Goal: Task Accomplishment & Management: Manage account settings

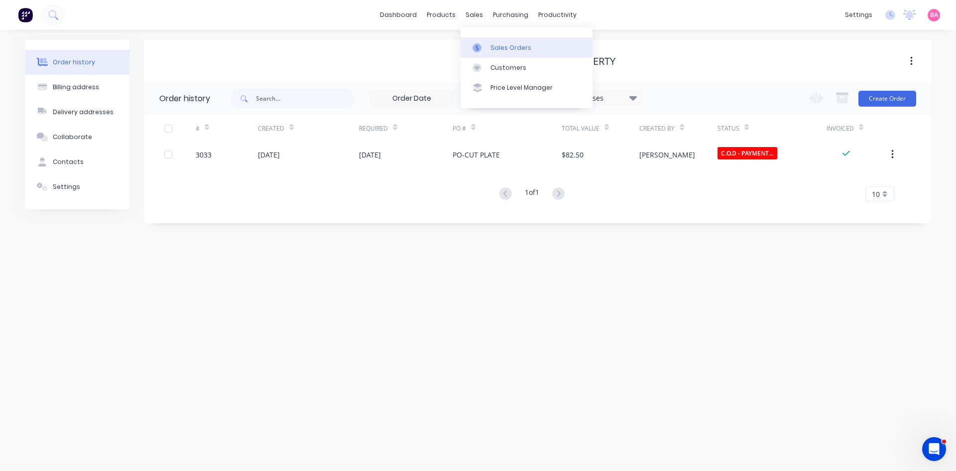
click at [505, 46] on div "Sales Orders" at bounding box center [511, 47] width 41 height 9
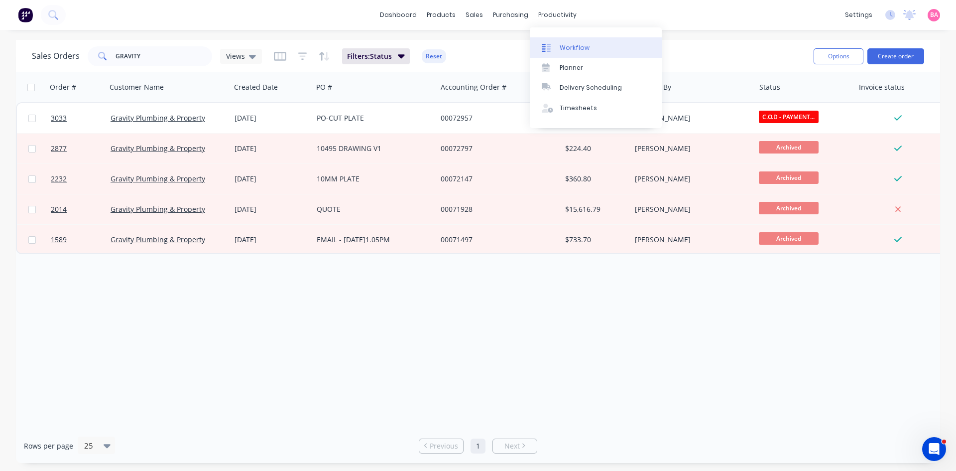
click at [577, 48] on div "Workflow" at bounding box center [575, 47] width 30 height 9
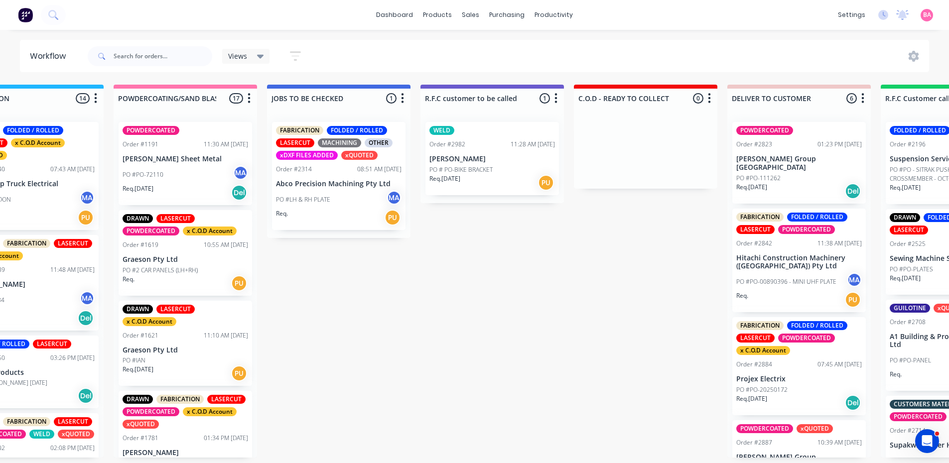
scroll to position [0, 938]
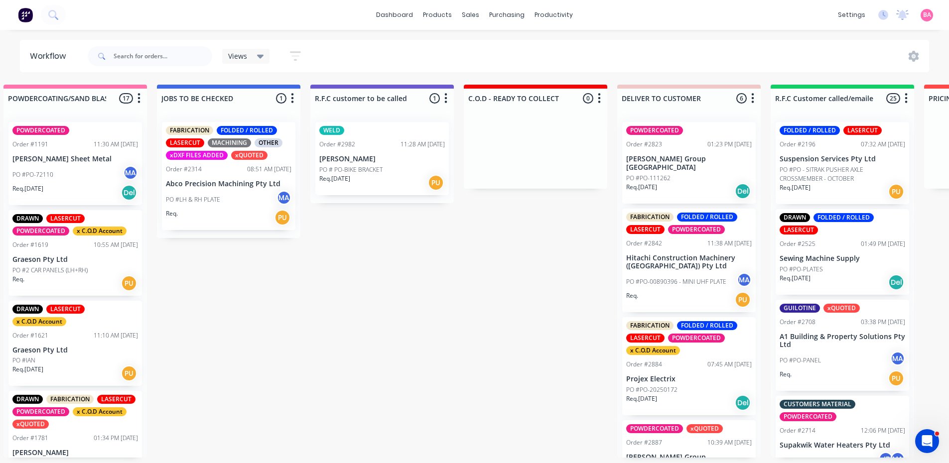
click at [367, 171] on p "PO # PO-BIKE BRACKET" at bounding box center [350, 169] width 63 height 9
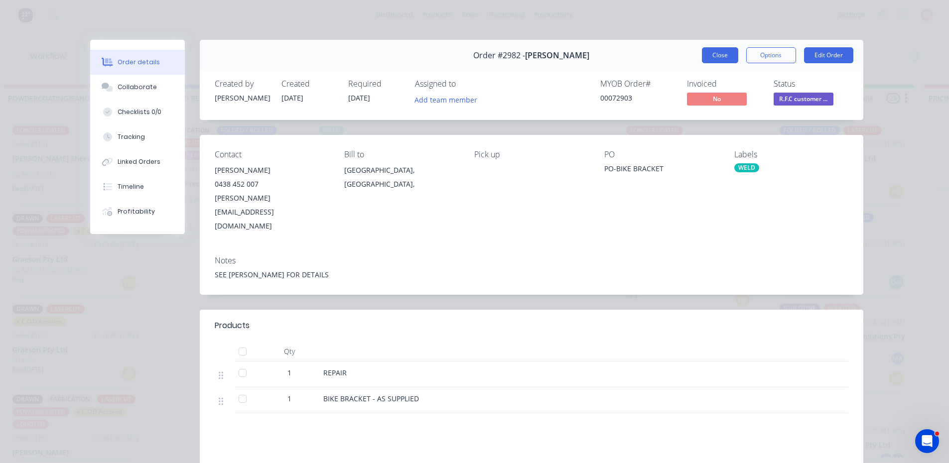
click at [713, 53] on button "Close" at bounding box center [720, 55] width 36 height 16
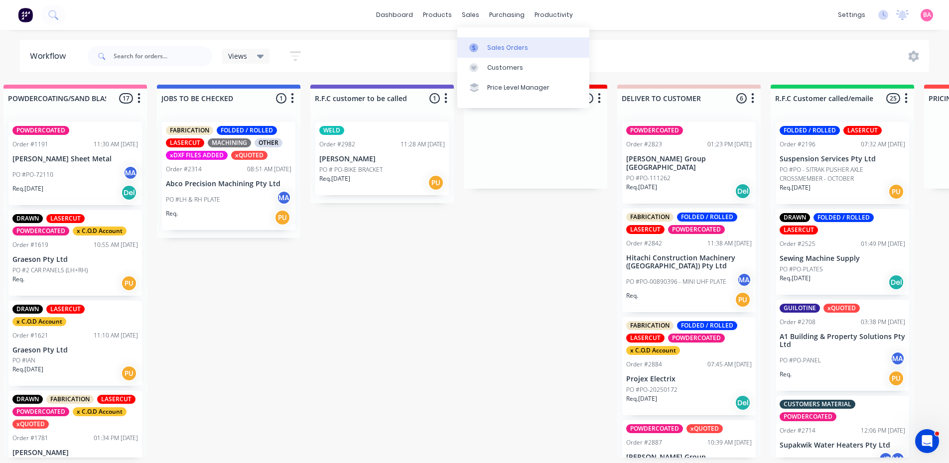
click at [501, 50] on div "Sales Orders" at bounding box center [507, 47] width 41 height 9
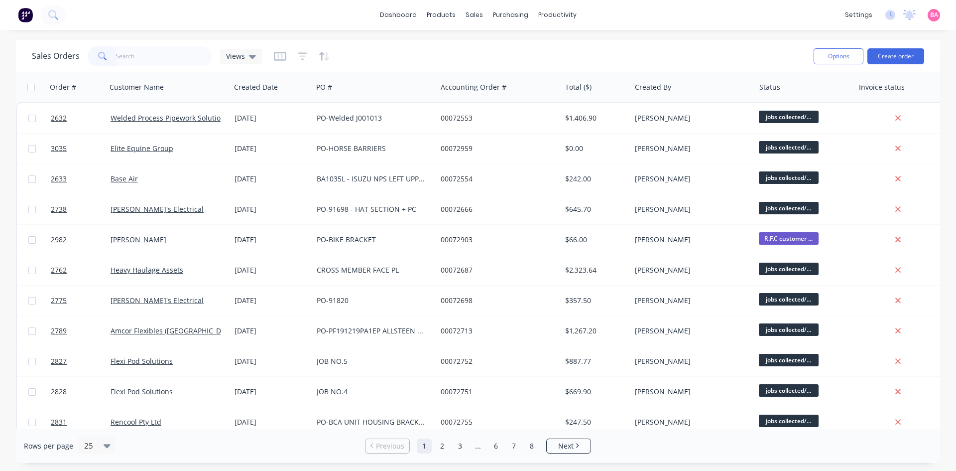
click at [152, 54] on input "text" at bounding box center [164, 56] width 97 height 20
type input "2982"
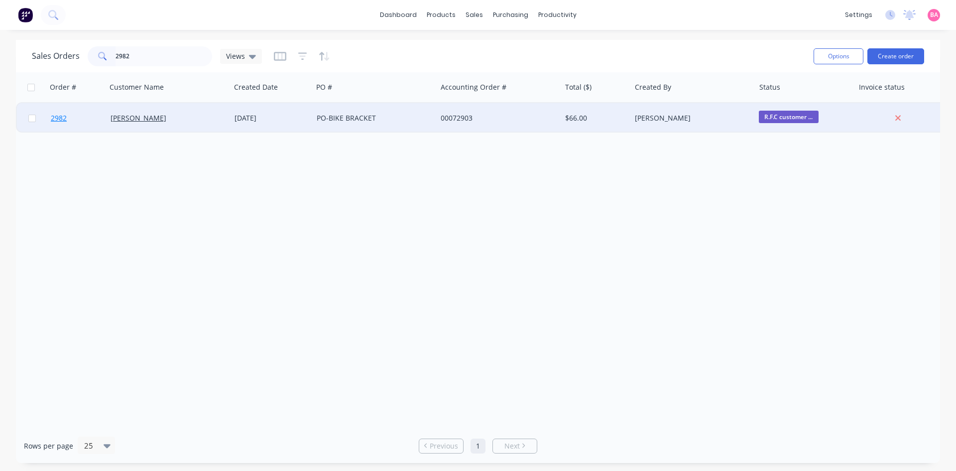
click at [58, 117] on span "2982" at bounding box center [59, 118] width 16 height 10
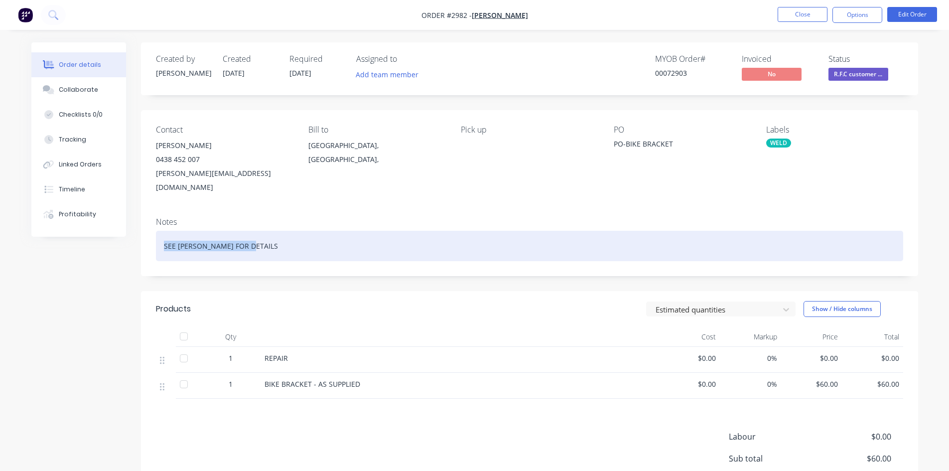
drag, startPoint x: 266, startPoint y: 229, endPoint x: 146, endPoint y: 229, distance: 120.0
click at [146, 229] on div "Notes SEE MATTHEW FOR DETAILS" at bounding box center [529, 242] width 777 height 67
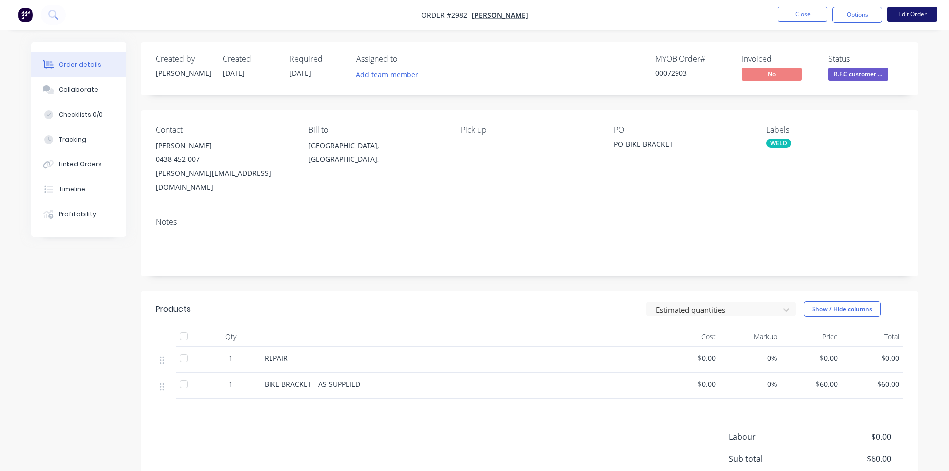
click at [918, 11] on button "Edit Order" at bounding box center [912, 14] width 50 height 15
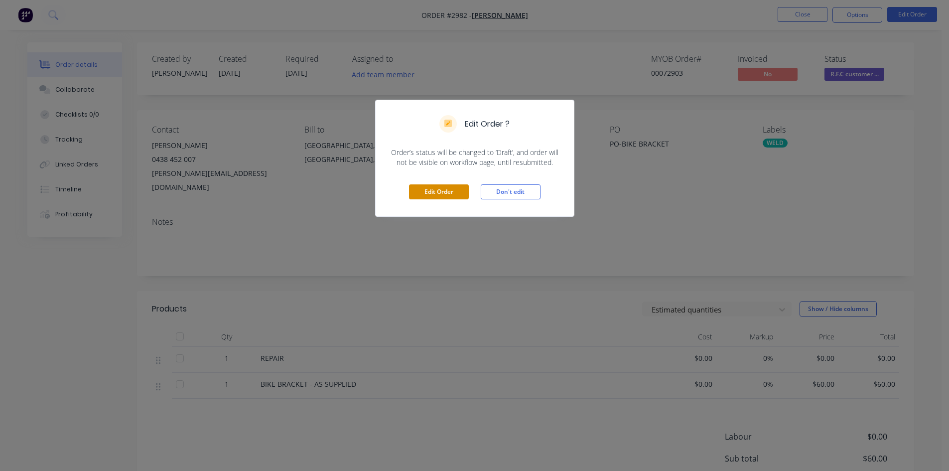
click at [449, 187] on button "Edit Order" at bounding box center [439, 191] width 60 height 15
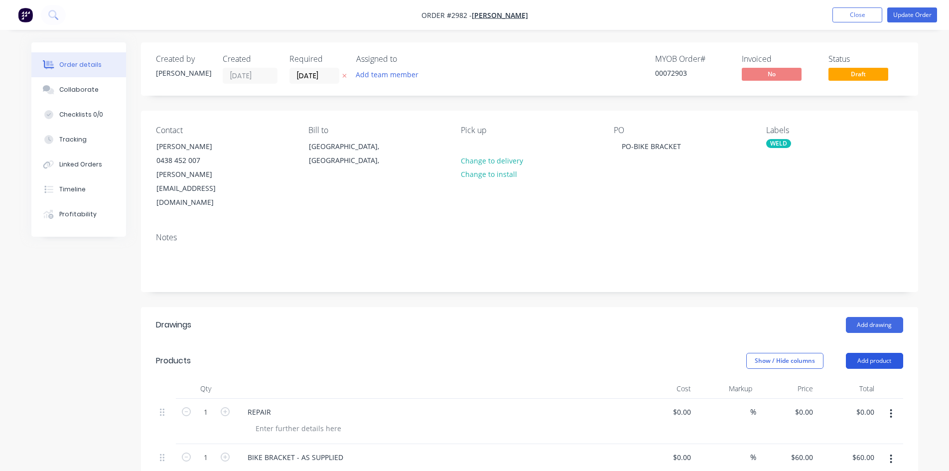
click at [874, 353] on button "Add product" at bounding box center [874, 361] width 57 height 16
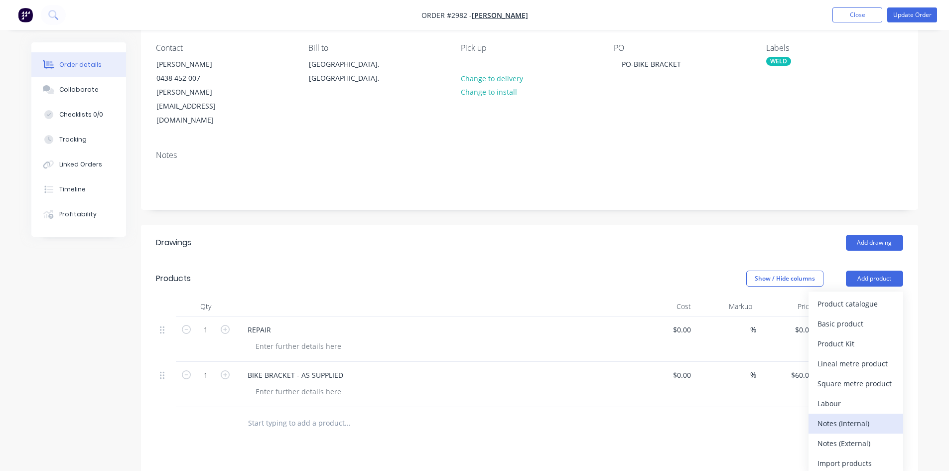
scroll to position [83, 0]
click at [855, 415] on div "Notes (Internal)" at bounding box center [855, 422] width 77 height 14
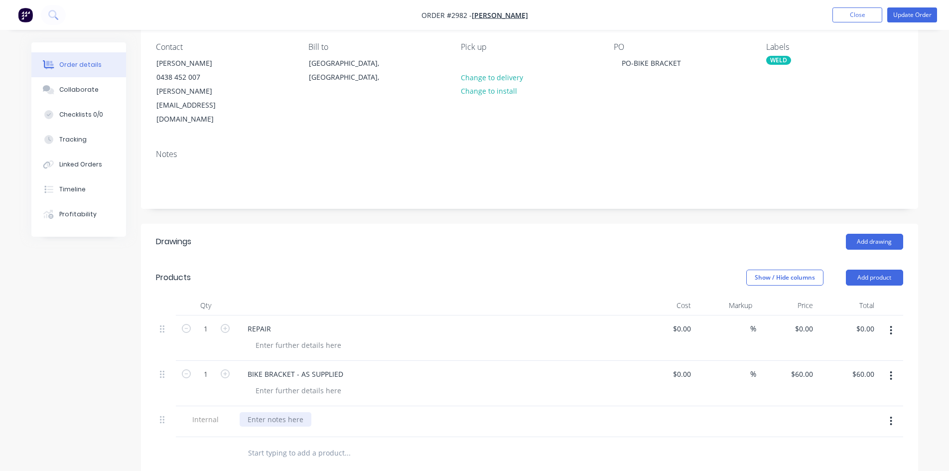
click at [271, 412] on div at bounding box center [276, 419] width 72 height 14
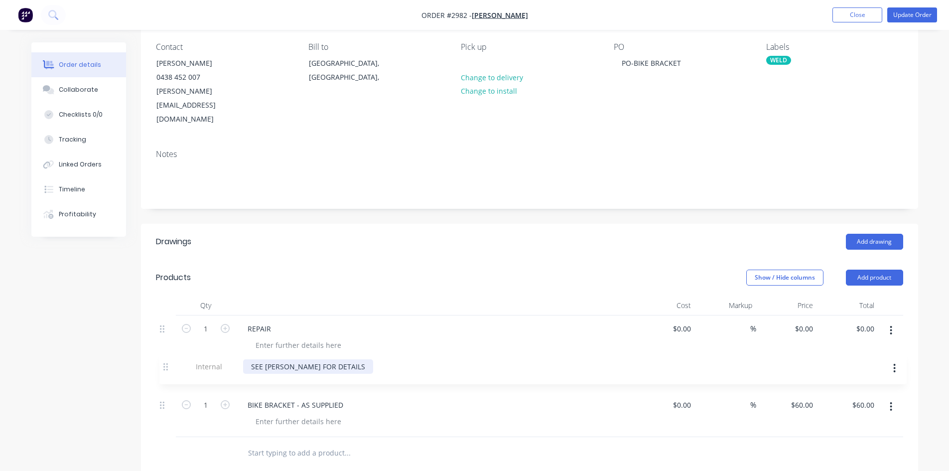
scroll to position [87, 0]
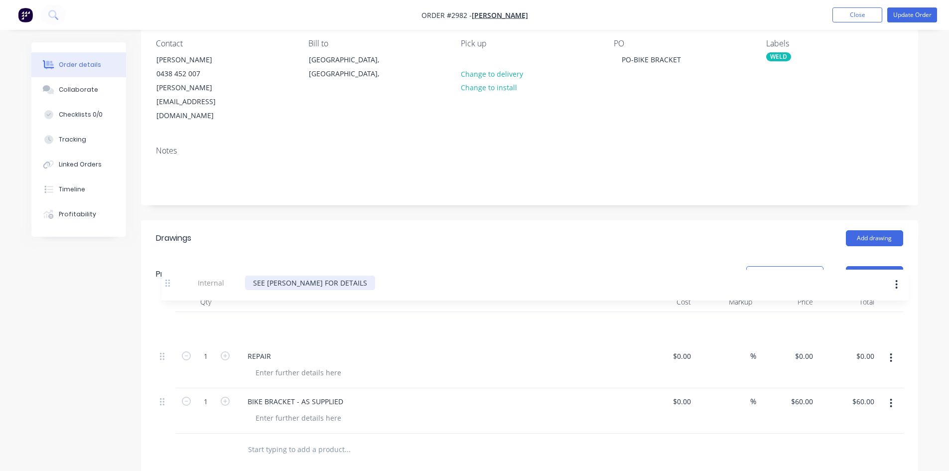
drag, startPoint x: 164, startPoint y: 393, endPoint x: 169, endPoint y: 279, distance: 113.7
click at [169, 292] on div "Qty Cost Markup Price Total 1 REPAIR $0.00 $0.00 % $0.00 $0.00 $0.00 $0.00 1 BI…" at bounding box center [529, 362] width 747 height 141
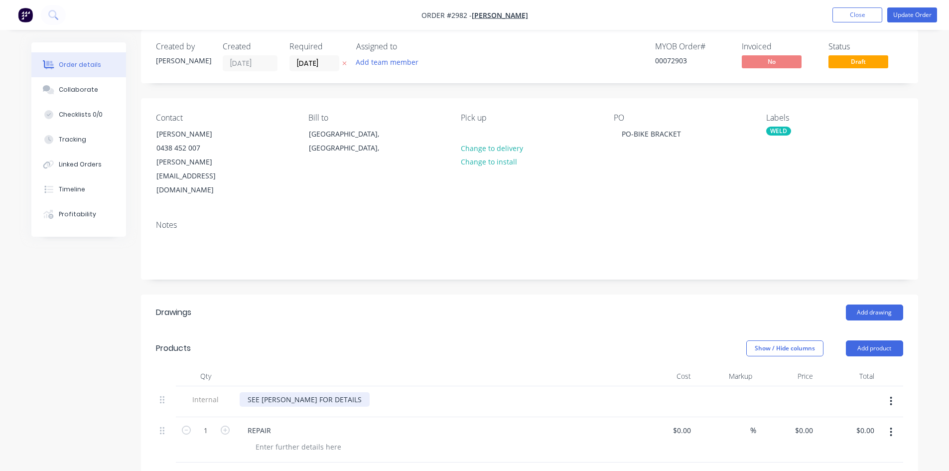
scroll to position [0, 0]
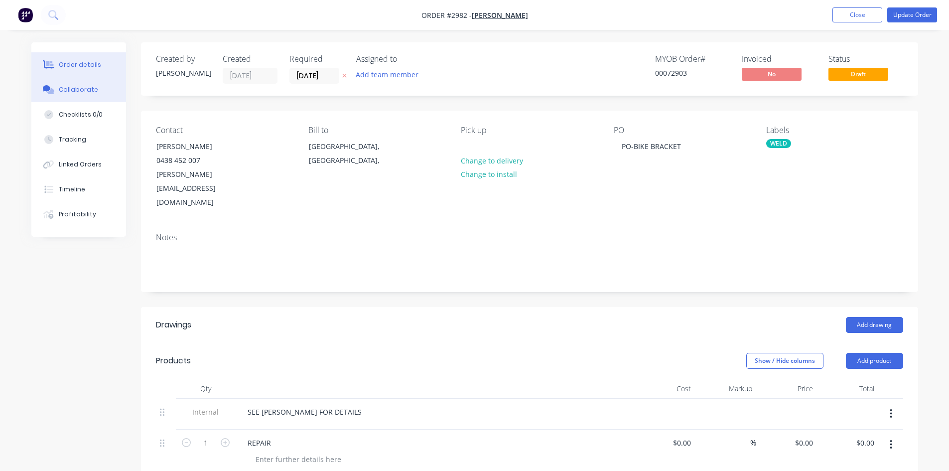
click at [81, 87] on div "Collaborate" at bounding box center [78, 89] width 39 height 9
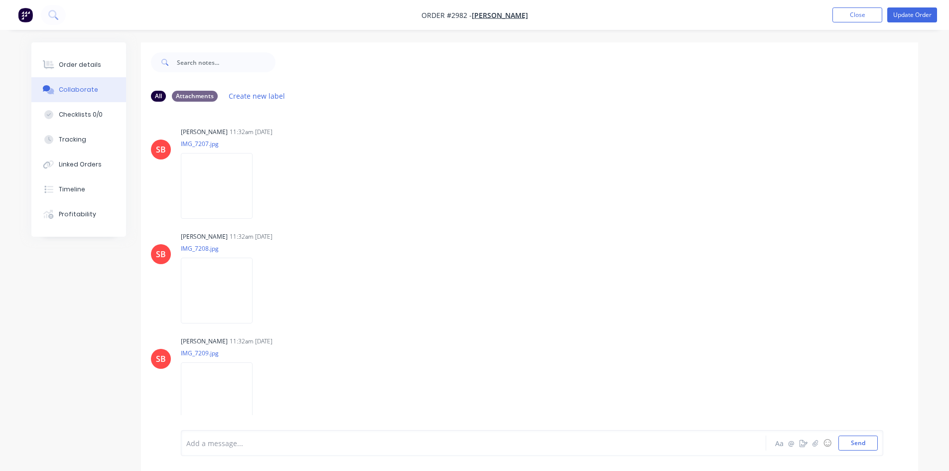
click at [246, 446] on div at bounding box center [446, 443] width 518 height 10
click at [864, 443] on button "Send" at bounding box center [857, 442] width 39 height 15
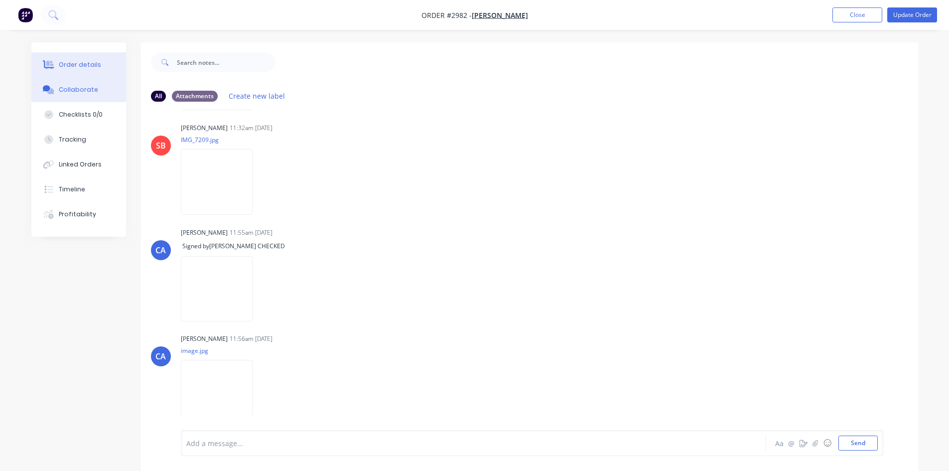
click at [90, 66] on div "Order details" at bounding box center [80, 64] width 42 height 9
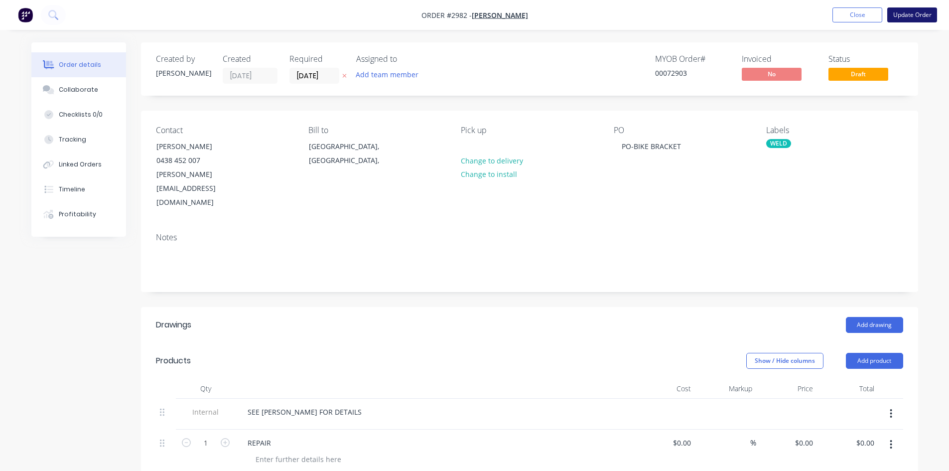
click at [924, 10] on button "Update Order" at bounding box center [912, 14] width 50 height 15
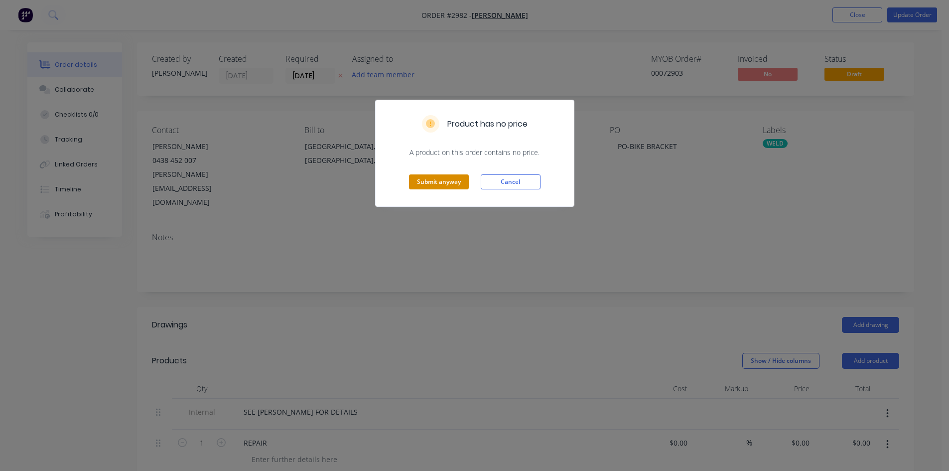
click at [442, 178] on button "Submit anyway" at bounding box center [439, 181] width 60 height 15
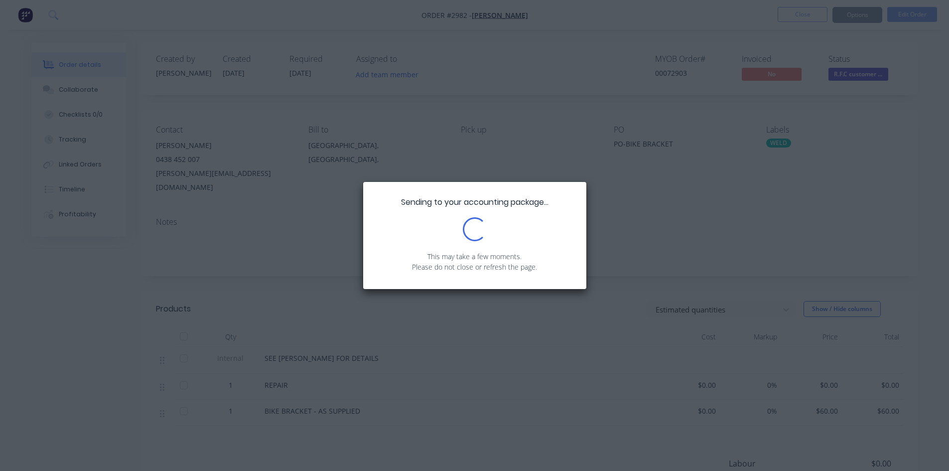
click at [850, 76] on div "Sending to your accounting package... Loading... This may take a few moments. P…" at bounding box center [474, 235] width 949 height 471
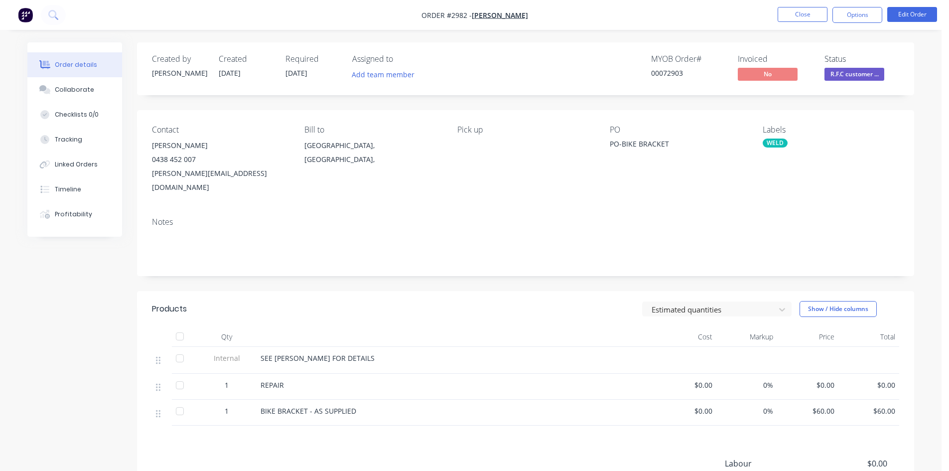
click at [850, 76] on span "R.F.C customer ..." at bounding box center [854, 74] width 60 height 12
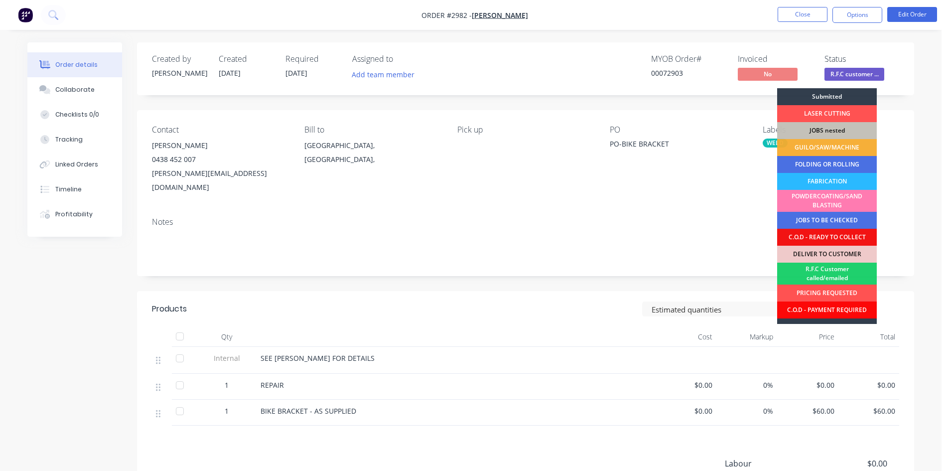
click at [842, 308] on div "C.O.D - PAYMENT REQUIRED" at bounding box center [827, 309] width 100 height 17
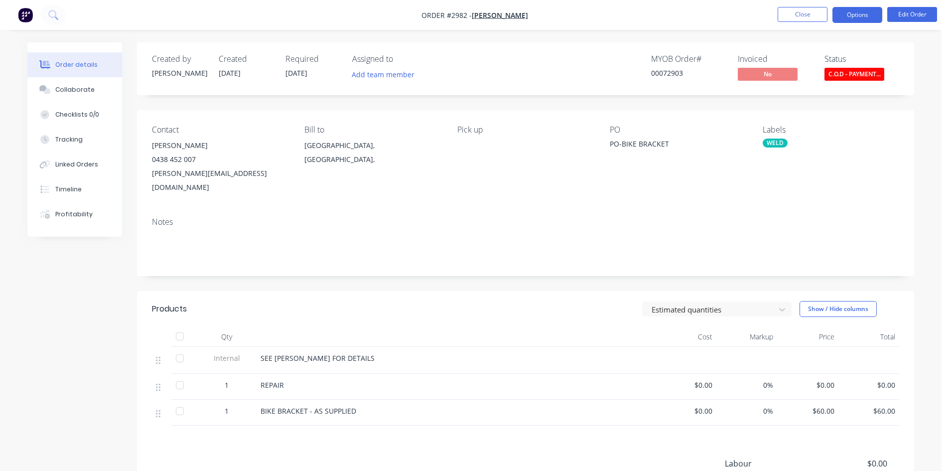
click at [859, 12] on button "Options" at bounding box center [857, 15] width 50 height 16
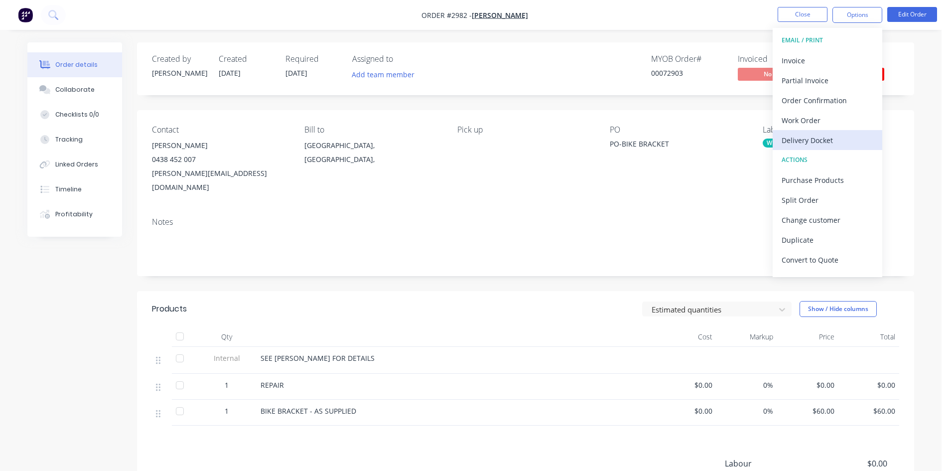
click at [810, 141] on div "Delivery Docket" at bounding box center [828, 140] width 92 height 14
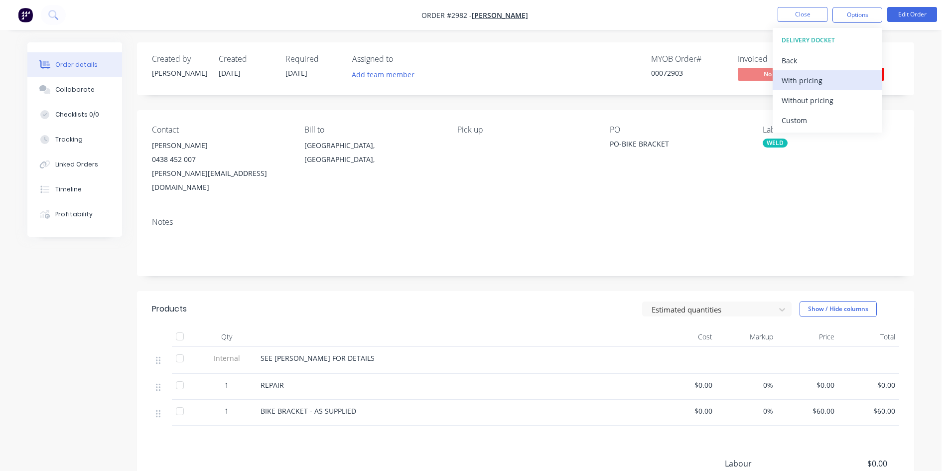
click at [812, 81] on div "With pricing" at bounding box center [828, 80] width 92 height 14
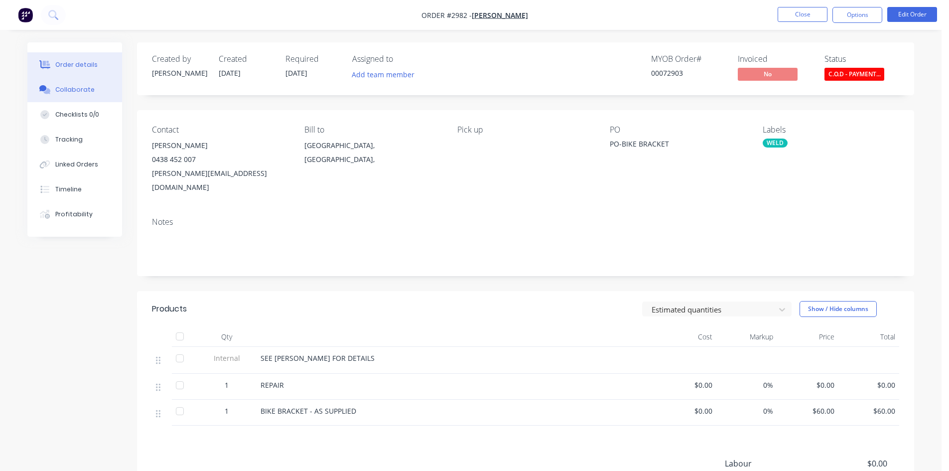
click at [83, 93] on div "Collaborate" at bounding box center [74, 89] width 39 height 9
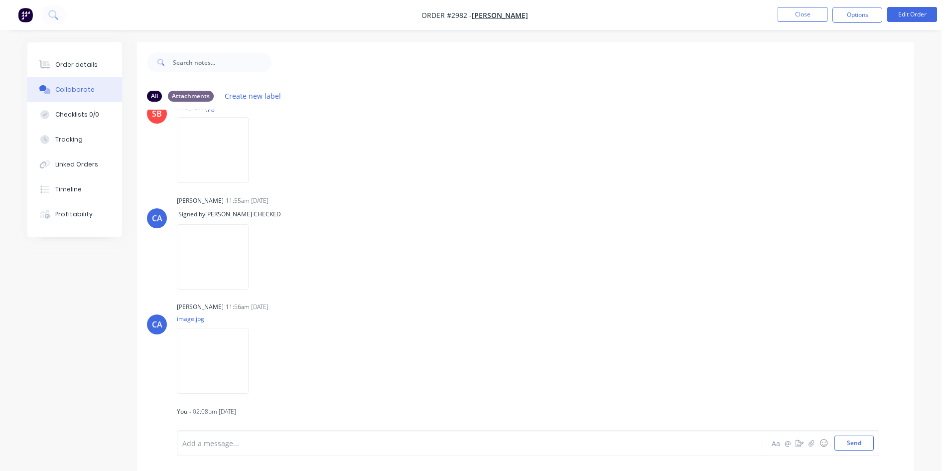
scroll to position [254, 0]
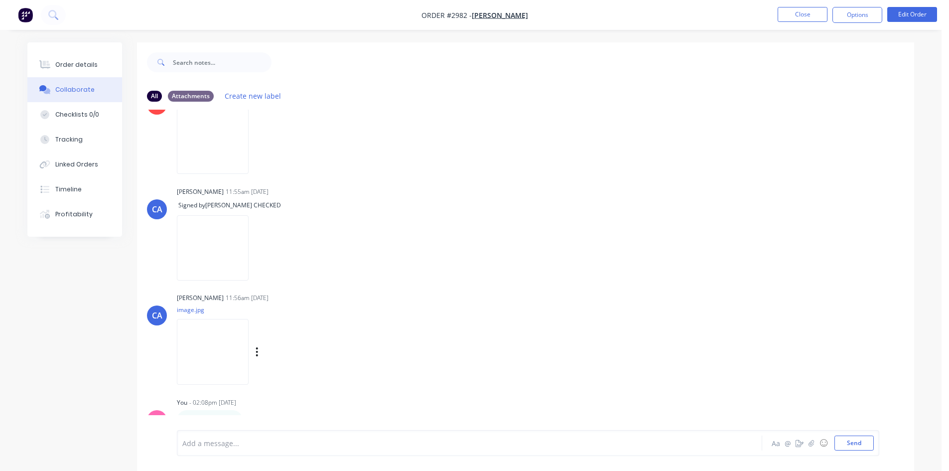
click at [226, 345] on img at bounding box center [213, 351] width 72 height 65
click at [91, 63] on div "Order details" at bounding box center [76, 64] width 42 height 9
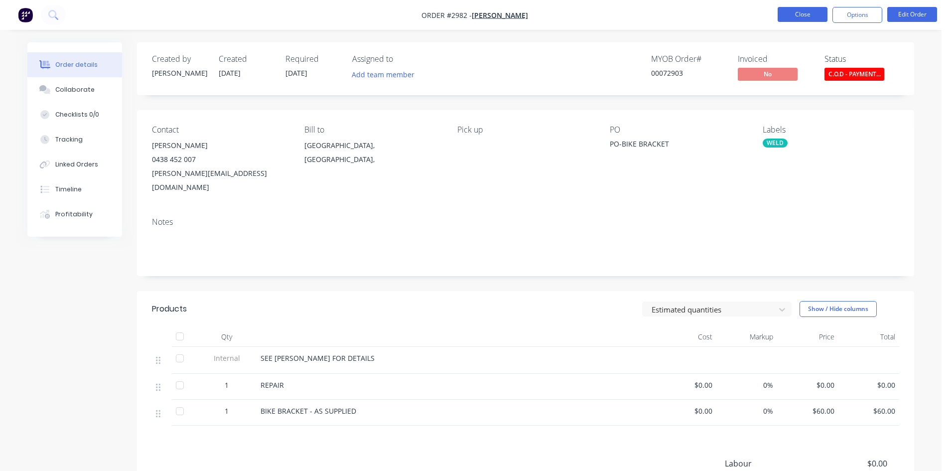
click at [801, 12] on button "Close" at bounding box center [803, 14] width 50 height 15
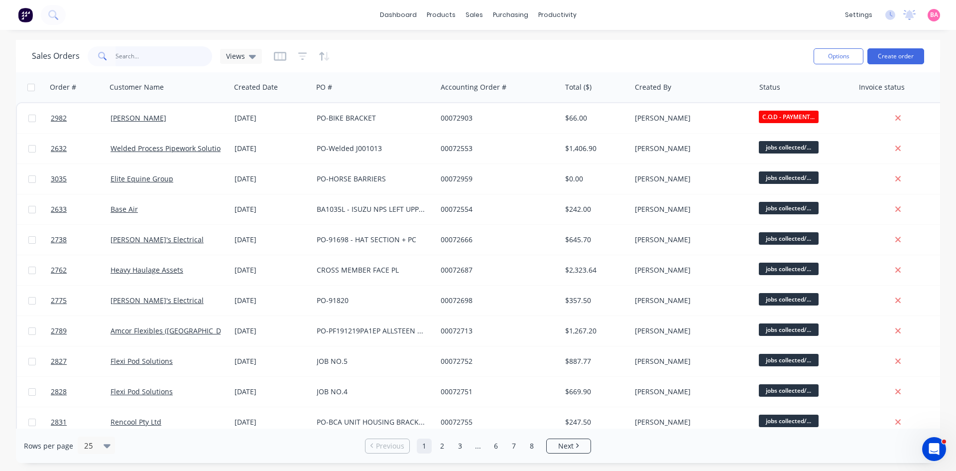
click at [128, 58] on input "text" at bounding box center [164, 56] width 97 height 20
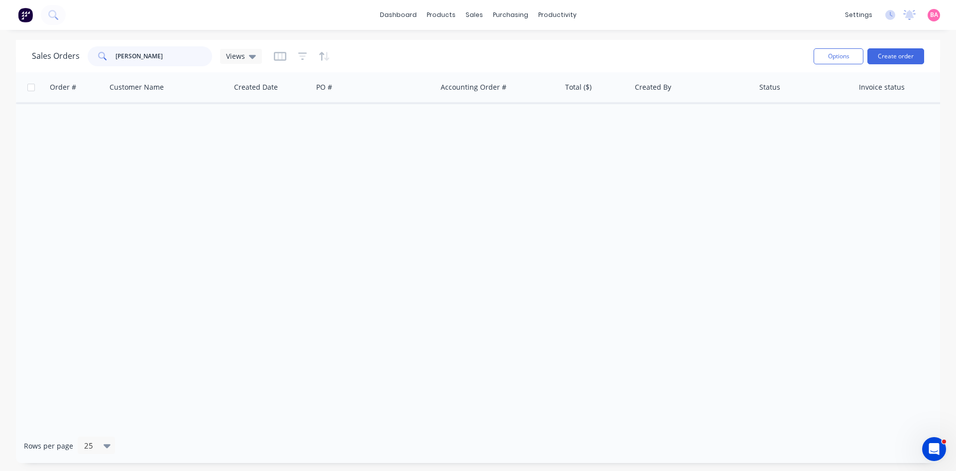
drag, startPoint x: 170, startPoint y: 59, endPoint x: 93, endPoint y: 59, distance: 77.2
click at [111, 58] on div "[PERSON_NAME]" at bounding box center [150, 56] width 125 height 20
click at [162, 57] on input "[PERSON_NAME]" at bounding box center [164, 56] width 97 height 20
drag, startPoint x: 165, startPoint y: 54, endPoint x: 69, endPoint y: 55, distance: 96.6
click at [76, 54] on div "Sales Orders [PERSON_NAME] Views" at bounding box center [147, 56] width 230 height 20
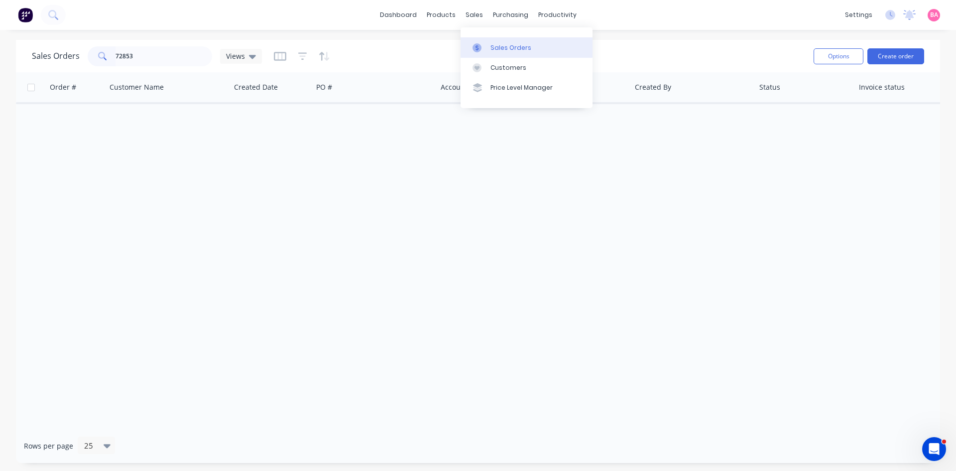
click at [497, 48] on div "Sales Orders" at bounding box center [511, 47] width 41 height 9
drag, startPoint x: 137, startPoint y: 57, endPoint x: 69, endPoint y: 48, distance: 68.8
click at [69, 48] on div "Sales Orders 72853 Views" at bounding box center [147, 56] width 230 height 20
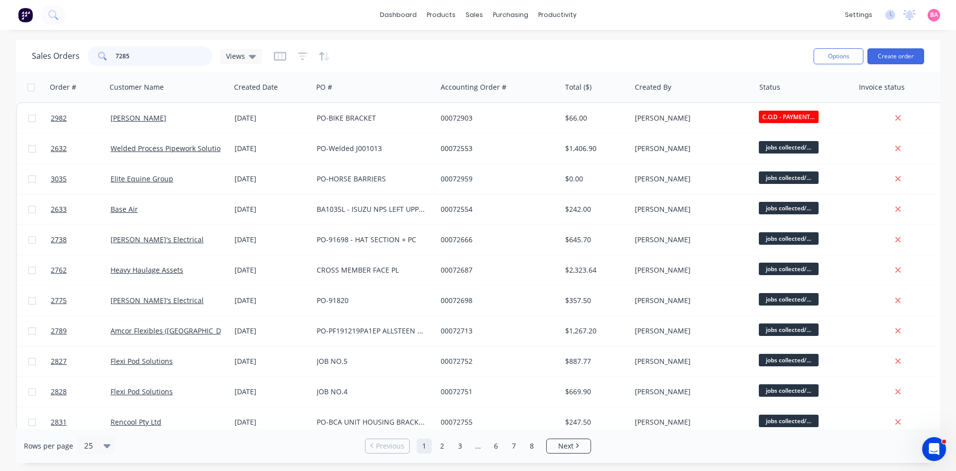
type input "72853"
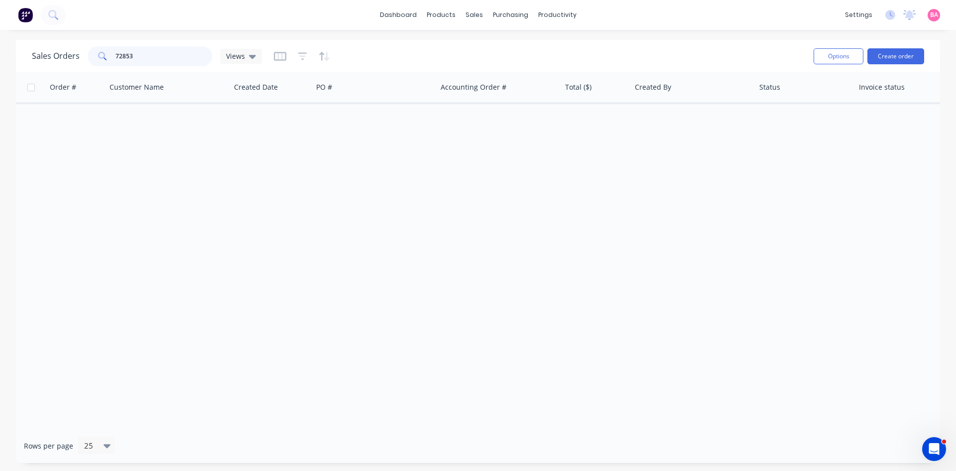
drag, startPoint x: 149, startPoint y: 57, endPoint x: 77, endPoint y: 51, distance: 72.5
click at [77, 51] on div "Sales Orders 72853 Views" at bounding box center [147, 56] width 230 height 20
click at [505, 46] on div "Sales Orders" at bounding box center [511, 47] width 41 height 9
click at [909, 50] on button "Create order" at bounding box center [896, 56] width 57 height 16
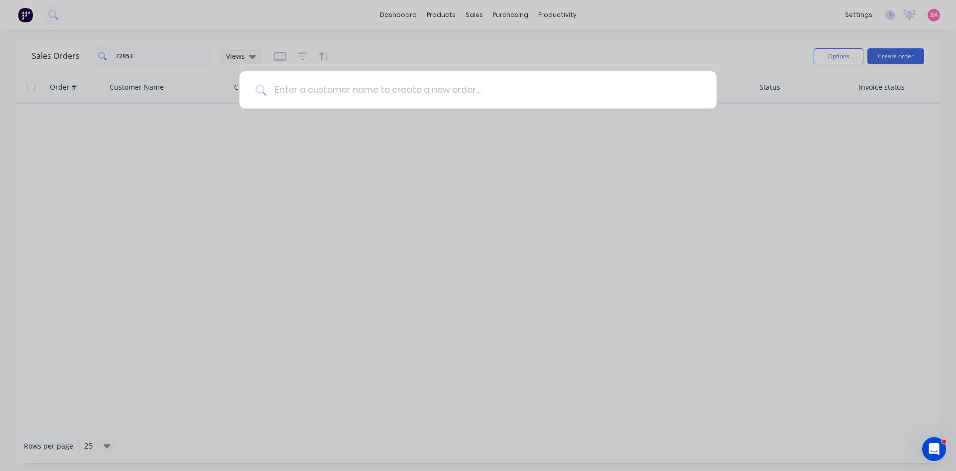
click at [288, 85] on input at bounding box center [483, 89] width 434 height 37
click at [505, 51] on div at bounding box center [478, 235] width 956 height 471
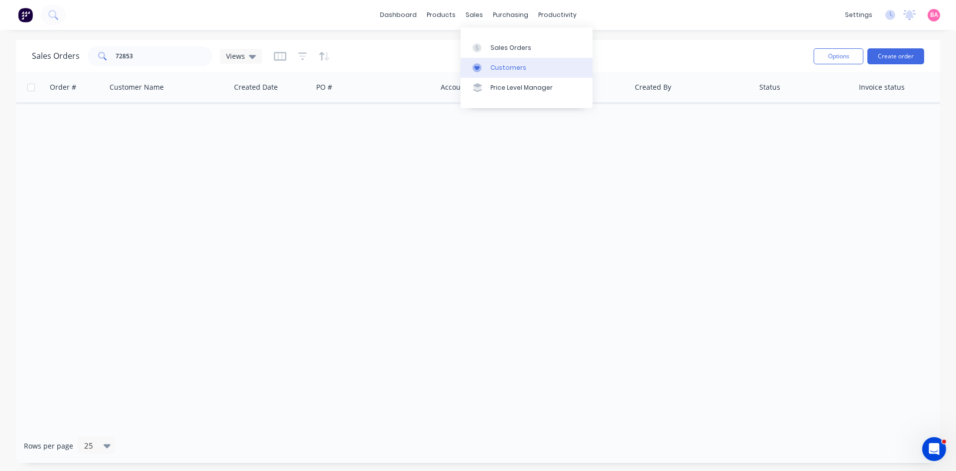
click at [503, 66] on div "Customers" at bounding box center [509, 67] width 36 height 9
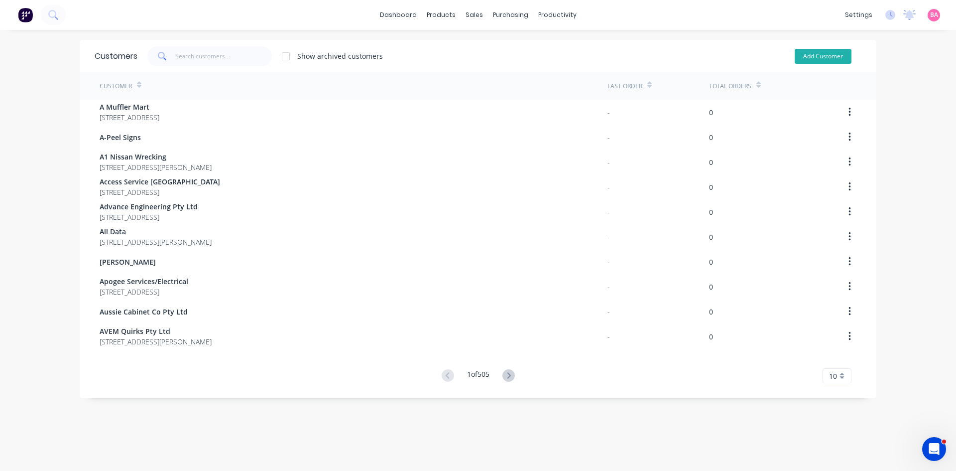
click at [821, 55] on button "Add Customer" at bounding box center [823, 56] width 57 height 15
select select "AU"
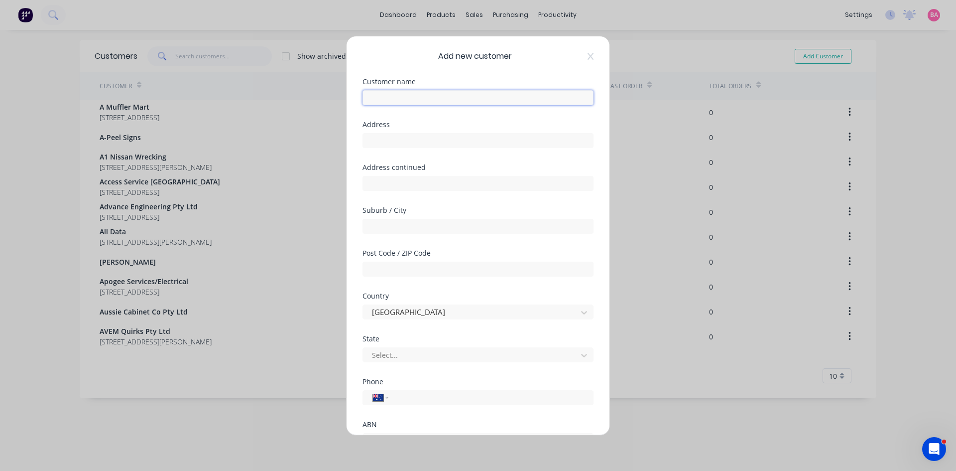
click at [419, 93] on input "text" at bounding box center [478, 97] width 231 height 15
type input "[PERSON_NAME]"
click at [403, 401] on input "tel" at bounding box center [490, 397] width 188 height 11
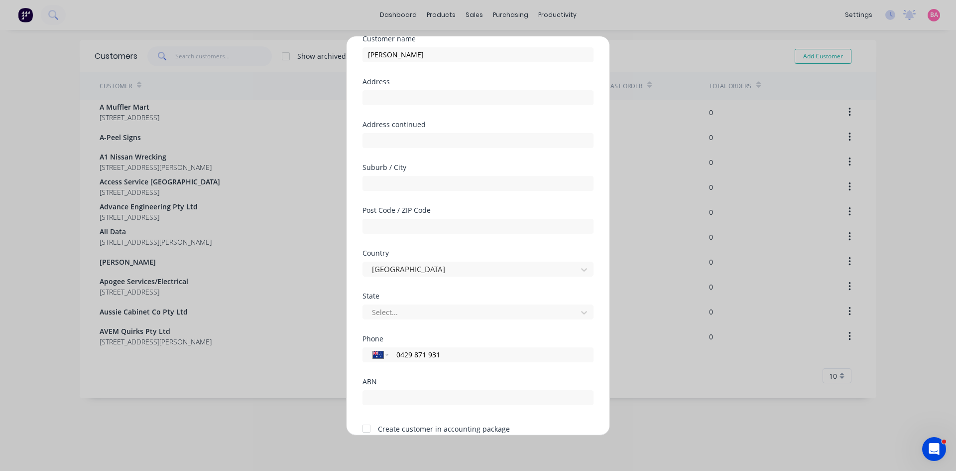
scroll to position [83, 0]
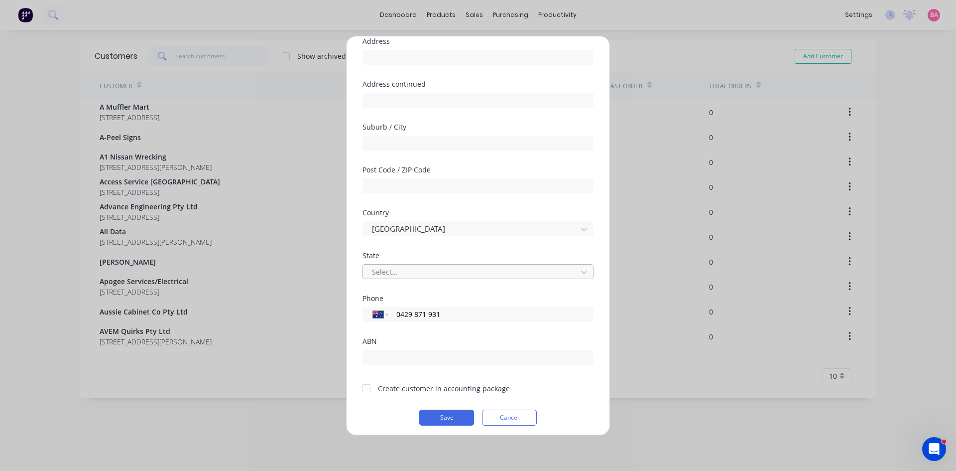
type input "0429 871 931"
click at [427, 274] on div at bounding box center [471, 271] width 201 height 12
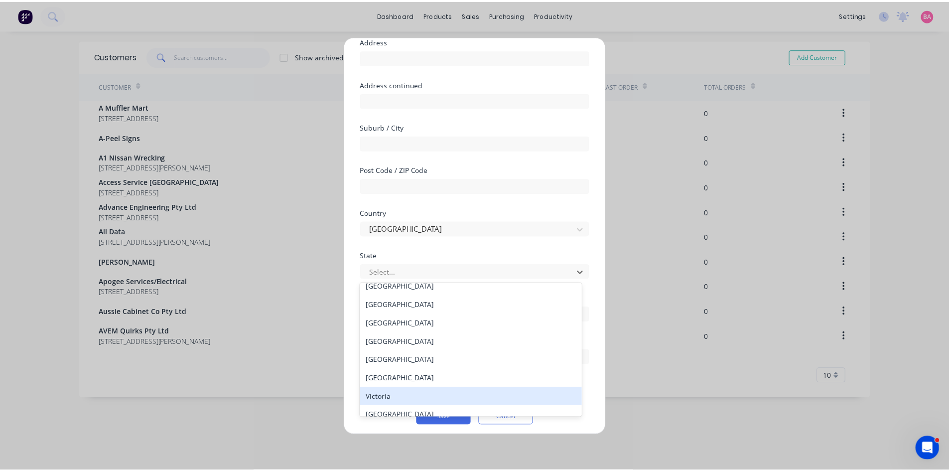
scroll to position [16, 0]
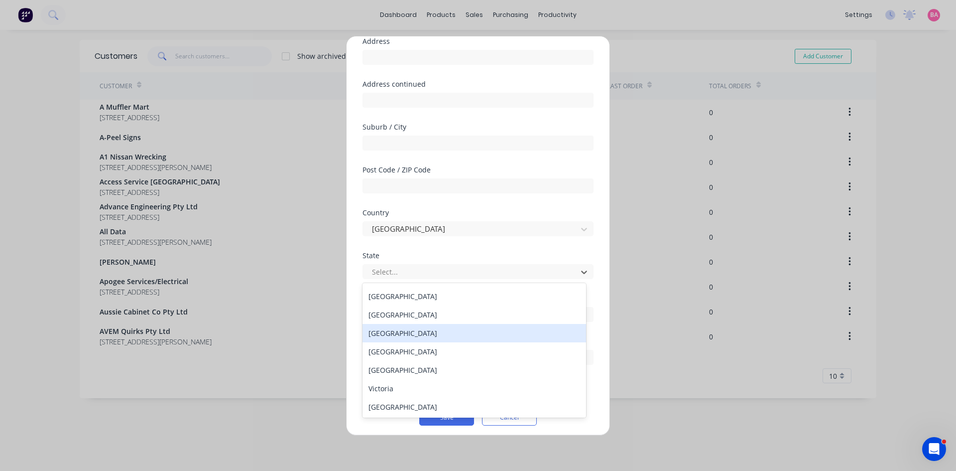
click at [388, 334] on div "Queensland" at bounding box center [475, 333] width 224 height 18
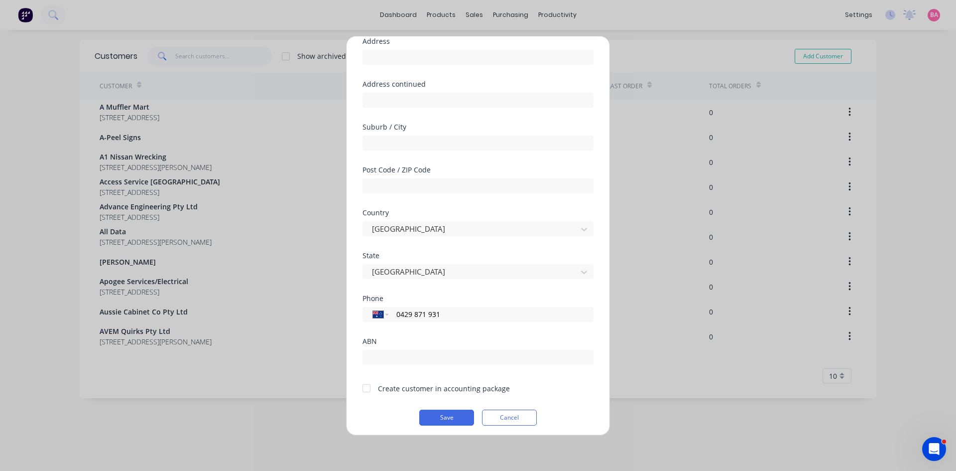
click at [366, 388] on div at bounding box center [367, 388] width 20 height 20
click at [446, 417] on button "Save" at bounding box center [446, 417] width 55 height 16
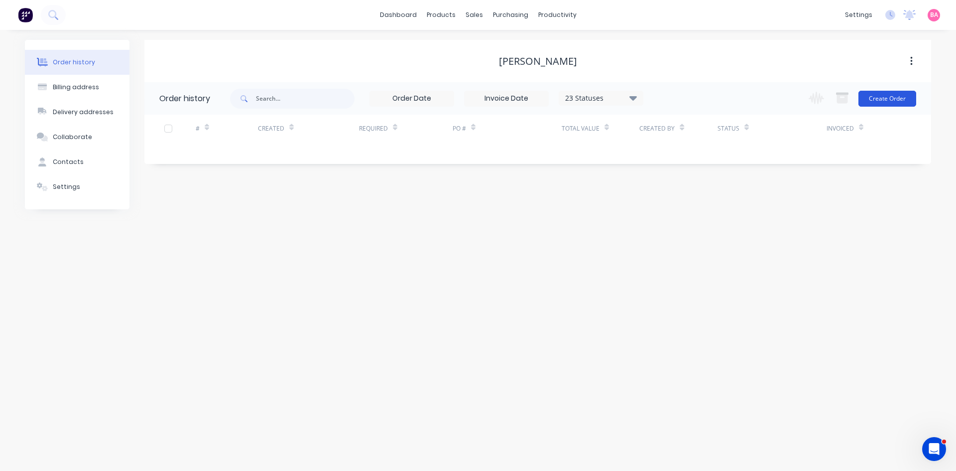
click at [885, 93] on button "Create Order" at bounding box center [888, 99] width 58 height 16
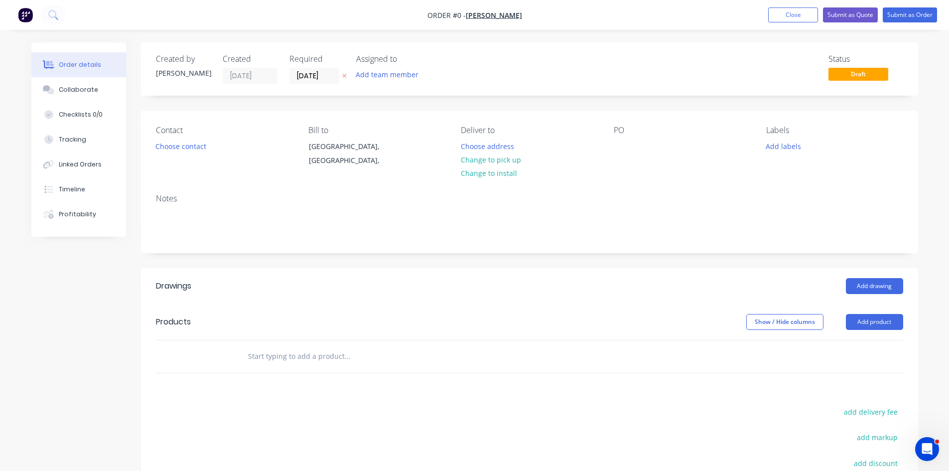
click at [341, 73] on button "button" at bounding box center [344, 75] width 10 height 11
click at [399, 72] on button "Add team member" at bounding box center [386, 74] width 73 height 13
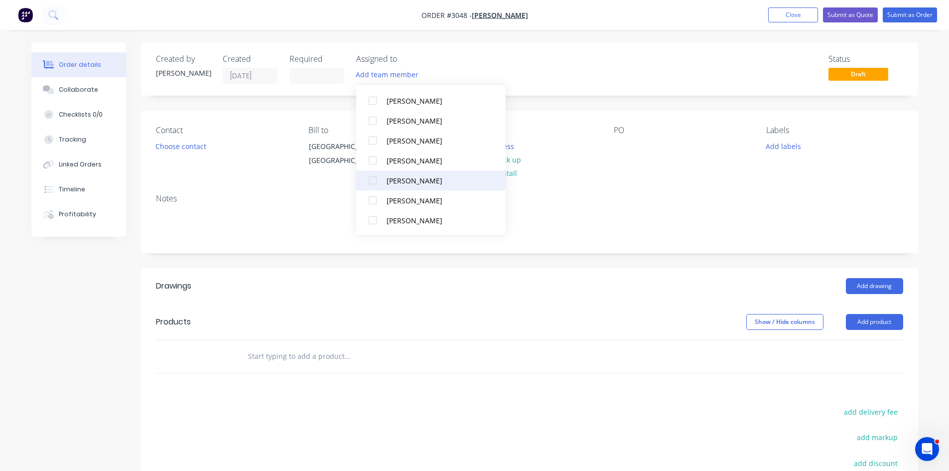
scroll to position [90, 0]
click at [373, 161] on div at bounding box center [373, 160] width 20 height 20
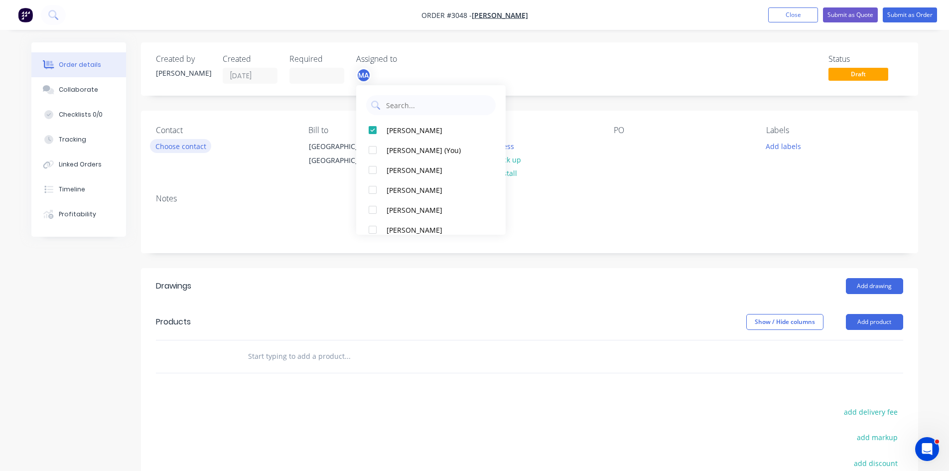
click at [169, 141] on button "Choose contact" at bounding box center [180, 145] width 61 height 13
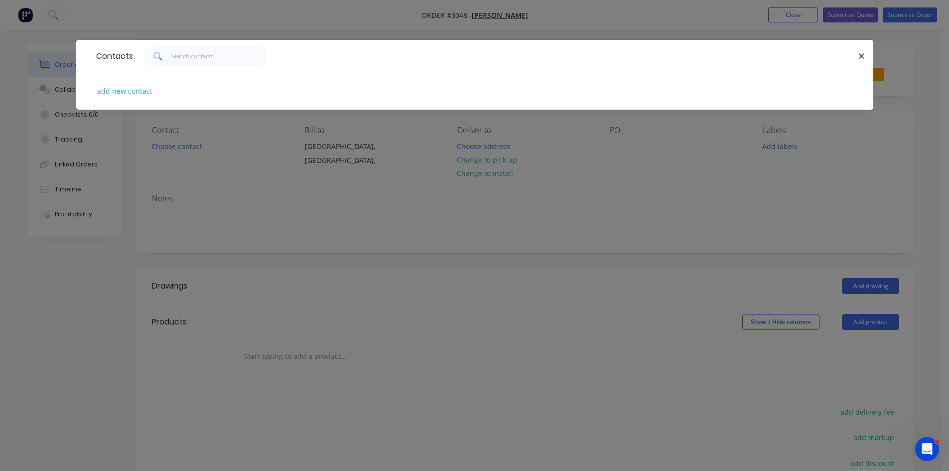
click at [127, 82] on div "add new contact" at bounding box center [474, 90] width 767 height 37
click at [125, 90] on button "add new contact" at bounding box center [125, 90] width 66 height 13
select select "AU"
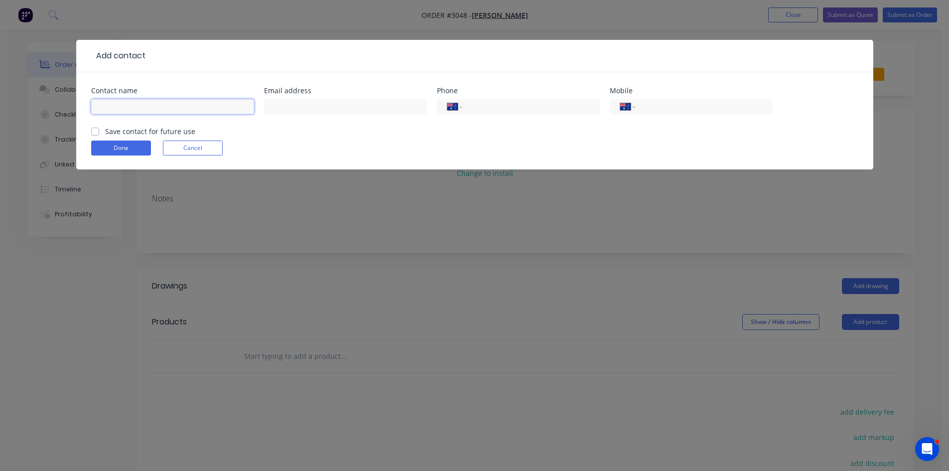
click at [166, 105] on input "text" at bounding box center [172, 106] width 163 height 15
type input "[PERSON_NAME]"
click at [295, 101] on input "text" at bounding box center [345, 106] width 163 height 15
type input "nicolee@live.com.au"
click at [656, 105] on input "tel" at bounding box center [702, 106] width 120 height 11
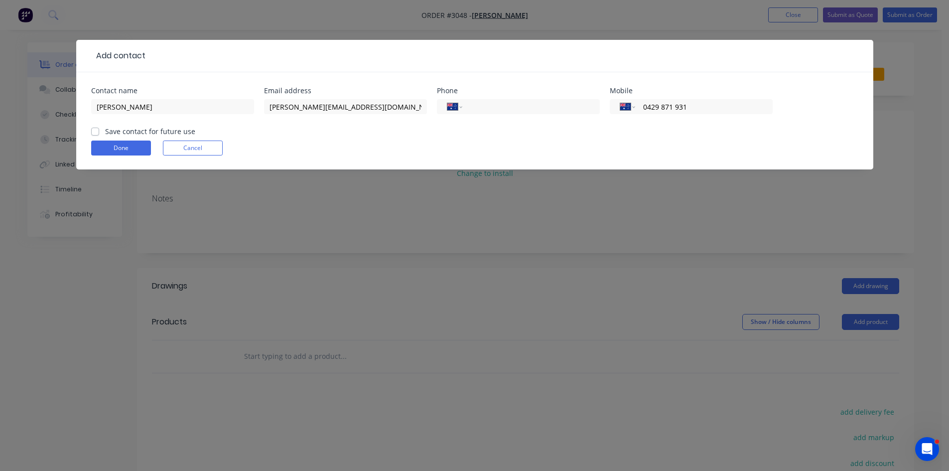
type input "0429 871 931"
click at [105, 132] on label "Save contact for future use" at bounding box center [150, 131] width 90 height 10
click at [94, 132] on input "Save contact for future use" at bounding box center [95, 130] width 8 height 9
checkbox input "true"
click at [113, 149] on button "Done" at bounding box center [121, 147] width 60 height 15
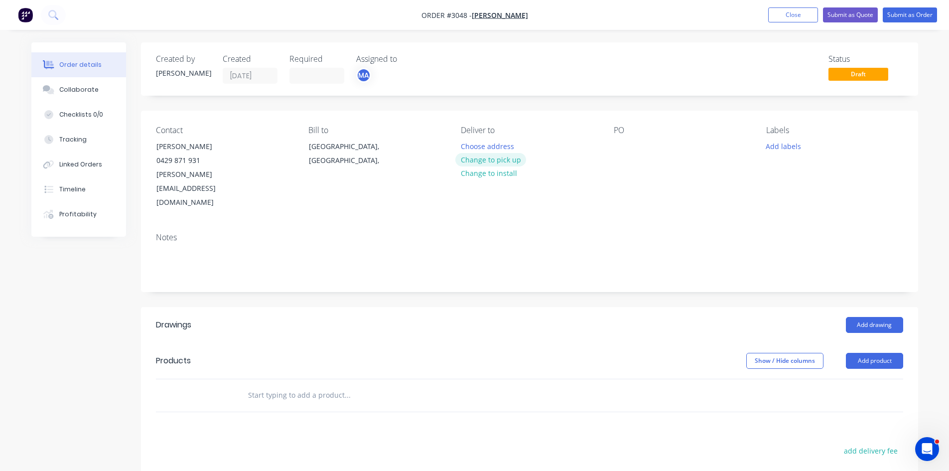
click at [486, 159] on button "Change to pick up" at bounding box center [490, 159] width 71 height 13
click at [621, 149] on div at bounding box center [622, 146] width 16 height 14
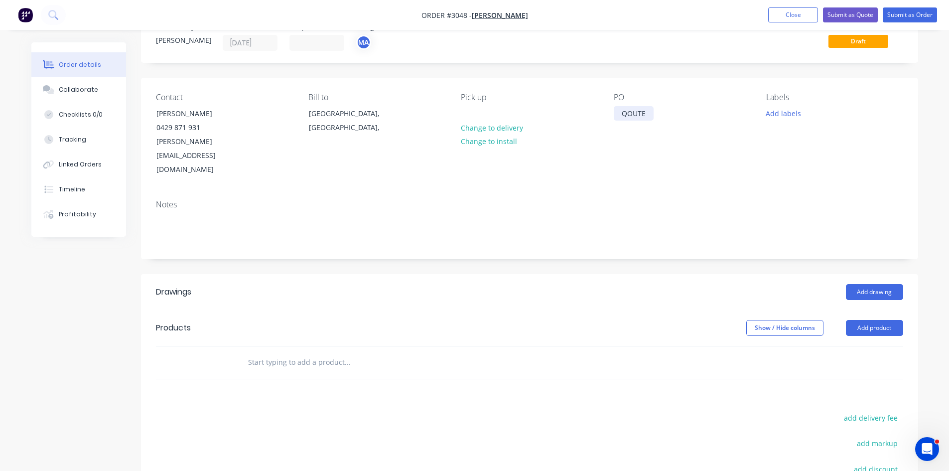
scroll to position [33, 0]
click at [626, 113] on div "QOUTE" at bounding box center [634, 113] width 40 height 14
click at [792, 113] on button "Add labels" at bounding box center [784, 112] width 46 height 13
click at [296, 352] on input "text" at bounding box center [347, 362] width 199 height 20
type input "SUPPL"
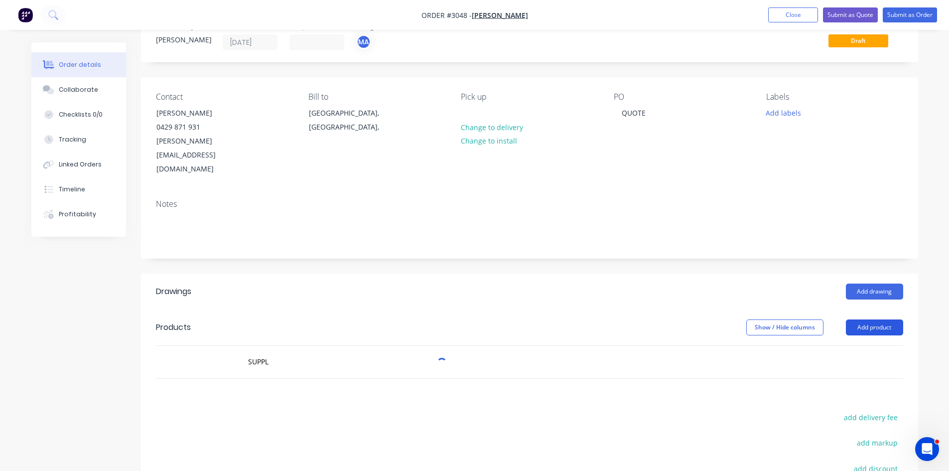
click at [868, 319] on button "Add product" at bounding box center [874, 327] width 57 height 16
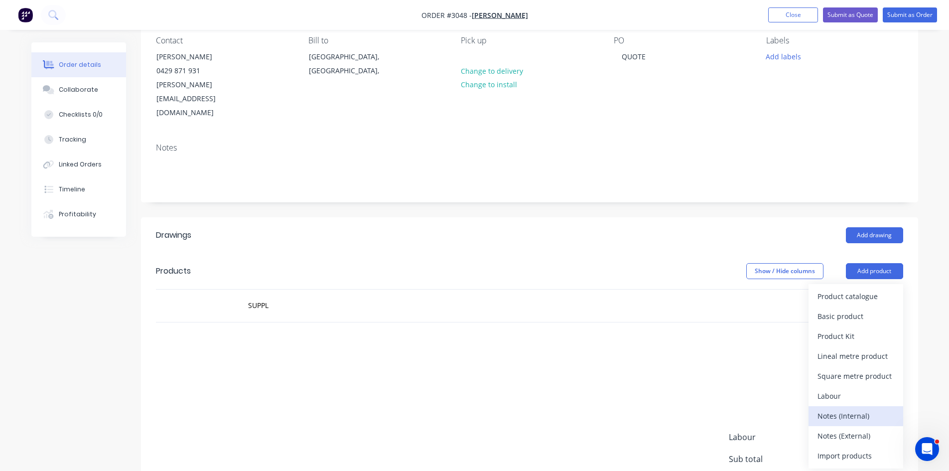
scroll to position [100, 0]
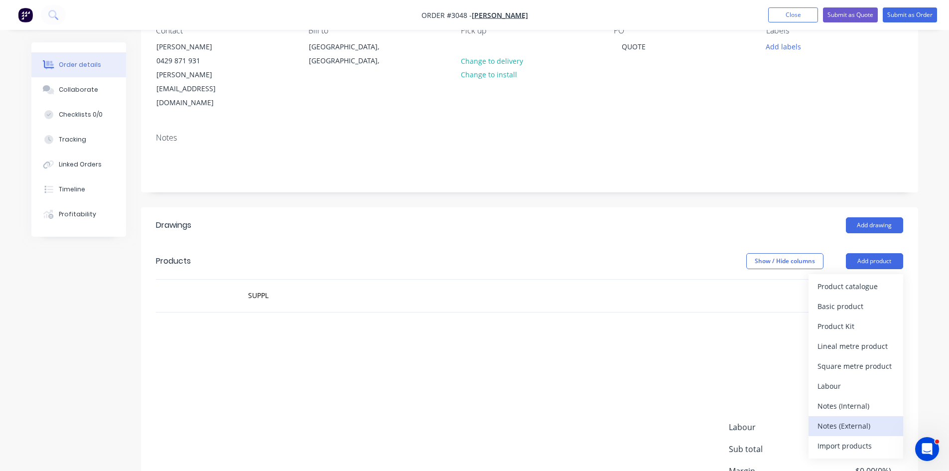
click at [845, 418] on div "Notes (External)" at bounding box center [855, 425] width 77 height 14
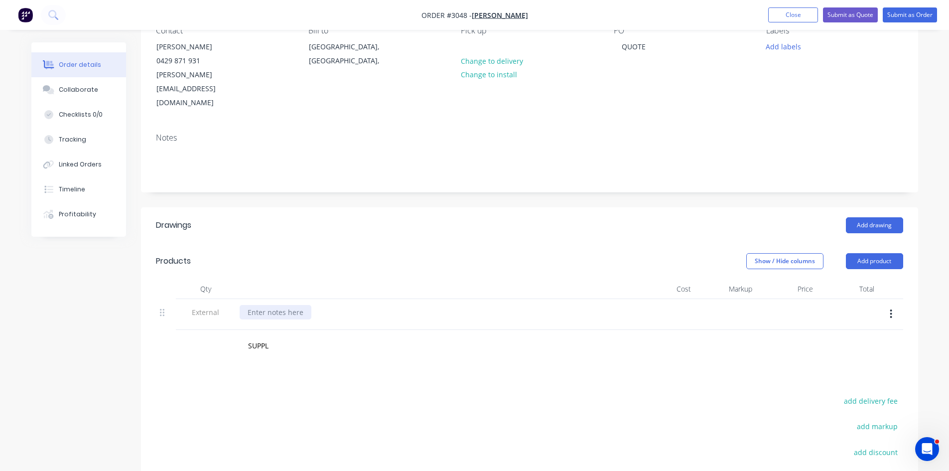
click at [268, 305] on div at bounding box center [276, 312] width 72 height 14
click at [265, 336] on input "SUPPL" at bounding box center [347, 346] width 199 height 20
click at [153, 297] on div "Qty Cost Markup Price Total External SUPPLY AND ROLL SUPP Add SUPP to order SUP…" at bounding box center [529, 320] width 777 height 83
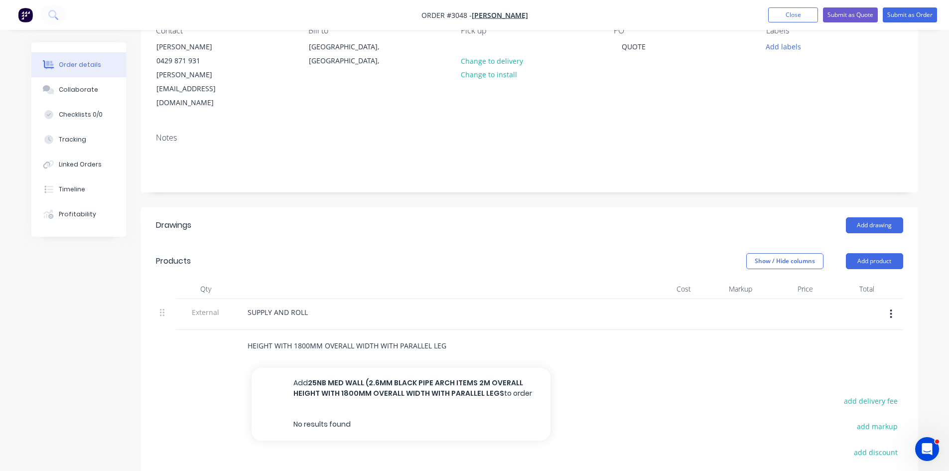
scroll to position [0, 209]
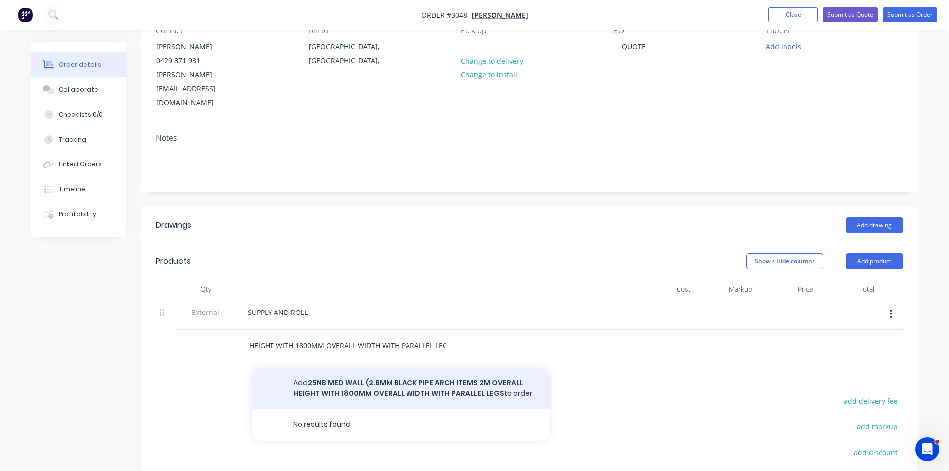
type input "25NB MED WALL (2.6MM BLACK PIPE ARCH ITEMS 2M OVERALL HEIGHT WITH 1800MM OVERAL…"
click at [357, 368] on button "Add 25NB MED WALL (2.6MM BLACK PIPE ARCH ITEMS 2M OVERALL HEIGHT WITH 1800MM OV…" at bounding box center [401, 388] width 299 height 41
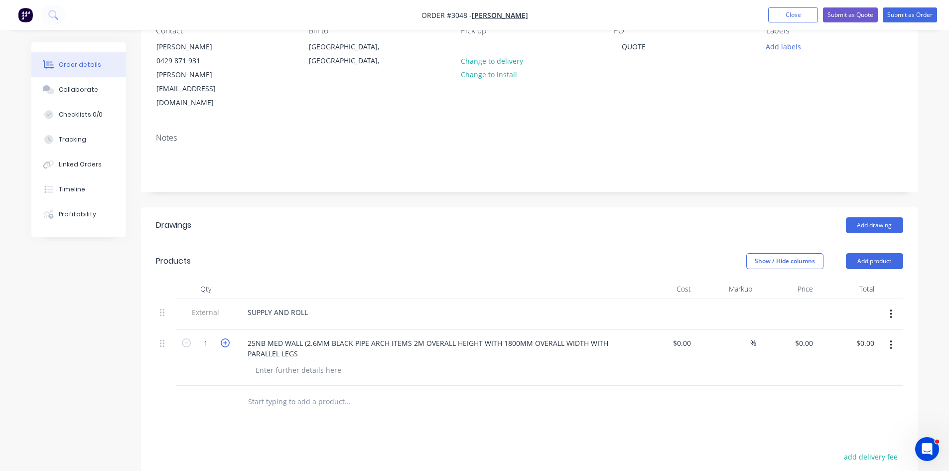
click at [222, 338] on icon "button" at bounding box center [225, 342] width 9 height 9
type input "2"
click at [859, 336] on div "0.00 $0.00" at bounding box center [866, 343] width 23 height 14
type input "500.00"
type input "$250.00"
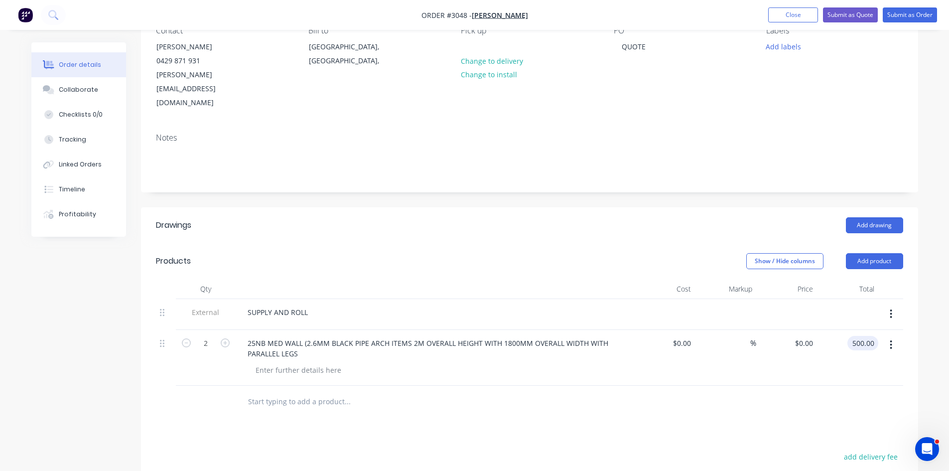
type input "$500.00"
click at [268, 363] on div at bounding box center [299, 370] width 102 height 14
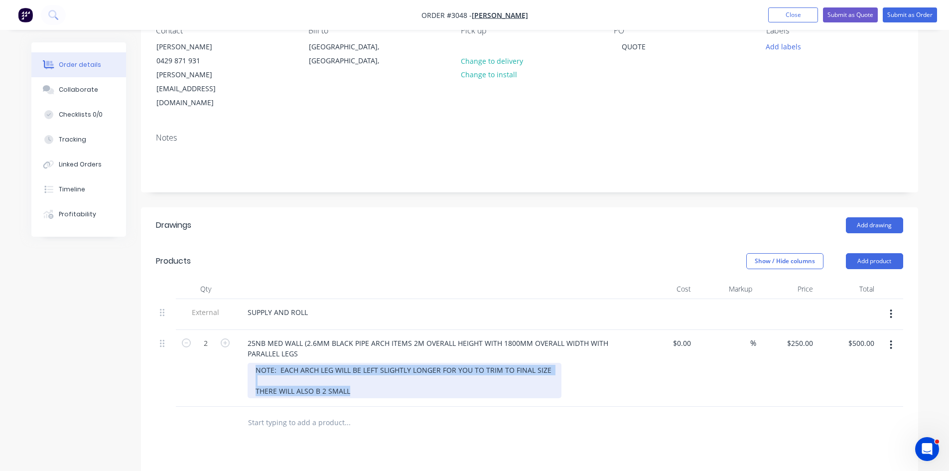
drag, startPoint x: 350, startPoint y: 364, endPoint x: 255, endPoint y: 345, distance: 96.9
click at [255, 363] on div "NOTE: EACH ARCH LEG WILL BE LEFT SLIGHTLY LONGER FOR YOU TO TRIM TO FINAL SIZE …" at bounding box center [405, 380] width 314 height 35
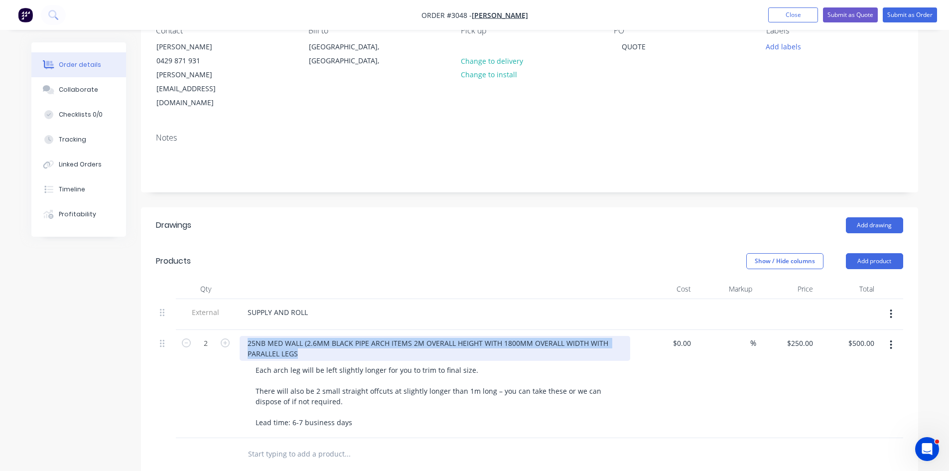
drag, startPoint x: 301, startPoint y: 327, endPoint x: 248, endPoint y: 313, distance: 55.1
click at [243, 336] on div "25NB MED WALL (2.6MM BLACK PIPE ARCH ITEMS 2M OVERALL HEIGHT WITH 1800MM OVERAL…" at bounding box center [435, 348] width 391 height 25
paste div
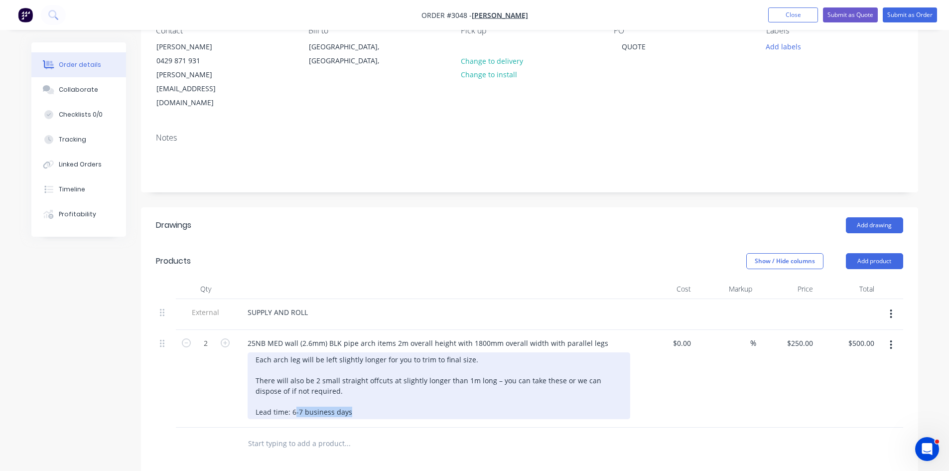
drag, startPoint x: 349, startPoint y: 382, endPoint x: 251, endPoint y: 384, distance: 97.6
click at [251, 384] on div "Each arch leg will be left slightly longer for you to trim to final size. There…" at bounding box center [439, 385] width 383 height 67
click at [366, 390] on div "Each arch leg will be left slightly longer for you to trim to final size. There…" at bounding box center [439, 385] width 383 height 67
drag, startPoint x: 353, startPoint y: 385, endPoint x: 275, endPoint y: 386, distance: 78.2
click at [253, 385] on div "Each arch leg will be left slightly longer for you to trim to final size. There…" at bounding box center [439, 385] width 383 height 67
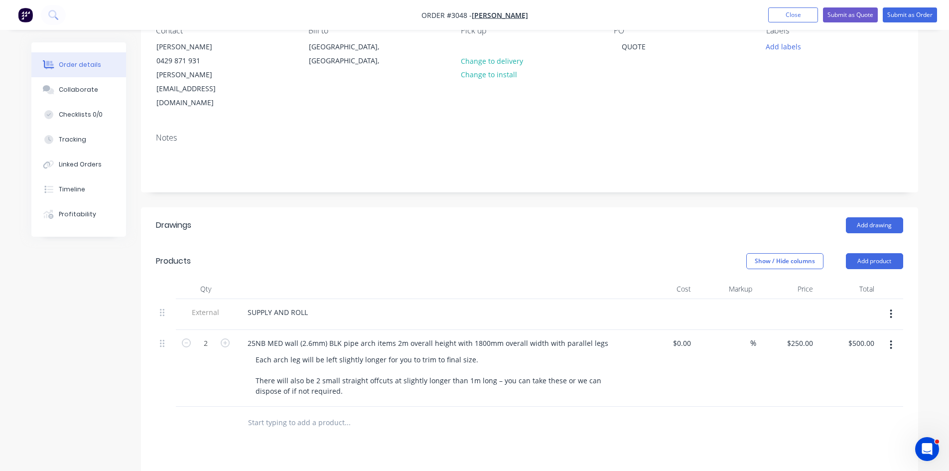
click at [274, 416] on div "Drawings Add drawing Products Show / Hide columns Add product Qty Cost Markup P…" at bounding box center [529, 442] width 777 height 471
click at [874, 253] on button "Add product" at bounding box center [874, 261] width 57 height 16
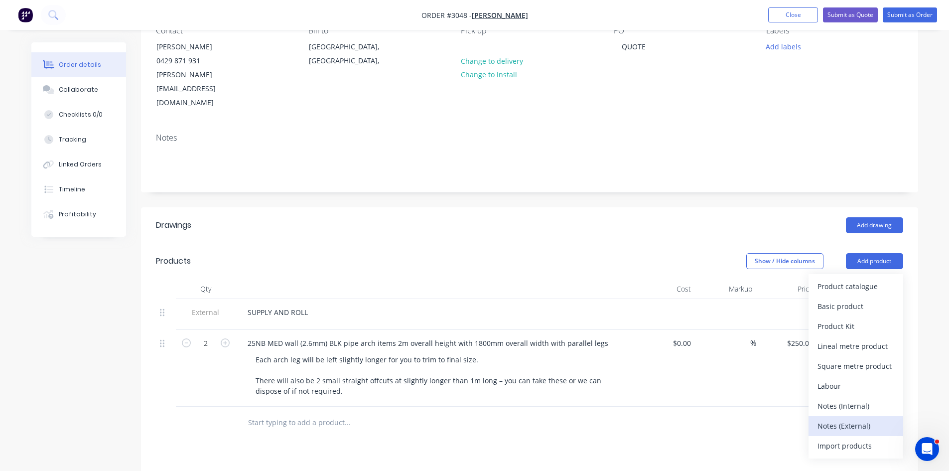
click at [846, 418] on div "Notes (External)" at bounding box center [855, 425] width 77 height 14
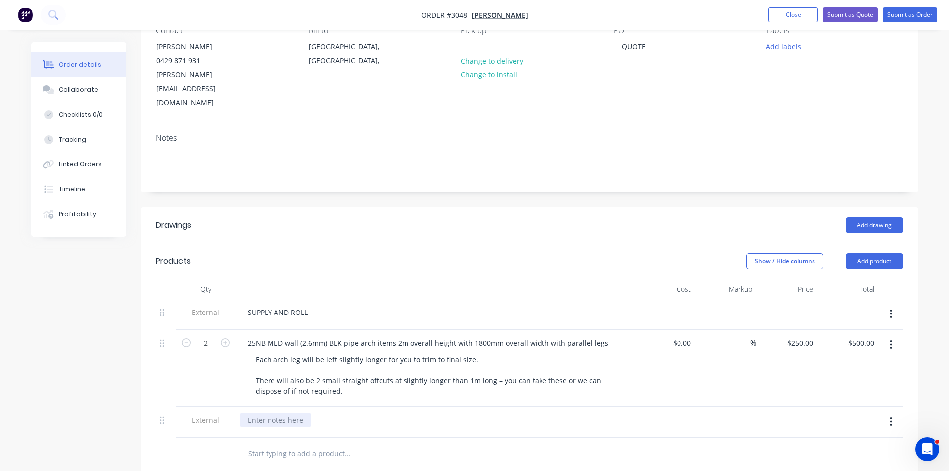
click at [273, 412] on div at bounding box center [276, 419] width 72 height 14
click at [288, 412] on div "LEAD TIME - 7 - 10 DAYS" at bounding box center [287, 419] width 95 height 14
click at [306, 412] on div "LEAD TIME 7 - 10 DAYS" at bounding box center [285, 419] width 91 height 14
click at [73, 87] on div "Collaborate" at bounding box center [78, 89] width 39 height 9
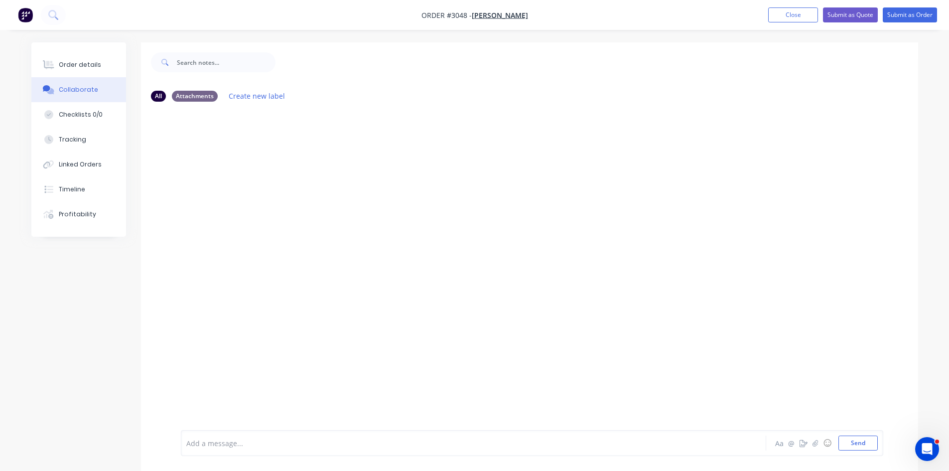
click at [276, 446] on div at bounding box center [446, 443] width 518 height 10
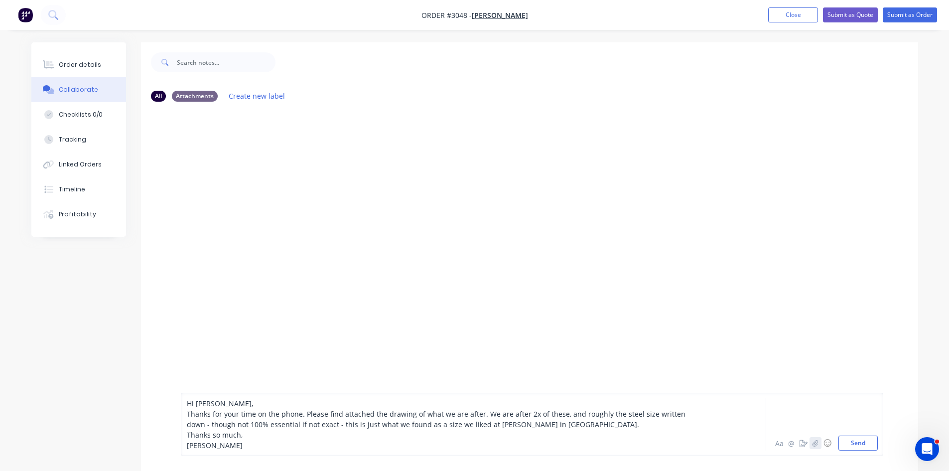
click at [815, 443] on icon "button" at bounding box center [815, 442] width 6 height 7
click at [874, 444] on button "Send" at bounding box center [857, 442] width 39 height 15
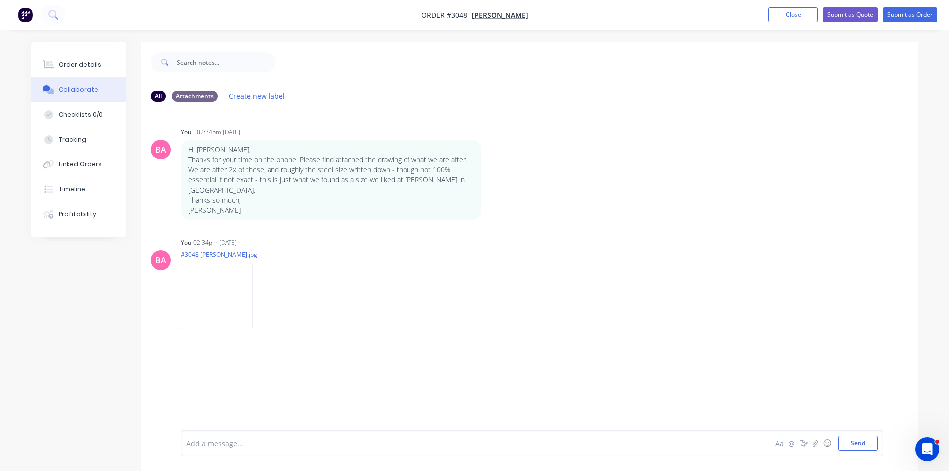
click at [218, 434] on div "Add a message... Aa @ ☺ Send" at bounding box center [532, 443] width 702 height 26
drag, startPoint x: 218, startPoint y: 434, endPoint x: 203, endPoint y: 447, distance: 19.5
click at [203, 447] on div at bounding box center [446, 443] width 518 height 10
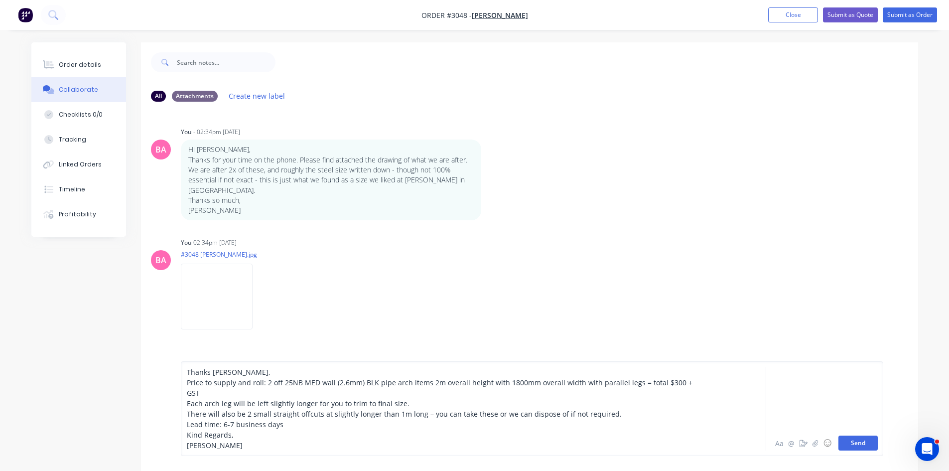
click at [845, 445] on button "Send" at bounding box center [857, 442] width 39 height 15
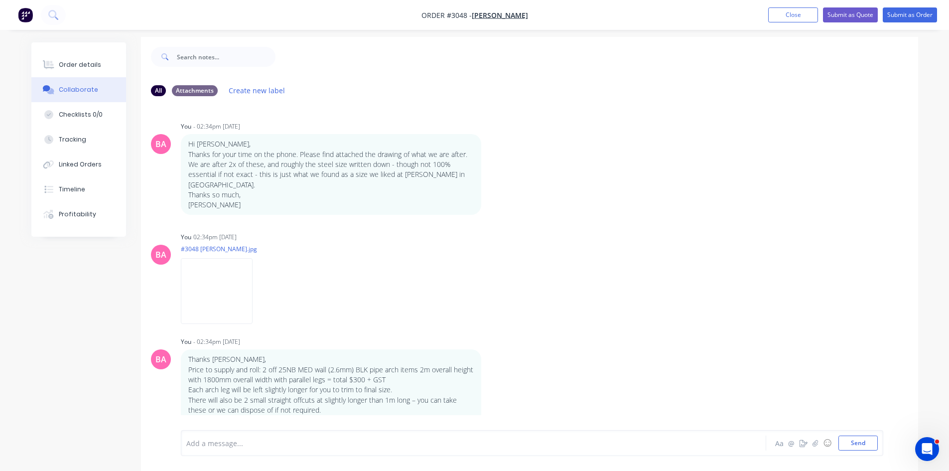
scroll to position [15, 0]
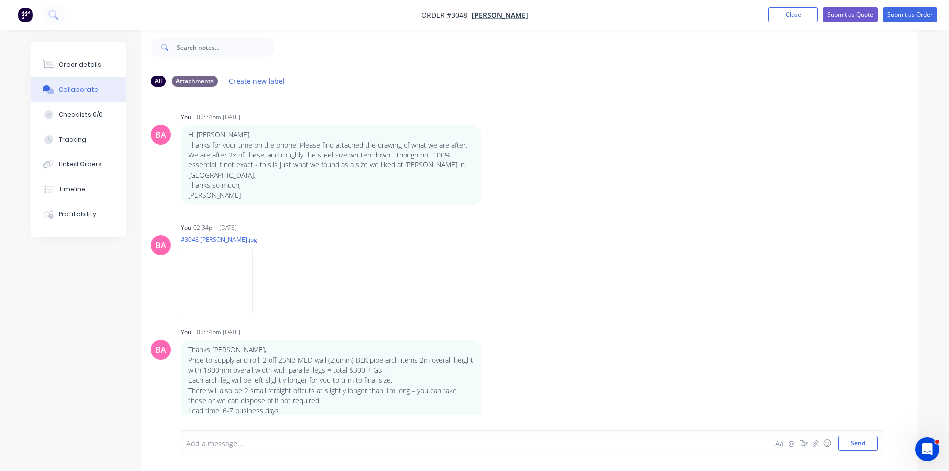
click at [233, 444] on div at bounding box center [446, 443] width 518 height 10
click at [236, 447] on div at bounding box center [446, 443] width 518 height 10
click at [857, 445] on button "Send" at bounding box center [857, 442] width 39 height 15
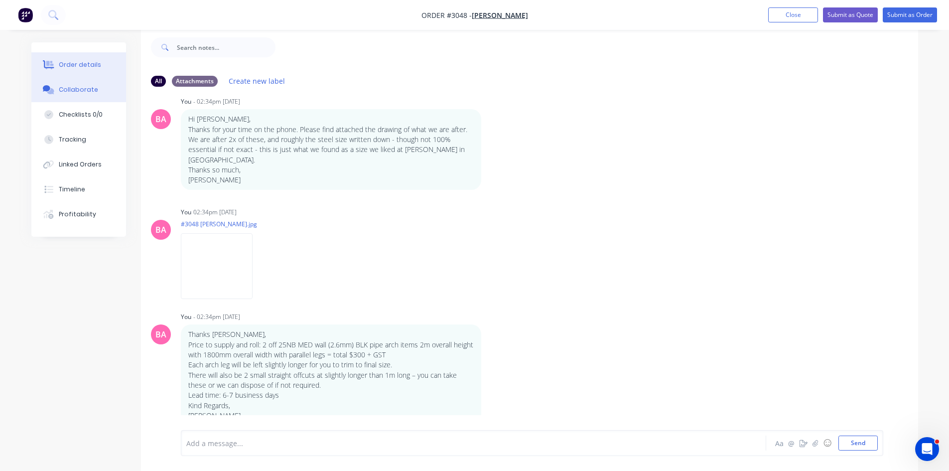
click at [49, 66] on icon at bounding box center [50, 65] width 8 height 8
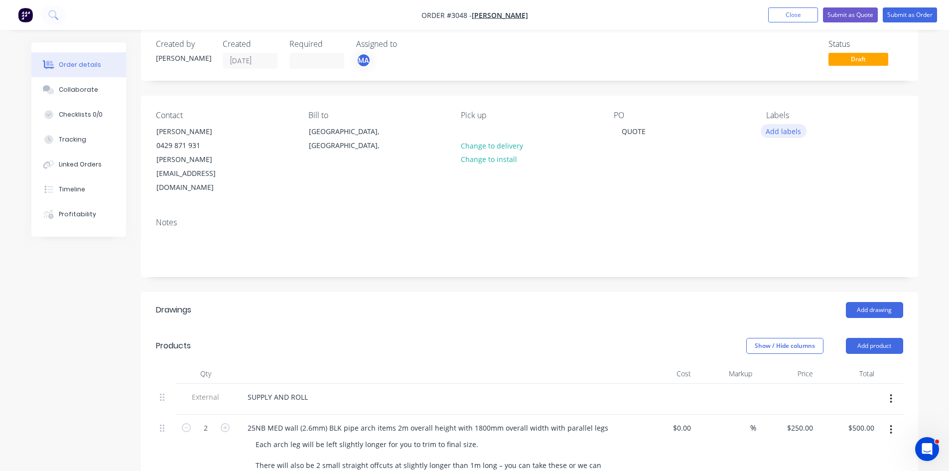
click at [780, 127] on button "Add labels" at bounding box center [784, 130] width 46 height 13
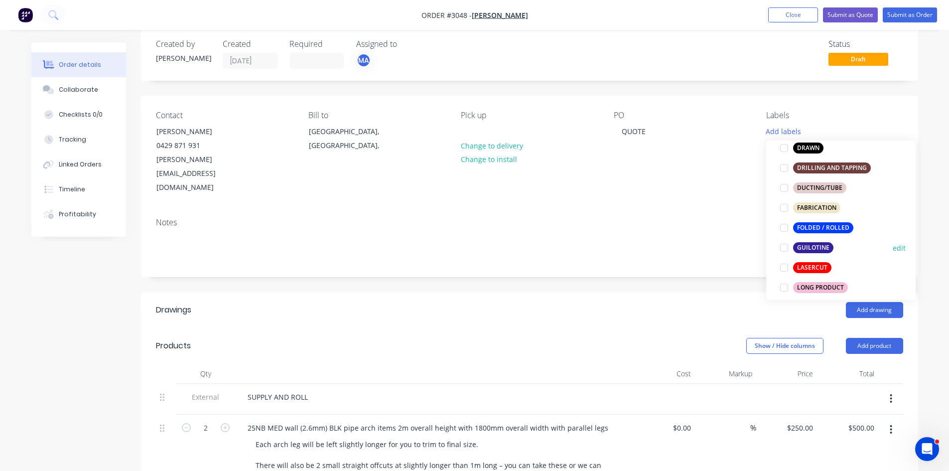
scroll to position [233, 0]
click at [786, 229] on div at bounding box center [784, 227] width 20 height 20
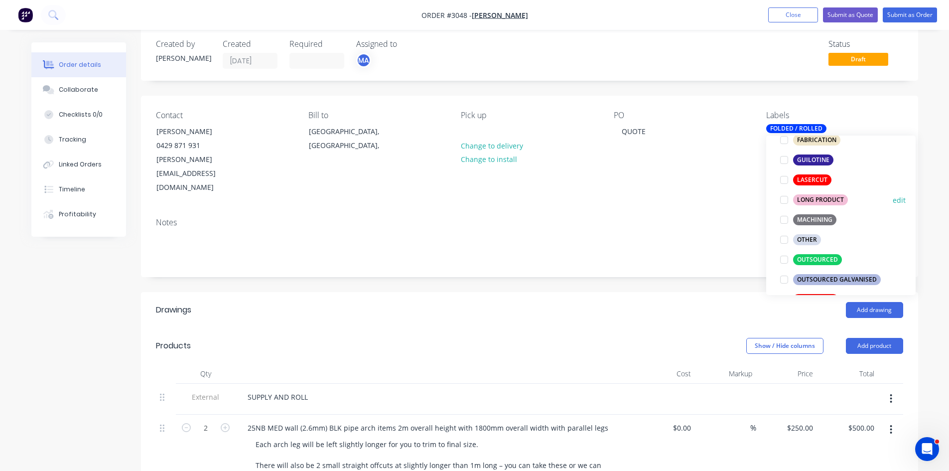
scroll to position [315, 0]
click at [824, 258] on div "OUTSOURCED" at bounding box center [817, 258] width 49 height 11
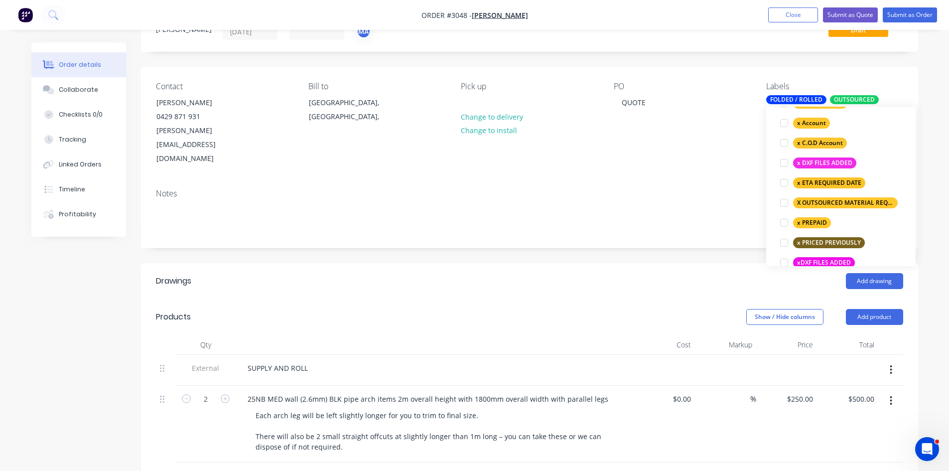
scroll to position [0, 0]
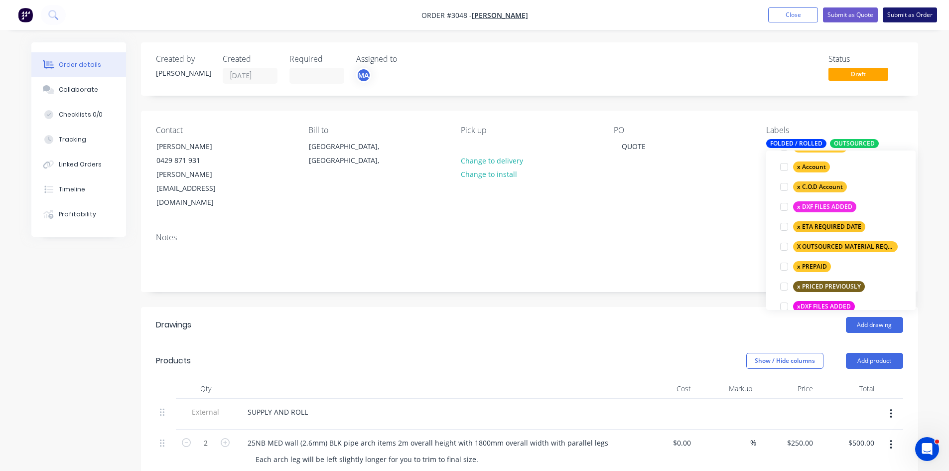
click at [915, 14] on button "Submit as Order" at bounding box center [910, 14] width 54 height 15
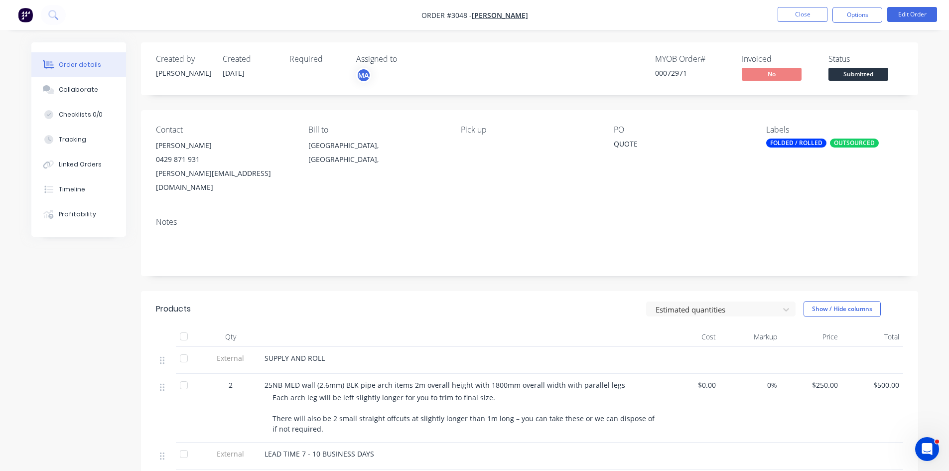
click at [807, 13] on button "Close" at bounding box center [803, 14] width 50 height 15
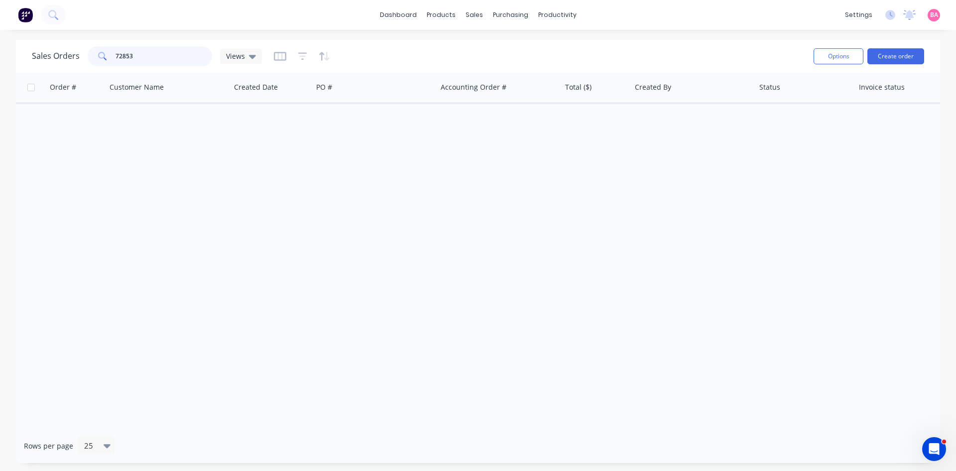
drag, startPoint x: 142, startPoint y: 53, endPoint x: 89, endPoint y: 53, distance: 53.8
click at [89, 53] on div "72853" at bounding box center [150, 56] width 125 height 20
type input "2982"
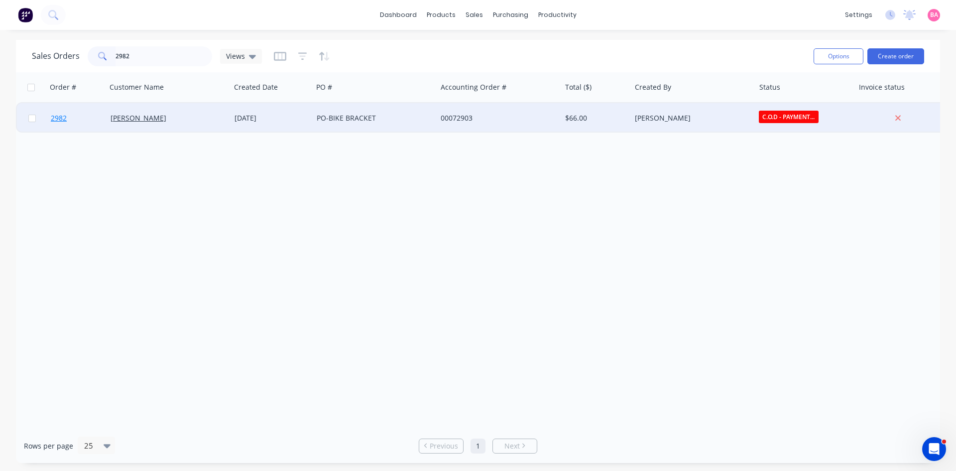
click at [57, 118] on span "2982" at bounding box center [59, 118] width 16 height 10
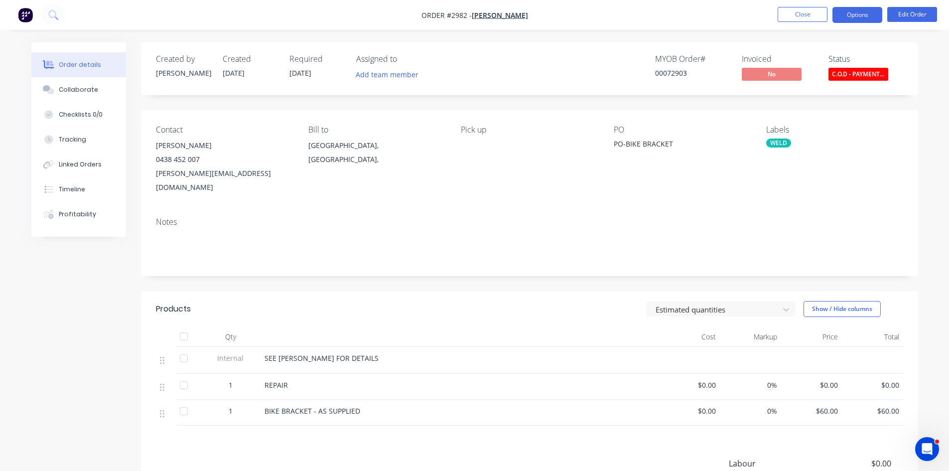
click at [865, 14] on button "Options" at bounding box center [857, 15] width 50 height 16
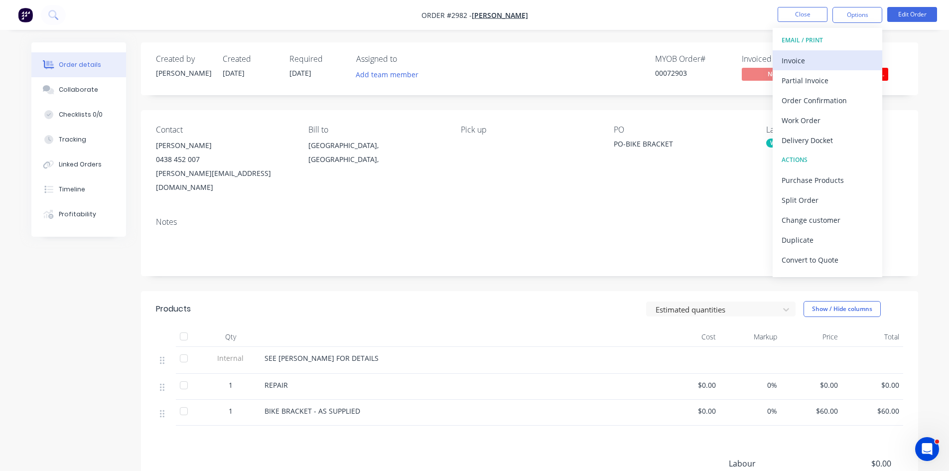
click at [807, 60] on div "Invoice" at bounding box center [828, 60] width 92 height 14
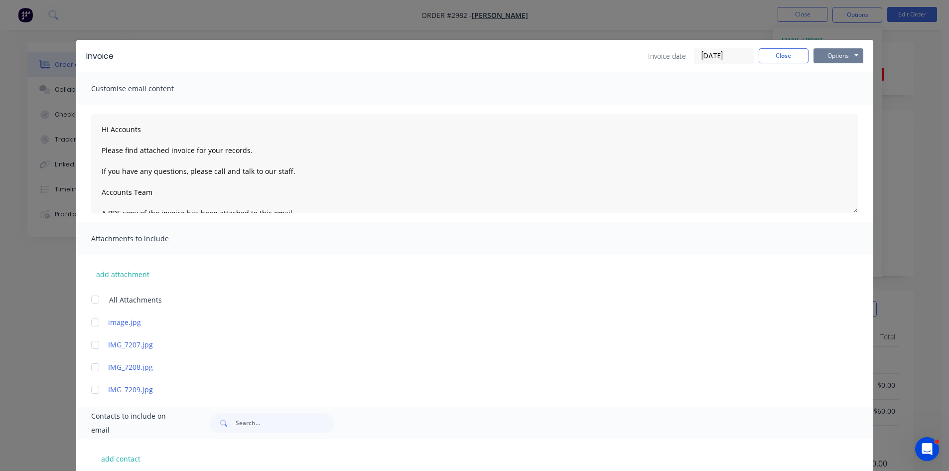
click at [842, 54] on button "Options" at bounding box center [838, 55] width 50 height 15
click at [844, 90] on button "Print" at bounding box center [845, 90] width 64 height 16
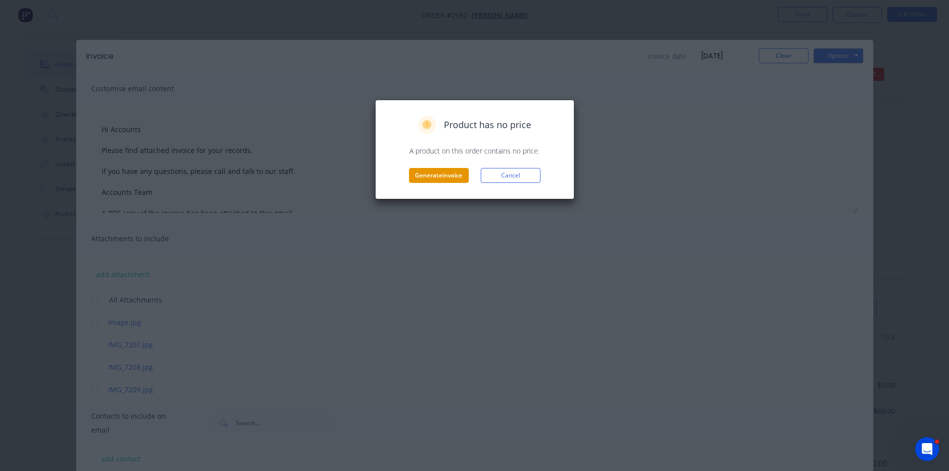
click at [434, 173] on button "Generate invoice" at bounding box center [439, 175] width 60 height 15
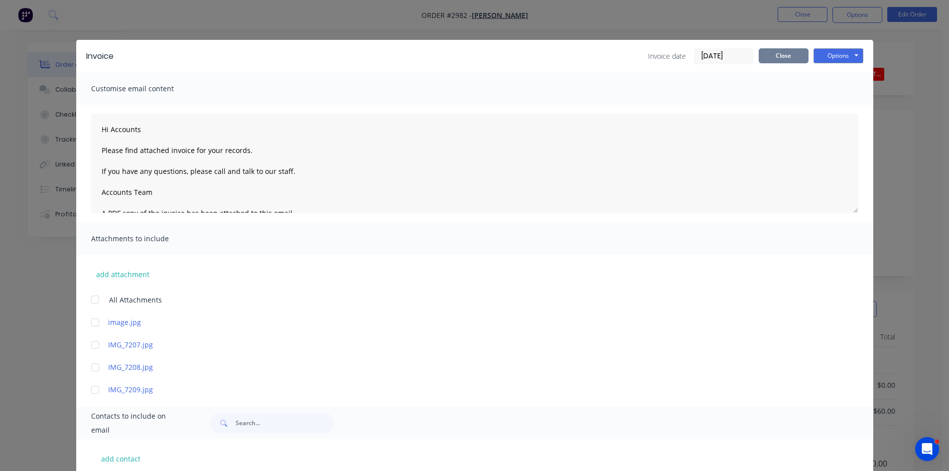
click at [792, 56] on button "Close" at bounding box center [784, 55] width 50 height 15
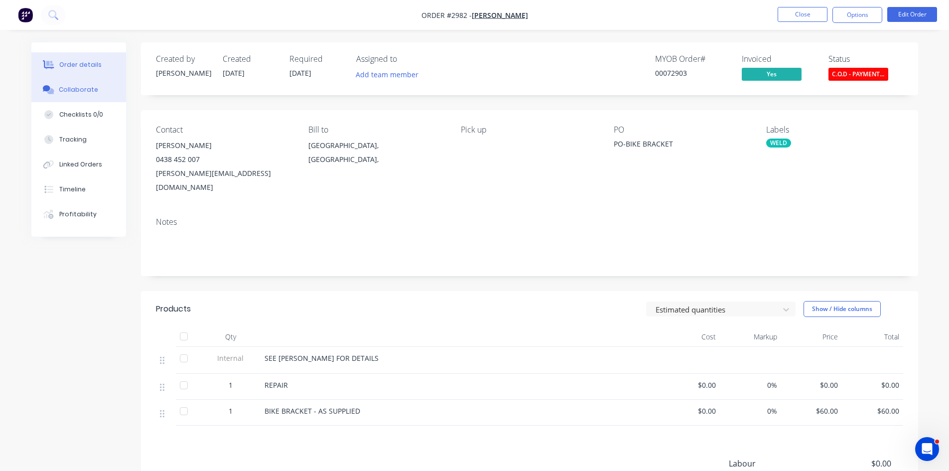
click at [85, 90] on div "Collaborate" at bounding box center [78, 89] width 39 height 9
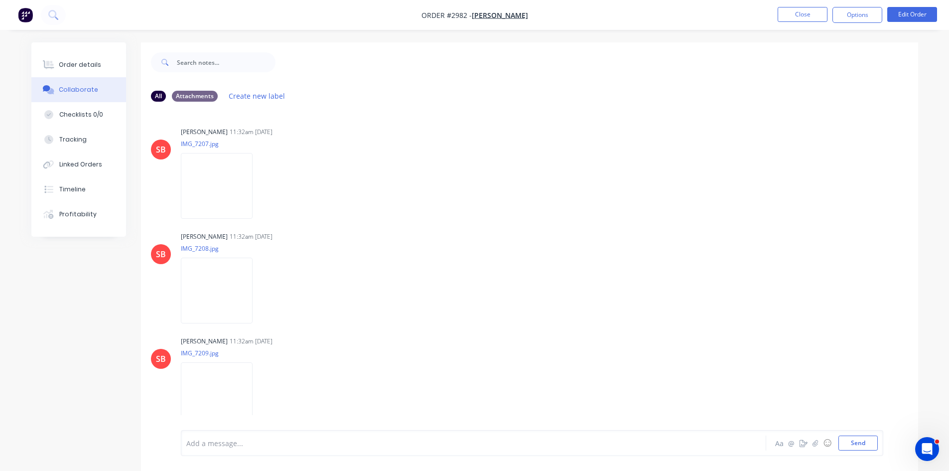
click at [247, 434] on div "Add a message... Aa @ ☺ Send" at bounding box center [532, 443] width 702 height 26
click at [245, 439] on div at bounding box center [446, 443] width 518 height 10
click at [244, 444] on div at bounding box center [446, 443] width 518 height 10
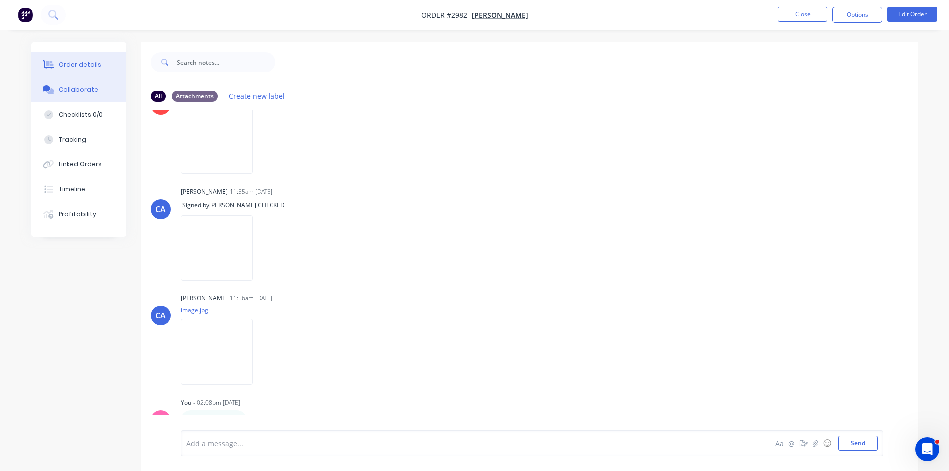
click at [87, 58] on button "Order details" at bounding box center [78, 64] width 95 height 25
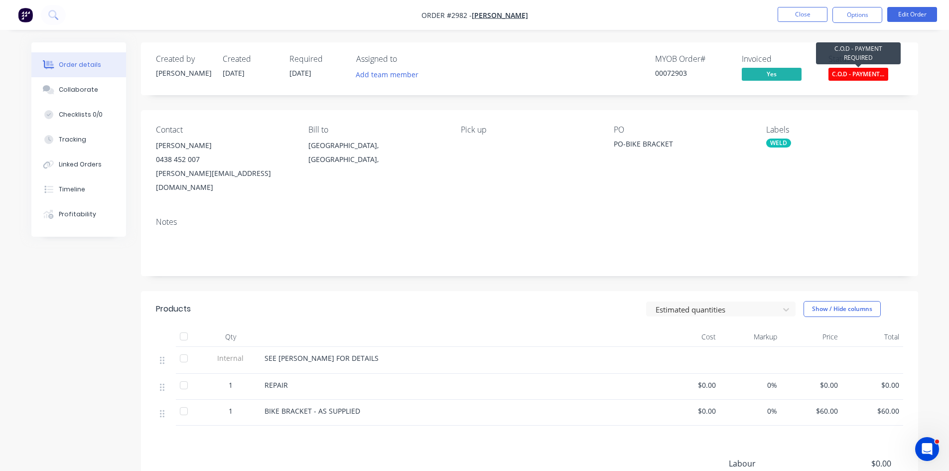
click at [860, 73] on span "C.O.D - PAYMENT..." at bounding box center [858, 74] width 60 height 12
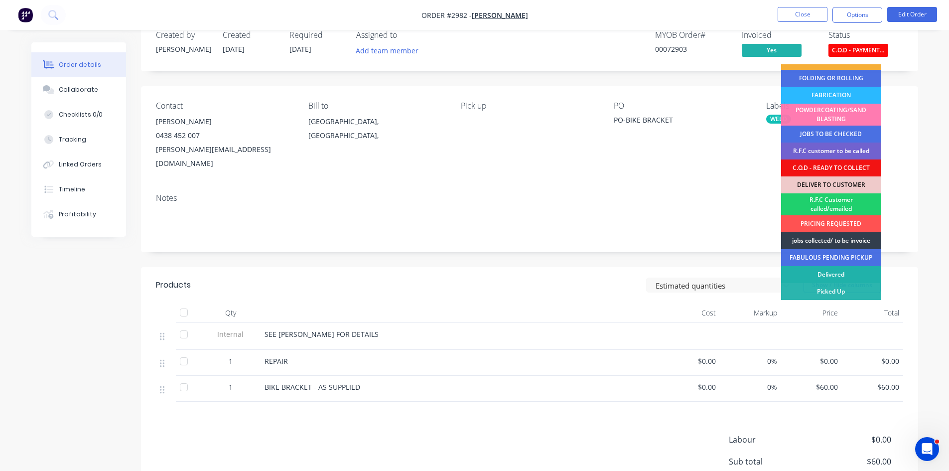
scroll to position [66, 0]
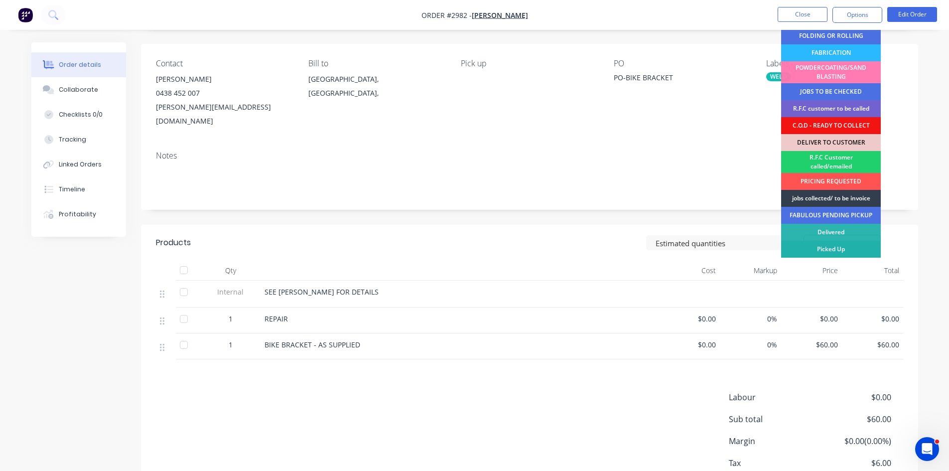
click at [824, 249] on div "Picked Up" at bounding box center [831, 249] width 100 height 17
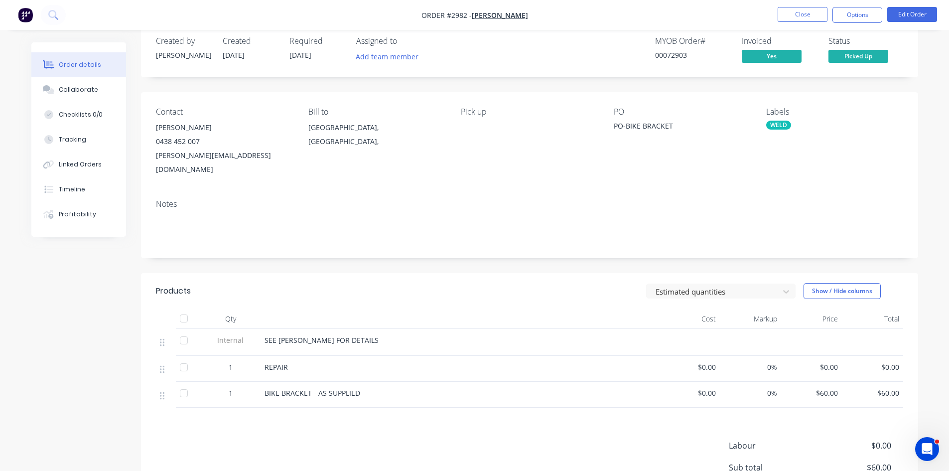
scroll to position [0, 0]
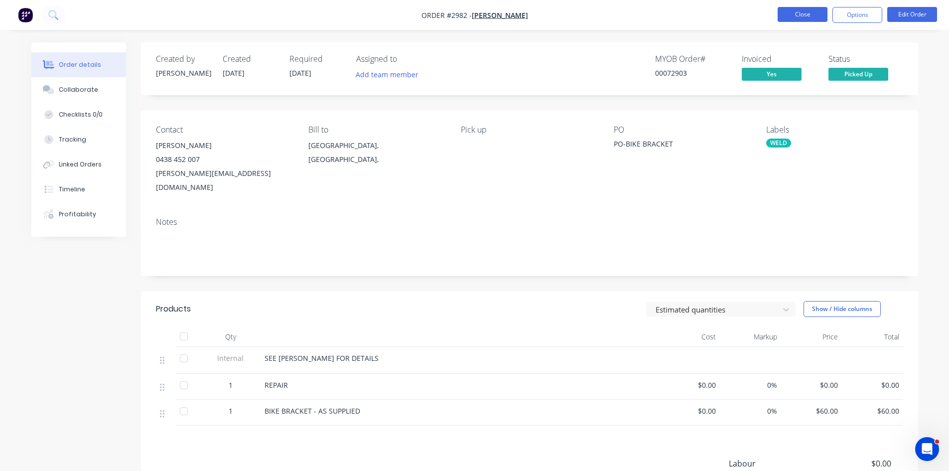
click at [804, 14] on button "Close" at bounding box center [803, 14] width 50 height 15
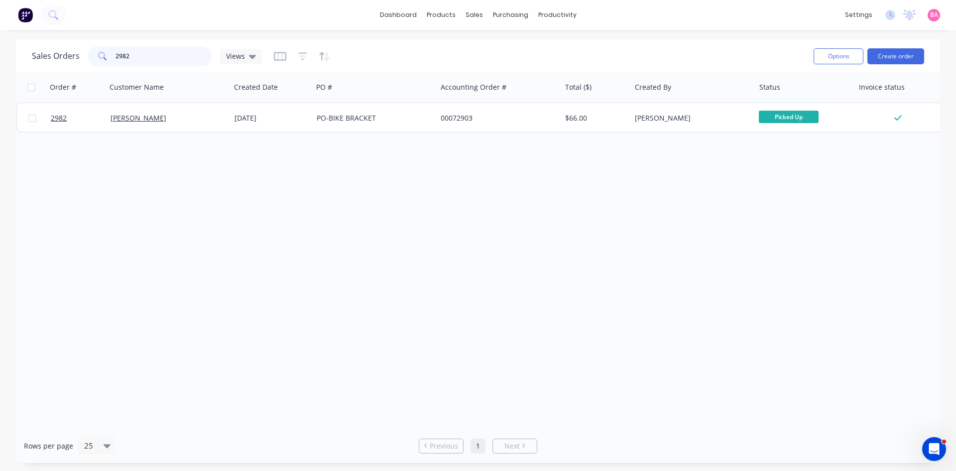
drag, startPoint x: 133, startPoint y: 56, endPoint x: 27, endPoint y: 57, distance: 106.1
click at [27, 57] on div "Sales Orders 2982 Views Options Create order" at bounding box center [478, 56] width 924 height 32
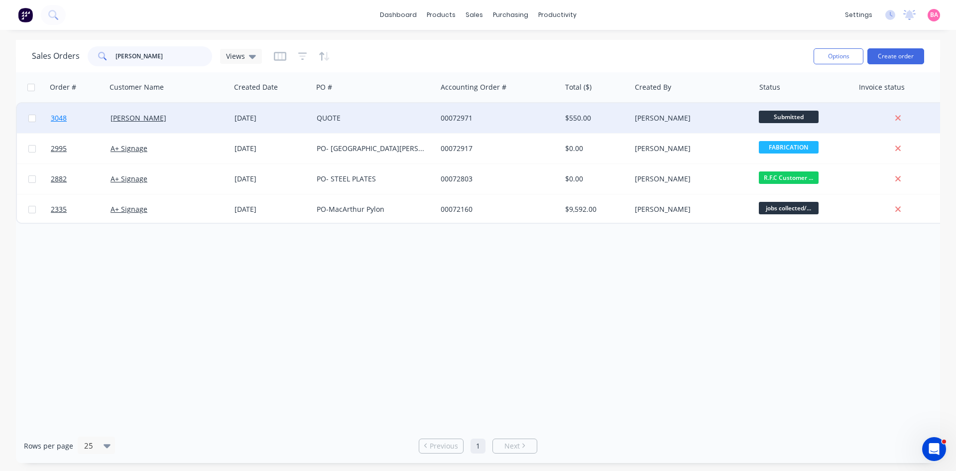
type input "NICOLE"
click at [53, 119] on span "3048" at bounding box center [59, 118] width 16 height 10
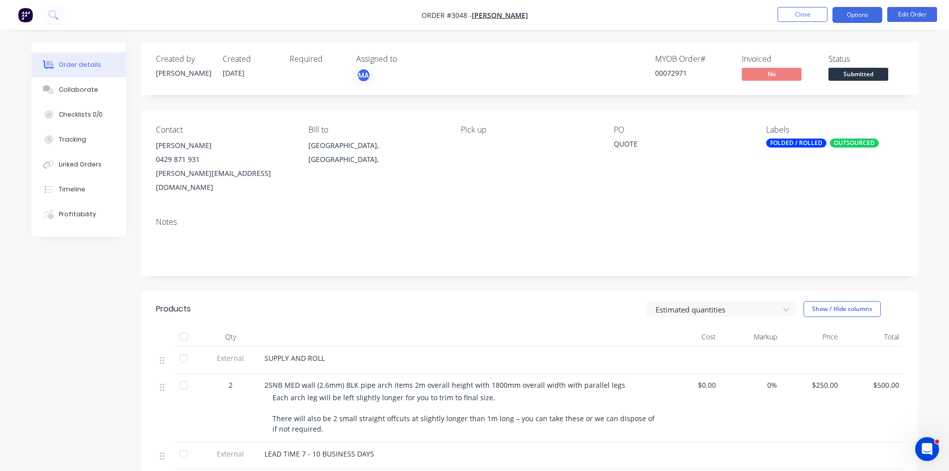
click at [852, 14] on button "Options" at bounding box center [857, 15] width 50 height 16
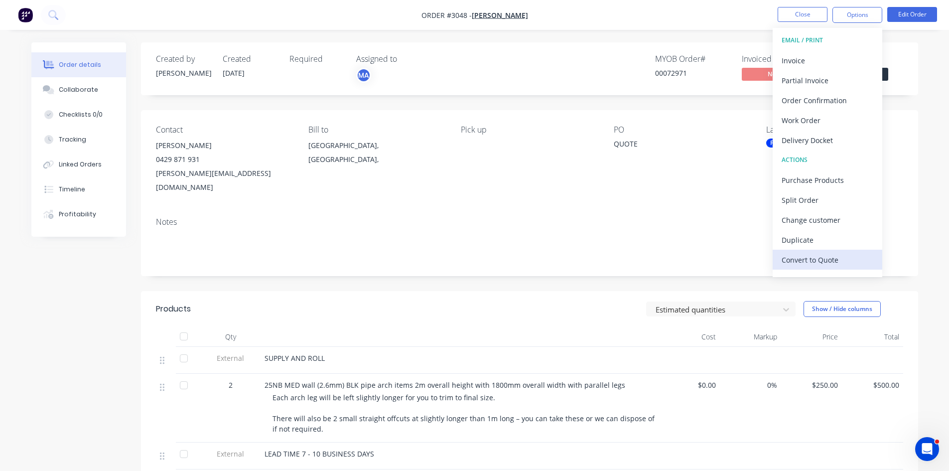
click at [822, 260] on div "Convert to Quote" at bounding box center [828, 260] width 92 height 14
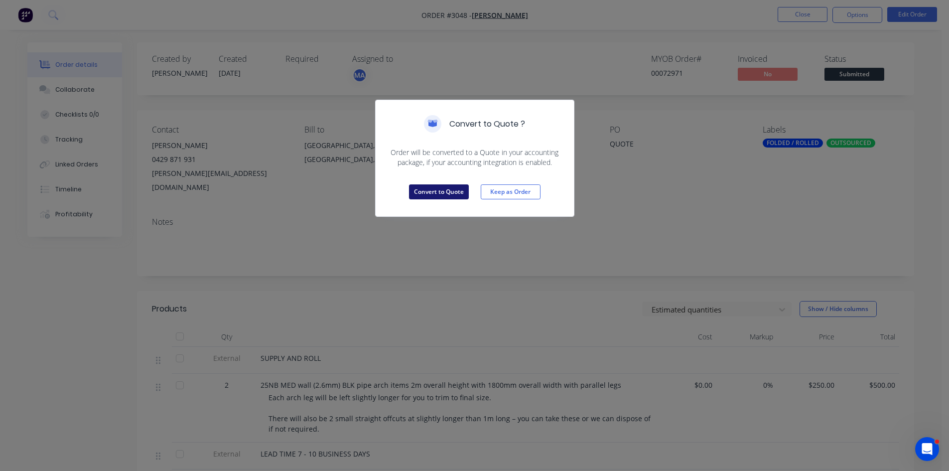
click at [441, 191] on button "Convert to Quote" at bounding box center [439, 191] width 60 height 15
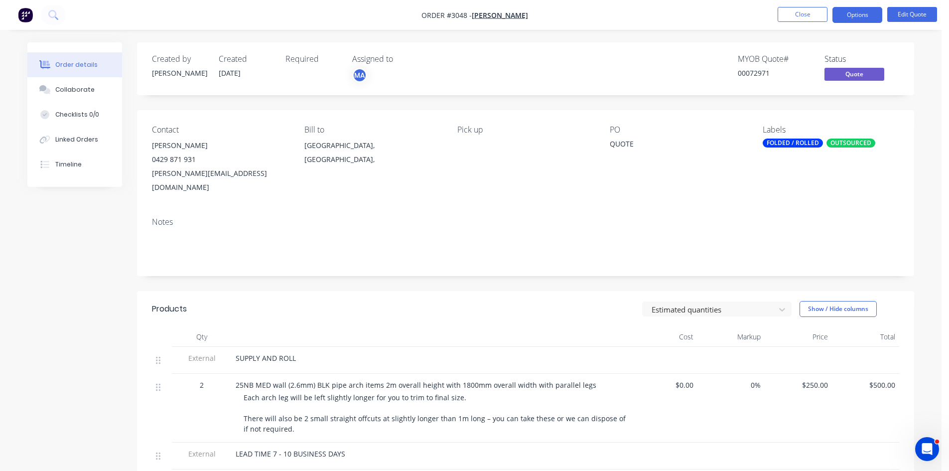
drag, startPoint x: 656, startPoint y: 43, endPoint x: 657, endPoint y: 55, distance: 12.0
click at [656, 43] on div "Created by Brenda Created 29/09/25 Required Assigned to MA MYOB Quote # 0007297…" at bounding box center [525, 68] width 777 height 53
click at [863, 12] on button "Options" at bounding box center [857, 15] width 50 height 16
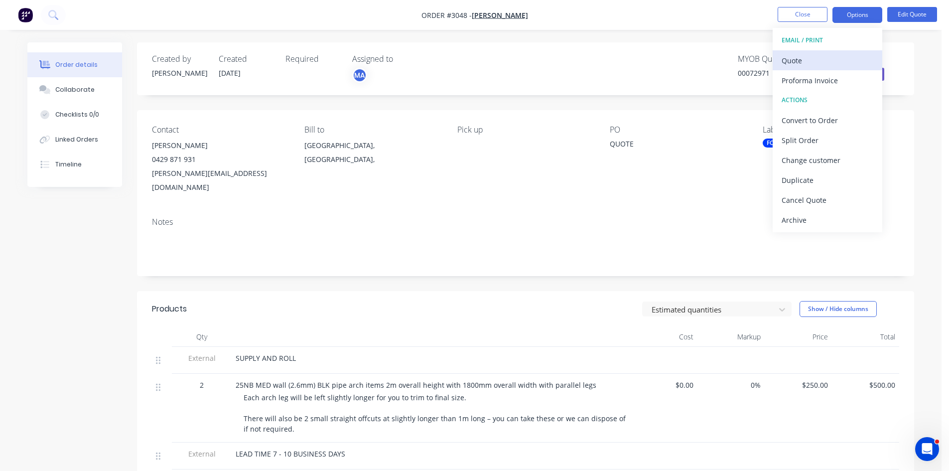
click at [801, 63] on div "Quote" at bounding box center [828, 60] width 92 height 14
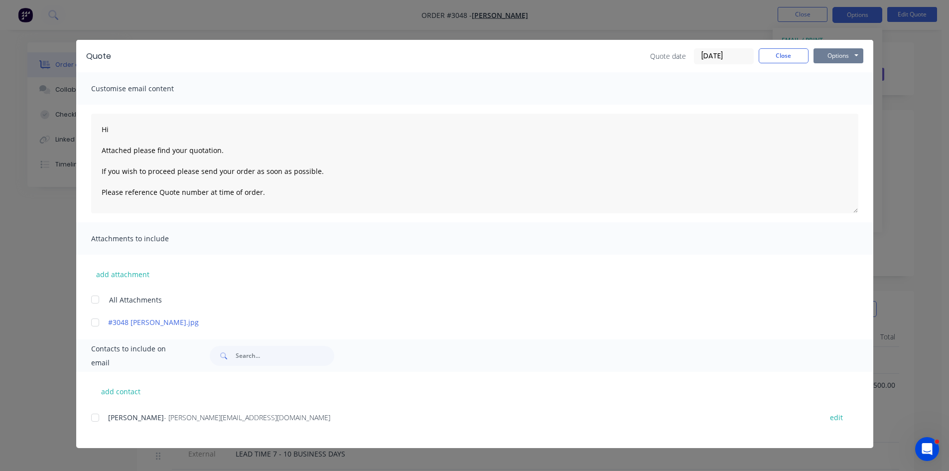
click at [844, 57] on button "Options" at bounding box center [838, 55] width 50 height 15
click at [840, 88] on button "Print" at bounding box center [845, 90] width 64 height 16
click at [787, 51] on button "Close" at bounding box center [784, 55] width 50 height 15
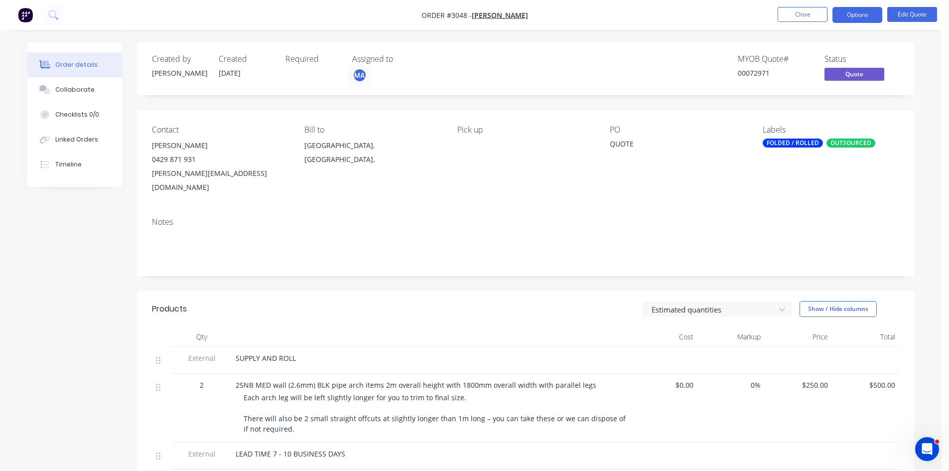
click at [808, 142] on div "FOLDED / ROLLED" at bounding box center [793, 142] width 60 height 9
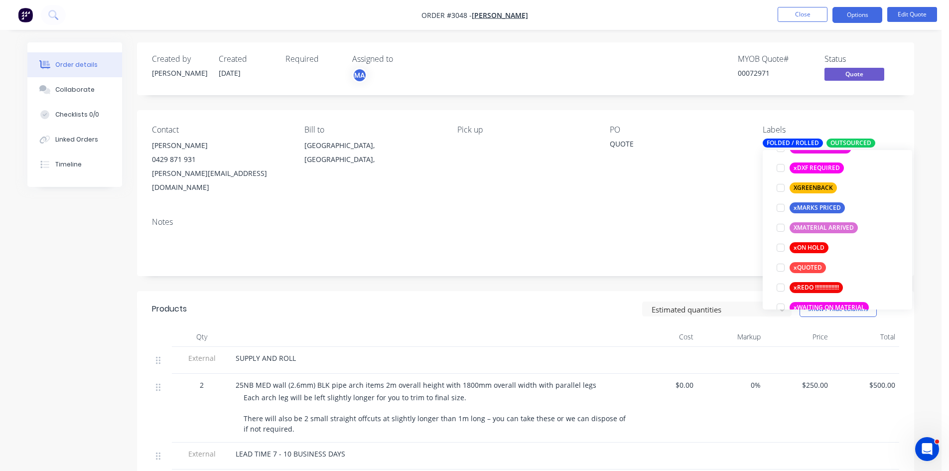
scroll to position [857, 0]
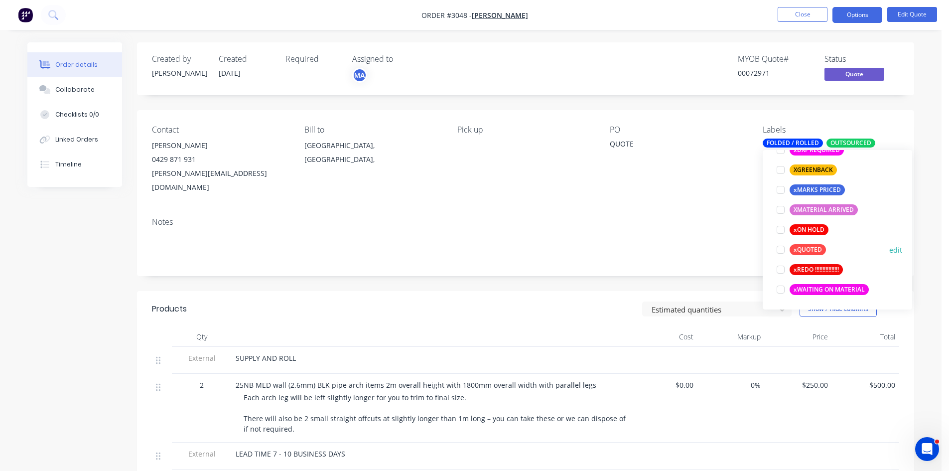
click at [780, 250] on div at bounding box center [781, 250] width 20 height 20
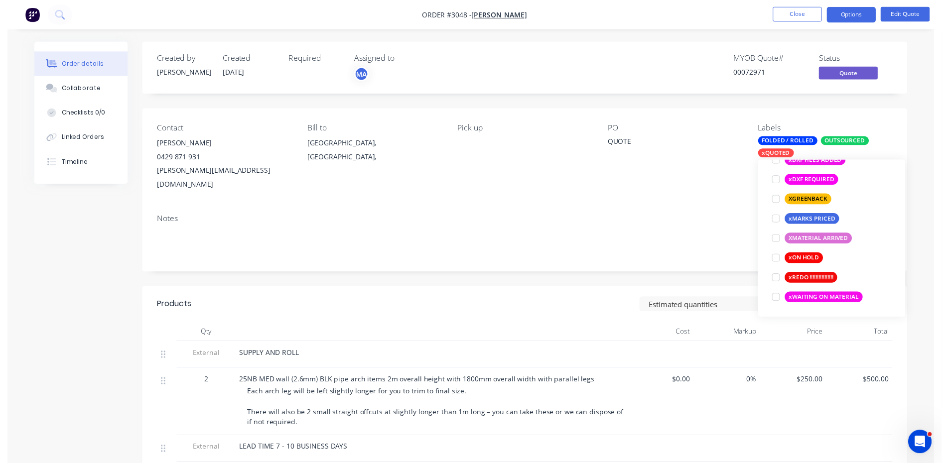
scroll to position [20, 0]
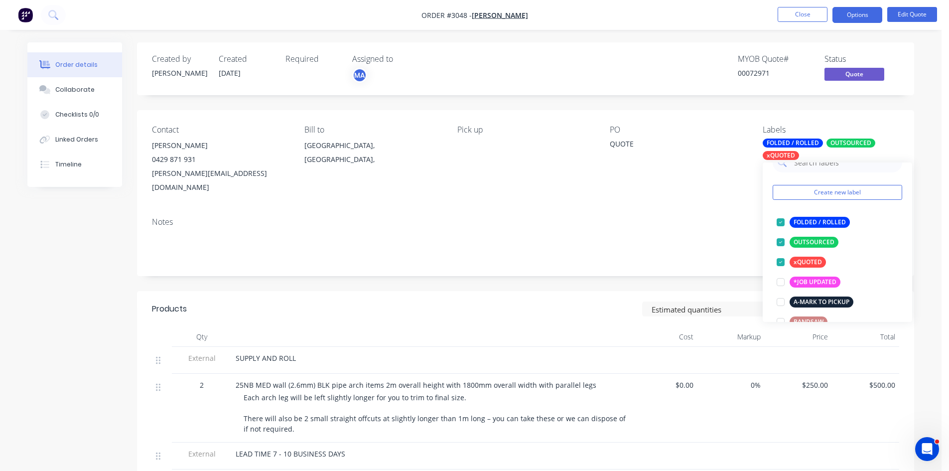
click at [621, 154] on div "PO QUOTE" at bounding box center [678, 159] width 136 height 69
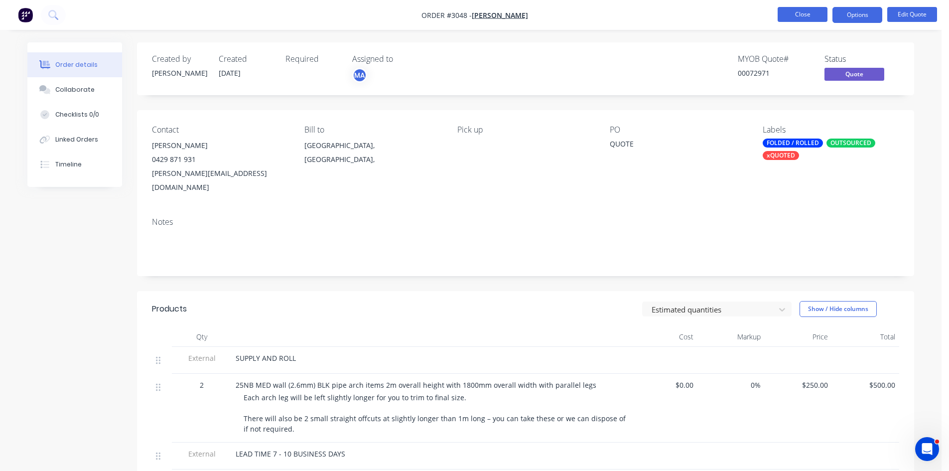
click at [801, 14] on button "Close" at bounding box center [803, 14] width 50 height 15
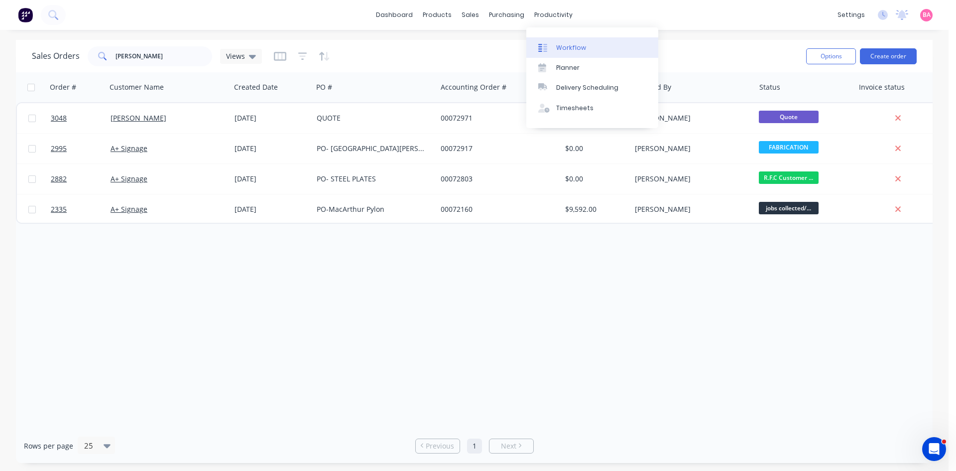
click at [559, 41] on link "Workflow" at bounding box center [593, 47] width 132 height 20
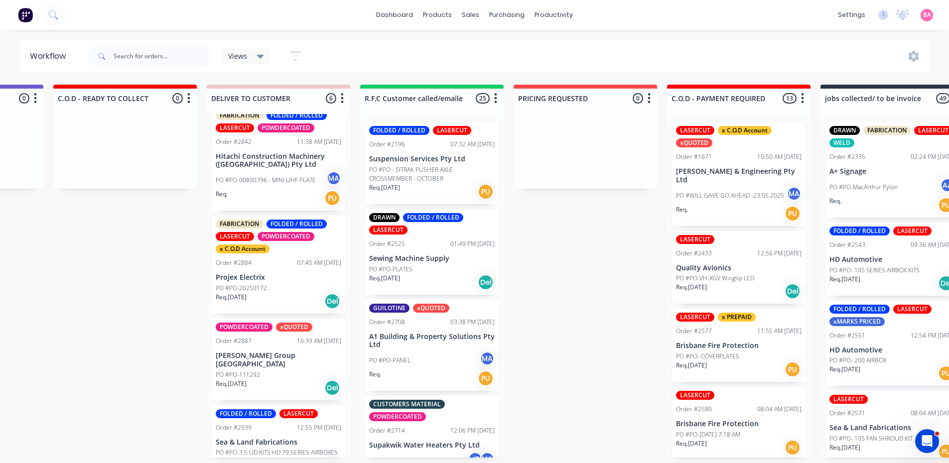
scroll to position [101, 0]
click at [267, 275] on div "FABRICATION FOLDED / ROLLED LASERCUT POWDERCOATED x C.O.D Account Order #2884 0…" at bounding box center [278, 265] width 133 height 98
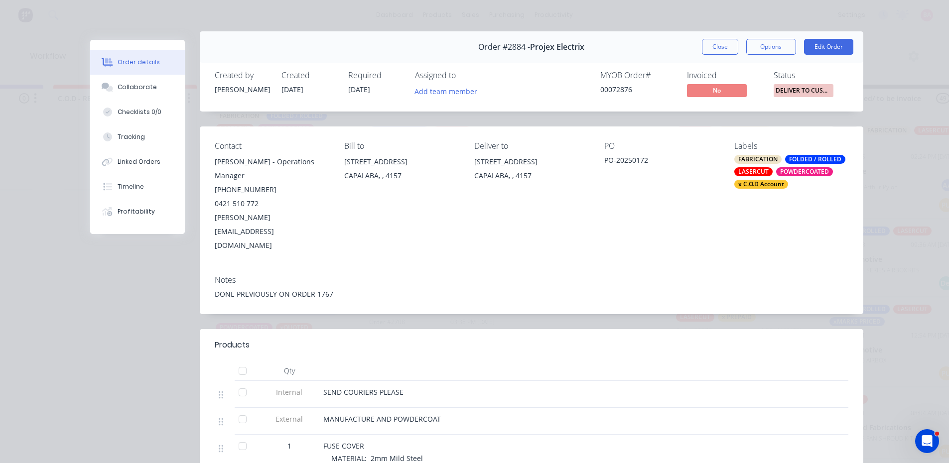
scroll to position [0, 0]
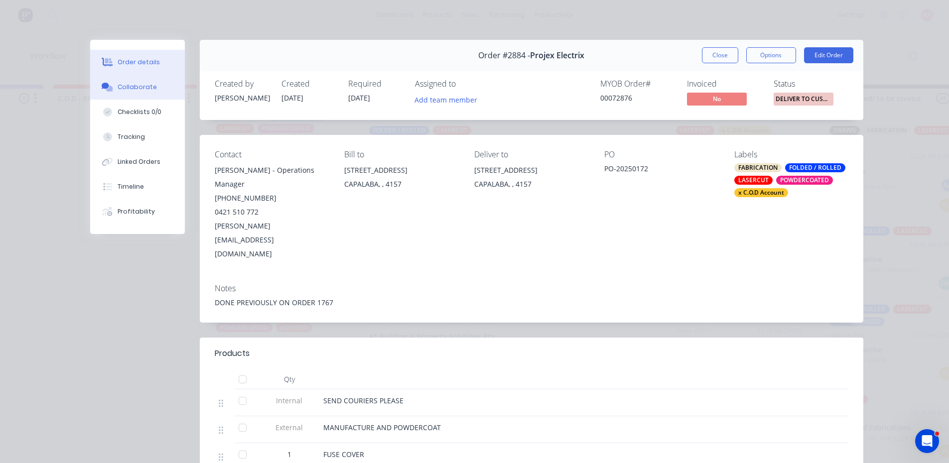
click at [117, 76] on button "Collaborate" at bounding box center [137, 87] width 95 height 25
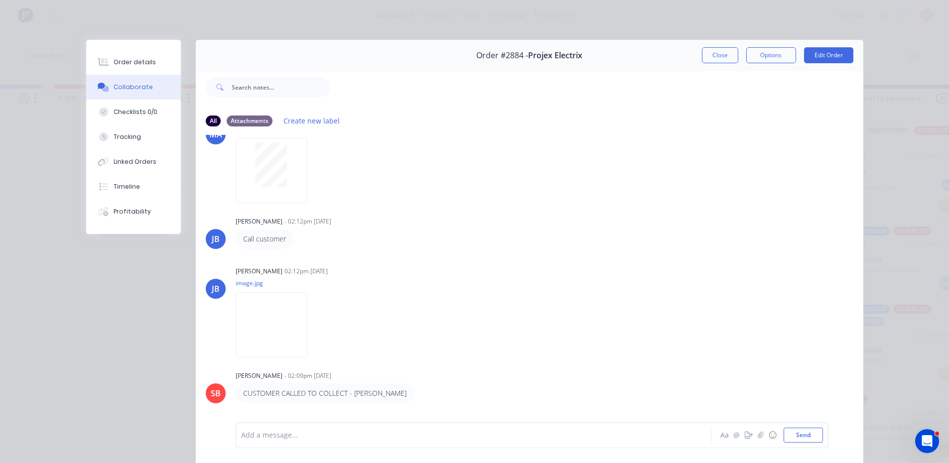
scroll to position [656, 0]
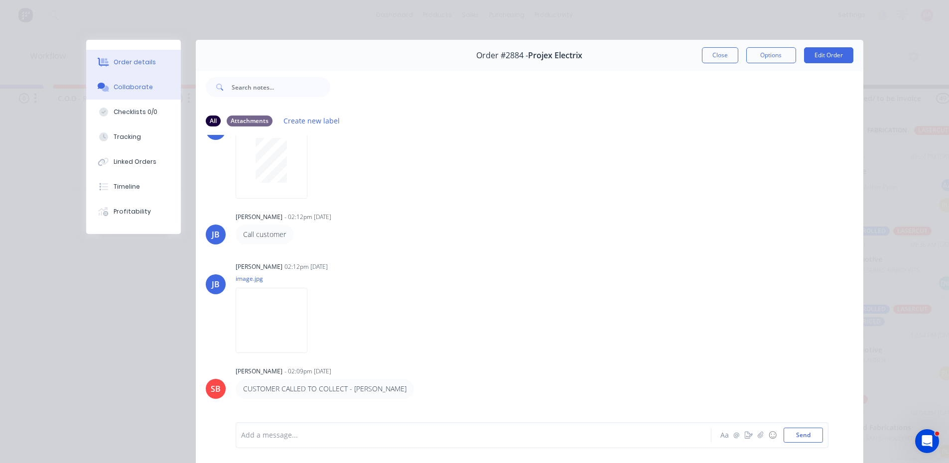
click at [129, 57] on button "Order details" at bounding box center [133, 62] width 95 height 25
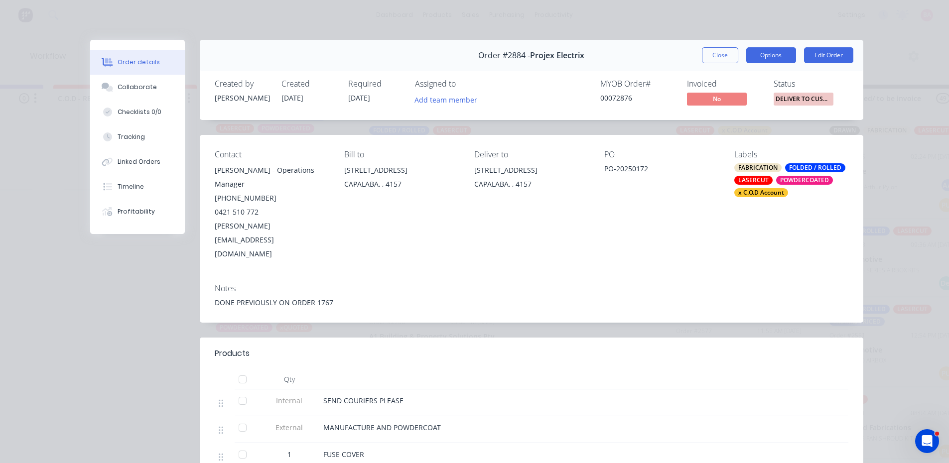
click at [772, 52] on button "Options" at bounding box center [771, 55] width 50 height 16
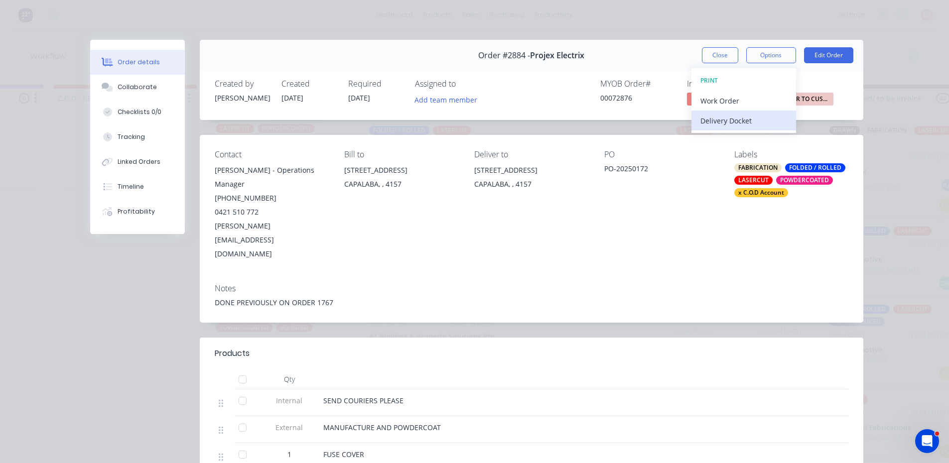
click at [729, 121] on div "Delivery Docket" at bounding box center [743, 121] width 87 height 14
click at [723, 121] on div "Standard" at bounding box center [743, 121] width 87 height 14
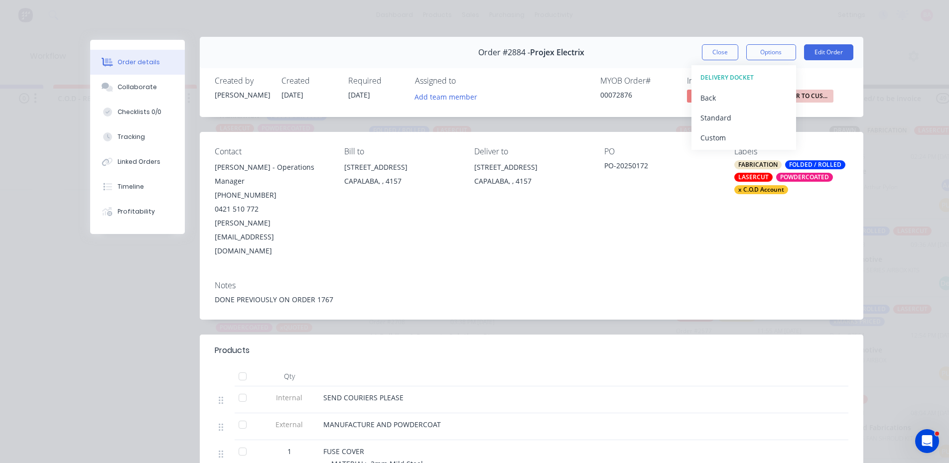
scroll to position [0, 0]
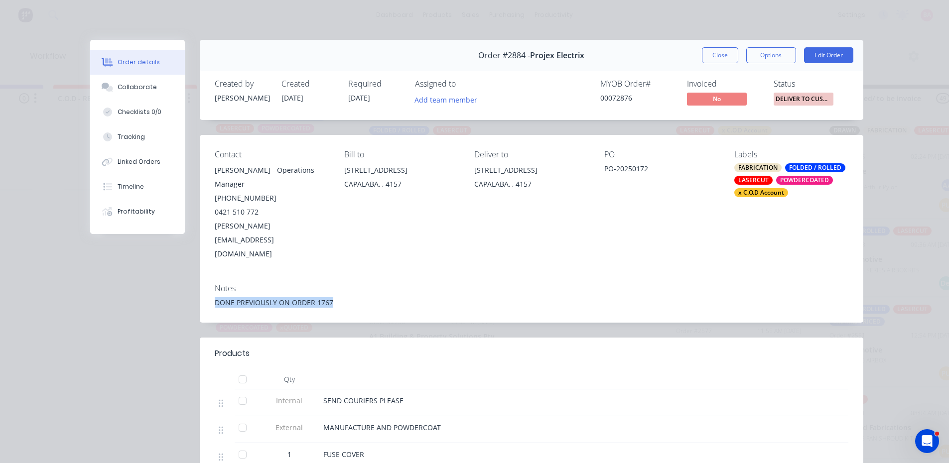
drag, startPoint x: 334, startPoint y: 260, endPoint x: 240, endPoint y: 263, distance: 94.7
click at [180, 261] on div "Order #2884 - Projex Electrix Close Options Edit Order Created by Sandra Create…" at bounding box center [476, 375] width 773 height 671
copy div "DONE PREVIOUSLY ON ORDER 1767"
click at [823, 50] on button "Edit Order" at bounding box center [828, 55] width 49 height 16
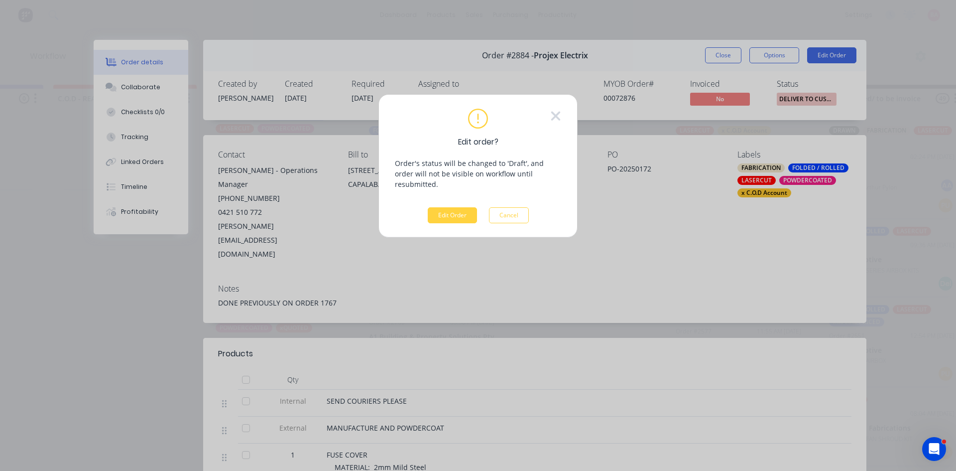
click at [455, 195] on div "Edit order? Order's status will be changed to 'Draft', and order will not be vi…" at bounding box center [478, 166] width 166 height 115
click at [453, 207] on button "Edit Order" at bounding box center [452, 215] width 49 height 16
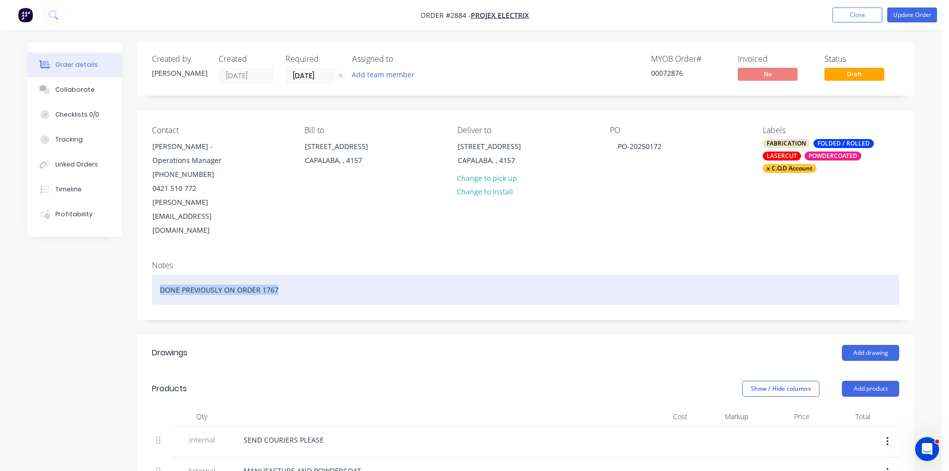
drag, startPoint x: 89, startPoint y: 264, endPoint x: 72, endPoint y: 264, distance: 16.9
click at [72, 264] on div "Created by Sandra Created 10/09/25 Required 10/09/25 Assigned to Add team membe…" at bounding box center [470, 469] width 887 height 854
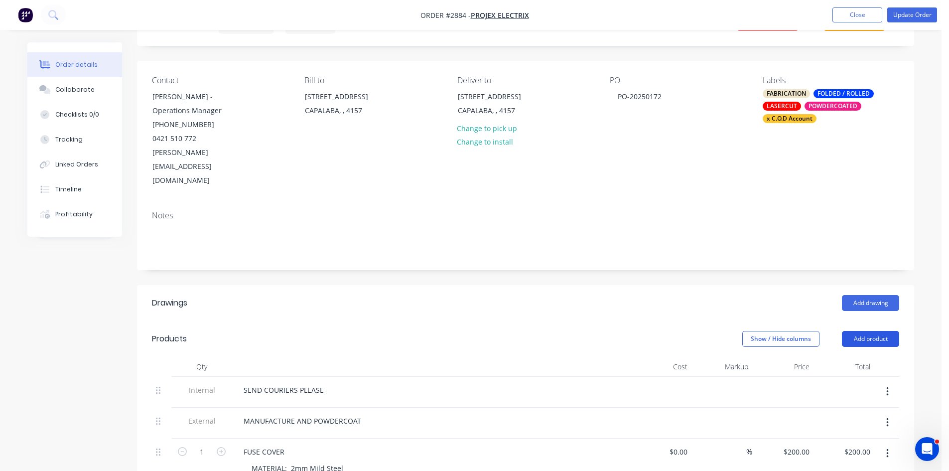
click at [874, 331] on button "Add product" at bounding box center [870, 339] width 57 height 16
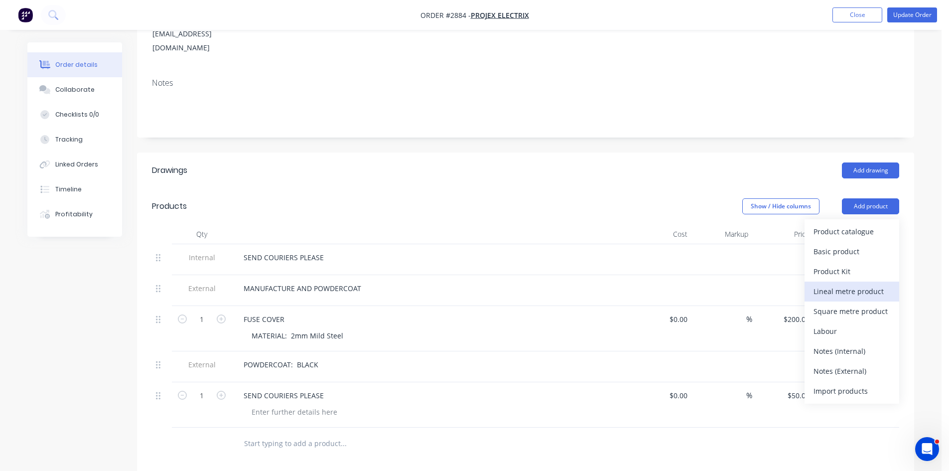
scroll to position [183, 0]
click at [838, 363] on div "Notes (External)" at bounding box center [851, 370] width 77 height 14
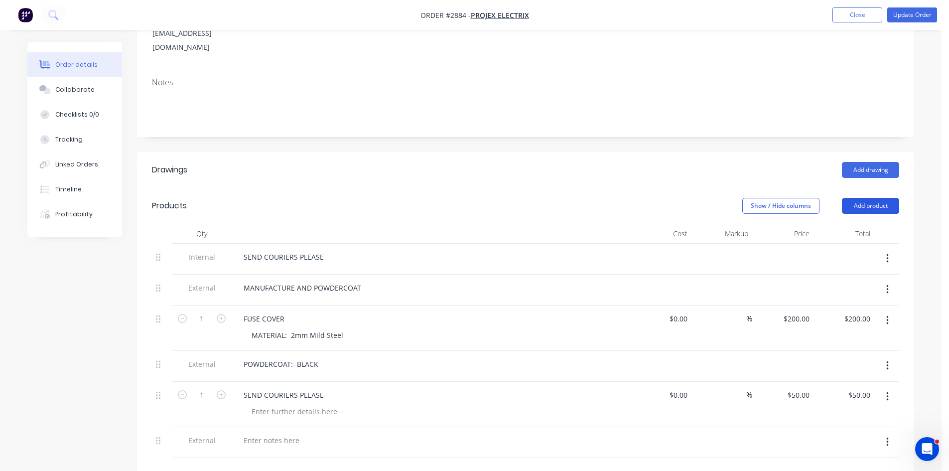
click at [879, 198] on button "Add product" at bounding box center [870, 206] width 57 height 16
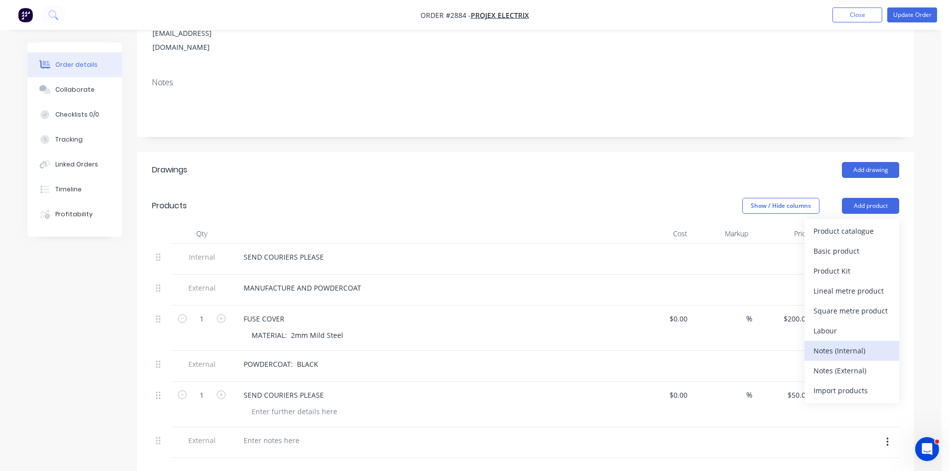
click at [848, 343] on div "Notes (Internal)" at bounding box center [851, 350] width 77 height 14
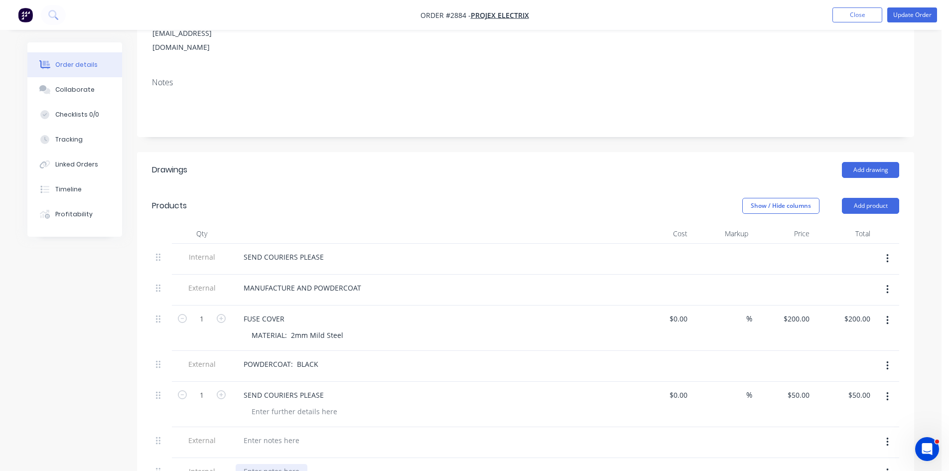
drag, startPoint x: 272, startPoint y: 414, endPoint x: 269, endPoint y: 442, distance: 28.1
click at [269, 464] on div at bounding box center [272, 471] width 72 height 14
paste div
click at [888, 437] on icon "button" at bounding box center [887, 441] width 2 height 9
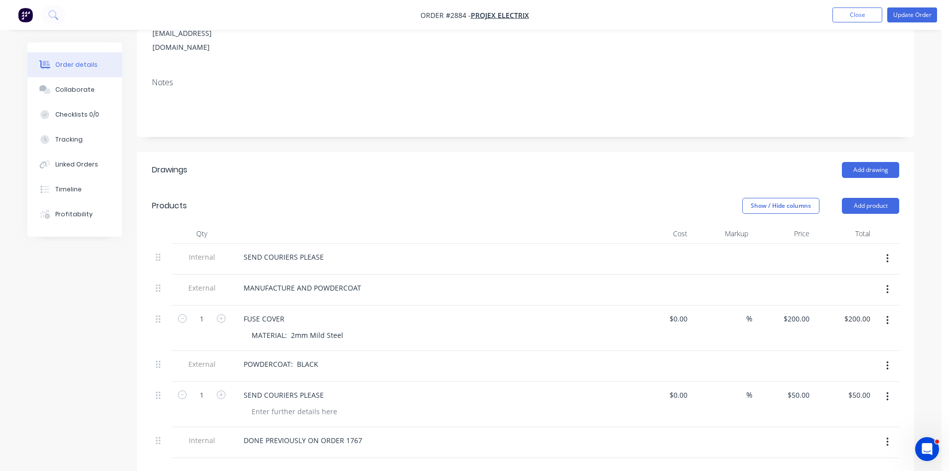
scroll to position [189, 0]
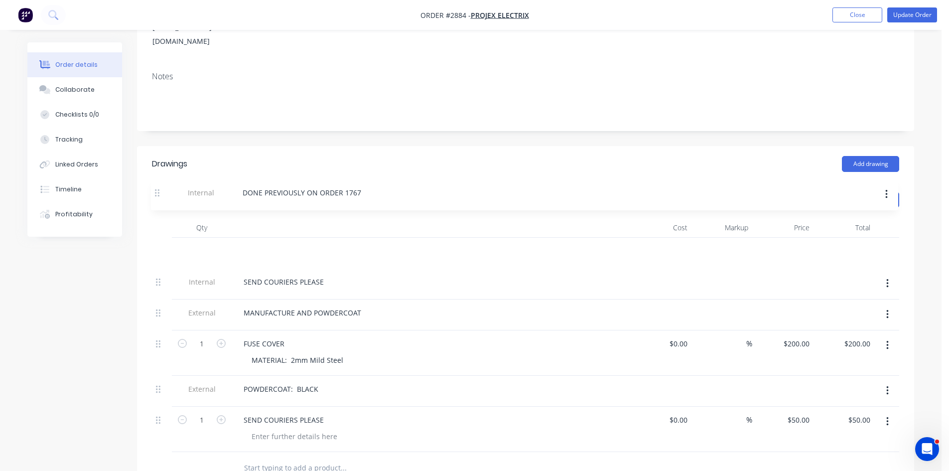
drag, startPoint x: 158, startPoint y: 413, endPoint x: 161, endPoint y: 191, distance: 222.2
click at [161, 218] on div "Qty Cost Markup Price Total Internal SEND COURIERS PLEASE External MANUFACTURE …" at bounding box center [525, 335] width 747 height 234
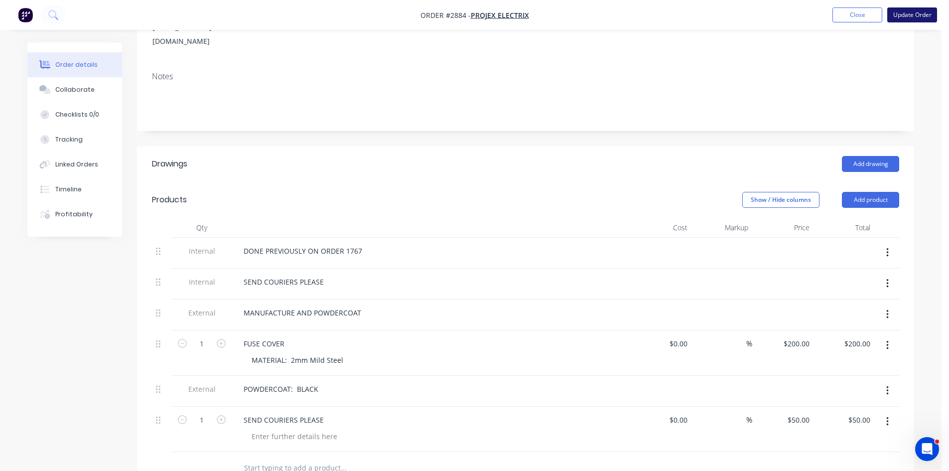
click at [910, 15] on button "Update Order" at bounding box center [912, 14] width 50 height 15
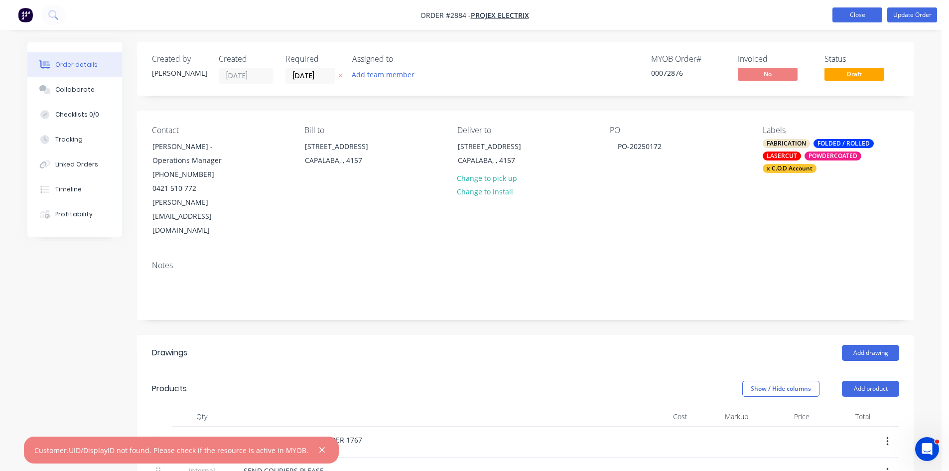
click at [856, 13] on button "Close" at bounding box center [857, 14] width 50 height 15
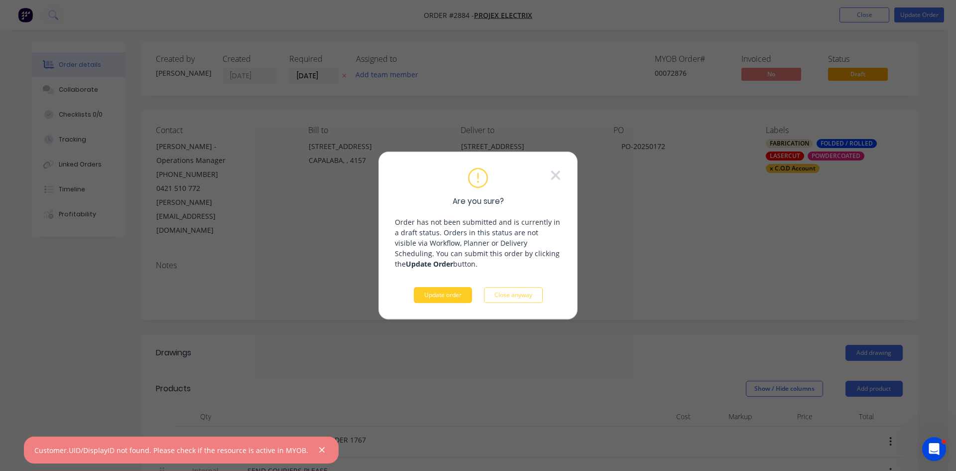
click at [454, 294] on button "Update order" at bounding box center [443, 295] width 58 height 16
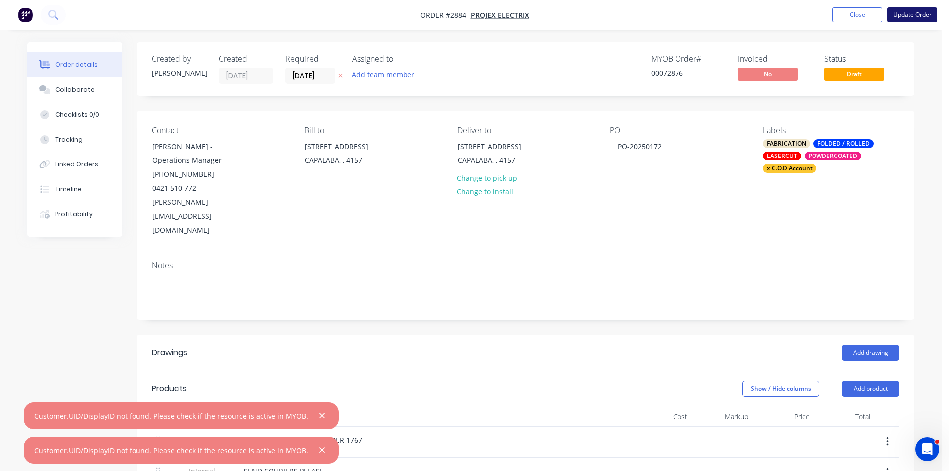
click at [914, 14] on button "Update Order" at bounding box center [912, 14] width 50 height 15
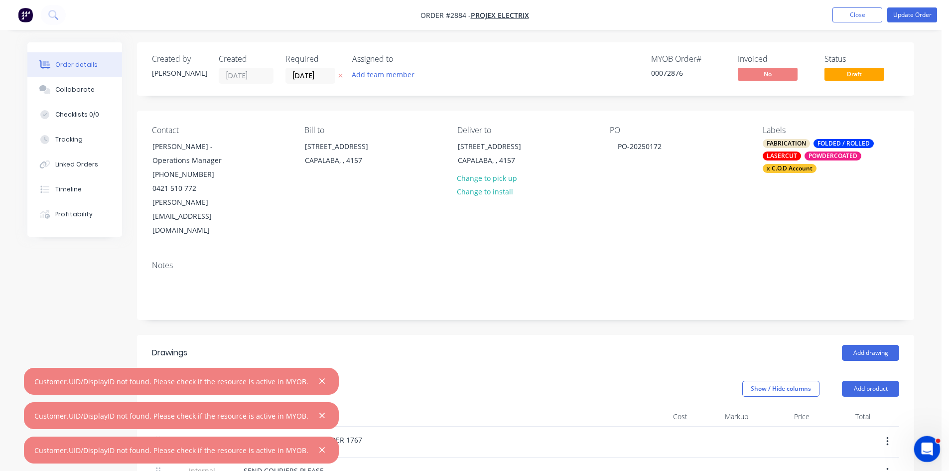
click at [925, 437] on div "Open Intercom Messenger" at bounding box center [925, 447] width 33 height 33
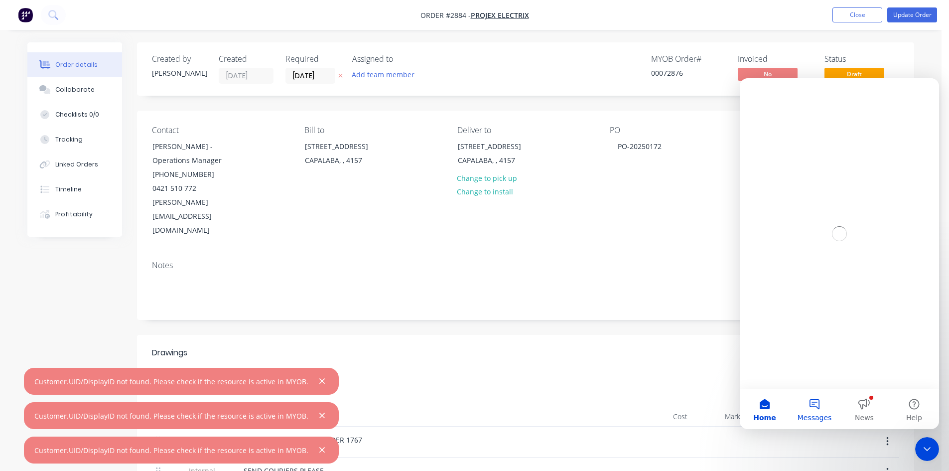
click at [815, 414] on span "Messages" at bounding box center [814, 417] width 34 height 7
drag, startPoint x: 301, startPoint y: 379, endPoint x: 27, endPoint y: 381, distance: 274.0
click at [26, 381] on div "Customer.UID/DisplayID not found. Please check if the resource is active in MYO…" at bounding box center [181, 381] width 315 height 27
click at [844, 365] on button "Ask a question" at bounding box center [839, 369] width 90 height 20
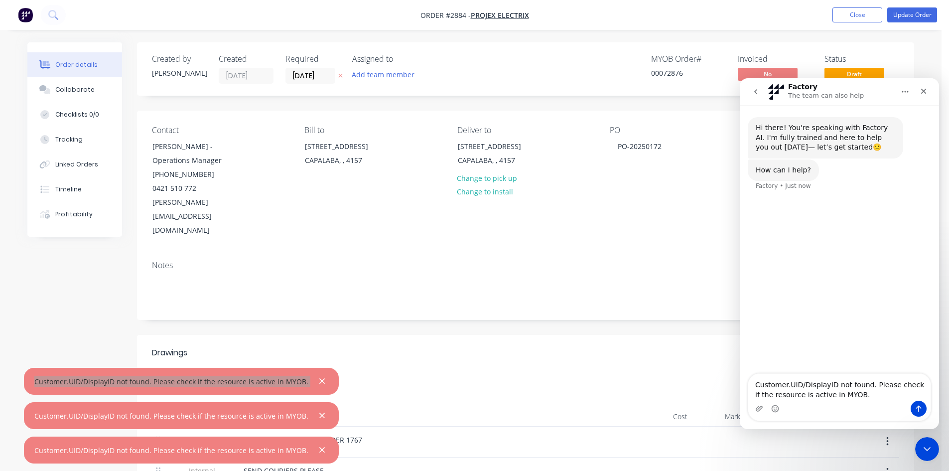
type textarea "Customer.UID/DisplayID not found. Please check if the resource is active in MYO…"
click at [920, 406] on icon "Send a message…" at bounding box center [919, 408] width 8 height 8
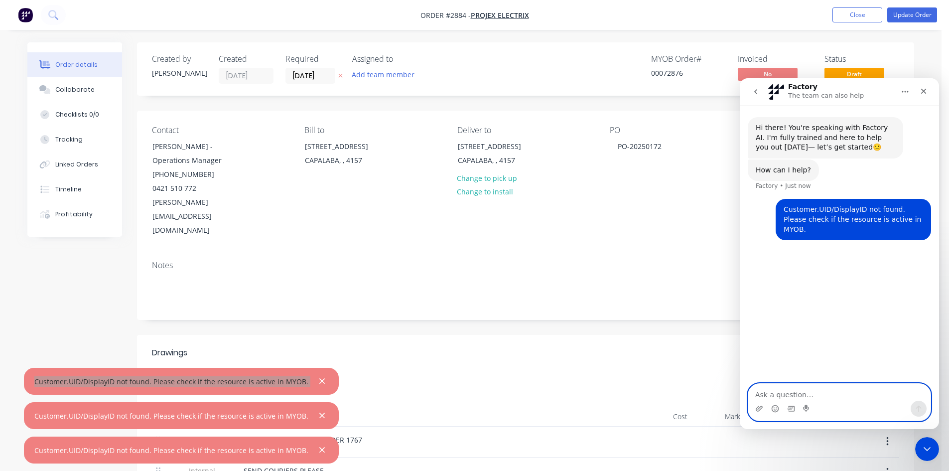
click at [795, 393] on textarea "Ask a question…" at bounding box center [839, 392] width 182 height 17
type textarea "thius"
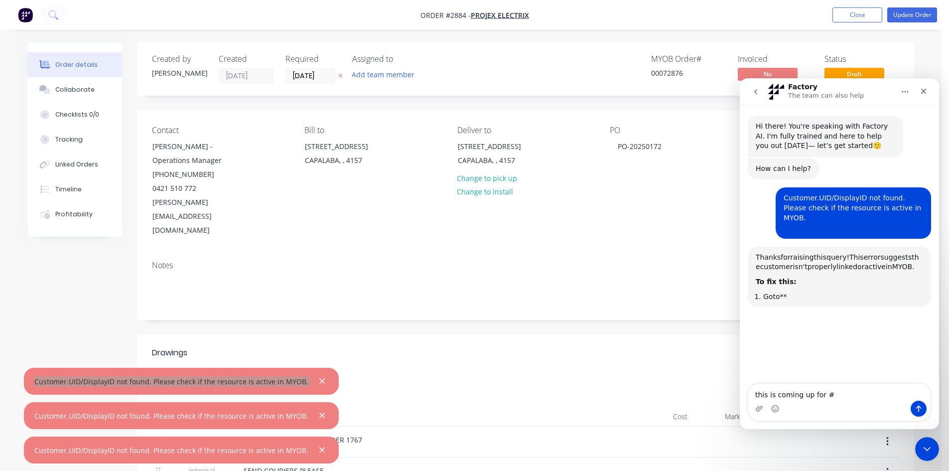
scroll to position [86, 0]
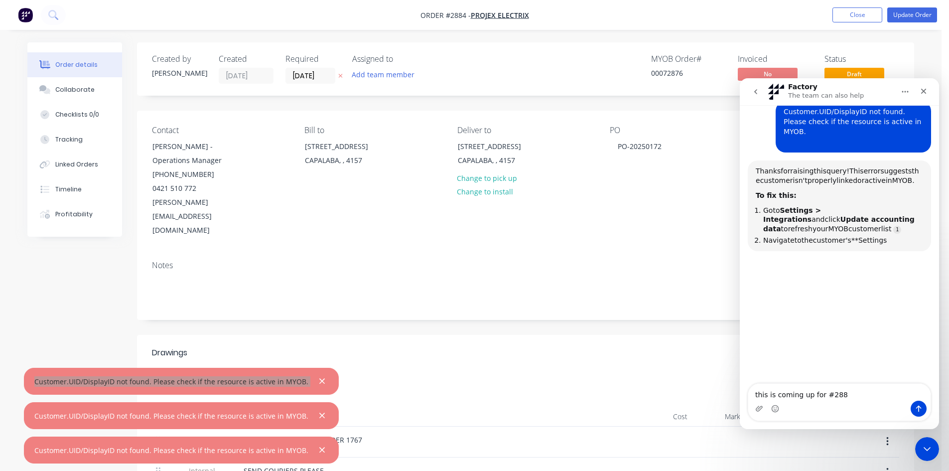
type textarea "this is coming up for #2884"
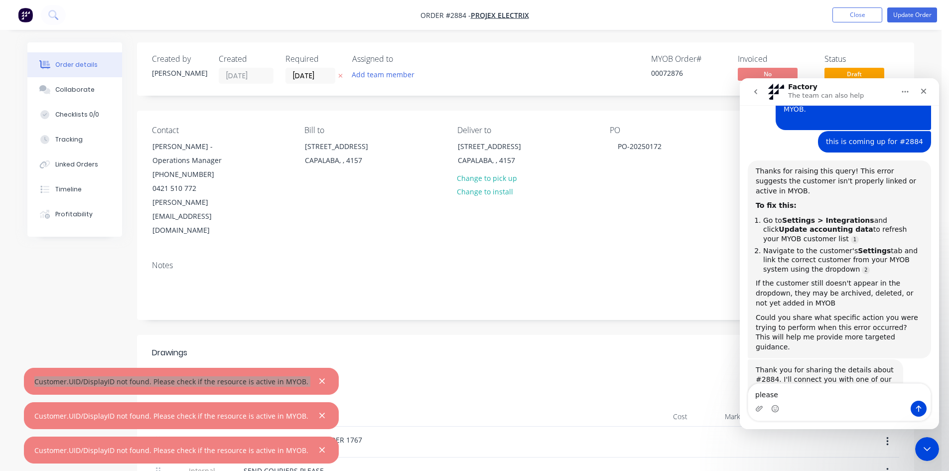
scroll to position [128, 0]
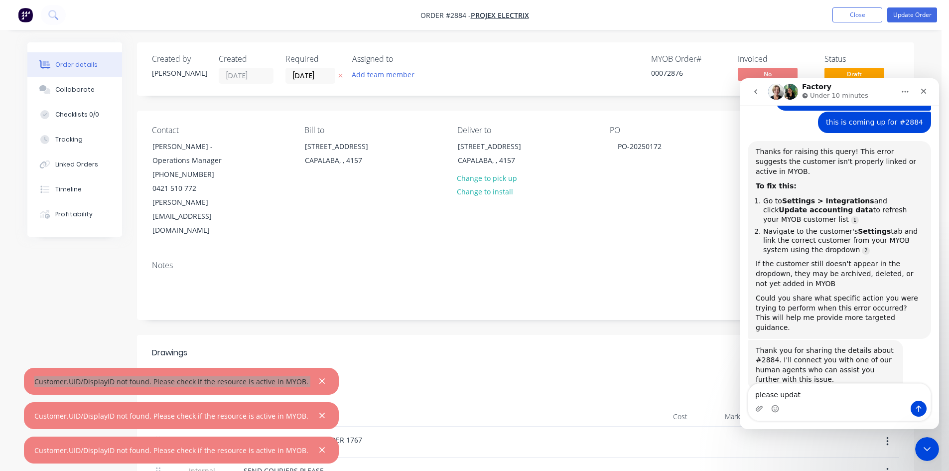
type textarea "please update"
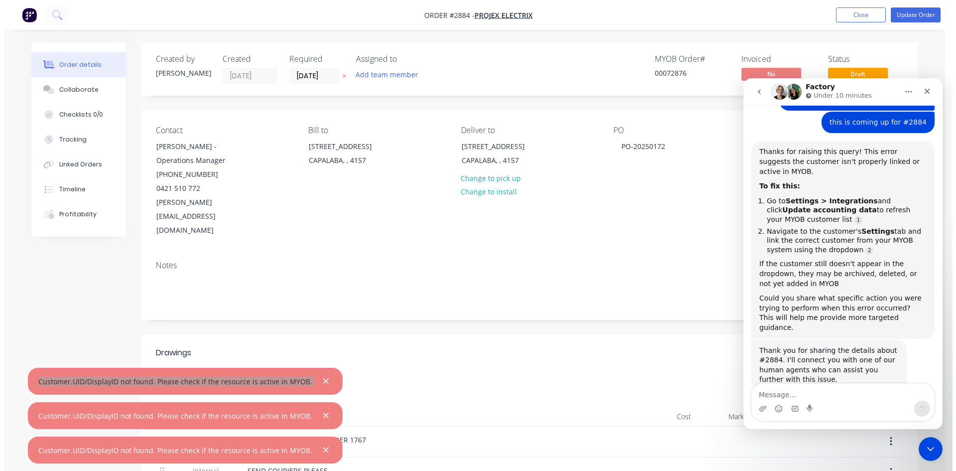
scroll to position [149, 0]
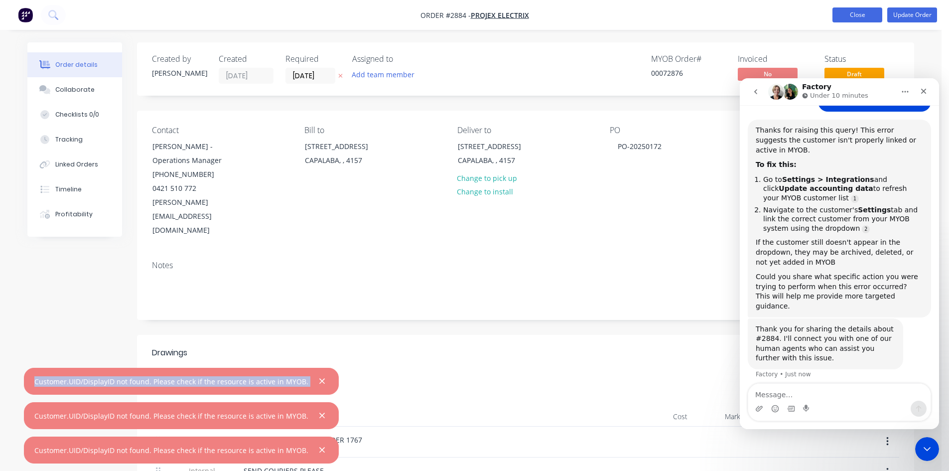
click at [856, 12] on button "Close" at bounding box center [857, 14] width 50 height 15
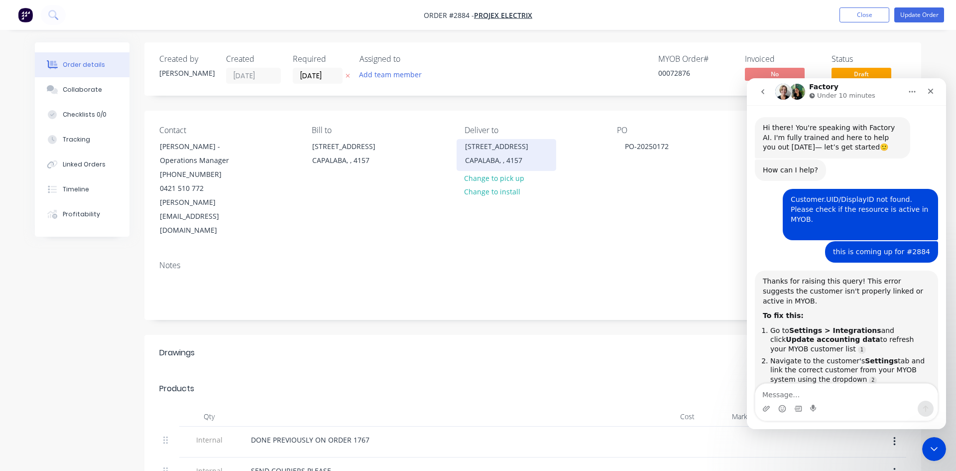
type input "$200.00"
type input "$50.00"
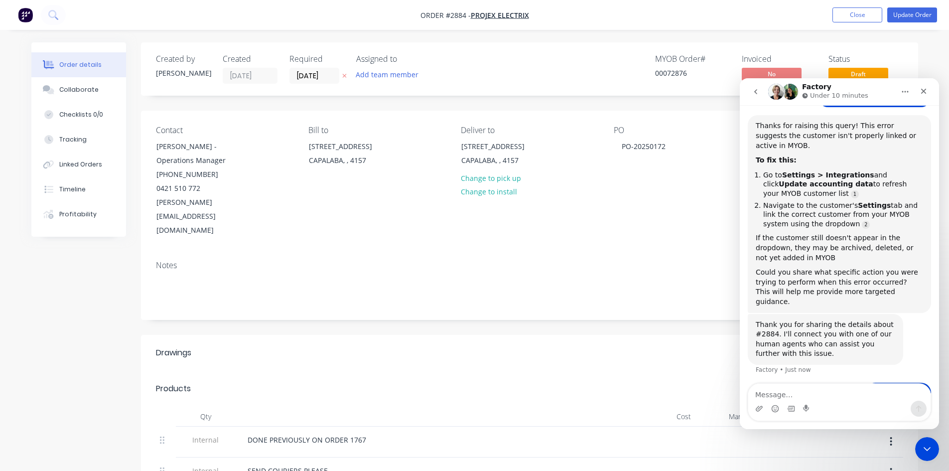
scroll to position [158, 0]
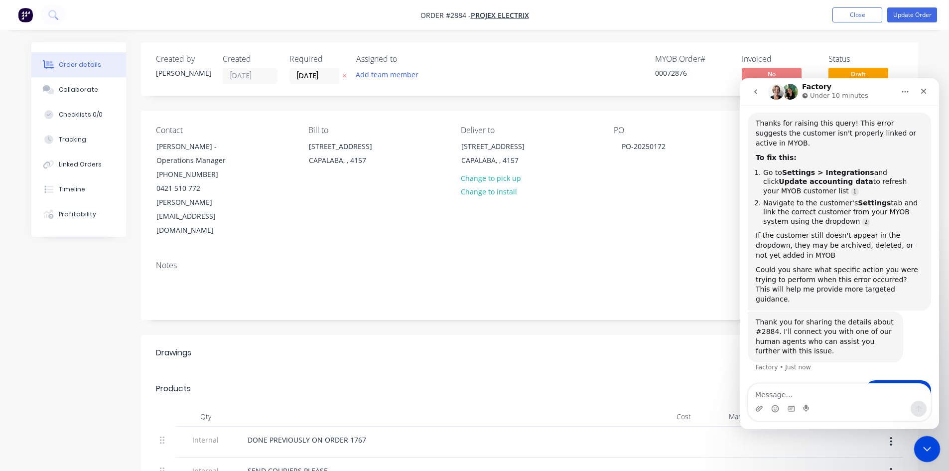
drag, startPoint x: 926, startPoint y: 442, endPoint x: 1843, endPoint y: 871, distance: 1012.4
click at [926, 441] on icon "Close Intercom Messenger" at bounding box center [926, 447] width 12 height 12
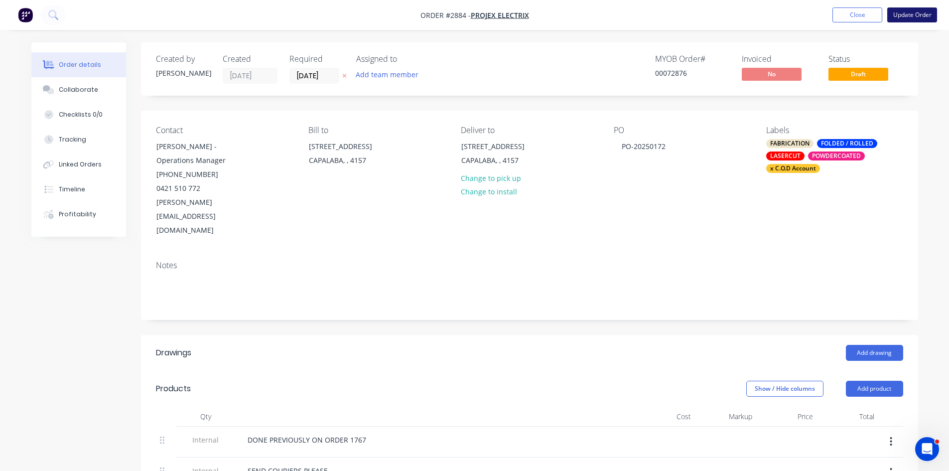
click at [907, 14] on button "Update Order" at bounding box center [912, 14] width 50 height 15
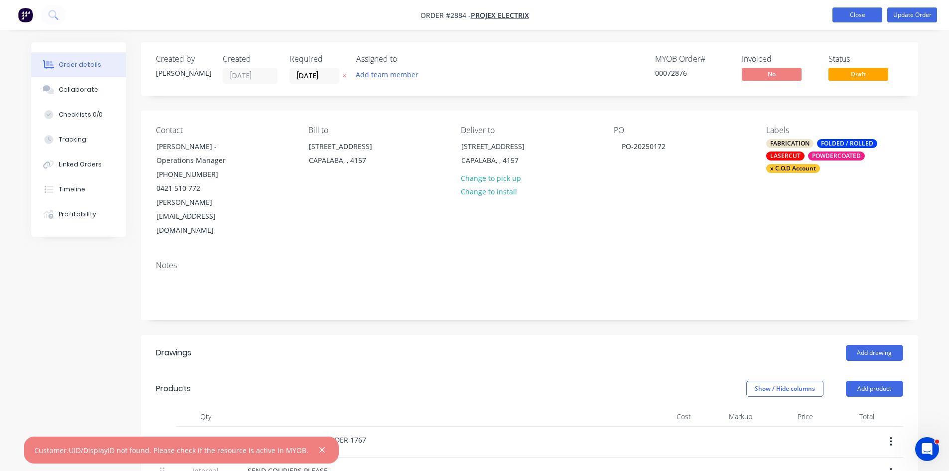
click at [850, 16] on button "Close" at bounding box center [857, 14] width 50 height 15
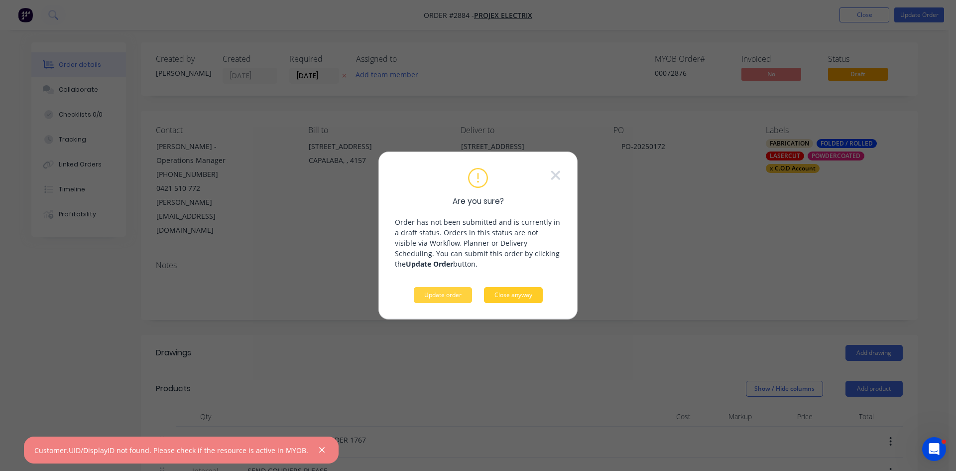
click at [512, 295] on button "Close anyway" at bounding box center [513, 295] width 59 height 16
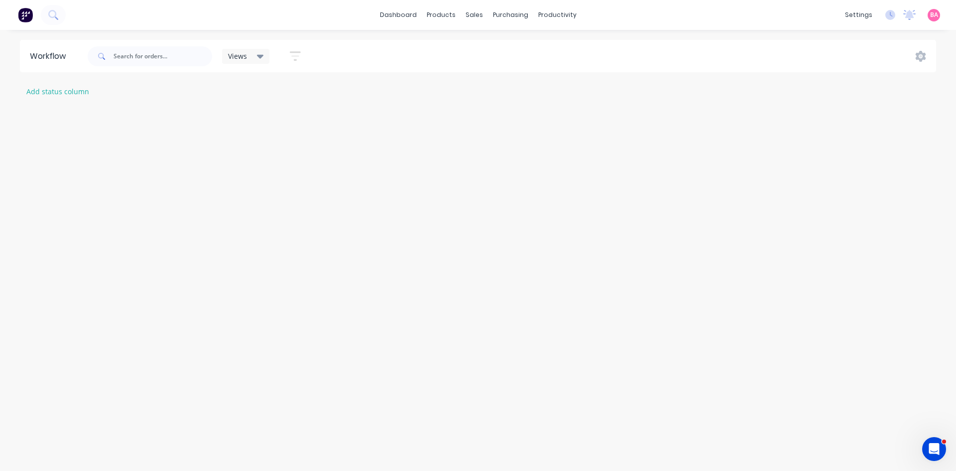
click at [27, 11] on img at bounding box center [25, 14] width 15 height 15
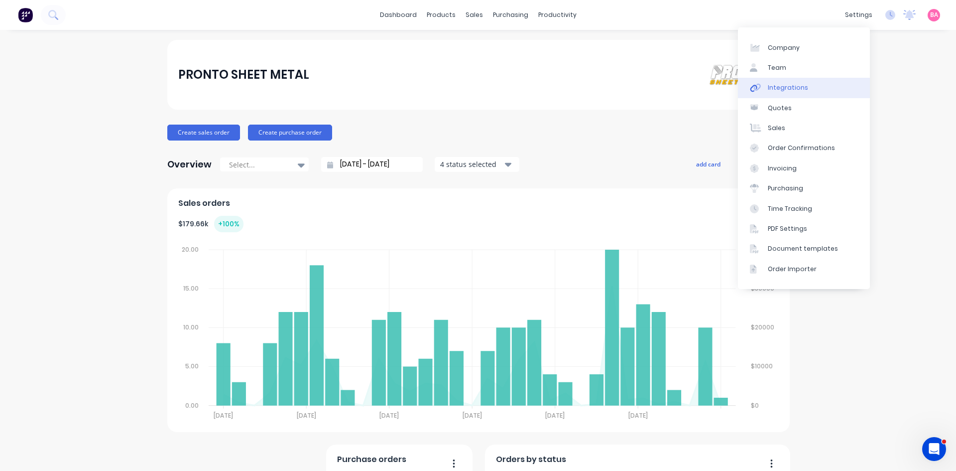
click at [793, 88] on div "Integrations" at bounding box center [788, 87] width 40 height 9
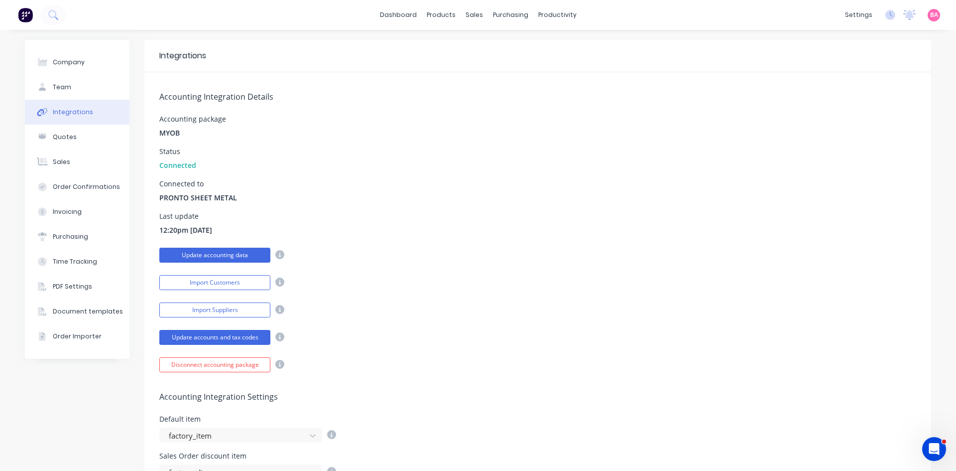
click at [209, 253] on button "Update accounting data" at bounding box center [214, 255] width 111 height 15
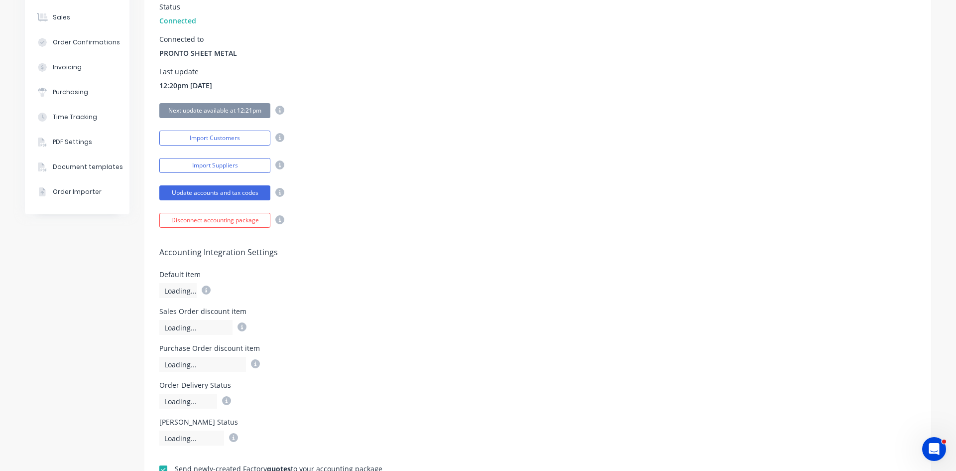
scroll to position [166, 0]
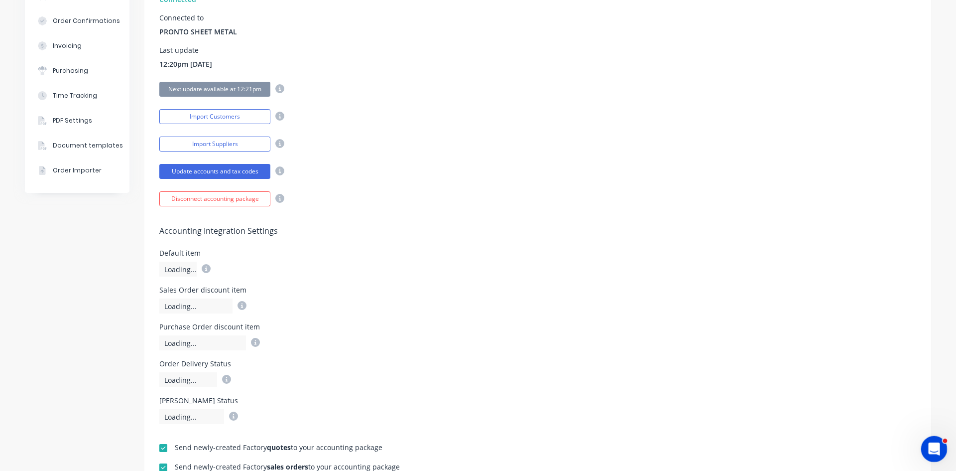
click at [933, 448] on icon "Open Intercom Messenger" at bounding box center [933, 447] width 16 height 16
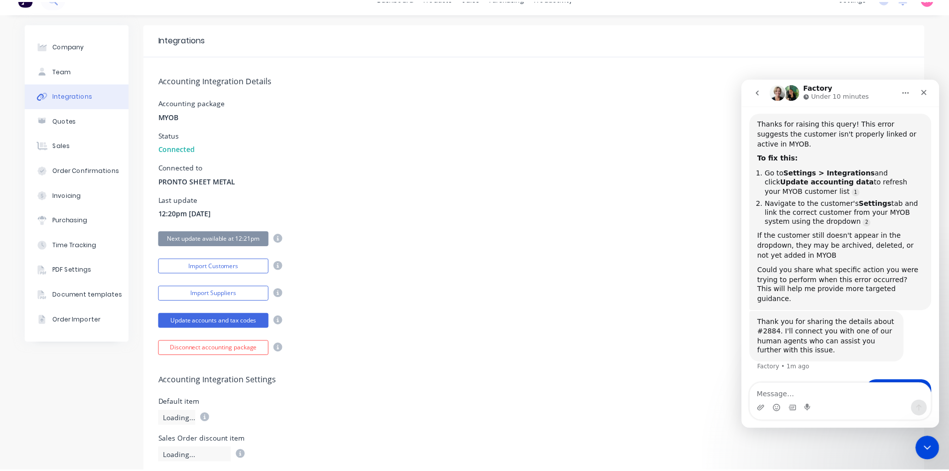
scroll to position [0, 0]
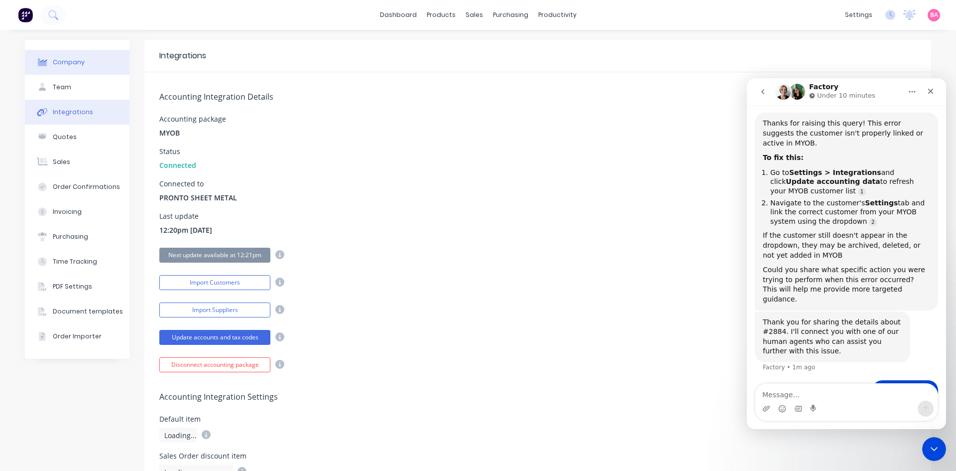
click at [48, 61] on button "Company" at bounding box center [77, 62] width 105 height 25
select select "AU"
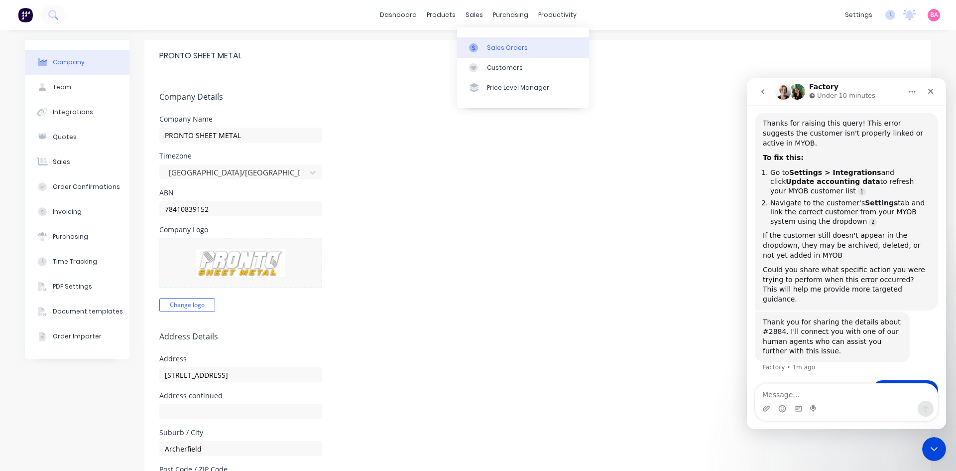
click at [510, 50] on div "Sales Orders" at bounding box center [507, 47] width 41 height 9
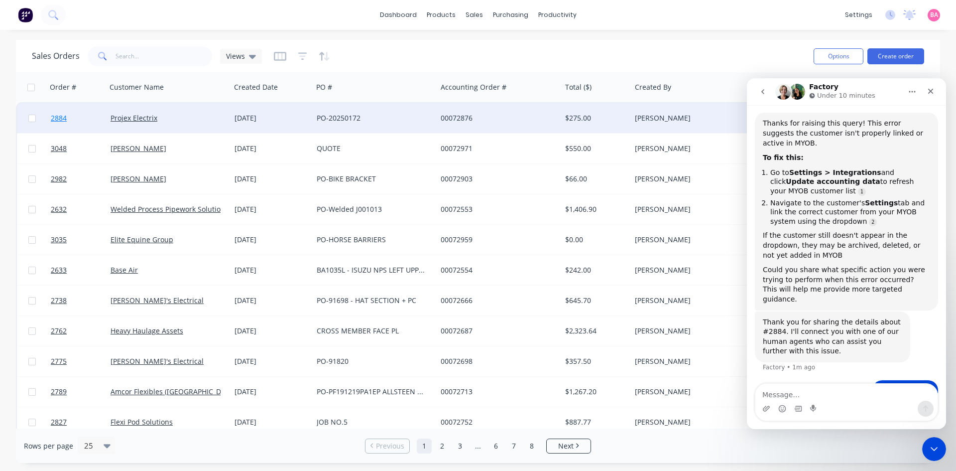
click at [62, 117] on span "2884" at bounding box center [59, 118] width 16 height 10
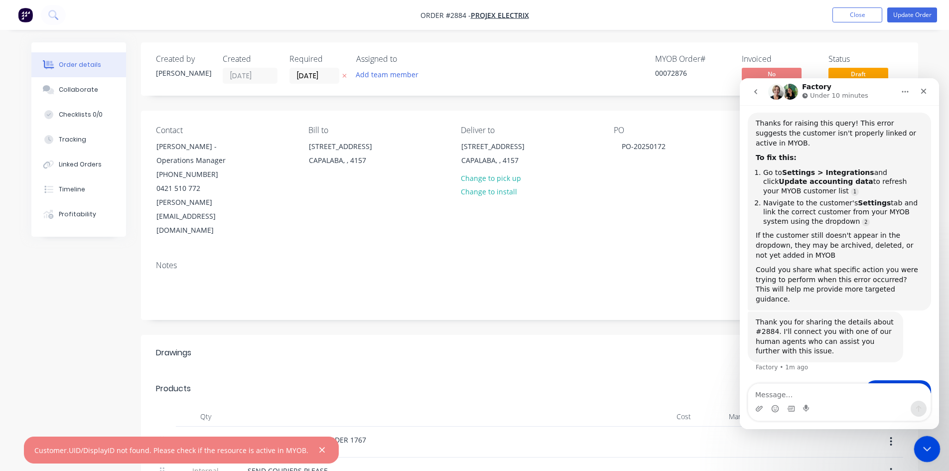
click at [928, 449] on icon "Close Intercom Messenger" at bounding box center [926, 447] width 12 height 12
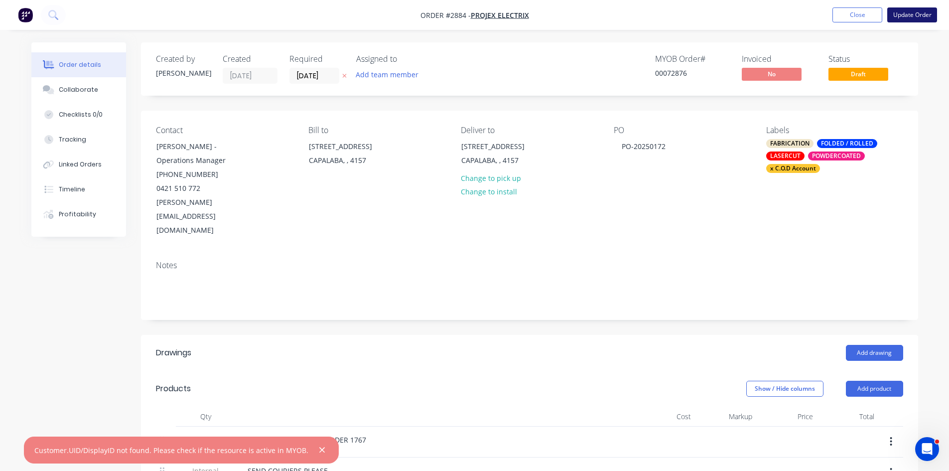
click at [919, 11] on button "Update Order" at bounding box center [912, 14] width 50 height 15
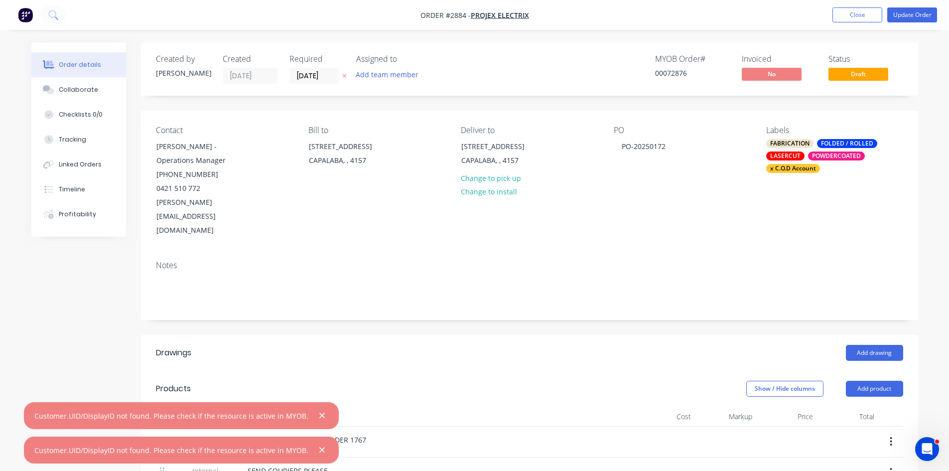
click at [942, 446] on div "Order details Collaborate Checklists 0/0 Tracking Linked Orders Timeline Profit…" at bounding box center [474, 463] width 949 height 927
click at [932, 446] on icon "Open Intercom Messenger" at bounding box center [926, 447] width 16 height 16
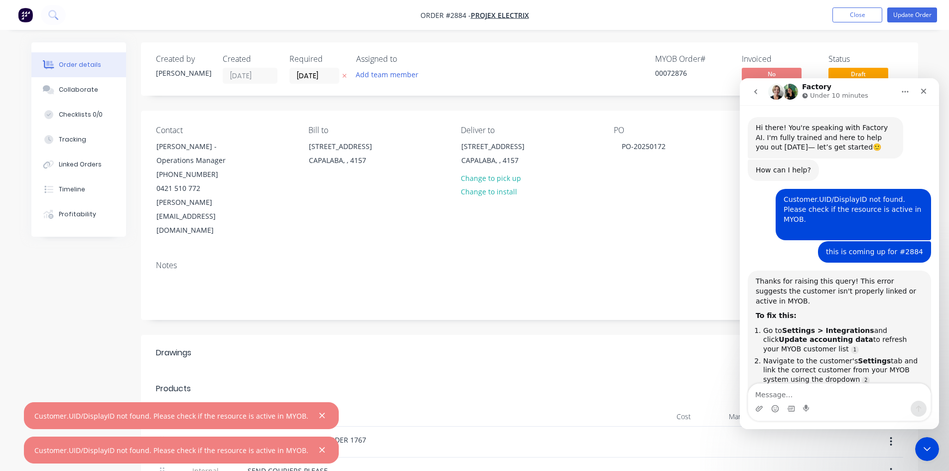
scroll to position [158, 0]
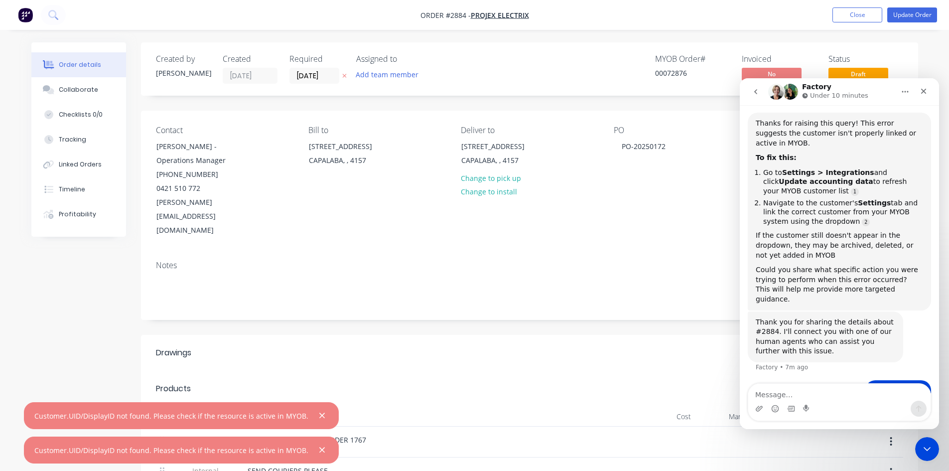
click at [701, 261] on div "Notes" at bounding box center [529, 265] width 747 height 9
click at [823, 396] on textarea "Message…" at bounding box center [839, 392] width 182 height 17
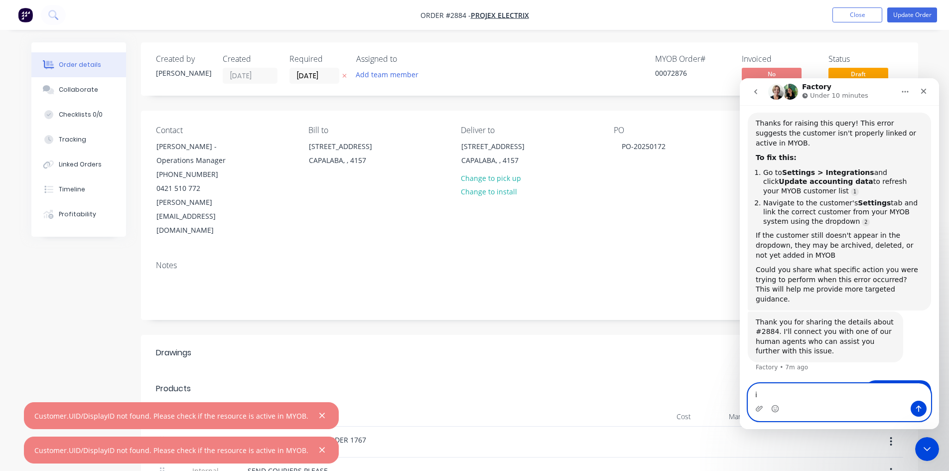
type textarea "i"
type textarea "i have don the update"
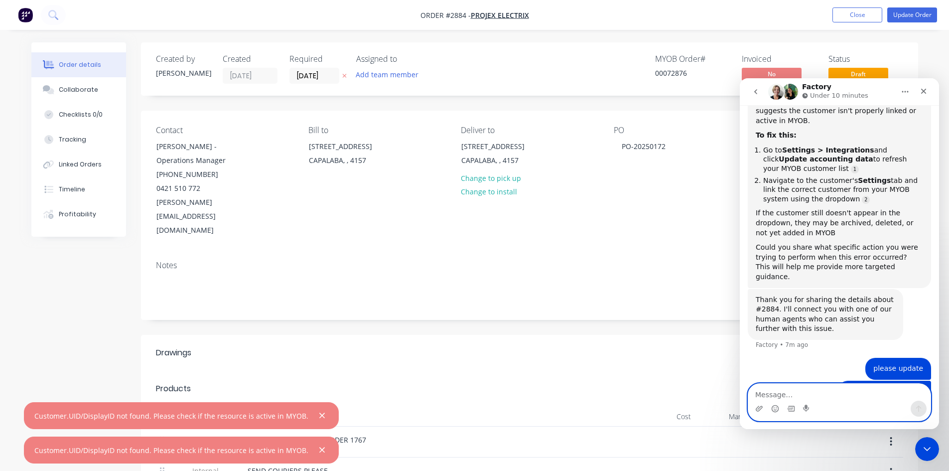
click at [775, 392] on textarea "Message…" at bounding box center [839, 392] width 182 height 17
type textarea "this happens often why is this"
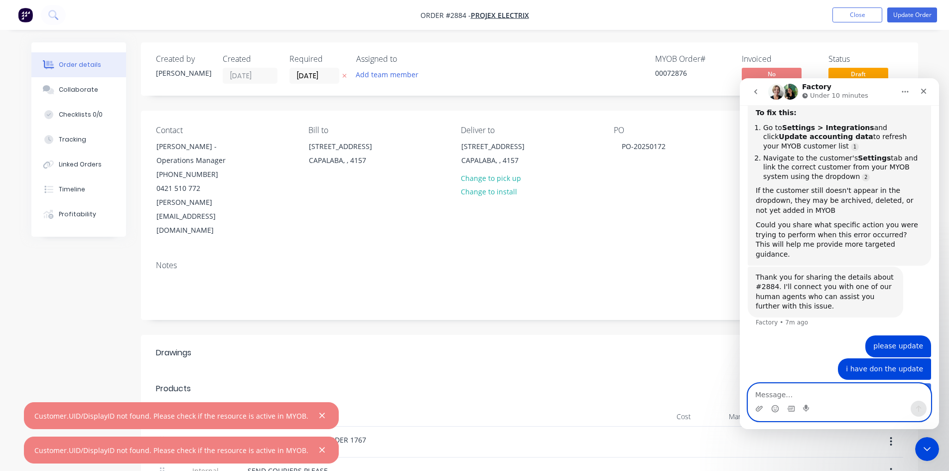
scroll to position [203, 0]
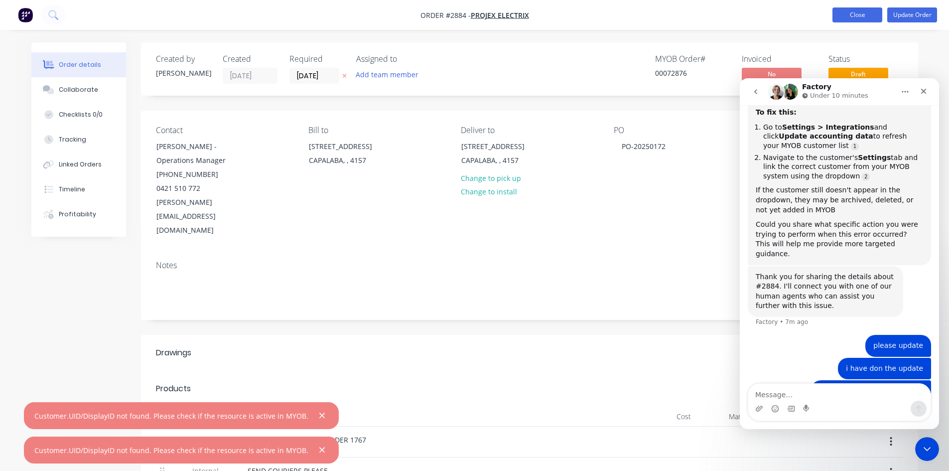
click at [845, 12] on button "Close" at bounding box center [857, 14] width 50 height 15
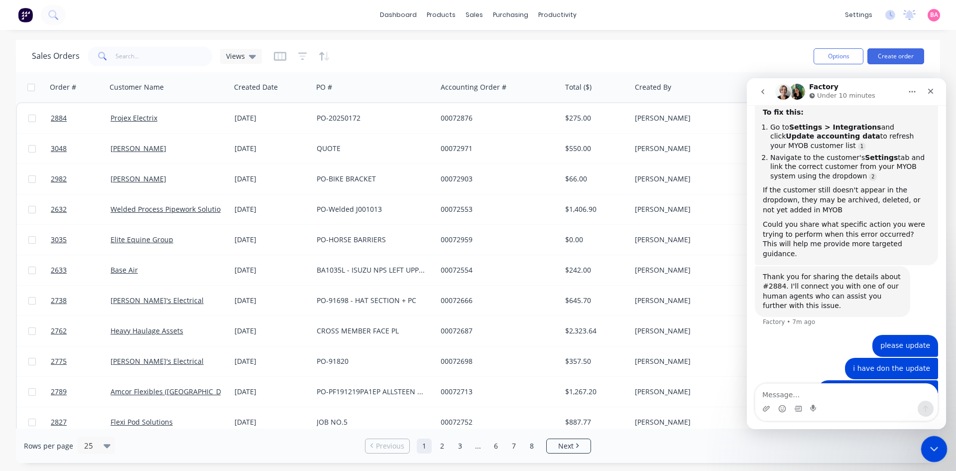
drag, startPoint x: 937, startPoint y: 451, endPoint x: 1840, endPoint y: 829, distance: 978.6
click at [938, 451] on icon "Close Intercom Messenger" at bounding box center [933, 447] width 12 height 12
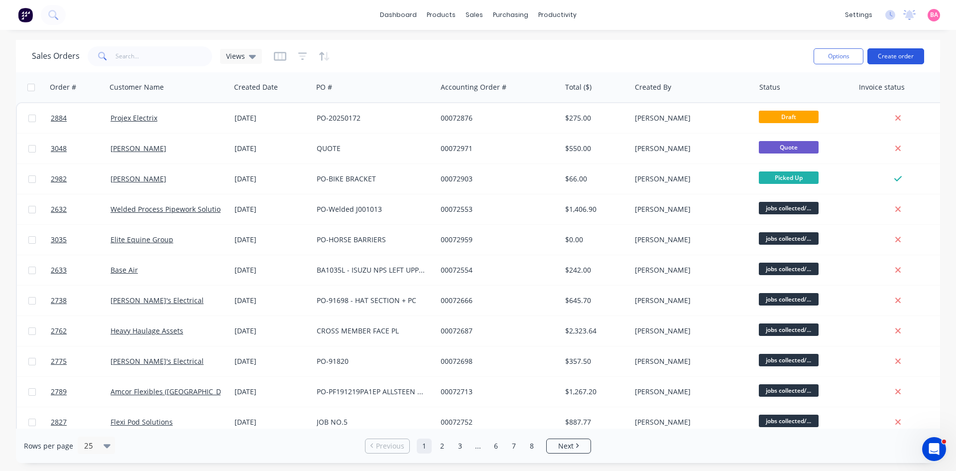
click at [904, 56] on button "Create order" at bounding box center [896, 56] width 57 height 16
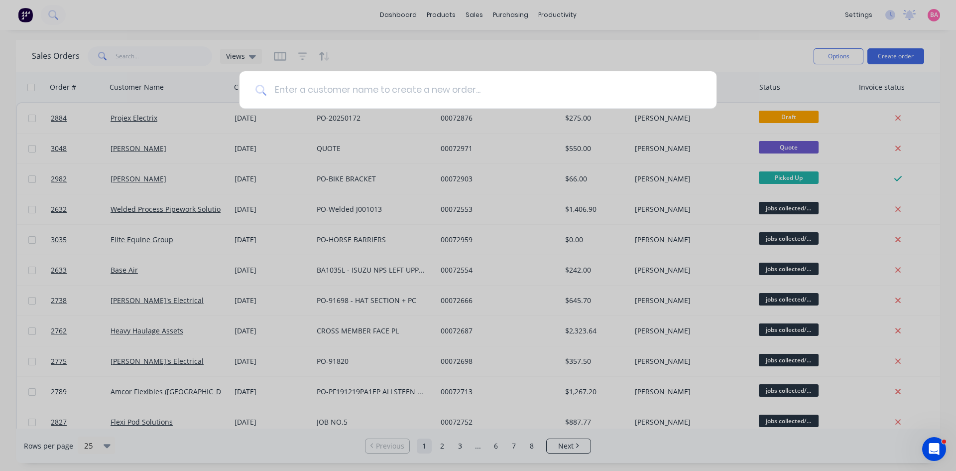
click at [351, 84] on input at bounding box center [483, 89] width 434 height 37
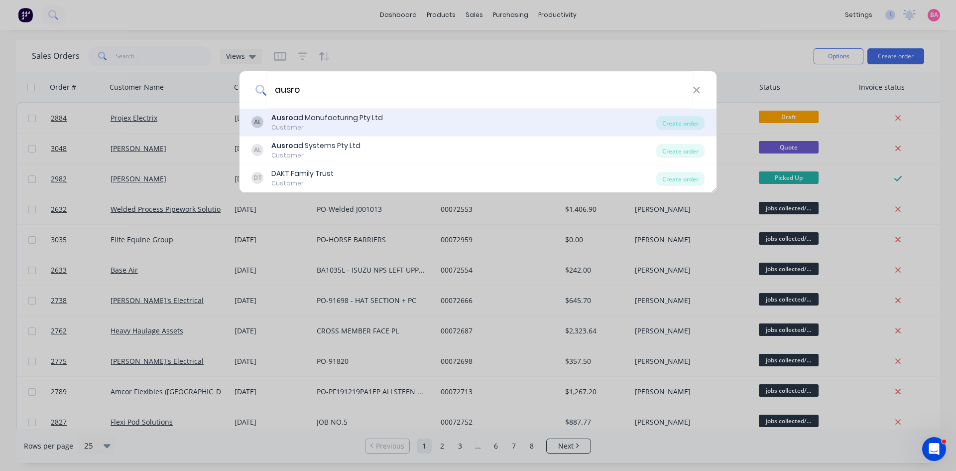
type input "ausro"
click at [329, 121] on div "Ausro ad Manufacturing Pty Ltd" at bounding box center [327, 118] width 112 height 10
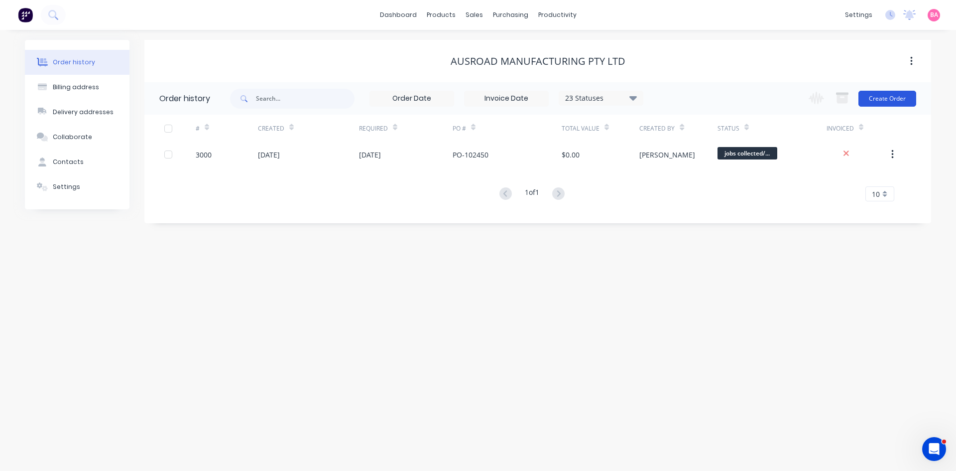
click at [889, 94] on button "Create Order" at bounding box center [888, 99] width 58 height 16
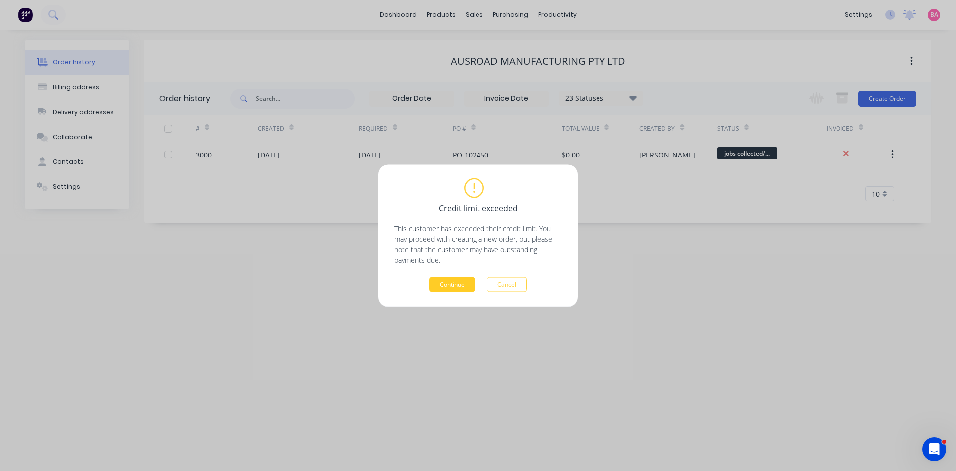
click at [450, 285] on button "Continue" at bounding box center [452, 283] width 46 height 15
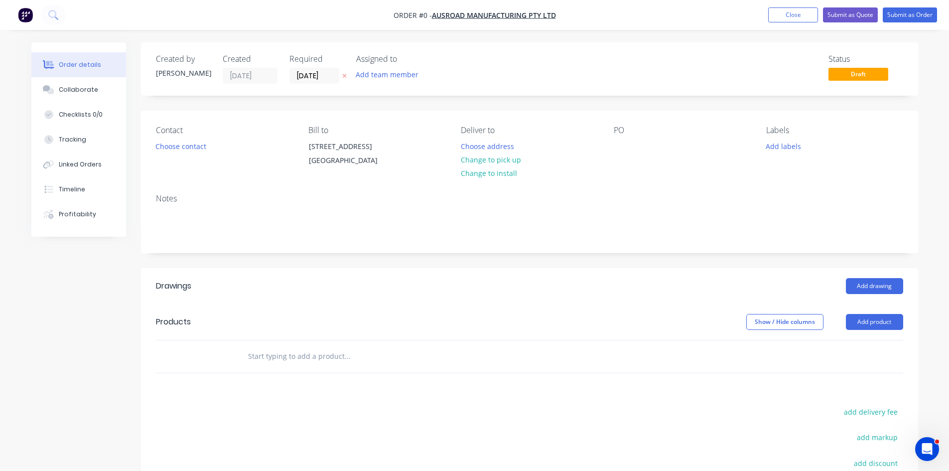
click at [345, 71] on button "button" at bounding box center [344, 75] width 10 height 11
click at [374, 76] on button "Add team member" at bounding box center [386, 74] width 73 height 13
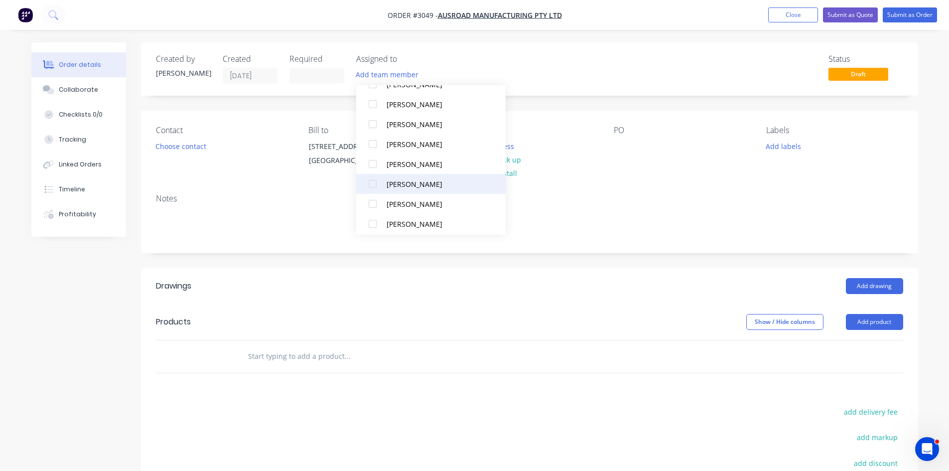
scroll to position [66, 0]
click at [374, 222] on div at bounding box center [373, 223] width 20 height 20
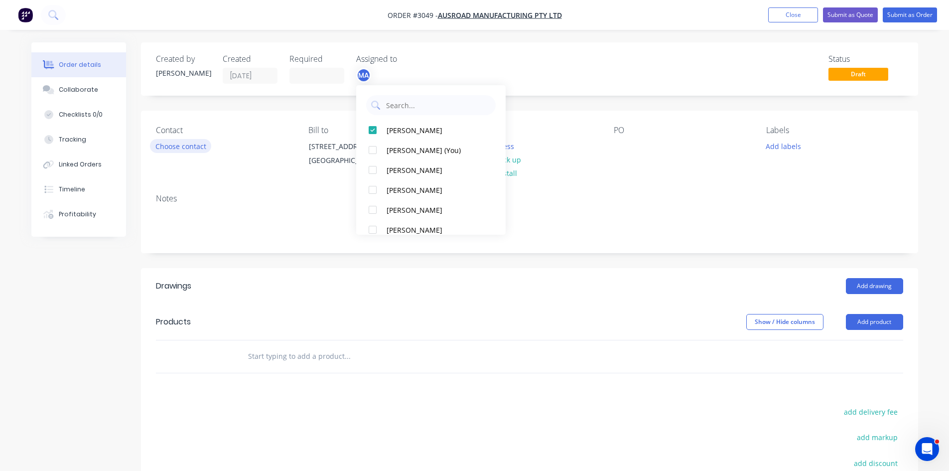
click at [192, 147] on button "Choose contact" at bounding box center [180, 145] width 61 height 13
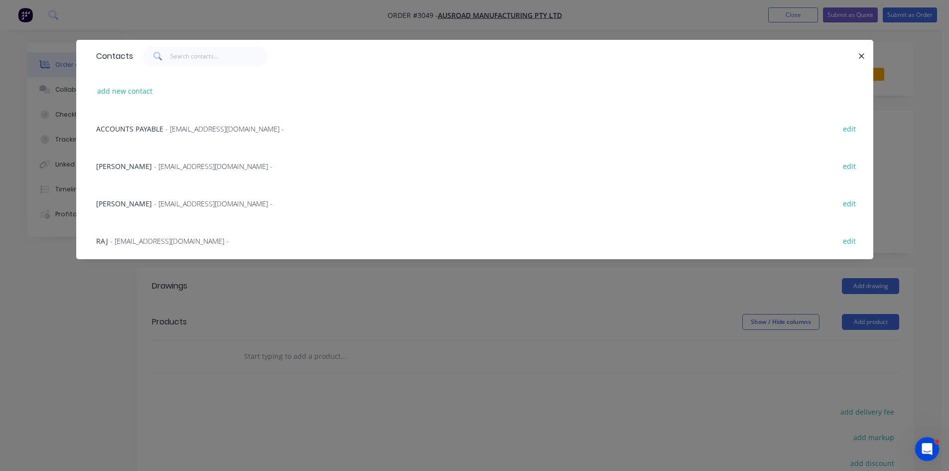
click at [115, 203] on span "Jennette Salvador" at bounding box center [124, 203] width 56 height 9
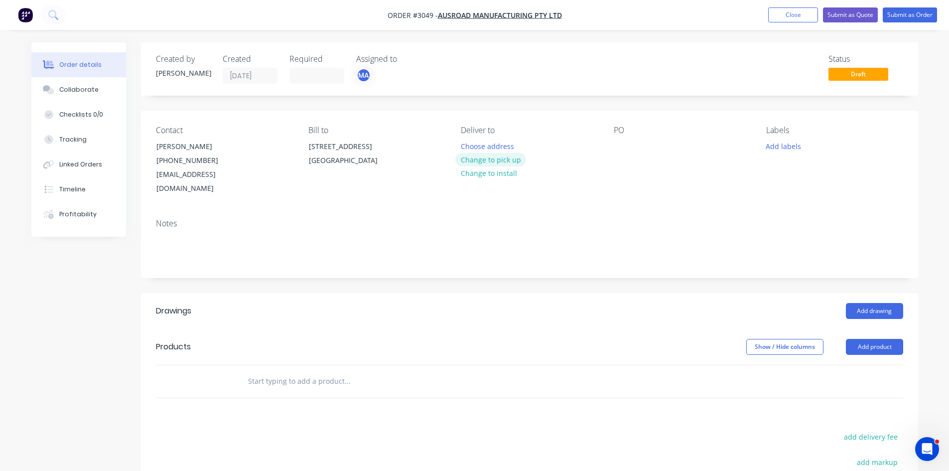
click at [506, 158] on button "Change to pick up" at bounding box center [490, 159] width 71 height 13
click at [617, 140] on div at bounding box center [622, 146] width 16 height 14
click at [637, 150] on div "PO-" at bounding box center [628, 146] width 28 height 14
click at [782, 145] on button "Add labels" at bounding box center [784, 145] width 46 height 13
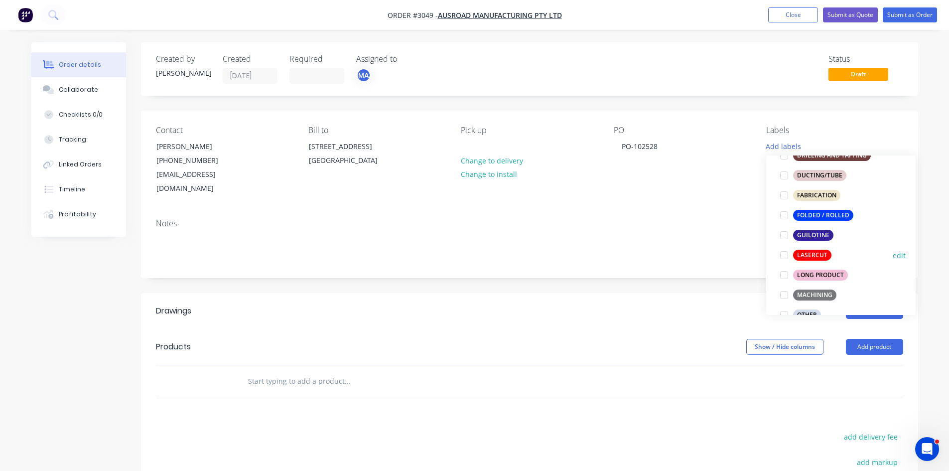
scroll to position [265, 0]
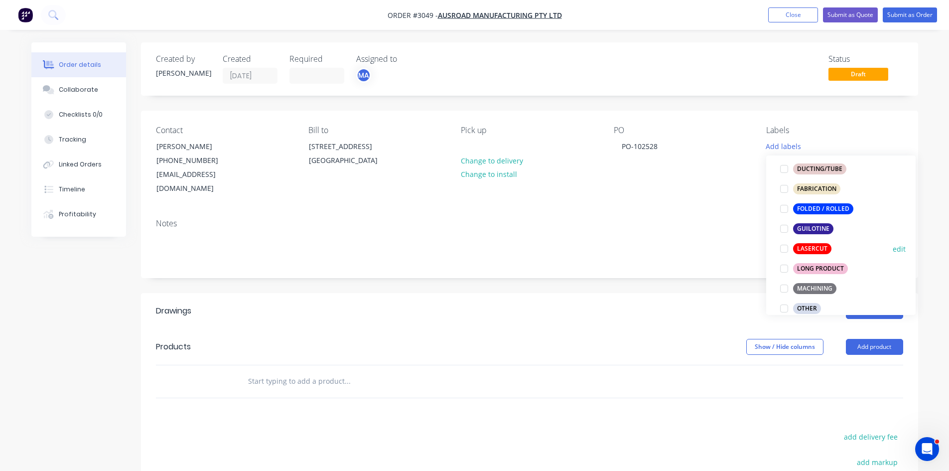
click at [784, 251] on div at bounding box center [784, 249] width 20 height 20
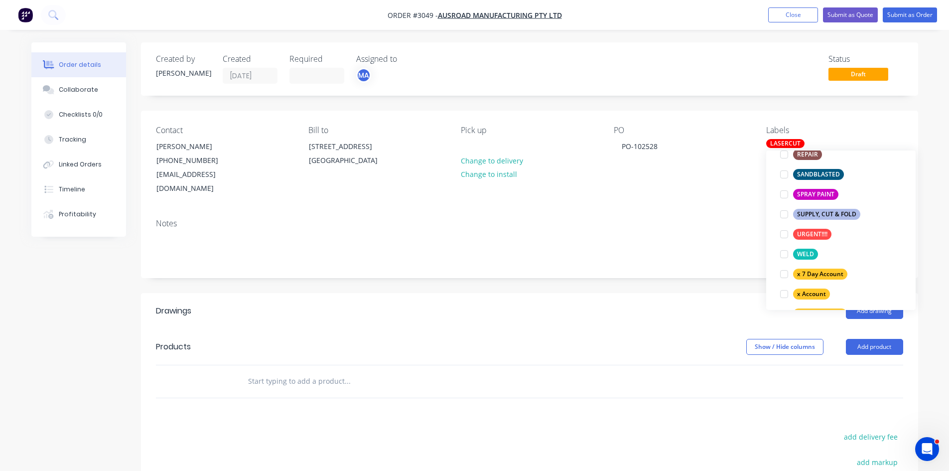
scroll to position [598, 0]
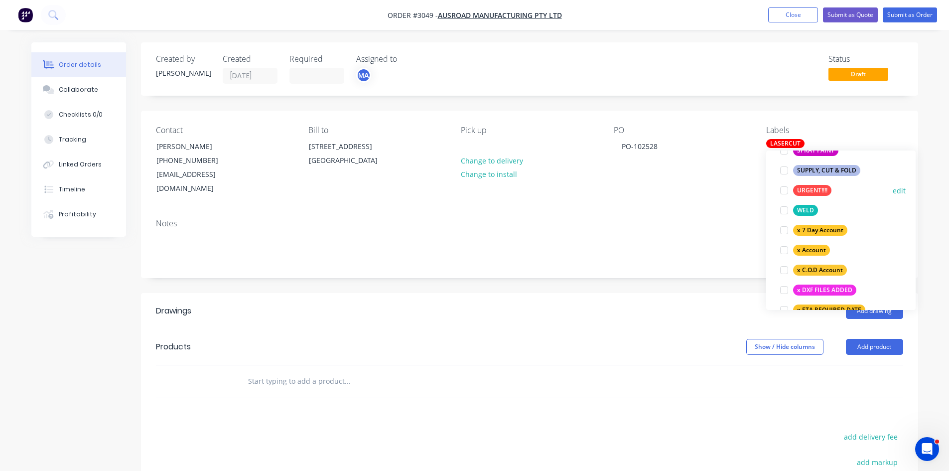
click at [785, 189] on div at bounding box center [784, 190] width 20 height 20
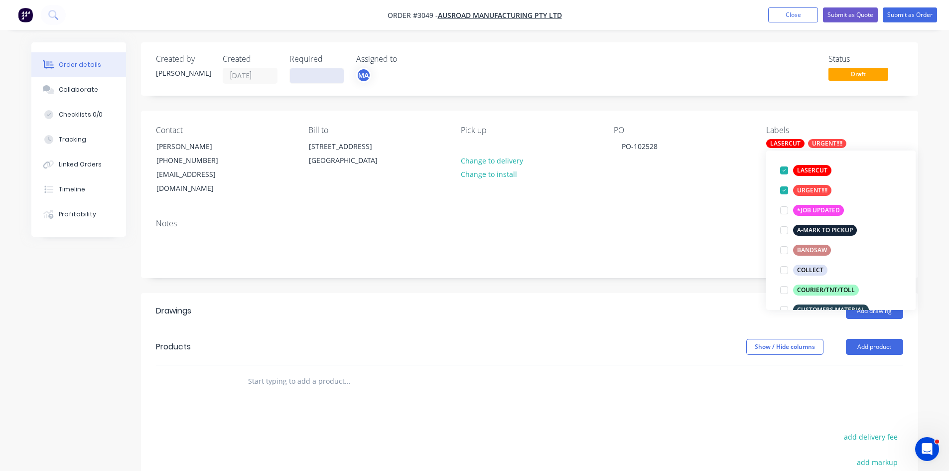
click at [330, 73] on input at bounding box center [317, 75] width 54 height 15
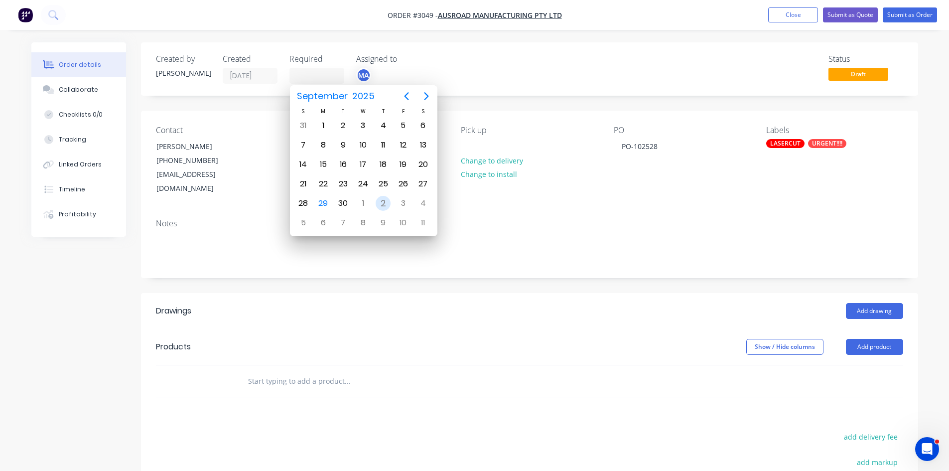
click at [380, 200] on div "2" at bounding box center [383, 203] width 15 height 15
type input "02/10/25"
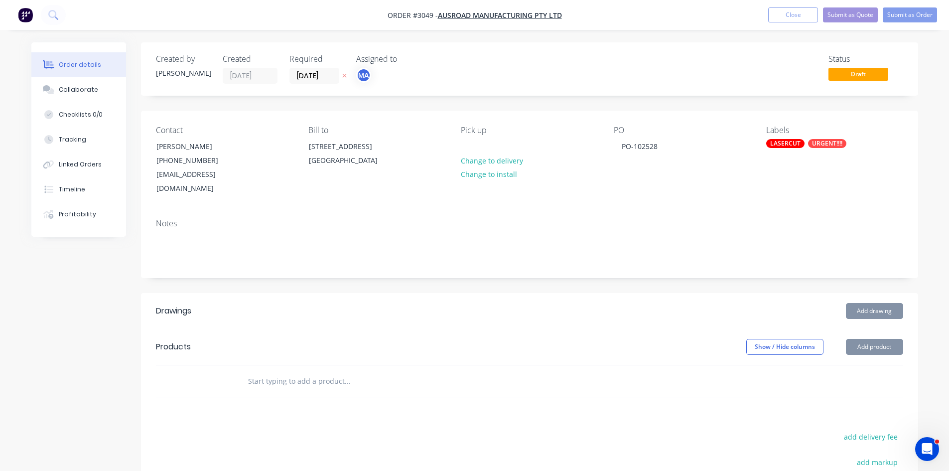
scroll to position [0, 0]
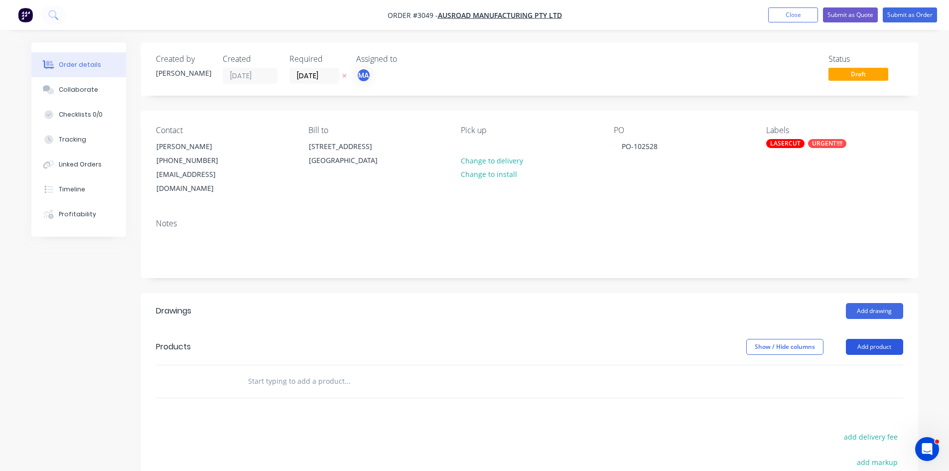
click at [877, 339] on button "Add product" at bounding box center [874, 347] width 57 height 16
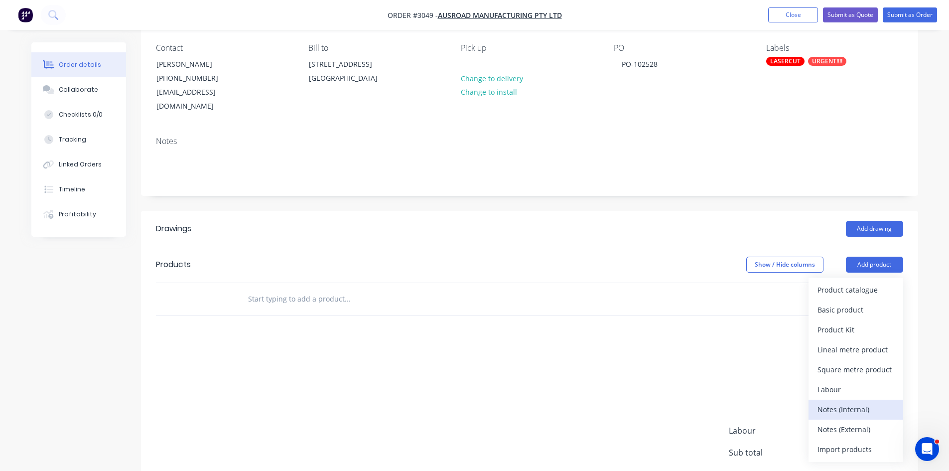
scroll to position [83, 0]
click at [849, 401] on div "Notes (Internal)" at bounding box center [855, 408] width 77 height 14
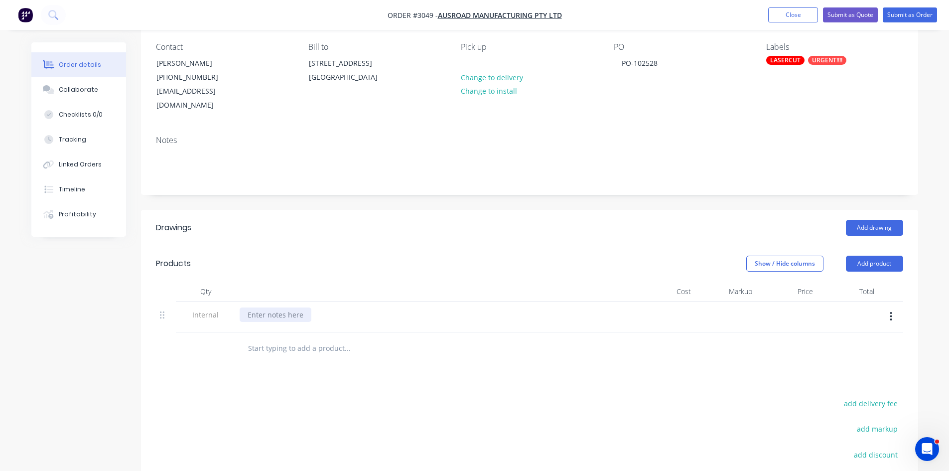
click at [283, 307] on div at bounding box center [276, 314] width 72 height 14
click at [878, 256] on button "Add product" at bounding box center [874, 264] width 57 height 16
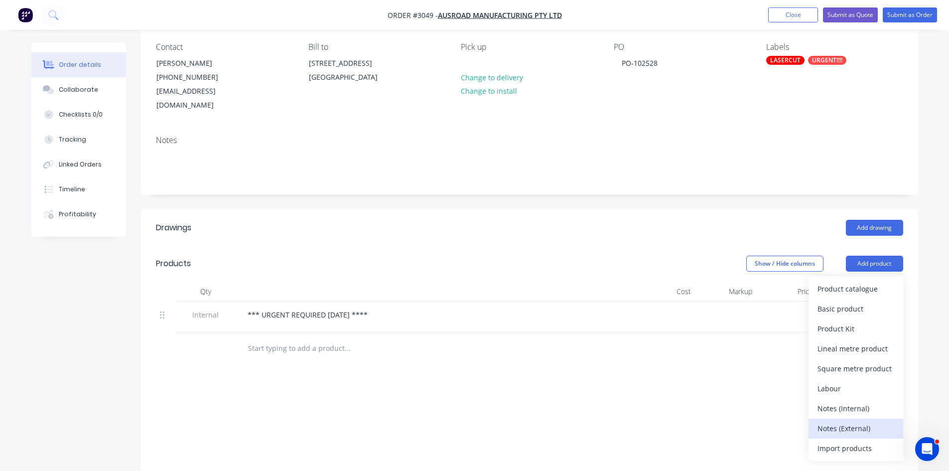
click at [857, 421] on div "Notes (External)" at bounding box center [855, 428] width 77 height 14
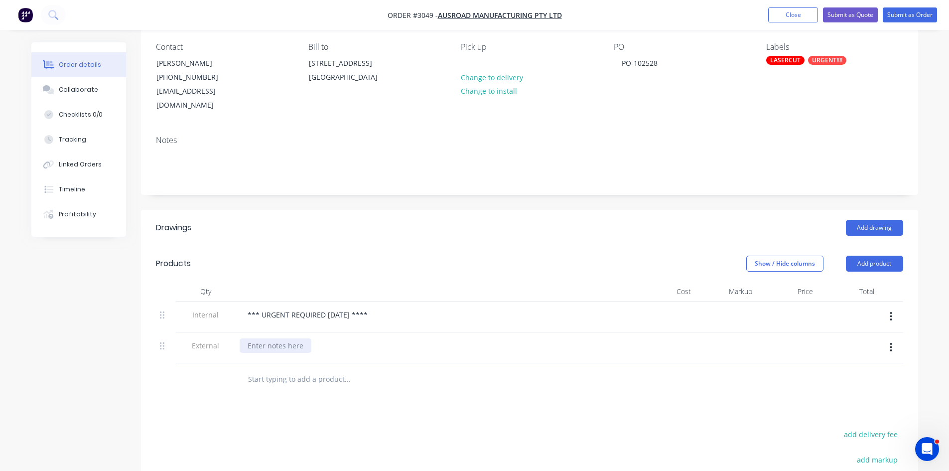
click at [277, 338] on div at bounding box center [276, 345] width 72 height 14
click at [286, 371] on input "text" at bounding box center [347, 379] width 199 height 20
click at [271, 369] on input "text" at bounding box center [347, 379] width 199 height 20
paste input "150-42946 1.00 EA 0.00000 AUD0.00 AUD0.00 (150-42946) B Tank vacuum generator m…"
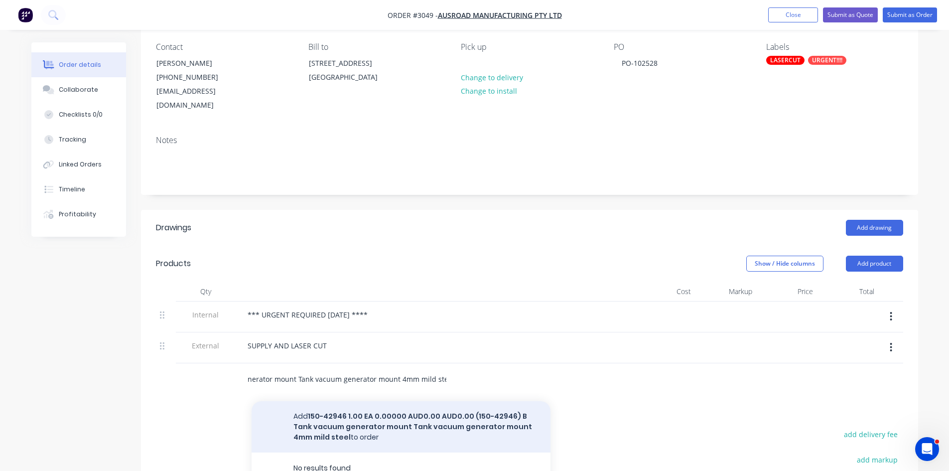
type input "150-42946 1.00 EA 0.00000 AUD0.00 AUD0.00 (150-42946) B Tank vacuum generator m…"
click at [477, 401] on button "Add 150-42946 1.00 EA 0.00000 AUD0.00 AUD0.00 (150-42946) B Tank vacuum generat…" at bounding box center [401, 426] width 299 height 51
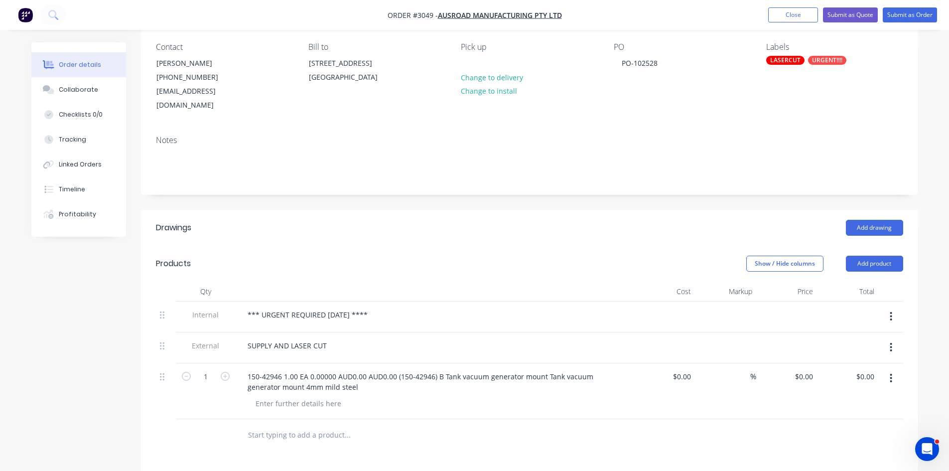
click at [302, 425] on input "text" at bounding box center [347, 435] width 199 height 20
paste input "150-50641 B 2.00 EA 0.00000 AUD0.00 AUD0.00 Tank vacuum pressure isolator mount…"
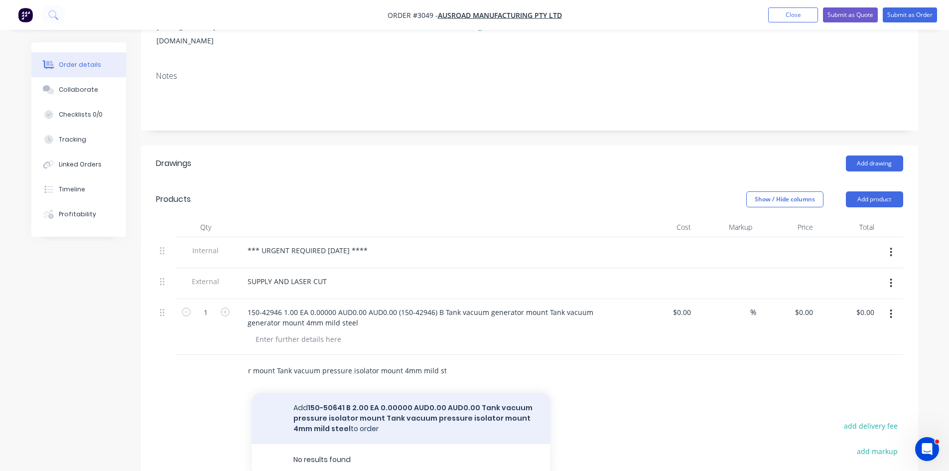
scroll to position [149, 0]
type input "150-50641 B 2.00 EA 0.00000 AUD0.00 AUD0.00 Tank vacuum pressure isolator mount…"
click at [333, 400] on button "Add 150-50641 B 2.00 EA 0.00000 AUD0.00 AUD0.00 Tank vacuum pressure isolator m…" at bounding box center [401, 416] width 299 height 51
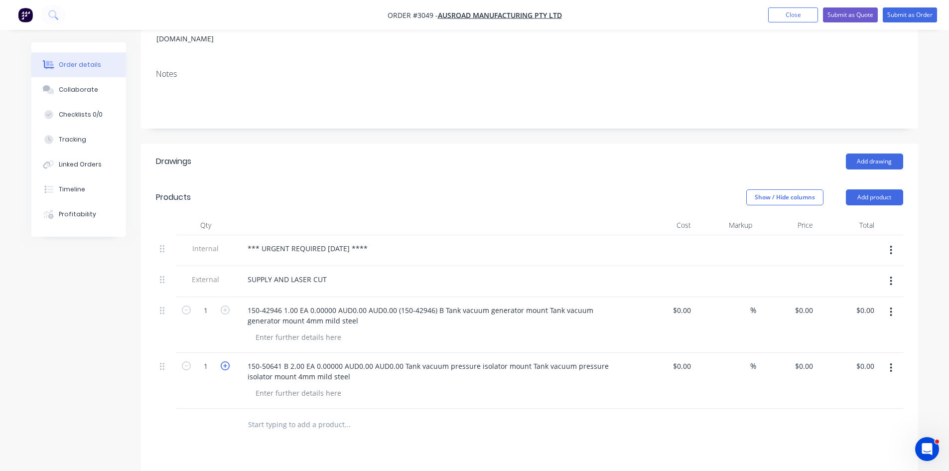
click at [224, 361] on icon "button" at bounding box center [225, 365] width 9 height 9
type input "2"
click at [321, 414] on input "text" at bounding box center [347, 424] width 199 height 20
paste input "150-51943 1.00 EA 0.00000 AUD0.00 AUD0.00 (150-51943) A Tank vacuum regulator m…"
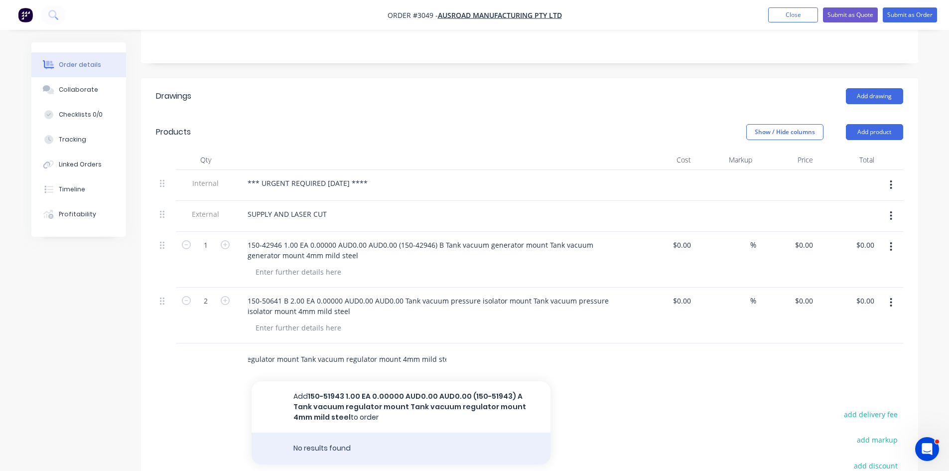
scroll to position [216, 0]
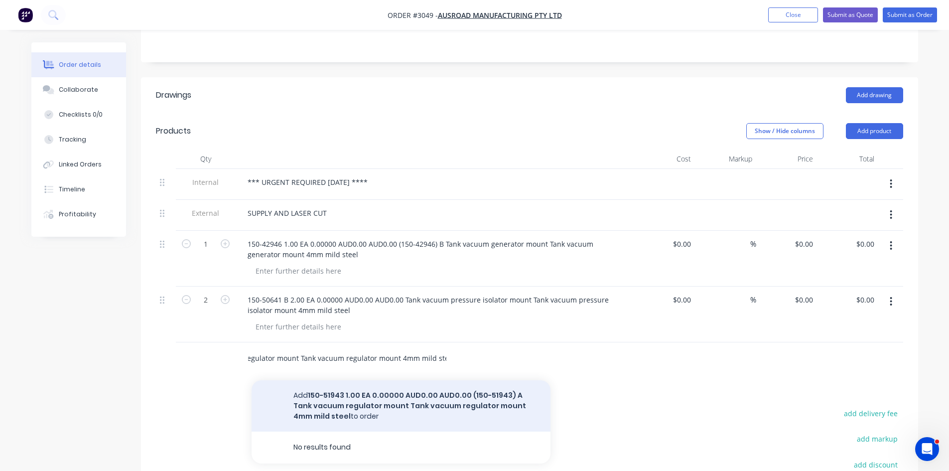
type input "150-51943 1.00 EA 0.00000 AUD0.00 AUD0.00 (150-51943) A Tank vacuum regulator m…"
click at [438, 389] on button "Add 150-51943 1.00 EA 0.00000 AUD0.00 AUD0.00 (150-51943) A Tank vacuum regulat…" at bounding box center [401, 405] width 299 height 51
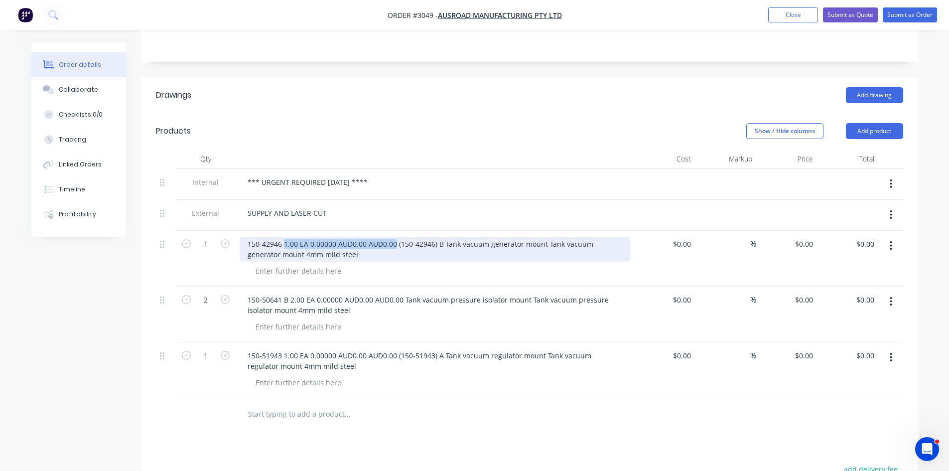
drag, startPoint x: 283, startPoint y: 230, endPoint x: 395, endPoint y: 233, distance: 111.6
click at [395, 237] on div "150-42946 1.00 EA 0.00000 AUD0.00 AUD0.00 (150-42946) B Tank vacuum generator m…" at bounding box center [435, 249] width 391 height 25
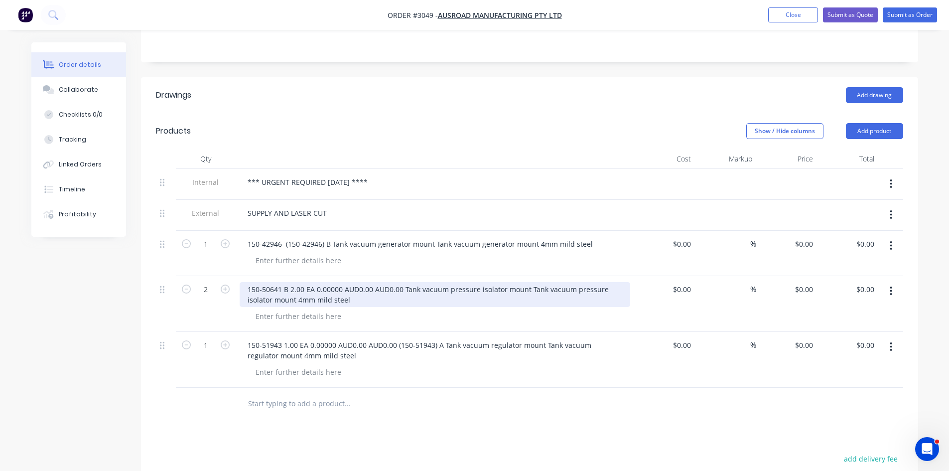
drag, startPoint x: 289, startPoint y: 274, endPoint x: 353, endPoint y: 275, distance: 64.3
click at [356, 282] on div "150-50641 B 2.00 EA 0.00000 AUD0.00 AUD0.00 Tank vacuum pressure isolator mount…" at bounding box center [435, 294] width 391 height 25
drag, startPoint x: 290, startPoint y: 273, endPoint x: 401, endPoint y: 278, distance: 110.7
click at [401, 282] on div "150-50641 B 2.00 EA 0.00000 AUD0.00 AUD0.00 Tank vacuum pressure isolator mount…" at bounding box center [435, 294] width 391 height 25
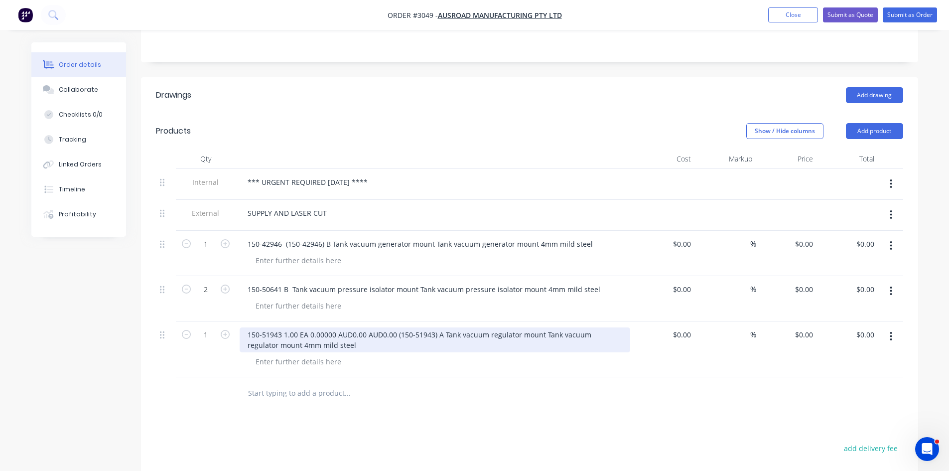
drag, startPoint x: 284, startPoint y: 320, endPoint x: 372, endPoint y: 323, distance: 88.2
click at [372, 327] on div "150-51943 1.00 EA 0.00000 AUD0.00 AUD0.00 (150-51943) A Tank vacuum regulator m…" at bounding box center [435, 339] width 391 height 25
drag, startPoint x: 284, startPoint y: 320, endPoint x: 395, endPoint y: 323, distance: 110.1
click at [395, 327] on div "150-51943 1.00 EA 0.00000 AUD0.00 AUD0.00 (150-51943) A Tank vacuum regulator m…" at bounding box center [435, 339] width 391 height 25
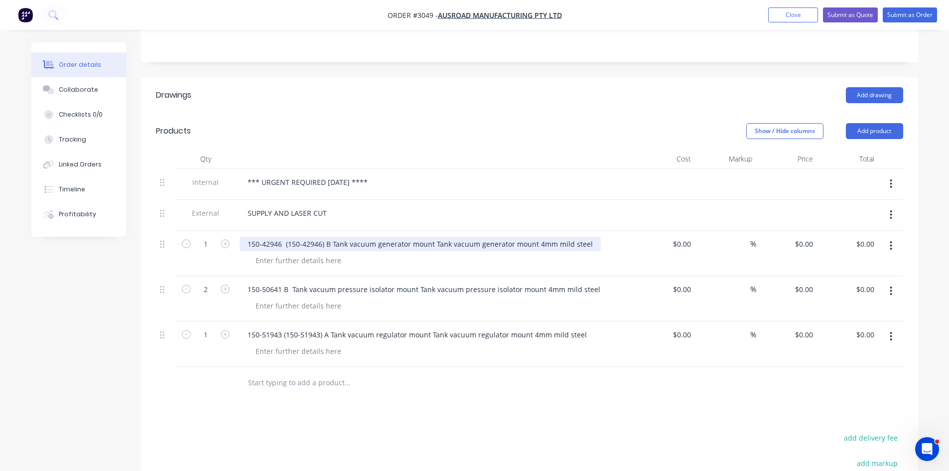
click at [284, 237] on div "150-42946 (150-42946) B Tank vacuum generator mount Tank vacuum generator mount…" at bounding box center [420, 244] width 361 height 14
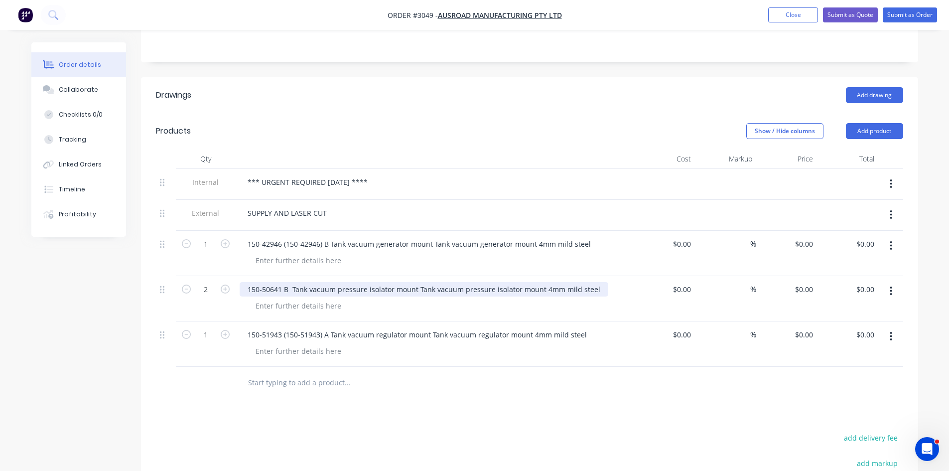
click at [291, 282] on div "150-50641 B Tank vacuum pressure isolator mount Tank vacuum pressure isolator m…" at bounding box center [424, 289] width 369 height 14
click at [289, 282] on div "150-50641 B Tank vacuum pressure isolator mount Tank vacuum pressure isolator m…" at bounding box center [424, 289] width 369 height 14
click at [84, 84] on button "Collaborate" at bounding box center [78, 89] width 95 height 25
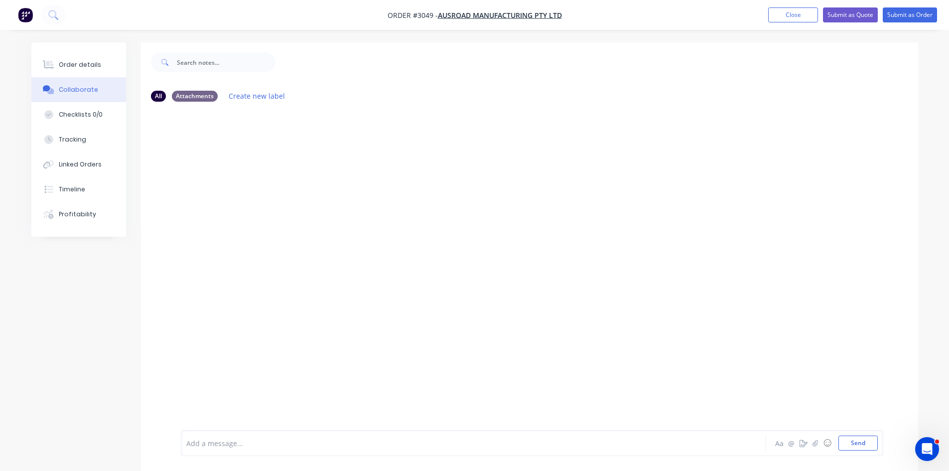
click at [219, 444] on div at bounding box center [446, 443] width 518 height 10
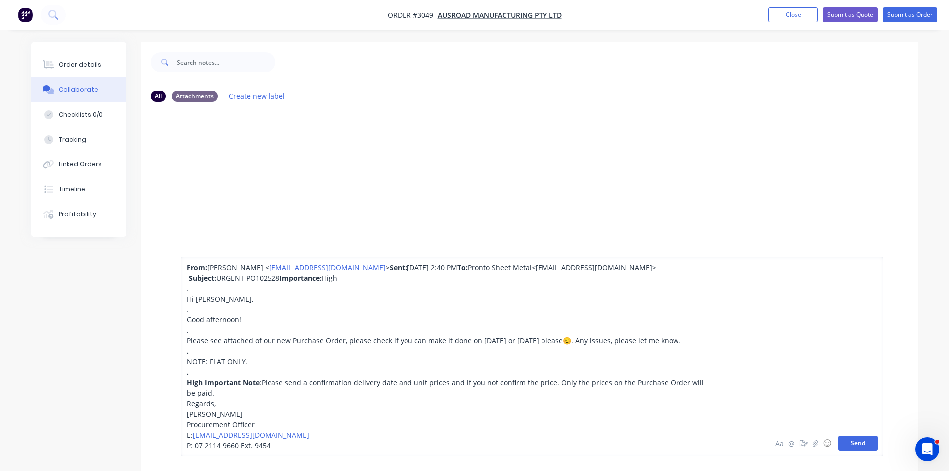
click at [847, 439] on button "Send" at bounding box center [857, 442] width 39 height 15
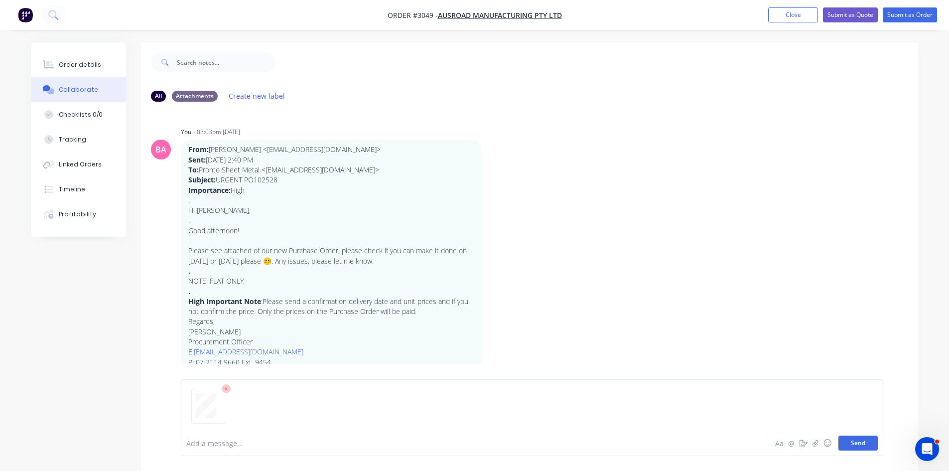
click at [860, 441] on button "Send" at bounding box center [857, 442] width 39 height 15
click at [862, 442] on button "Send" at bounding box center [857, 442] width 39 height 15
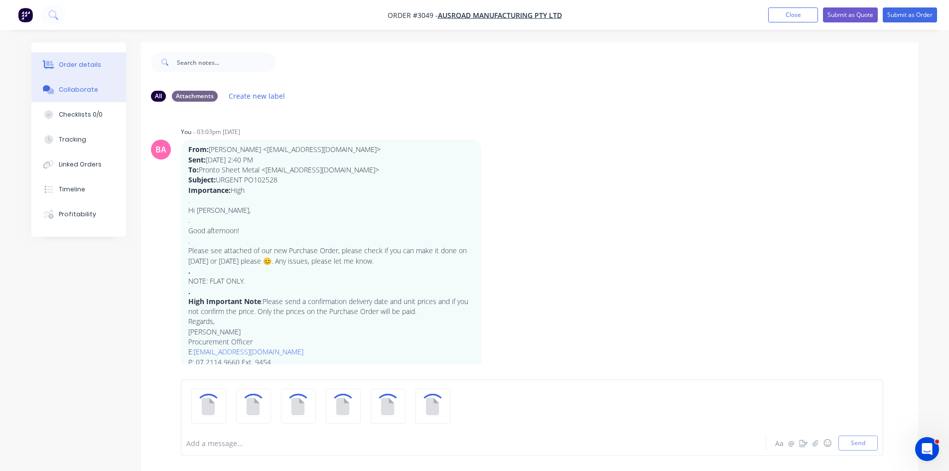
scroll to position [56, 0]
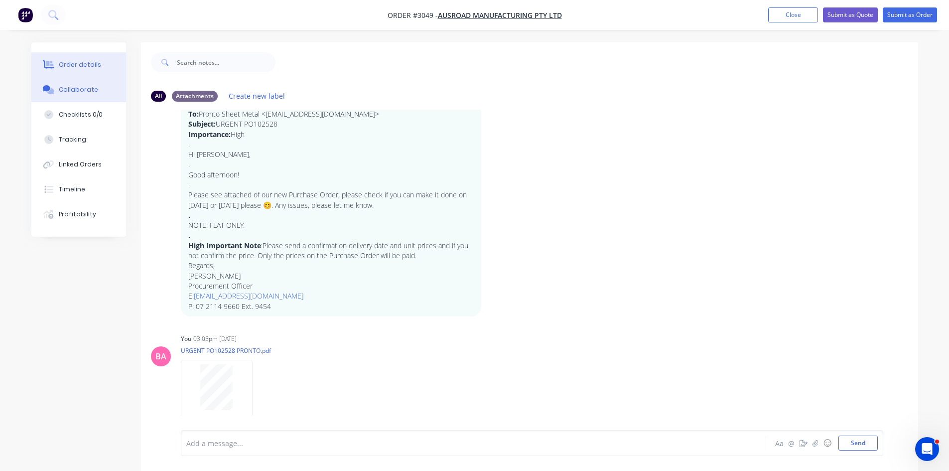
click at [89, 64] on div "Order details" at bounding box center [80, 64] width 42 height 9
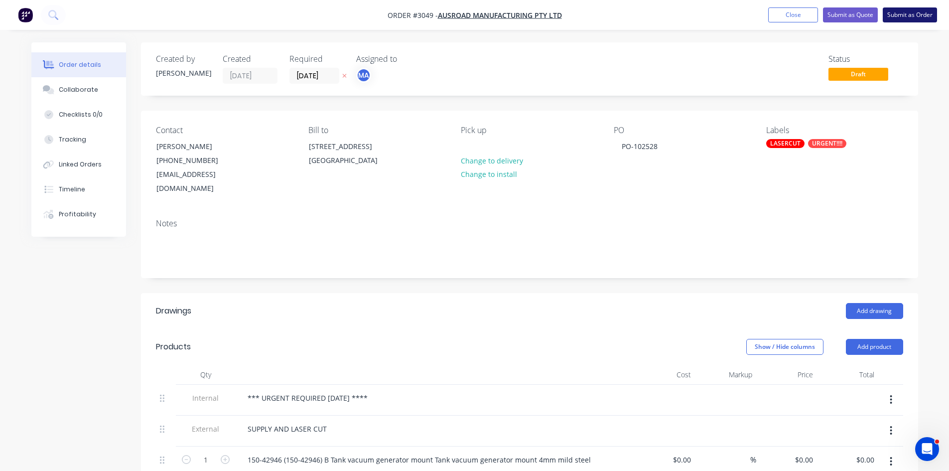
click at [918, 12] on button "Submit as Order" at bounding box center [910, 14] width 54 height 15
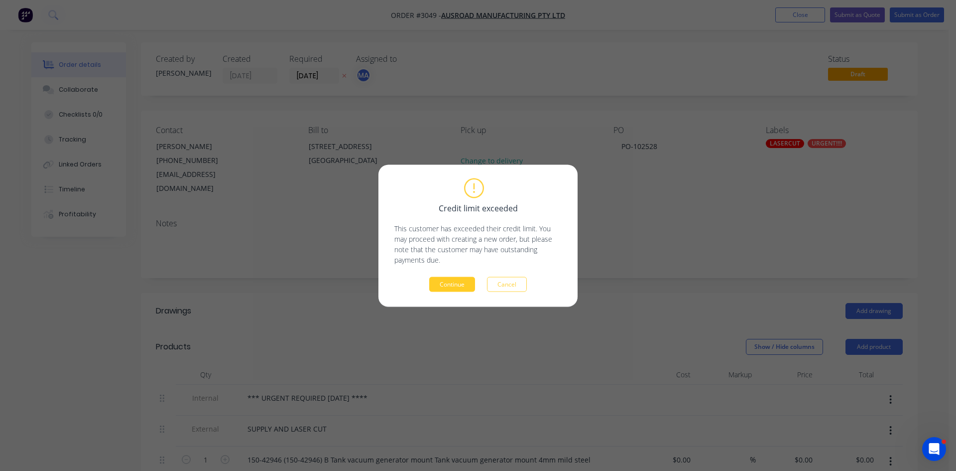
click at [450, 281] on button "Continue" at bounding box center [452, 283] width 46 height 15
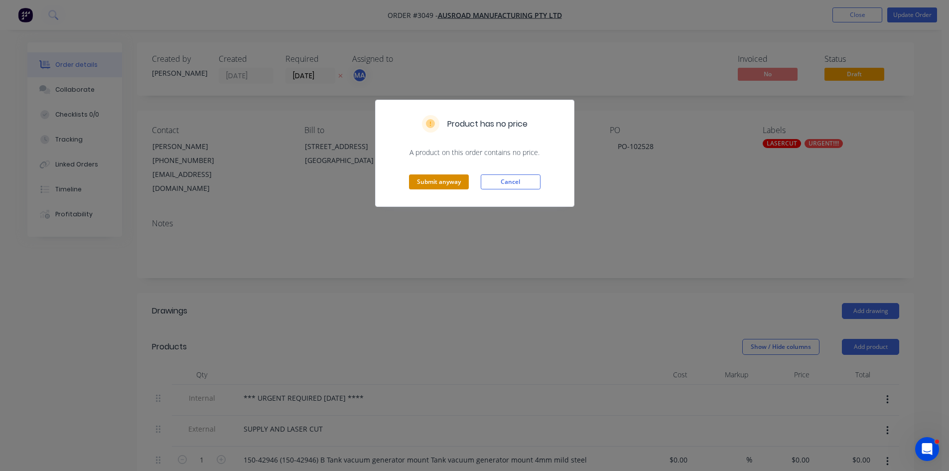
click at [439, 180] on button "Submit anyway" at bounding box center [439, 181] width 60 height 15
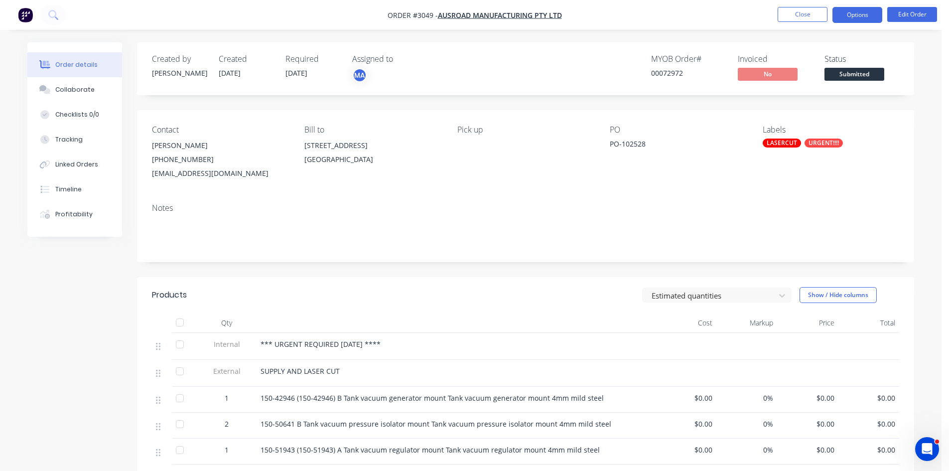
click at [862, 8] on button "Options" at bounding box center [857, 15] width 50 height 16
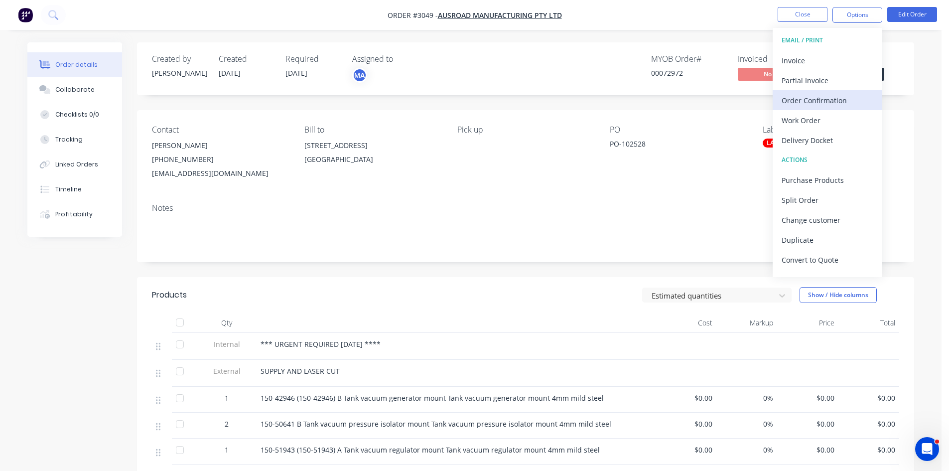
click at [812, 98] on div "Order Confirmation" at bounding box center [828, 100] width 92 height 14
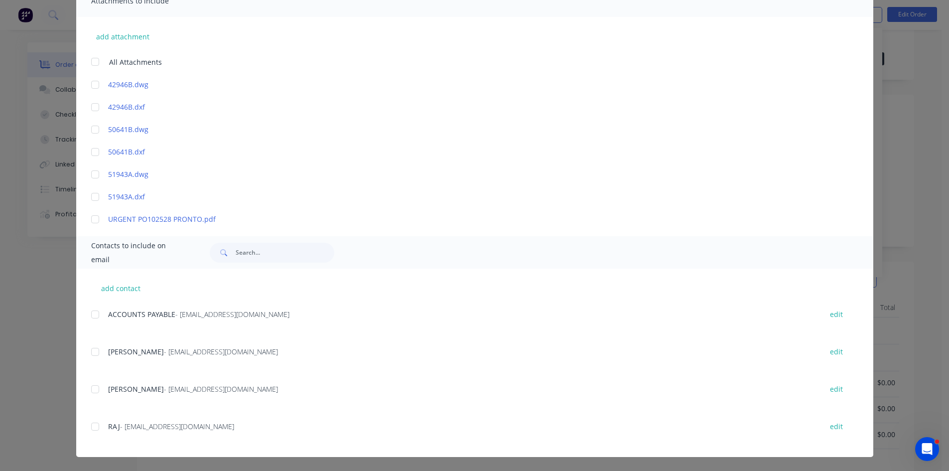
scroll to position [16, 0]
click at [92, 388] on div at bounding box center [95, 389] width 20 height 20
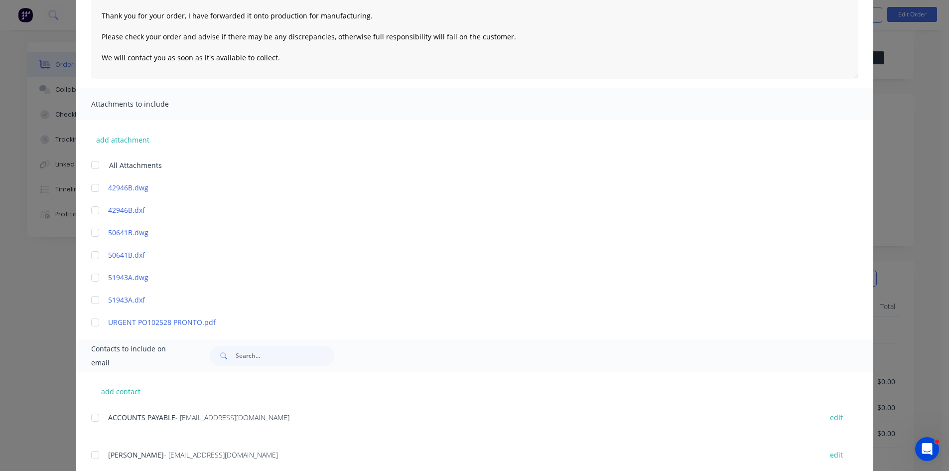
scroll to position [38, 0]
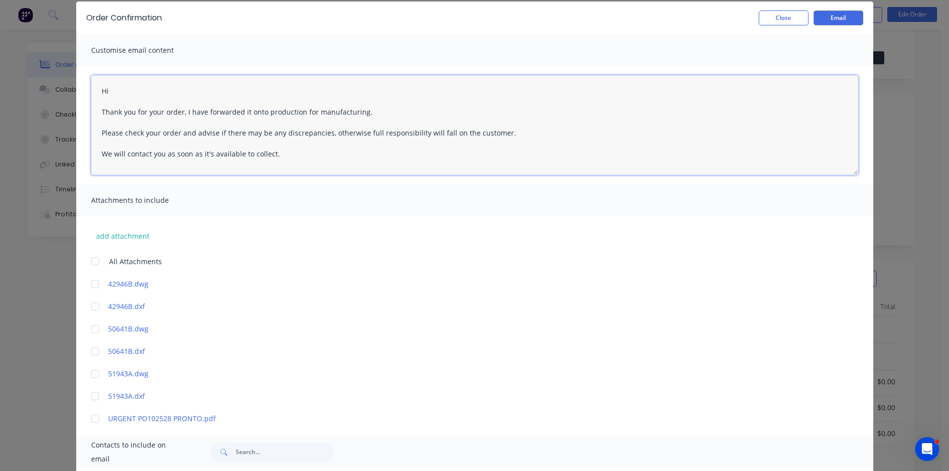
click at [131, 91] on textarea "Hi Thank you for your order, I have forwarded it onto production for manufactur…" at bounding box center [474, 125] width 767 height 100
type textarea "Hi Jen Thank you for your order, I have forwarded it onto production for manufa…"
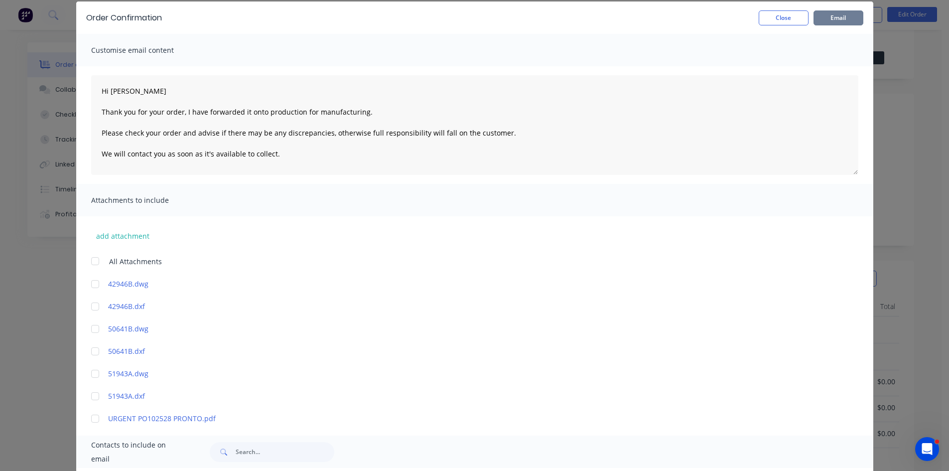
click at [844, 17] on button "Email" at bounding box center [838, 17] width 50 height 15
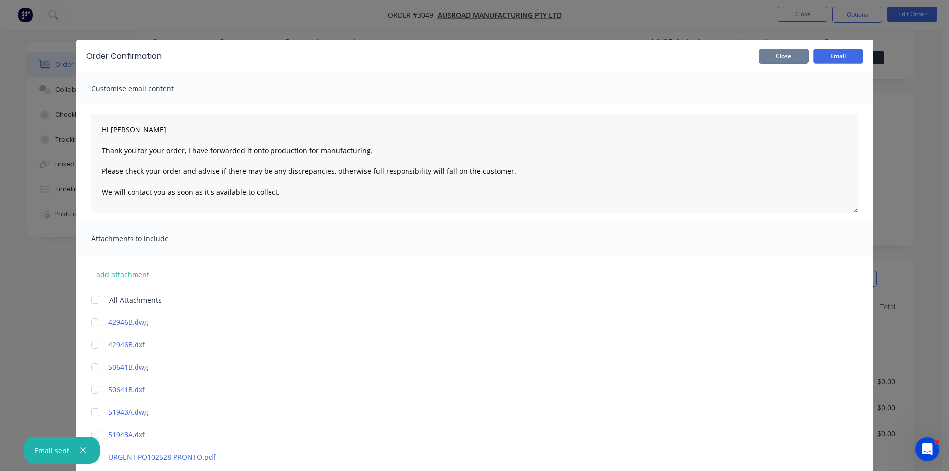
click at [781, 56] on button "Close" at bounding box center [784, 56] width 50 height 15
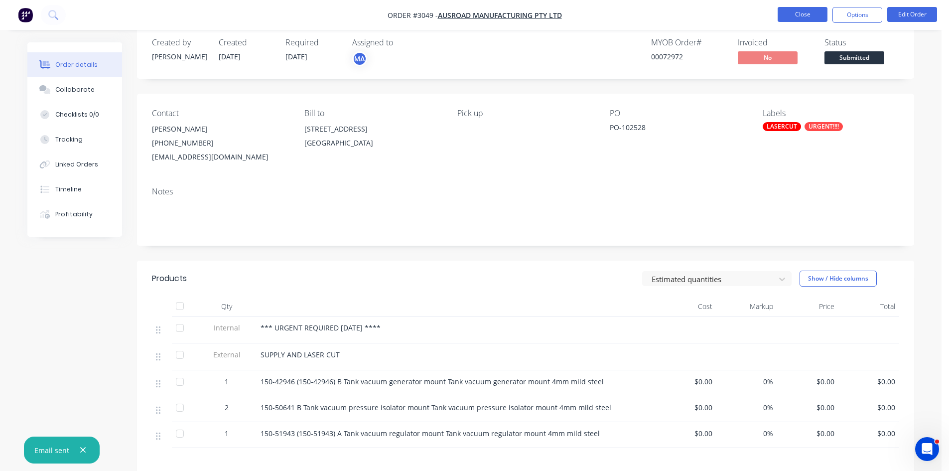
click at [805, 13] on button "Close" at bounding box center [803, 14] width 50 height 15
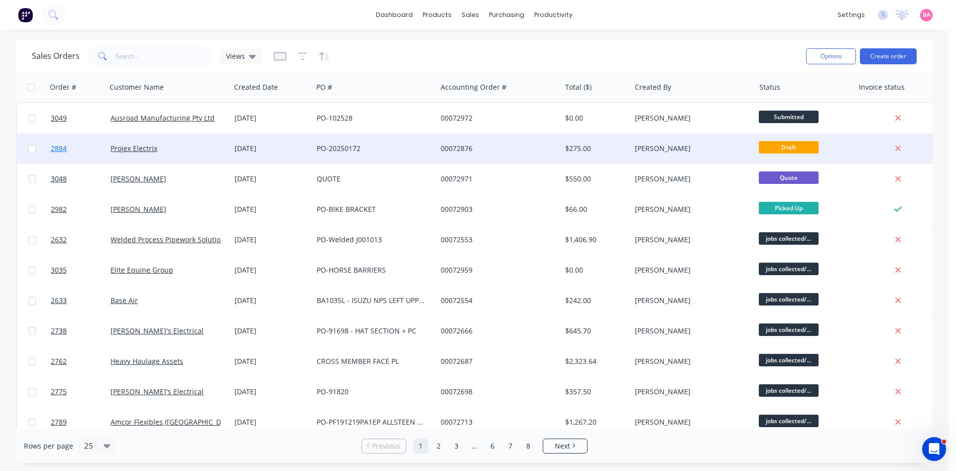
click at [54, 148] on span "2884" at bounding box center [59, 148] width 16 height 10
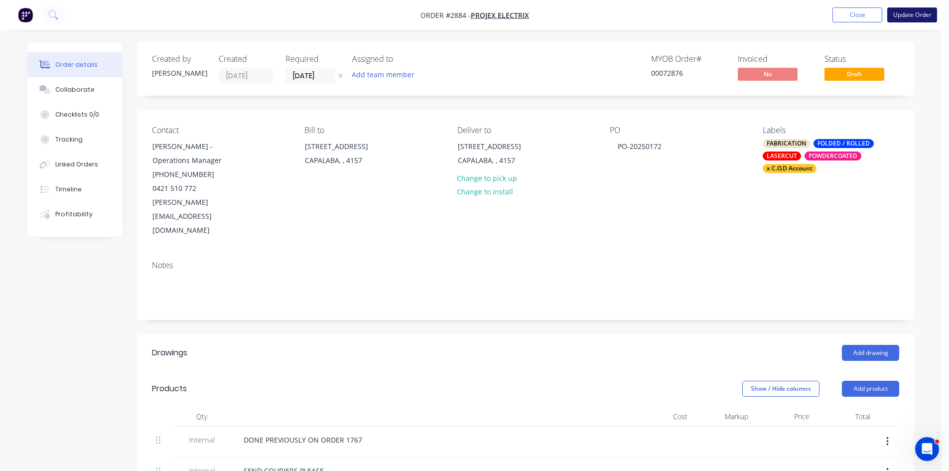
click at [919, 12] on button "Update Order" at bounding box center [912, 14] width 50 height 15
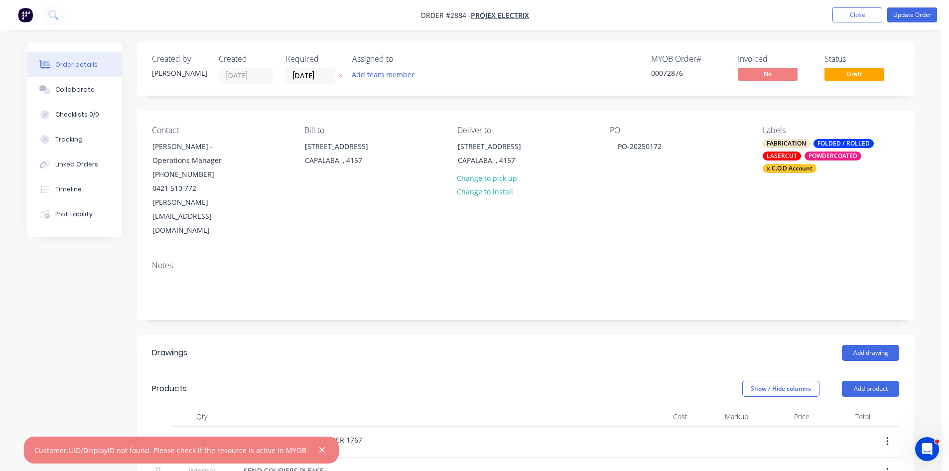
click at [658, 279] on div "Notes" at bounding box center [525, 286] width 777 height 67
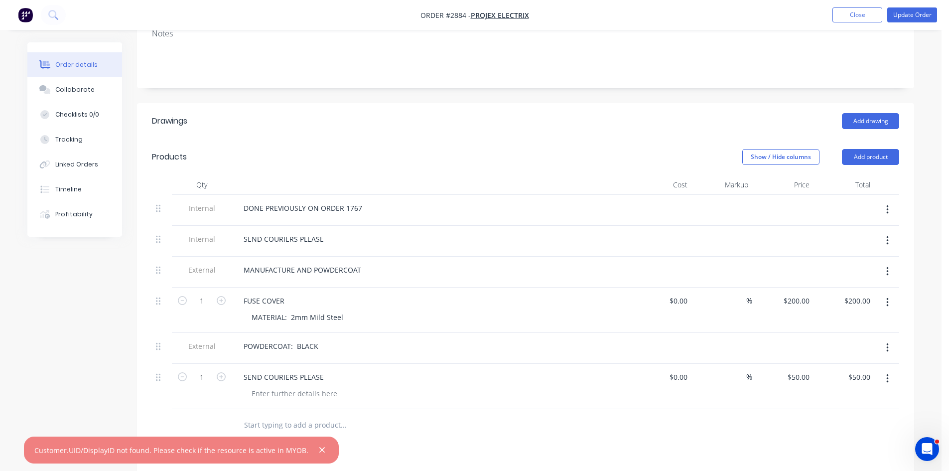
scroll to position [265, 0]
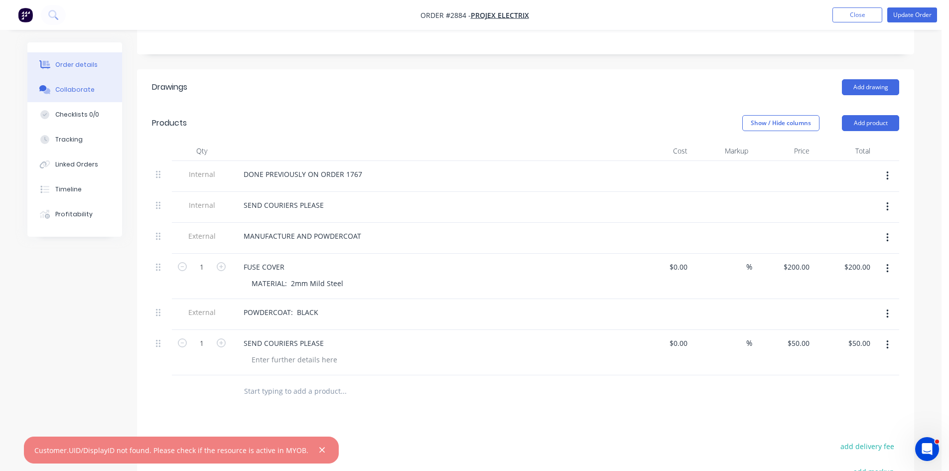
click at [66, 87] on div "Collaborate" at bounding box center [74, 89] width 39 height 9
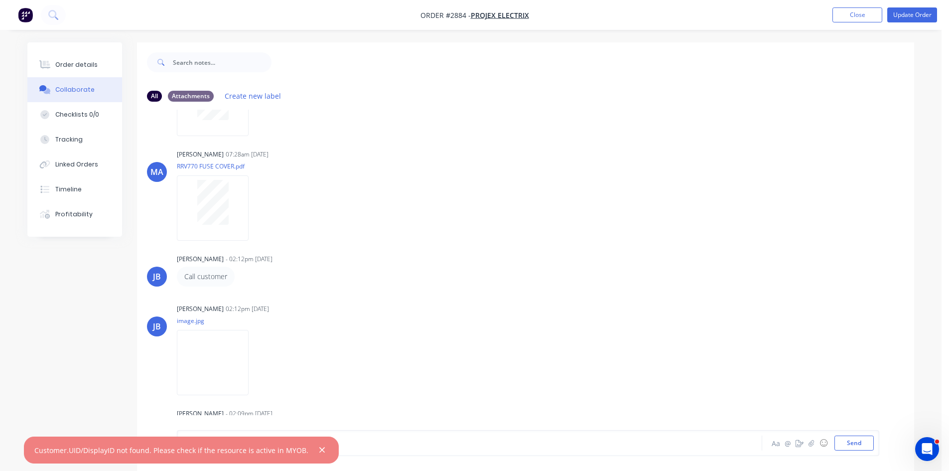
scroll to position [630, 0]
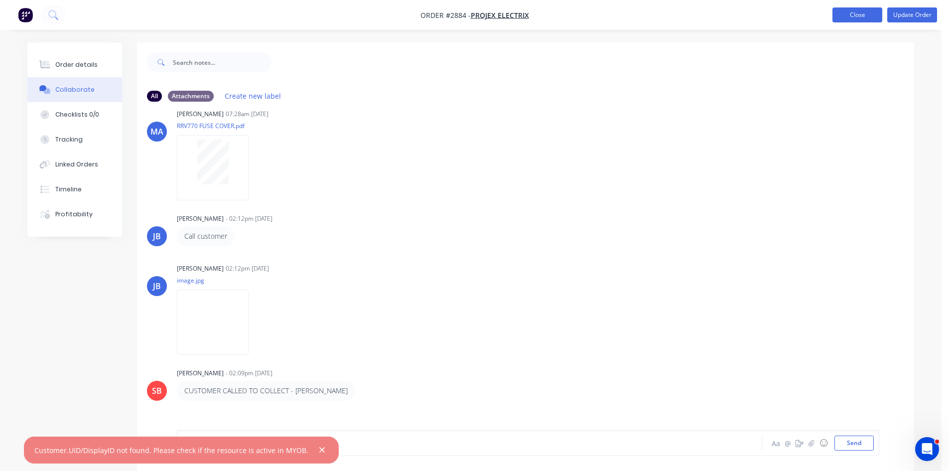
click at [859, 13] on button "Close" at bounding box center [857, 14] width 50 height 15
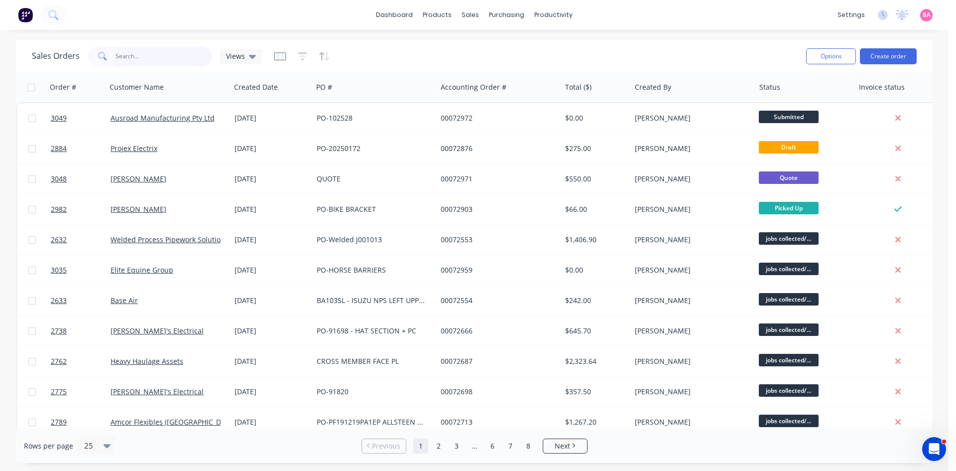
click at [145, 56] on input "text" at bounding box center [164, 56] width 97 height 20
type input "innerspace"
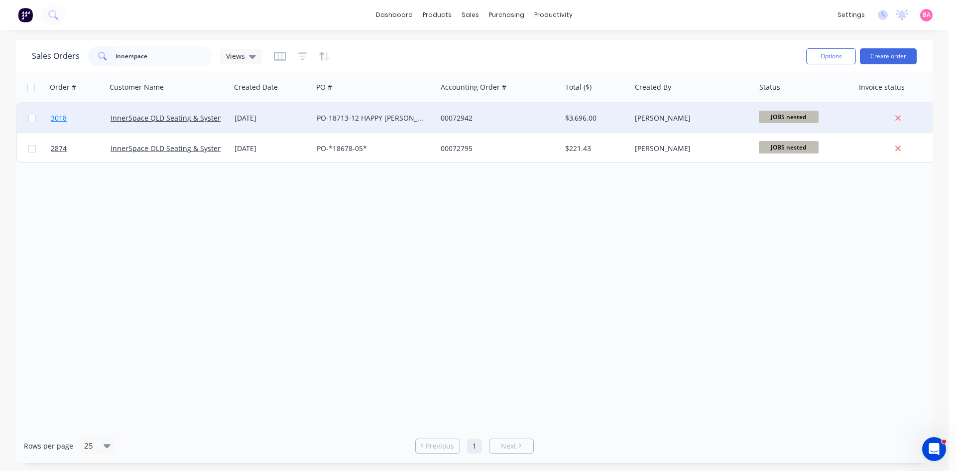
click at [59, 117] on span "3018" at bounding box center [59, 118] width 16 height 10
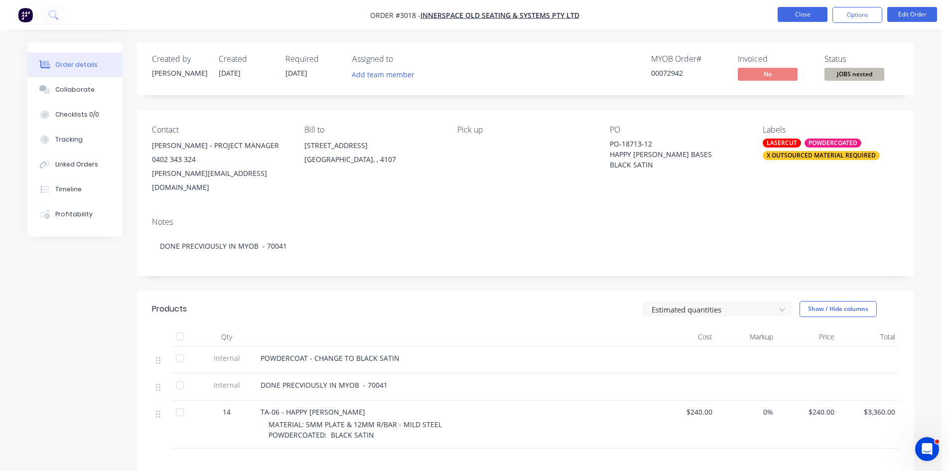
click at [799, 11] on button "Close" at bounding box center [803, 14] width 50 height 15
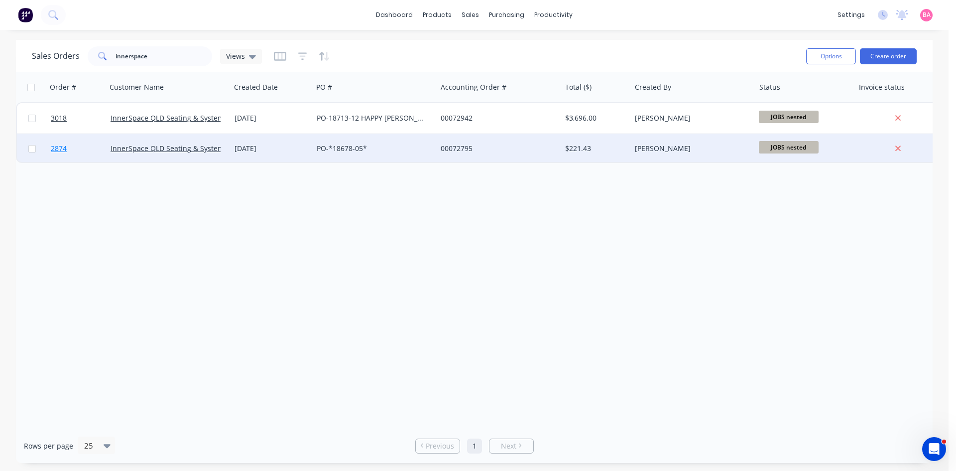
click at [63, 148] on span "2874" at bounding box center [59, 148] width 16 height 10
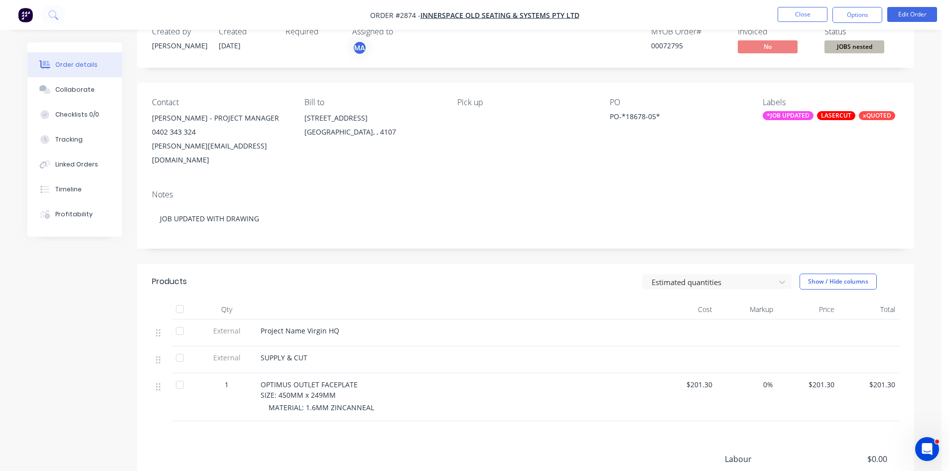
scroll to position [50, 0]
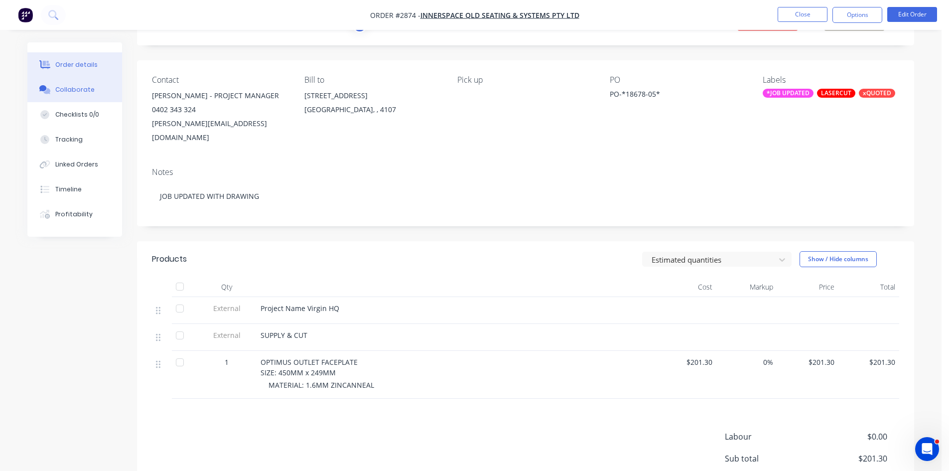
click at [75, 84] on button "Collaborate" at bounding box center [74, 89] width 95 height 25
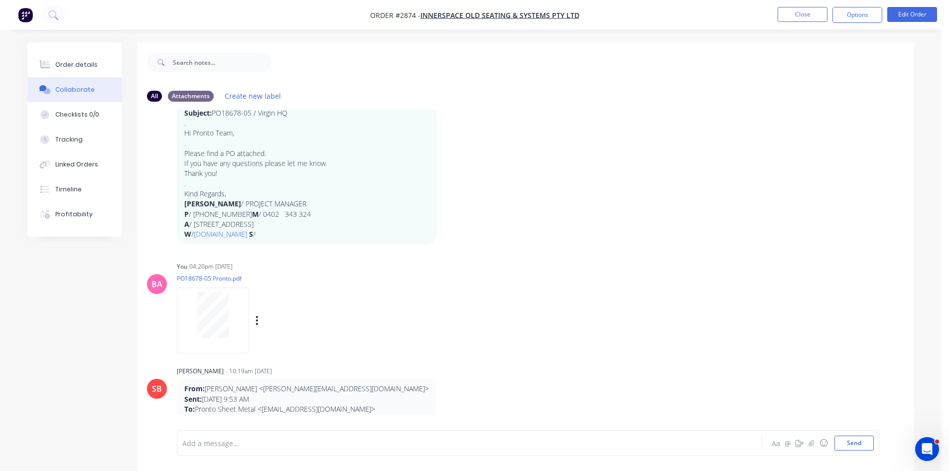
scroll to position [83, 0]
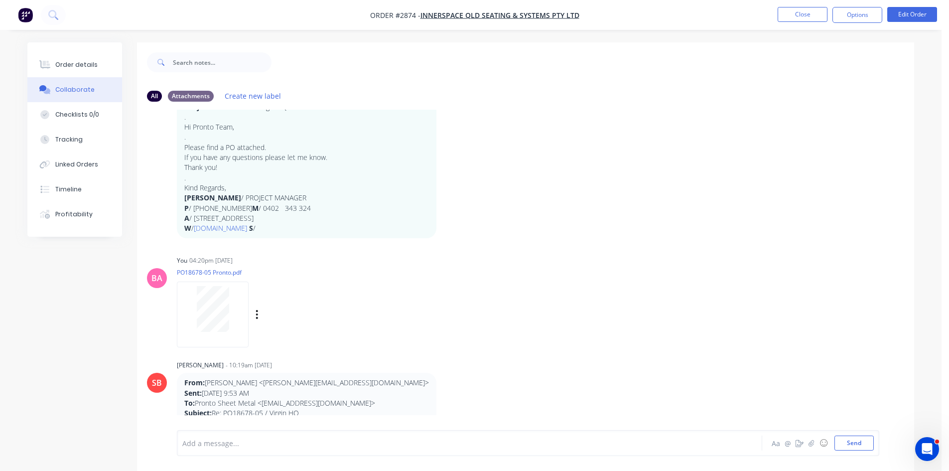
click at [229, 311] on div at bounding box center [212, 309] width 63 height 46
click at [78, 61] on div "Order details" at bounding box center [76, 64] width 42 height 9
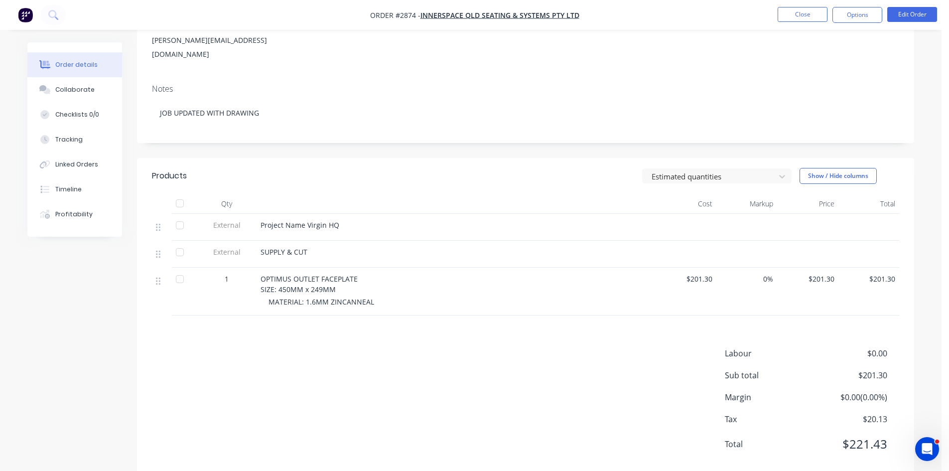
scroll to position [141, 0]
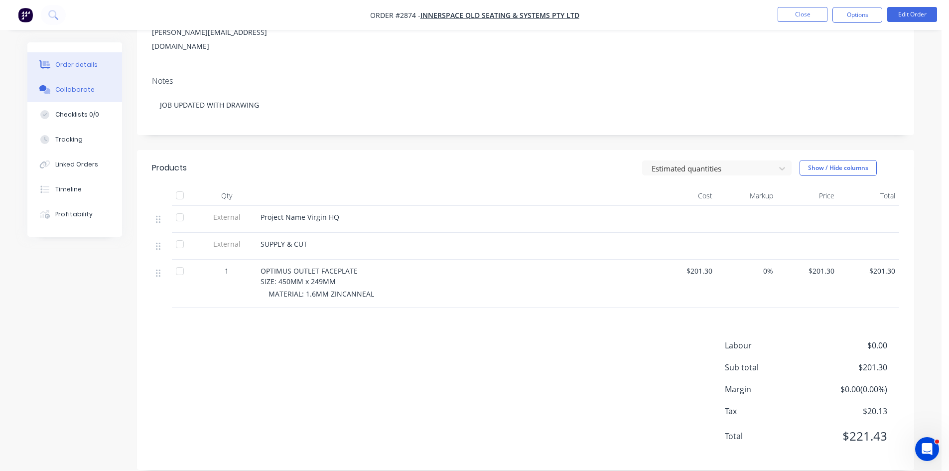
click at [71, 92] on div "Collaborate" at bounding box center [74, 89] width 39 height 9
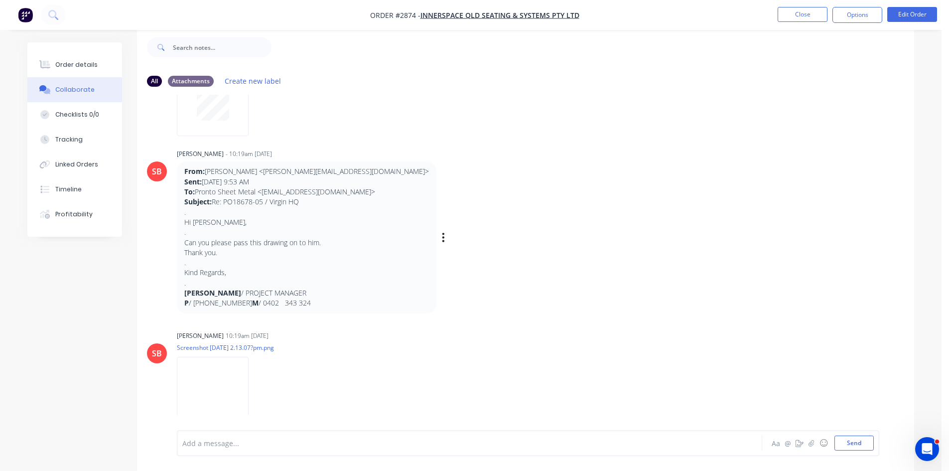
scroll to position [291, 0]
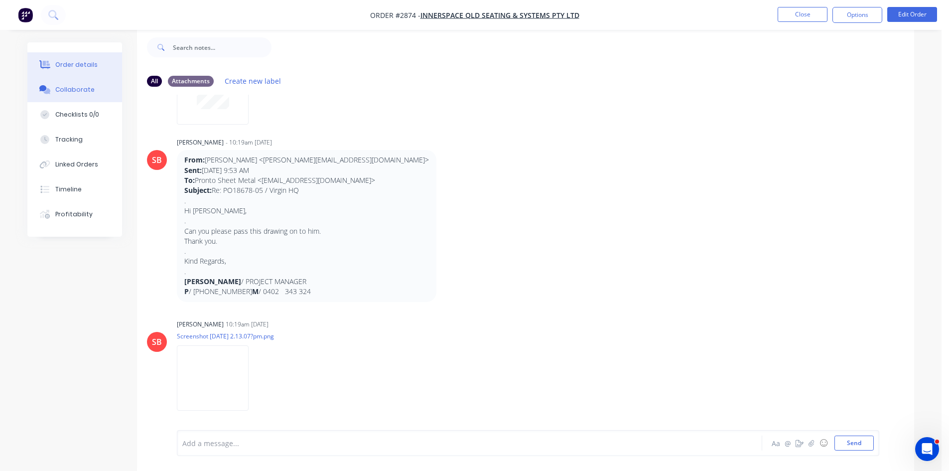
click at [85, 63] on div "Order details" at bounding box center [76, 64] width 42 height 9
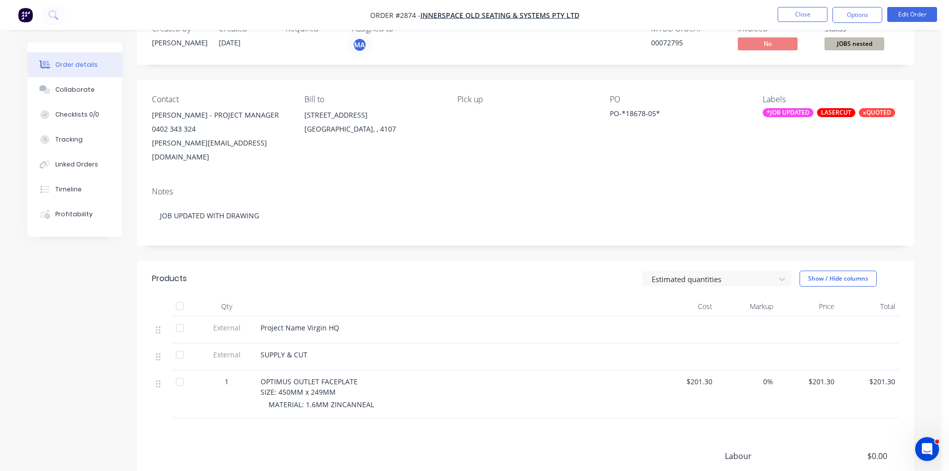
scroll to position [15, 0]
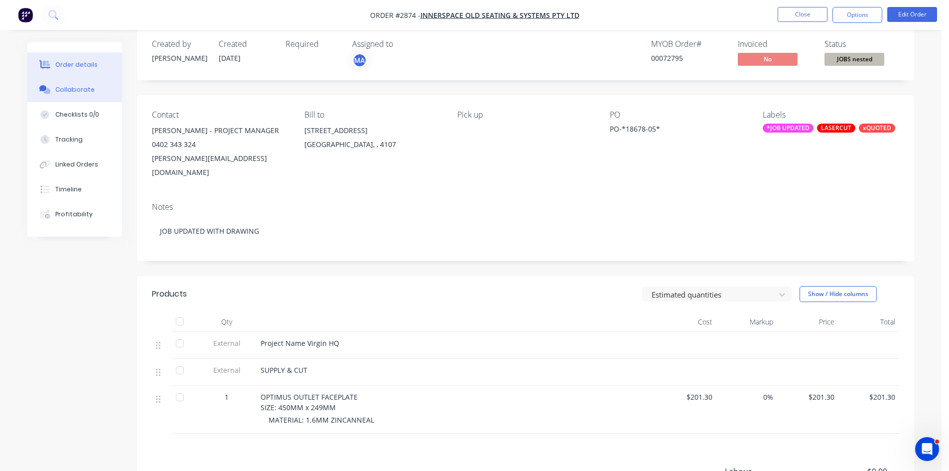
click at [81, 90] on div "Collaborate" at bounding box center [74, 89] width 39 height 9
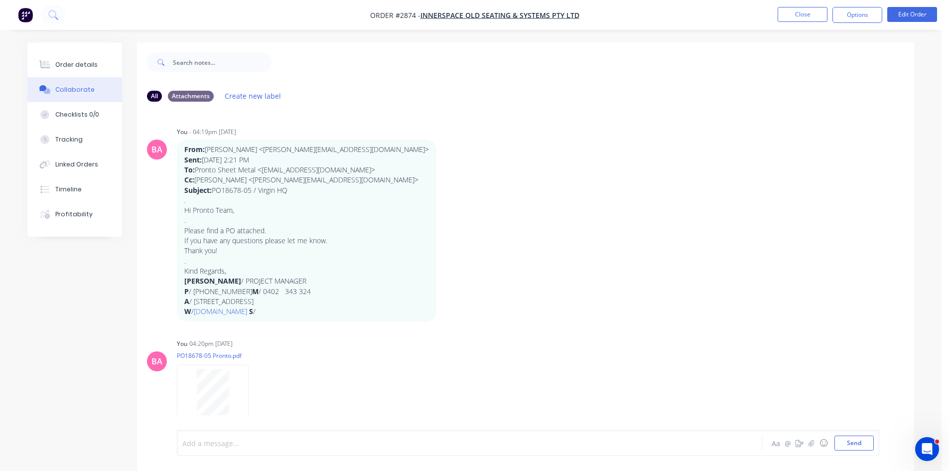
click at [259, 443] on div at bounding box center [442, 443] width 518 height 10
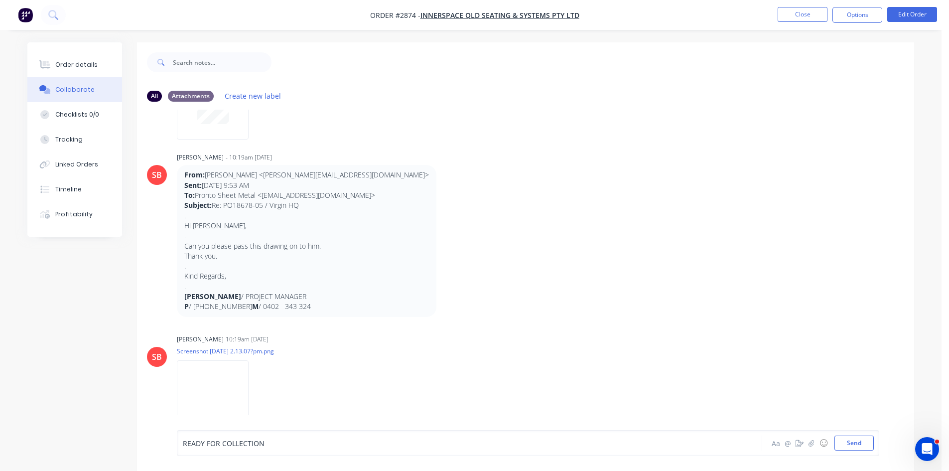
click at [180, 443] on div "READY FOR COLLECTION Aa @ ☺ Send" at bounding box center [528, 443] width 702 height 26
click at [183, 440] on span "READY FOR COLLECTION" at bounding box center [224, 442] width 82 height 9
click at [86, 65] on div "Order details" at bounding box center [76, 64] width 42 height 9
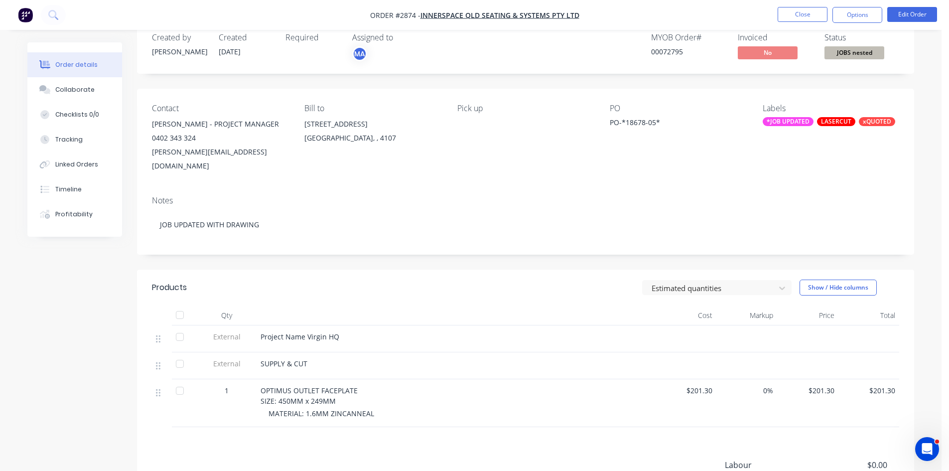
scroll to position [33, 0]
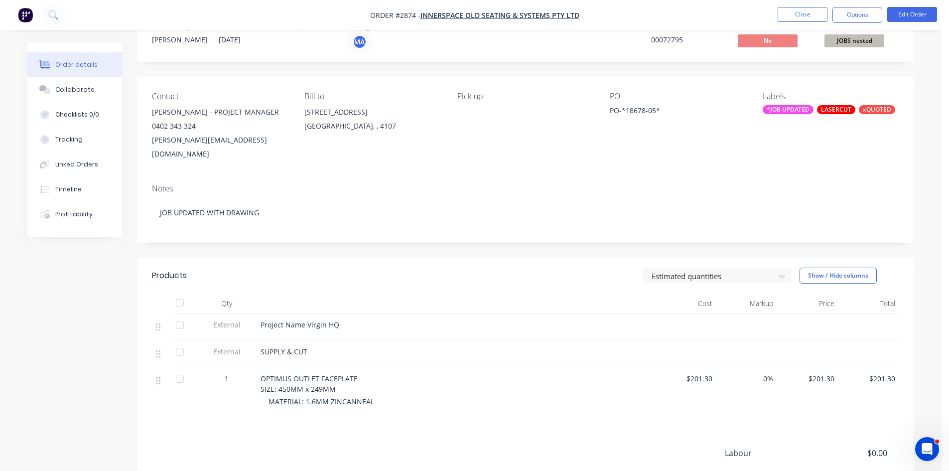
click at [303, 395] on div "OPTIMUS OUTLET FACEPLATE SIZE: 450MM x 249MM MATERIAL: 1.6MM ZINCANNEAL" at bounding box center [456, 391] width 398 height 48
click at [372, 396] on div "MATERIAL: 1.6MM ZINCANNEAL" at bounding box center [459, 401] width 383 height 10
click at [71, 87] on div "Collaborate" at bounding box center [74, 89] width 39 height 9
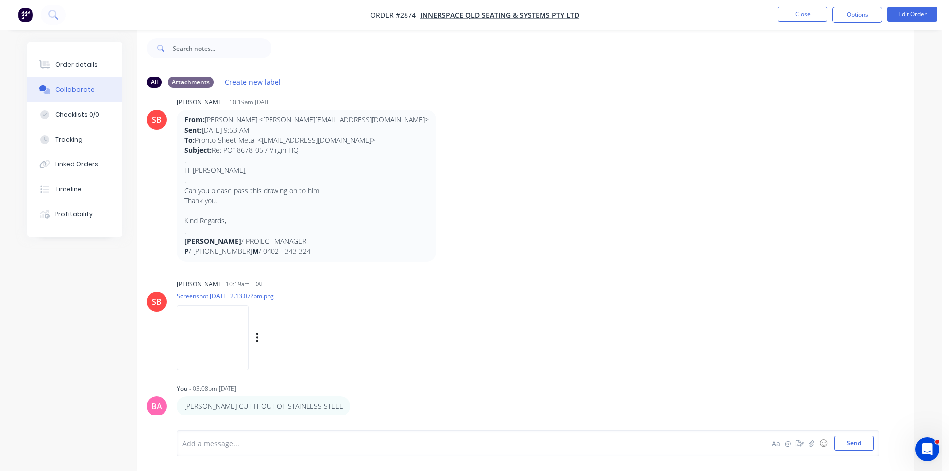
scroll to position [15, 0]
click at [223, 440] on div at bounding box center [442, 443] width 518 height 10
click at [862, 443] on button "Send" at bounding box center [853, 442] width 39 height 15
click at [78, 66] on div "Order details" at bounding box center [76, 64] width 42 height 9
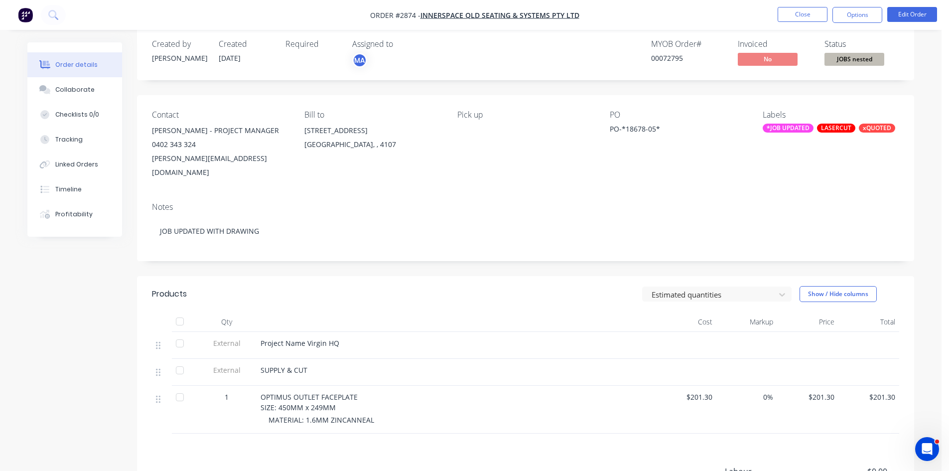
click at [27, 52] on button "Order details" at bounding box center [74, 64] width 95 height 25
click at [815, 11] on button "Close" at bounding box center [803, 14] width 50 height 15
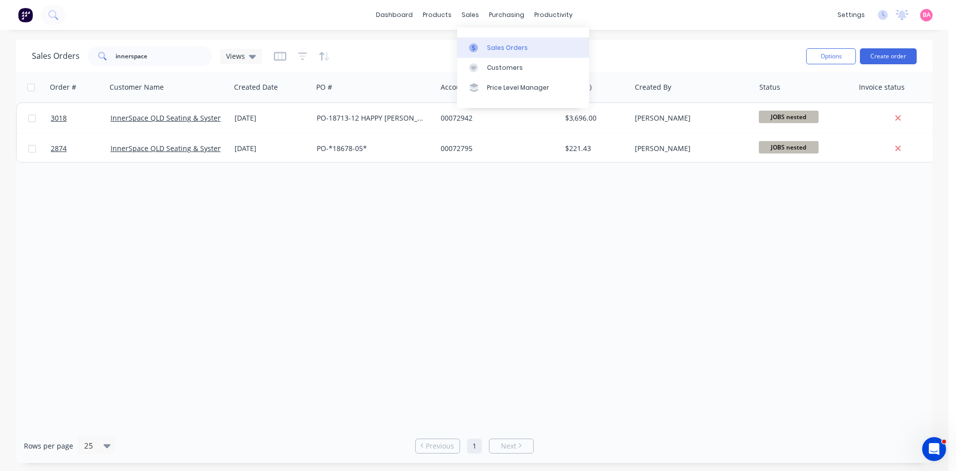
click at [497, 47] on div "Sales Orders" at bounding box center [507, 47] width 41 height 9
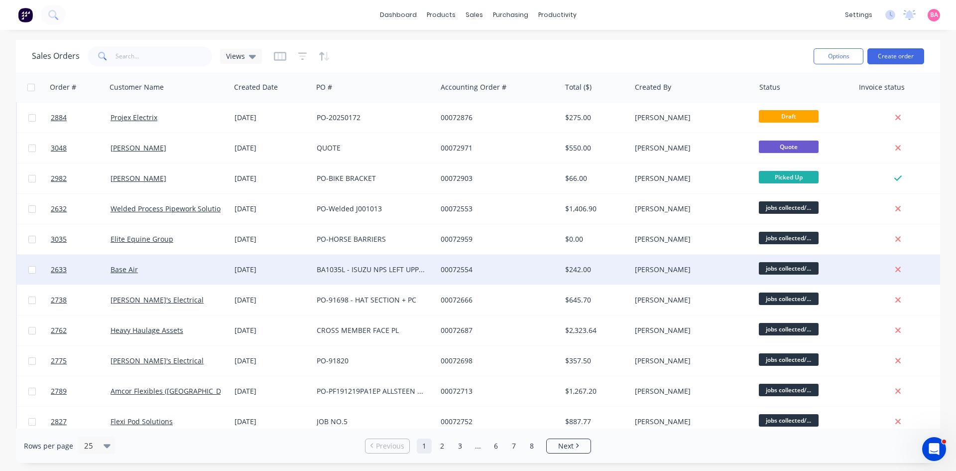
scroll to position [33, 0]
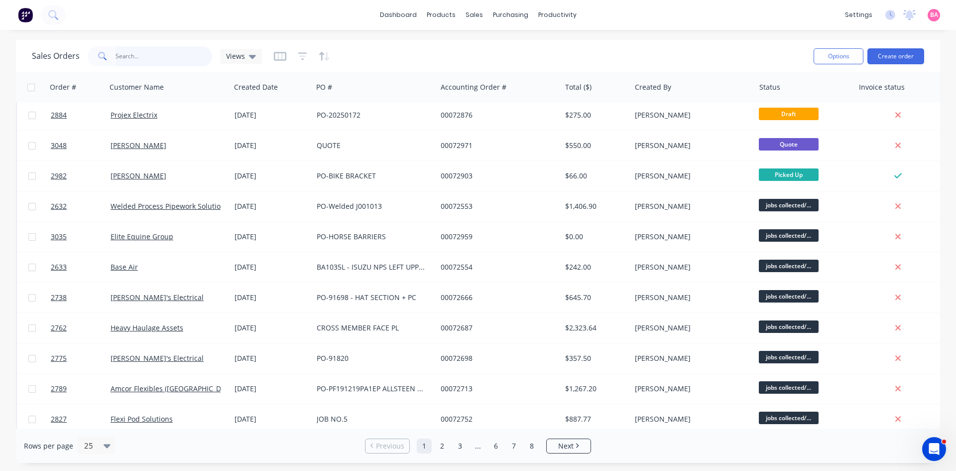
click at [153, 58] on input "text" at bounding box center [164, 56] width 97 height 20
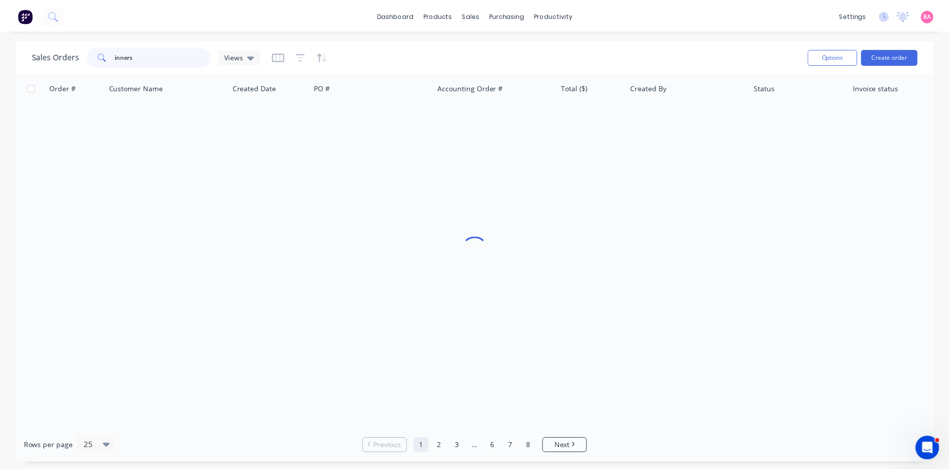
scroll to position [0, 0]
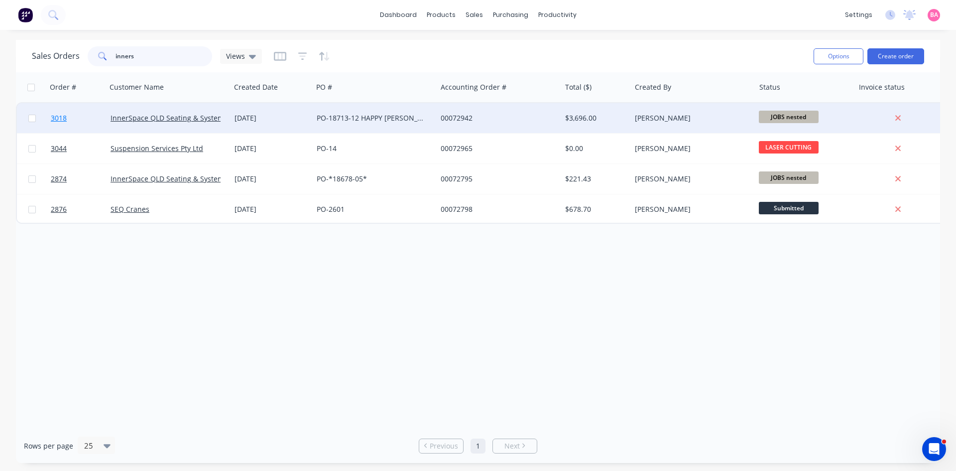
type input "inners"
click at [62, 119] on span "3018" at bounding box center [59, 118] width 16 height 10
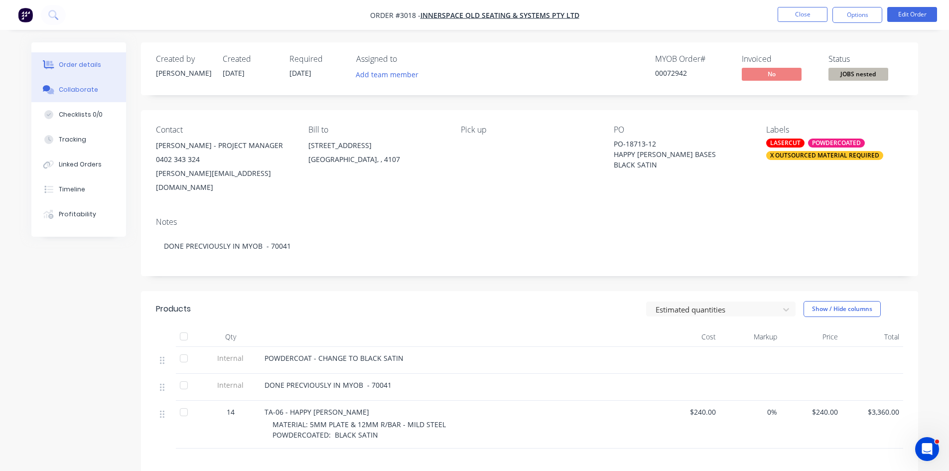
click at [72, 84] on button "Collaborate" at bounding box center [78, 89] width 95 height 25
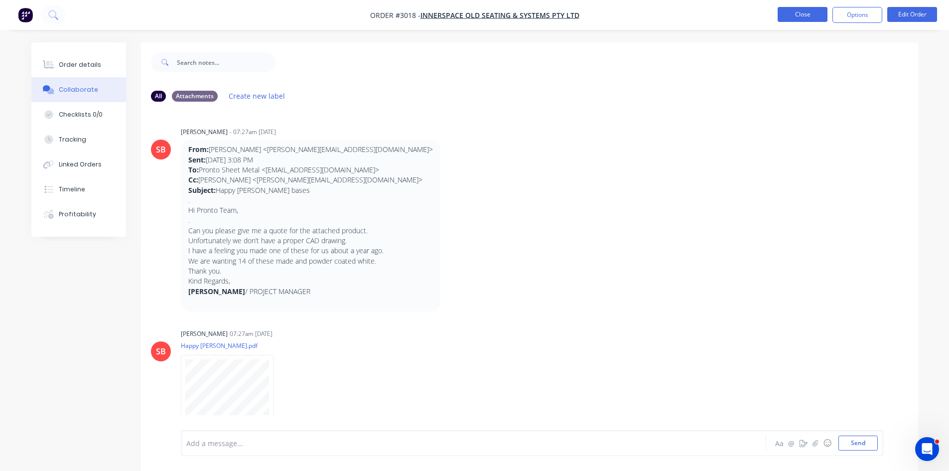
click at [810, 18] on button "Close" at bounding box center [803, 14] width 50 height 15
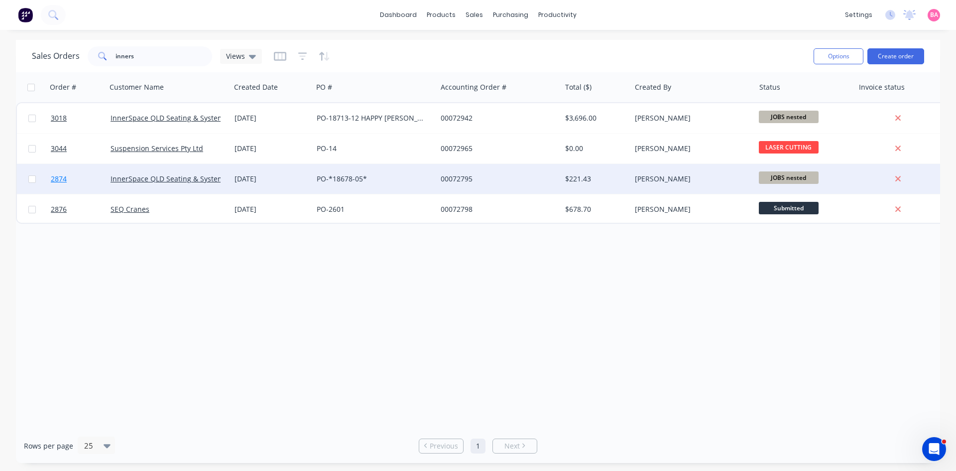
click at [54, 178] on span "2874" at bounding box center [59, 179] width 16 height 10
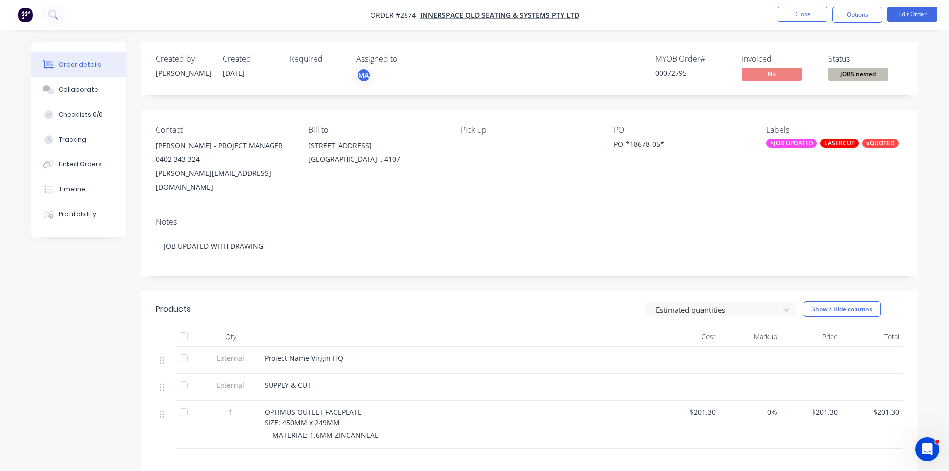
click at [334, 430] on span "MATERIAL: 1.6MM ZINCANNEAL" at bounding box center [325, 434] width 106 height 9
drag, startPoint x: 330, startPoint y: 419, endPoint x: 379, endPoint y: 420, distance: 49.3
click at [379, 429] on div "MATERIAL: 1.6MM ZINCANNEAL" at bounding box center [463, 434] width 383 height 10
click at [917, 10] on button "Edit Order" at bounding box center [912, 14] width 50 height 15
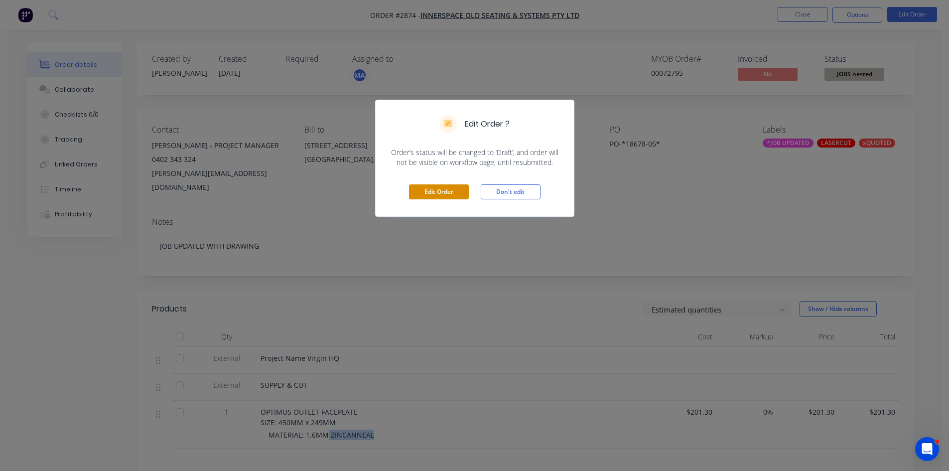
click at [441, 188] on button "Edit Order" at bounding box center [439, 191] width 60 height 15
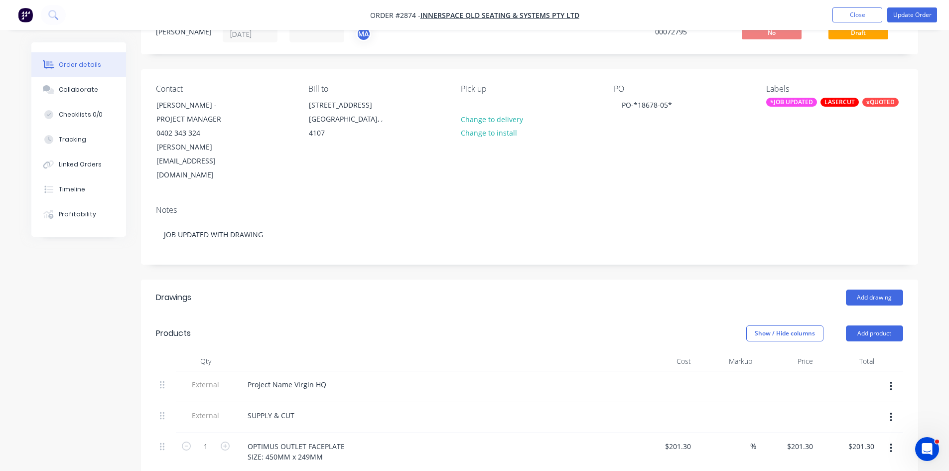
scroll to position [66, 0]
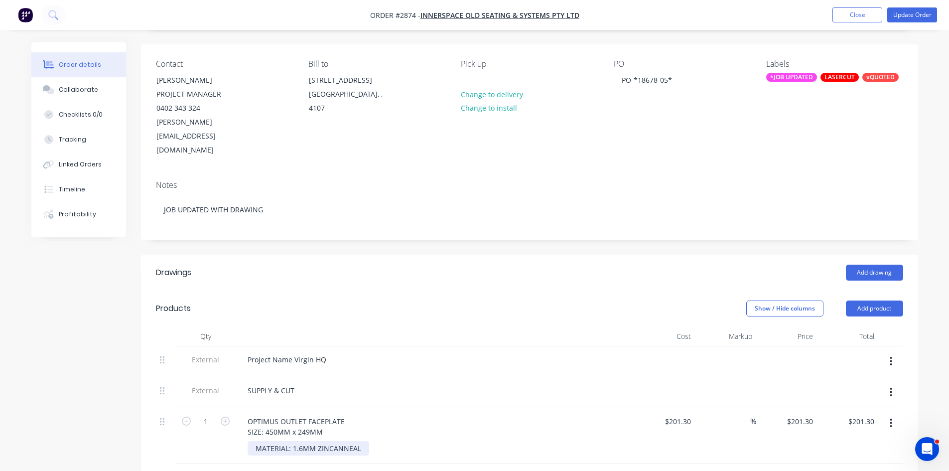
click at [313, 441] on div "MATERIAL: 1.6MM ZINCANNEAL" at bounding box center [309, 448] width 122 height 14
drag, startPoint x: 315, startPoint y: 419, endPoint x: 416, endPoint y: 419, distance: 101.1
click at [416, 441] on div "MATERIAL: 1.6MM ZINCANNEAL" at bounding box center [439, 448] width 383 height 14
click at [871, 300] on button "Add product" at bounding box center [874, 308] width 57 height 16
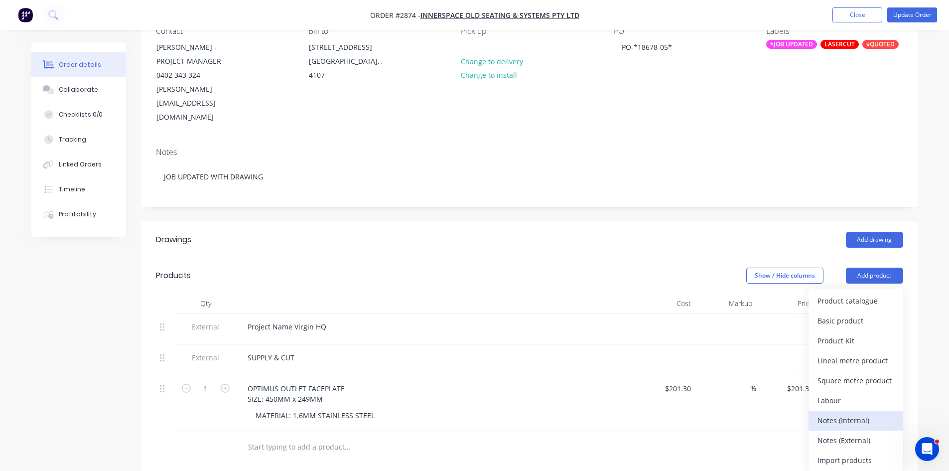
scroll to position [100, 0]
click at [856, 412] on div "Notes (Internal)" at bounding box center [855, 419] width 77 height 14
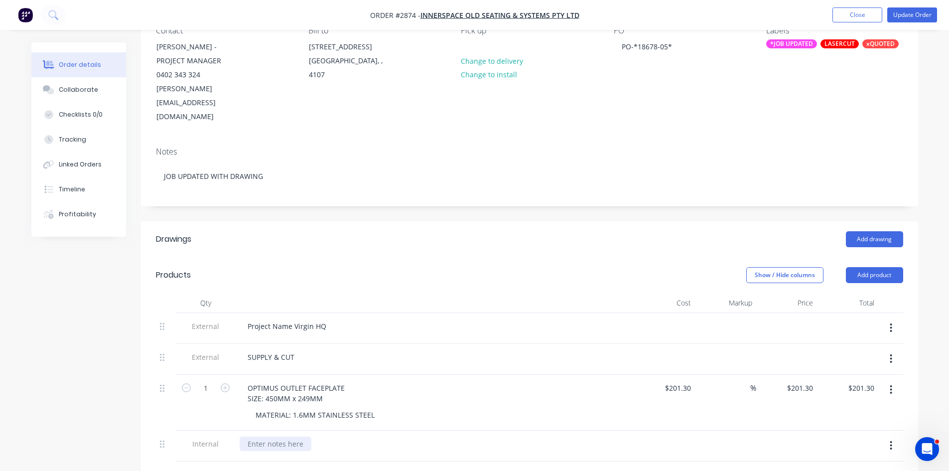
click at [285, 436] on div at bounding box center [276, 443] width 72 height 14
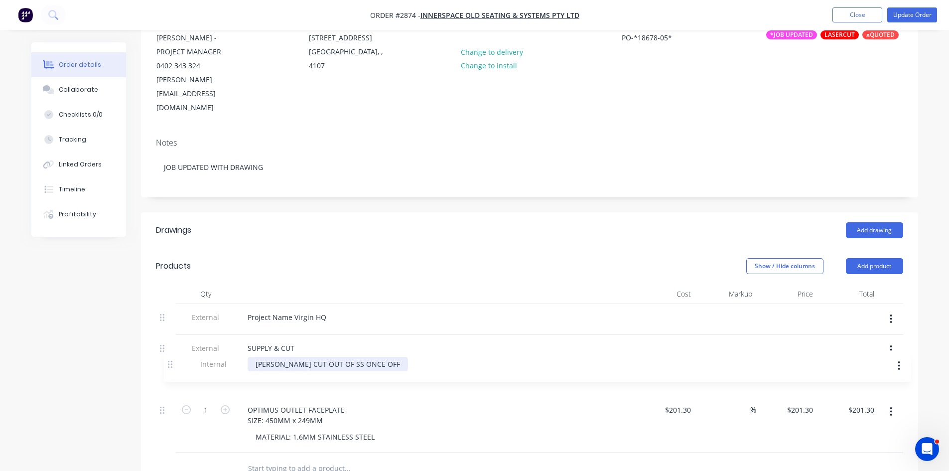
scroll to position [110, 0]
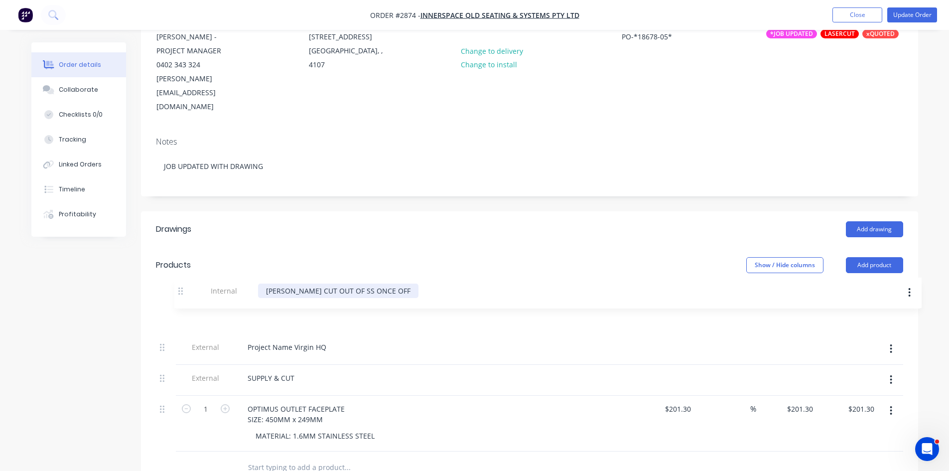
drag, startPoint x: 161, startPoint y: 417, endPoint x: 181, endPoint y: 279, distance: 139.9
click at [181, 303] on div "External Project Name Virgin HQ External SUPPLY & CUT 1 OPTIMUS OUTLET FACEPLAT…" at bounding box center [529, 377] width 747 height 148
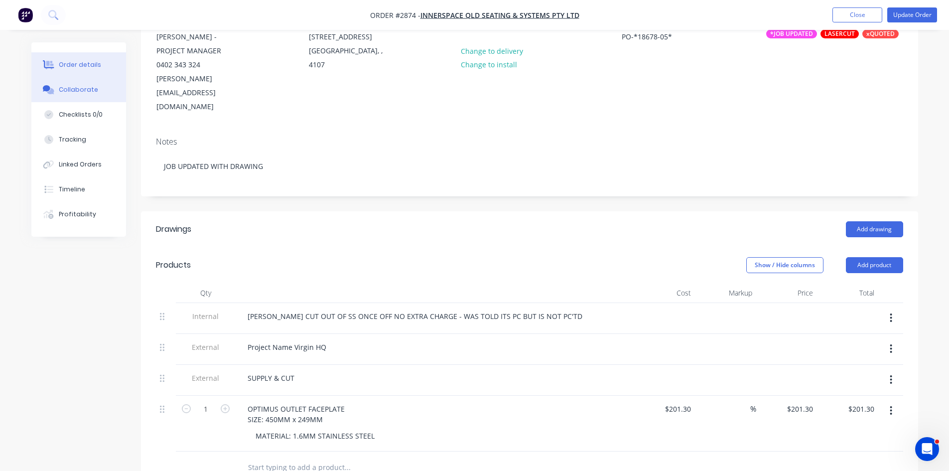
click at [76, 88] on div "Collaborate" at bounding box center [78, 89] width 39 height 9
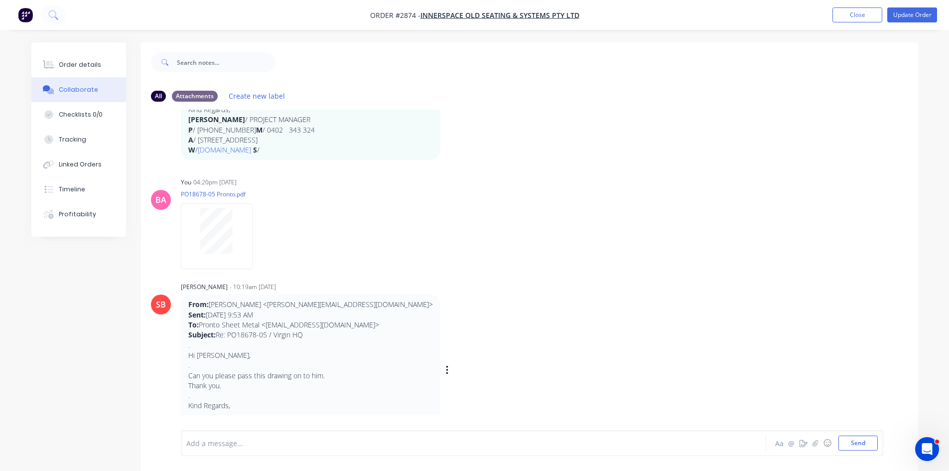
scroll to position [216, 0]
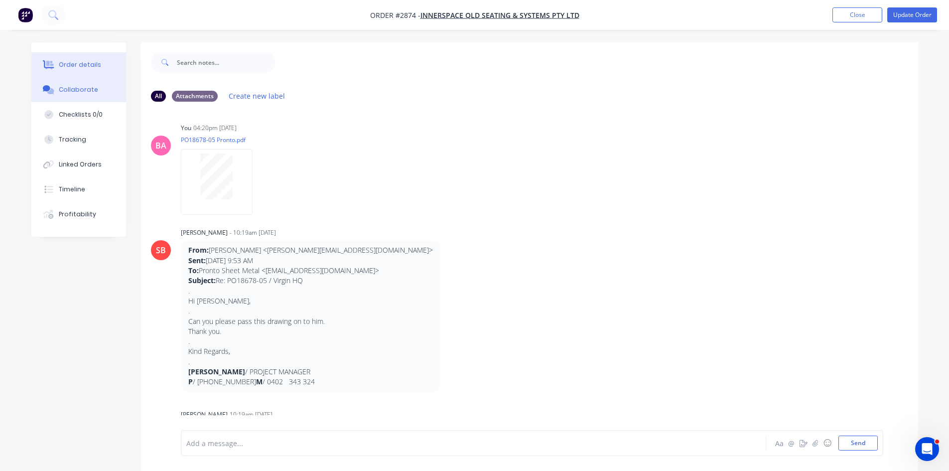
click at [79, 62] on div "Order details" at bounding box center [80, 64] width 42 height 9
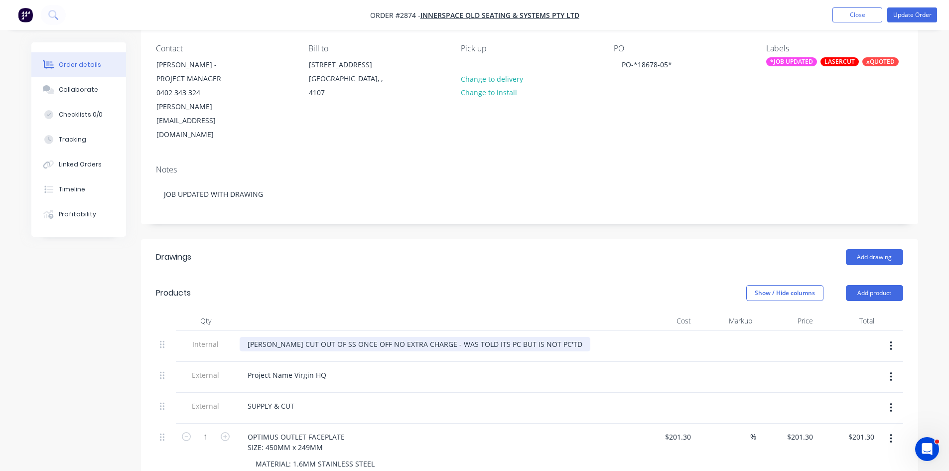
scroll to position [83, 0]
click at [538, 335] on div "[PERSON_NAME] CUT OUT OF SS ONCE OFF NO EXTRA CHARGE - WAS TOLD ITS PC BUT IS N…" at bounding box center [415, 342] width 351 height 14
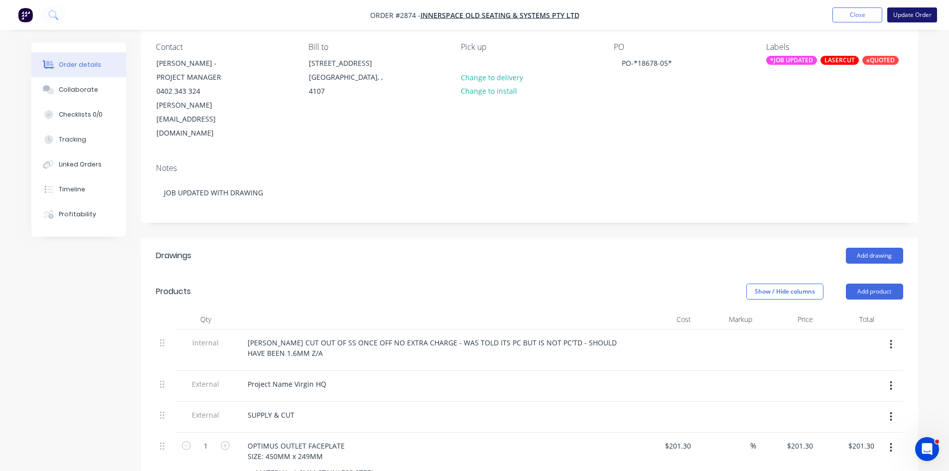
click at [911, 13] on button "Update Order" at bounding box center [912, 14] width 50 height 15
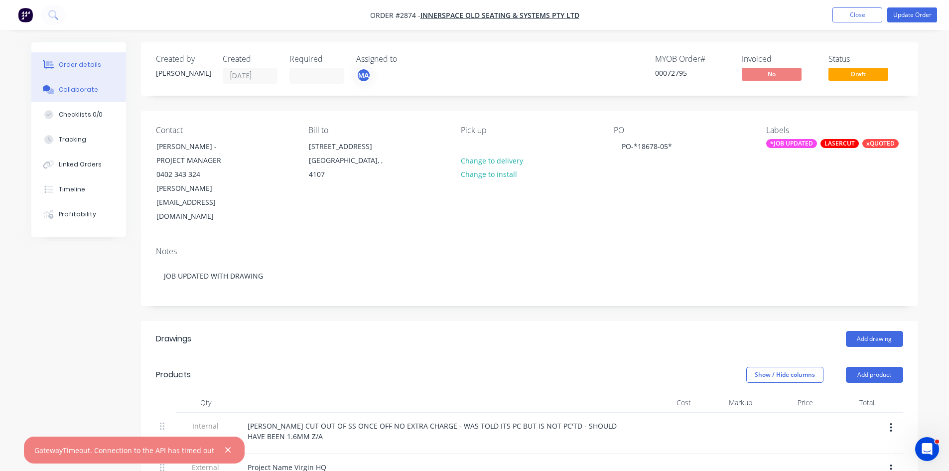
click at [75, 86] on div "Collaborate" at bounding box center [78, 89] width 39 height 9
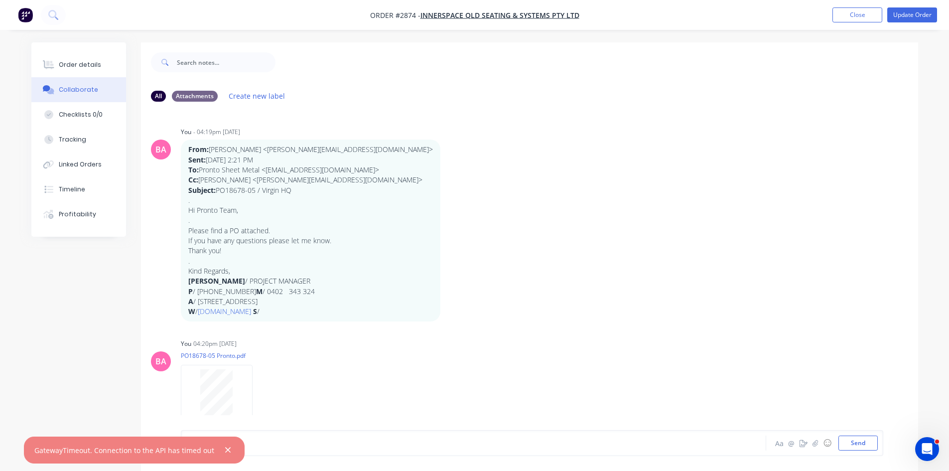
click at [261, 442] on div at bounding box center [446, 443] width 518 height 10
drag, startPoint x: 325, startPoint y: 436, endPoint x: 318, endPoint y: 436, distance: 7.5
click at [324, 436] on div "[PERSON_NAME] CALLED" at bounding box center [445, 442] width 519 height 15
drag, startPoint x: 255, startPoint y: 430, endPoint x: 249, endPoint y: 436, distance: 8.5
click at [254, 430] on div "[PERSON_NAME] CALLED Aa @ ☺ Send" at bounding box center [532, 443] width 702 height 26
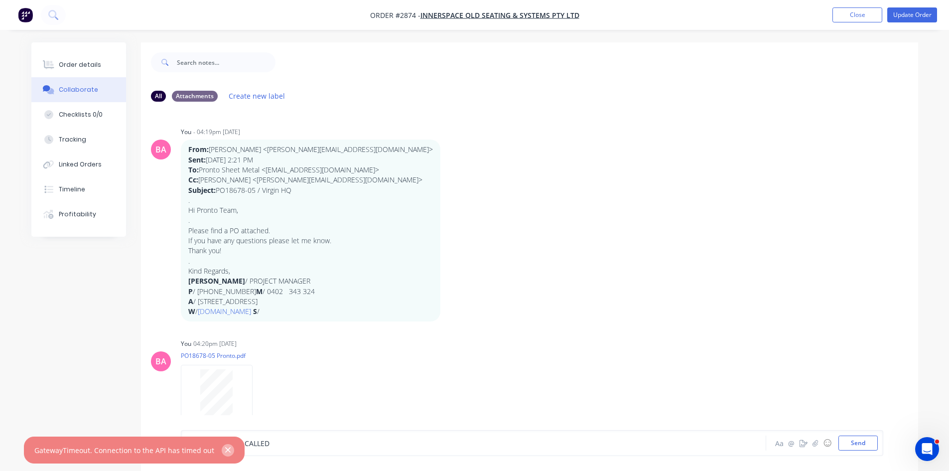
click at [225, 448] on icon "button" at bounding box center [228, 449] width 6 height 9
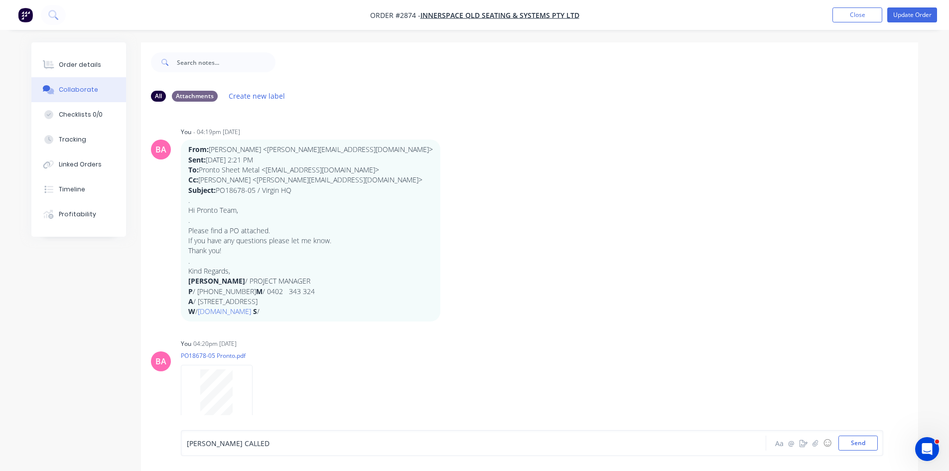
click at [239, 443] on div "[PERSON_NAME] CALLED" at bounding box center [446, 443] width 518 height 10
click at [864, 441] on button "Send" at bounding box center [857, 442] width 39 height 15
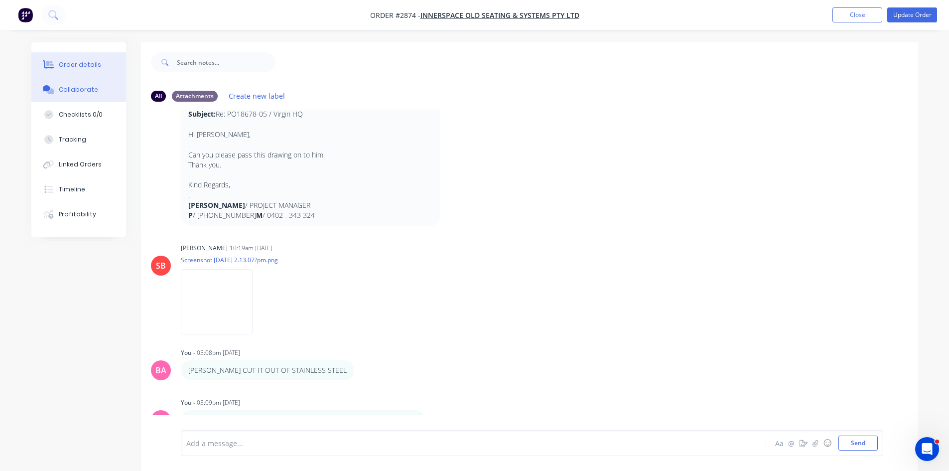
click at [88, 61] on div "Order details" at bounding box center [80, 64] width 42 height 9
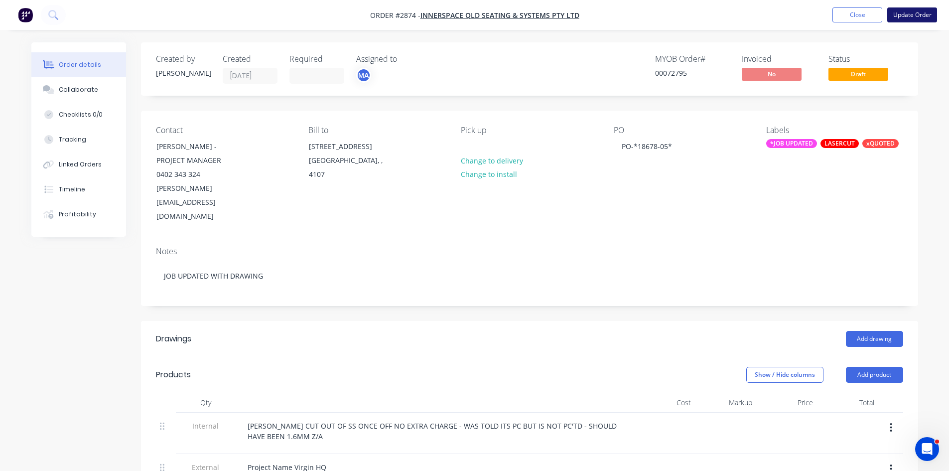
click at [923, 13] on button "Update Order" at bounding box center [912, 14] width 50 height 15
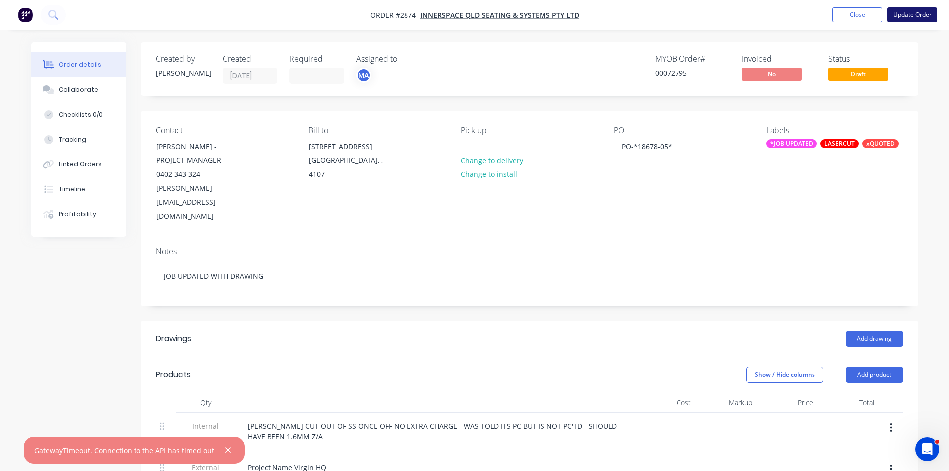
click at [909, 14] on button "Update Order" at bounding box center [912, 14] width 50 height 15
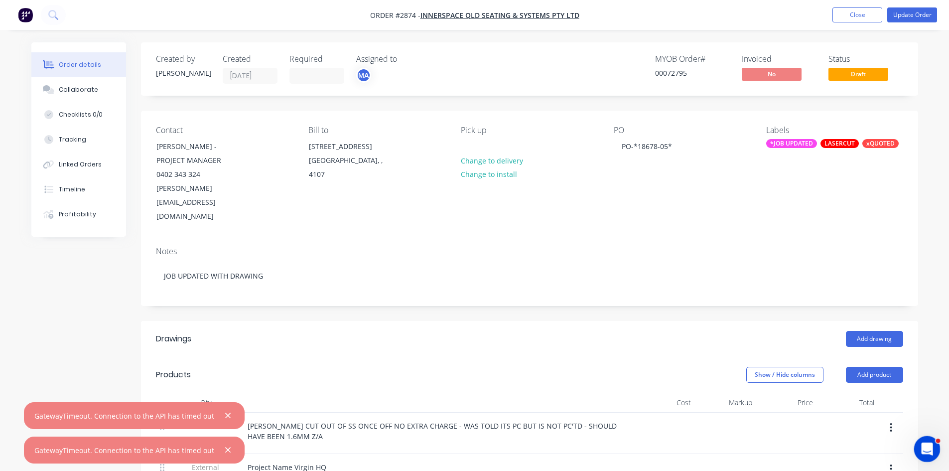
click at [924, 447] on icon "Open Intercom Messenger" at bounding box center [926, 447] width 16 height 16
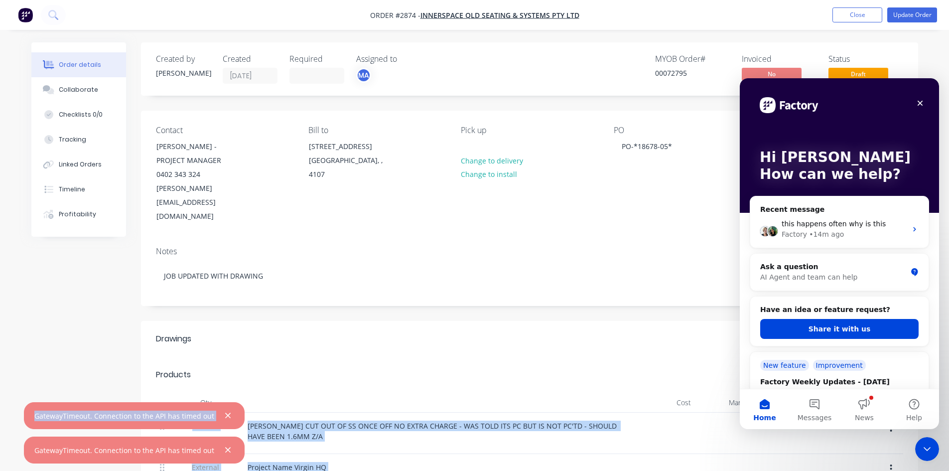
drag, startPoint x: 212, startPoint y: 416, endPoint x: 10, endPoint y: 412, distance: 201.3
click at [10, 412] on div "Order details Collaborate Checklists 0/0 Tracking Linked Orders Timeline Profit…" at bounding box center [474, 429] width 949 height 858
copy div "Internal MATT CUT OUT OF SS ONCE OFF NO EXTRA CHARGE - WAS TOLD ITS PC BUT IS N…"
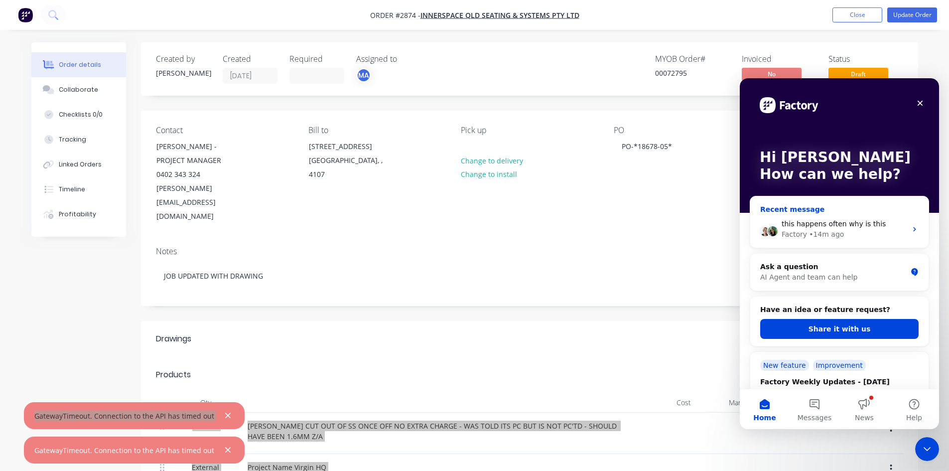
click at [850, 226] on span "this happens often why is this" at bounding box center [834, 224] width 104 height 8
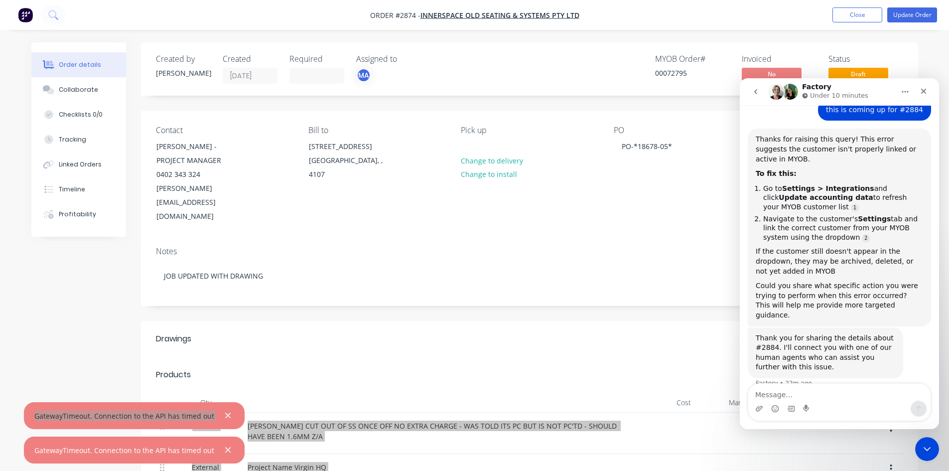
scroll to position [203, 0]
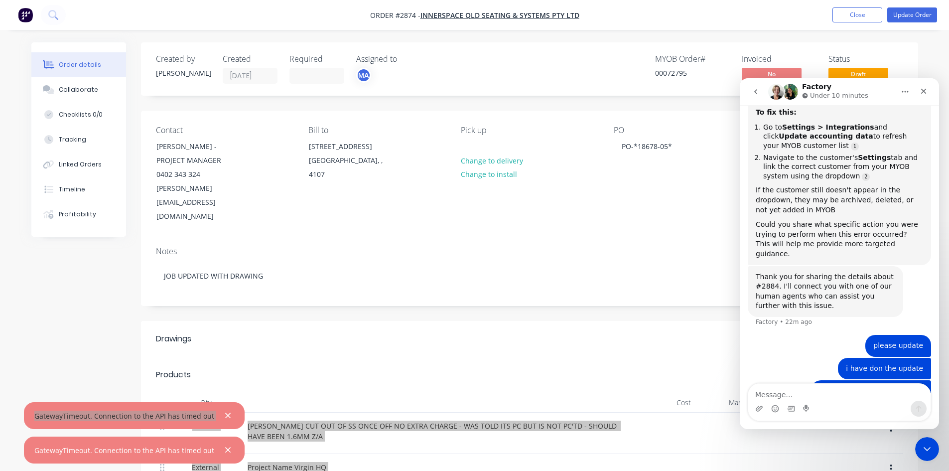
type textarea "Internal MATT CUT OUT OF SS ONCE OFF NO EXTRA CHARGE - WAS TOLD ITS PC BUT IS N…"
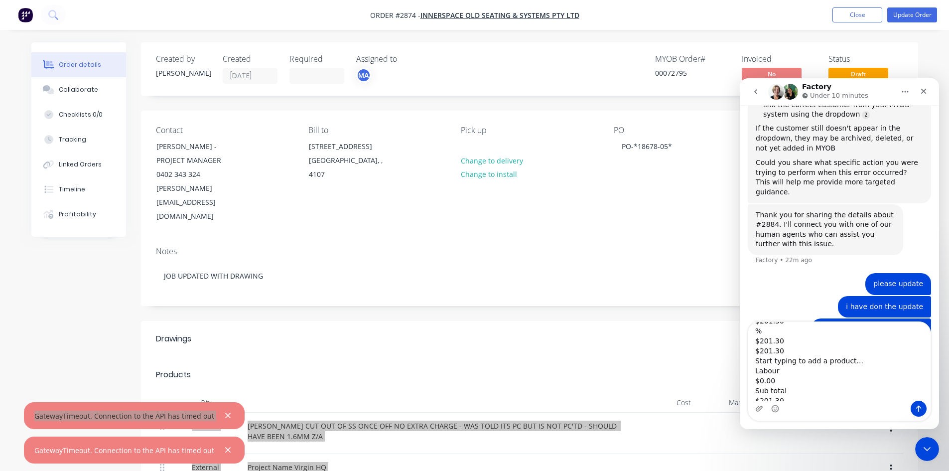
scroll to position [0, 0]
drag, startPoint x: 777, startPoint y: 389, endPoint x: 746, endPoint y: 318, distance: 77.2
click at [746, 318] on div "Hi there! You're speaking with Factory AI. I'm fully trained and here to help y…" at bounding box center [839, 267] width 199 height 324
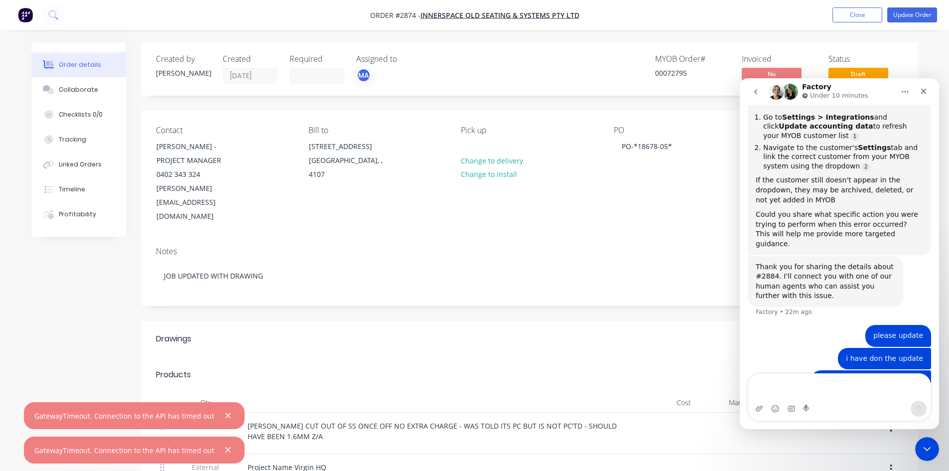
click at [271, 367] on div "Products" at bounding box center [235, 375] width 159 height 16
drag, startPoint x: 210, startPoint y: 415, endPoint x: 32, endPoint y: 419, distance: 177.9
click at [32, 419] on div "GatewayTimeout. Connection to the API has timed out" at bounding box center [134, 415] width 221 height 27
copy div "GatewayTimeout. Connection to the API has timed out"
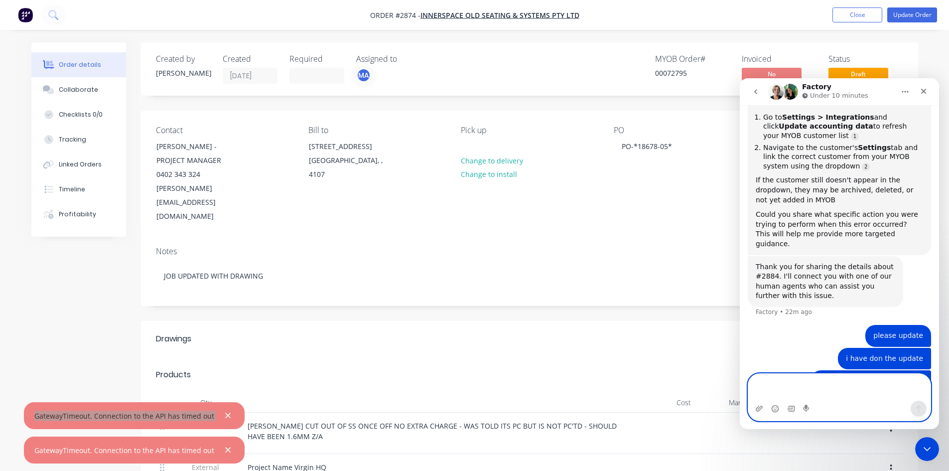
click at [794, 385] on textarea "Message…" at bounding box center [839, 387] width 182 height 27
paste textarea "GatewayTimeout. Connection to the API has timed out"
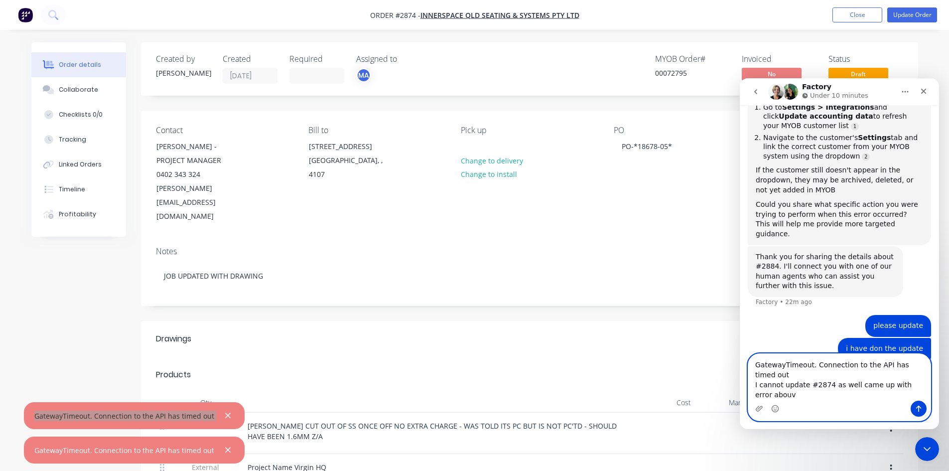
scroll to position [233, 0]
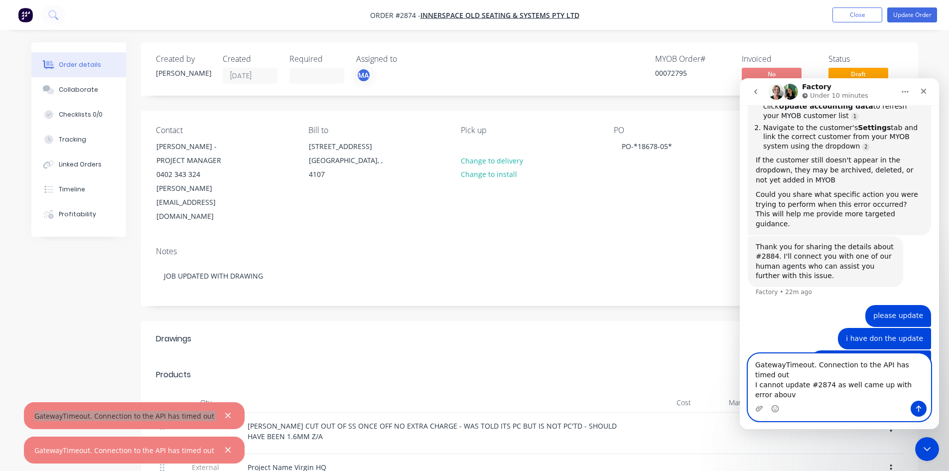
type textarea "GatewayTimeout. Connection to the API has timed out I cannot update #2874 as we…"
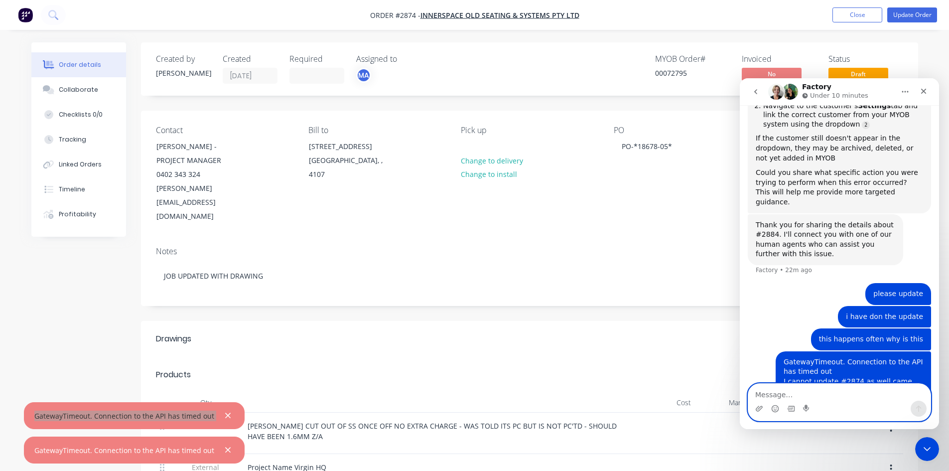
scroll to position [265, 0]
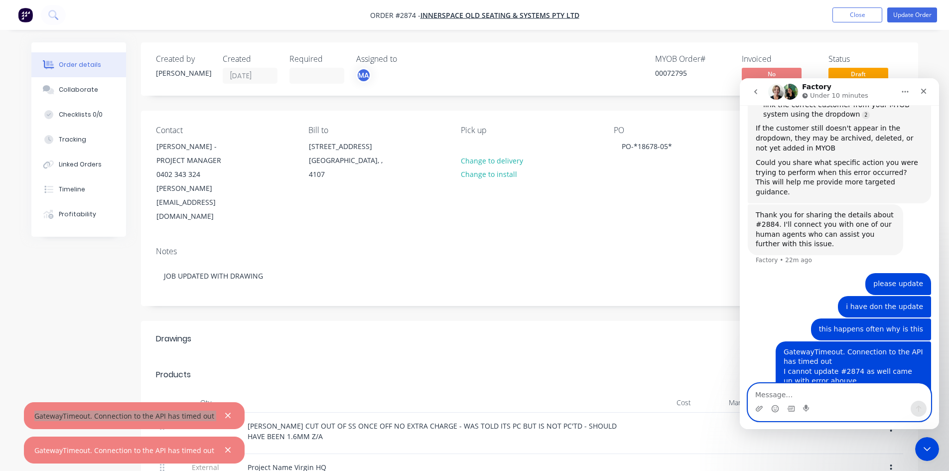
click at [811, 392] on textarea "Message…" at bounding box center [839, 392] width 182 height 17
type textarea "has 2884 been done"
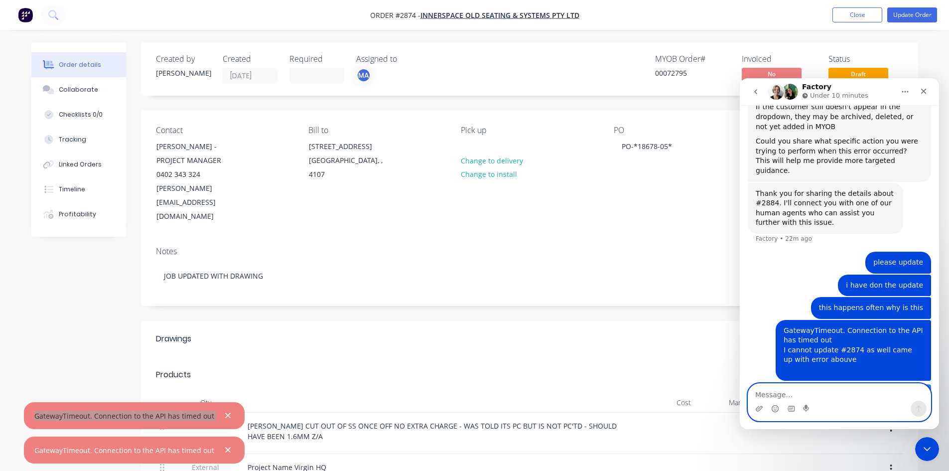
scroll to position [287, 0]
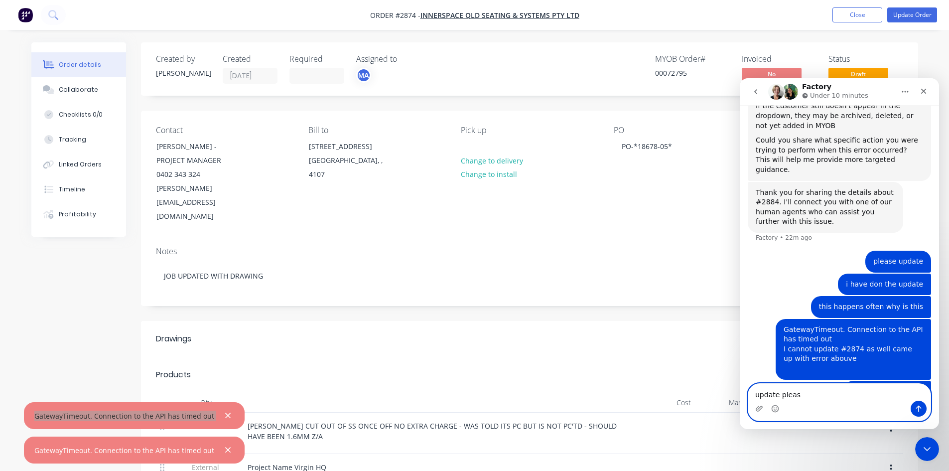
type textarea "update please"
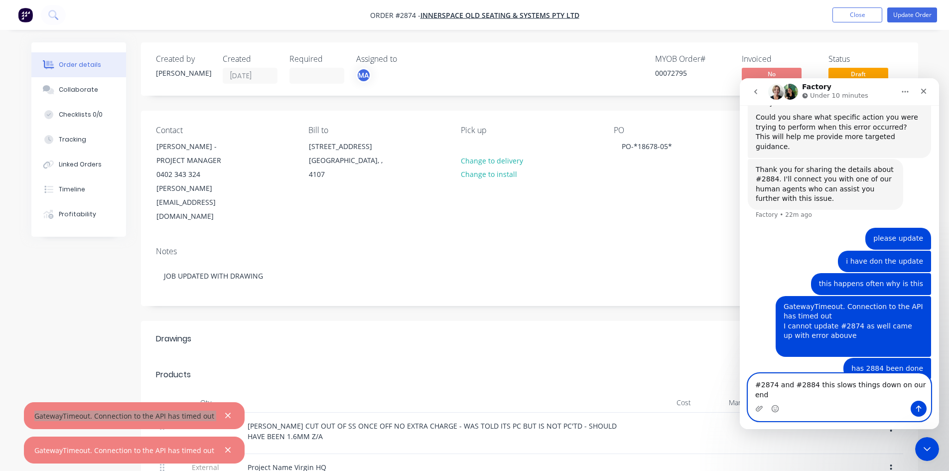
type textarea "#2874 and #2884 this slows things down on our end"
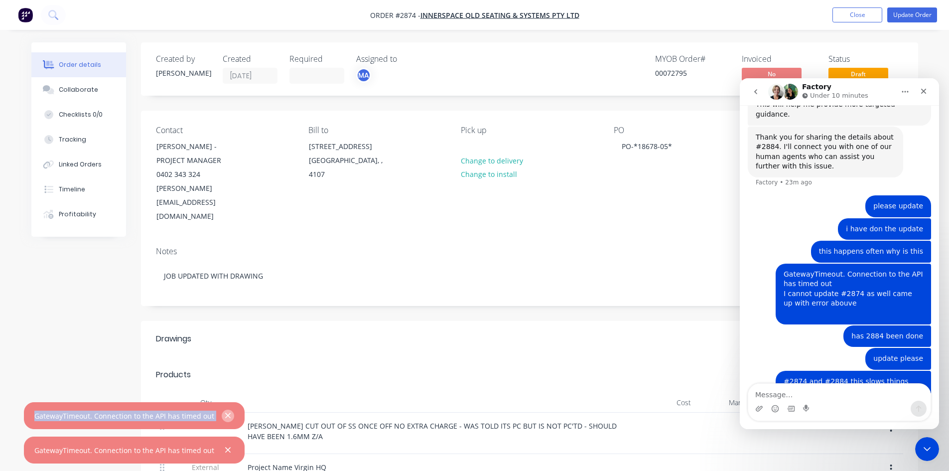
click at [227, 415] on icon "button" at bounding box center [228, 415] width 6 height 9
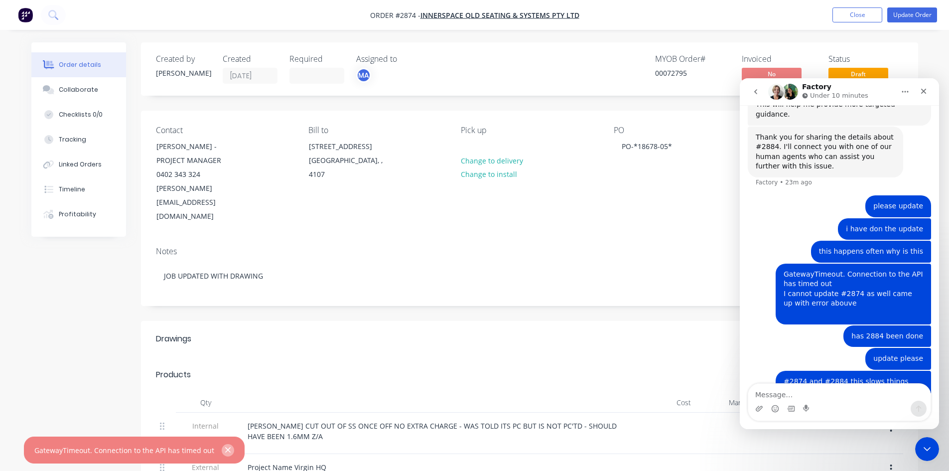
click at [225, 451] on icon "button" at bounding box center [227, 449] width 5 height 5
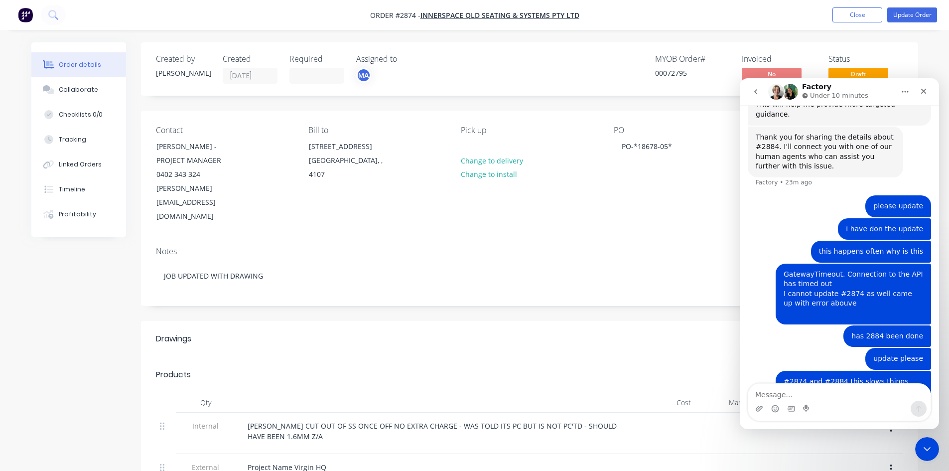
click at [679, 198] on div "Contact ALEXANDER FUSS - PROJECT MANAGER 0402 343 324 alexander@innerspace.net.…" at bounding box center [529, 175] width 777 height 128
click at [928, 447] on icon "Close Intercom Messenger" at bounding box center [926, 447] width 12 height 12
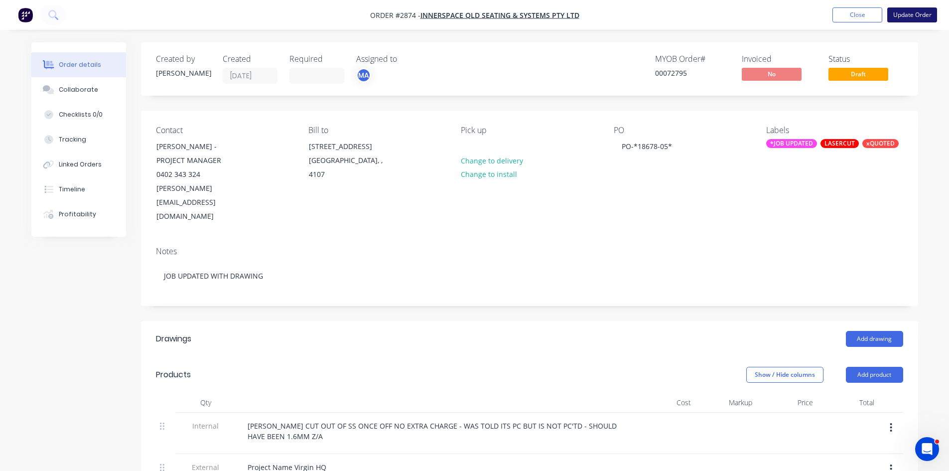
click at [914, 12] on button "Update Order" at bounding box center [912, 14] width 50 height 15
click at [905, 11] on button "Update Order" at bounding box center [912, 14] width 50 height 15
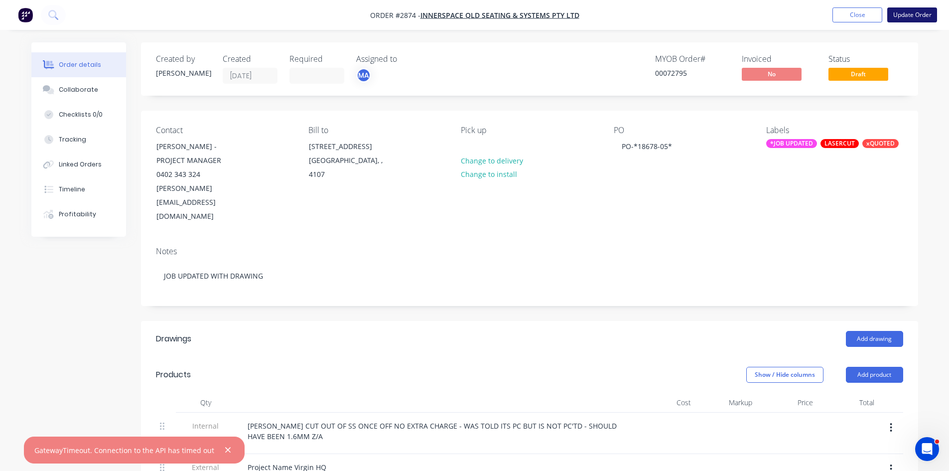
click at [902, 13] on button "Update Order" at bounding box center [912, 14] width 50 height 15
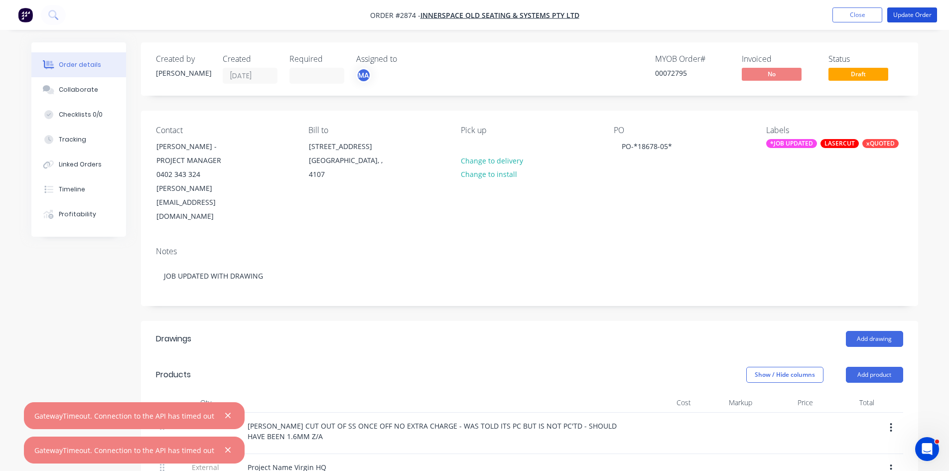
click at [902, 13] on button "Update Order" at bounding box center [912, 14] width 50 height 15
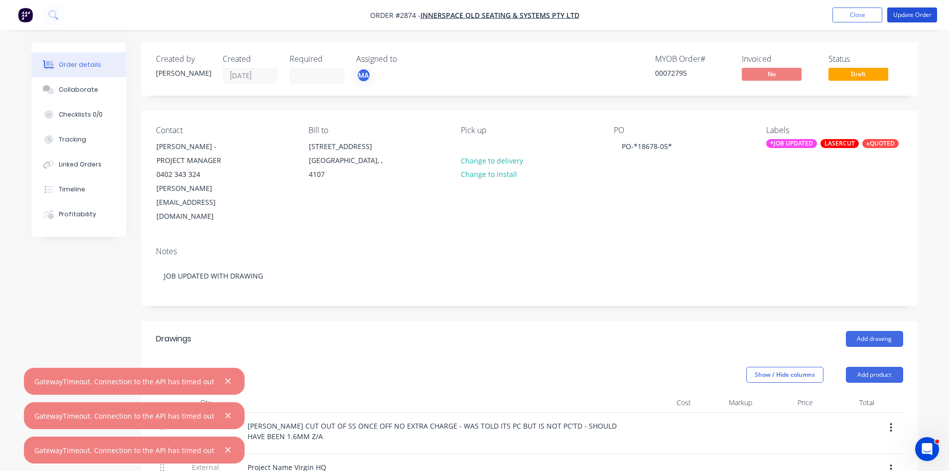
click at [902, 13] on button "Update Order" at bounding box center [912, 14] width 50 height 15
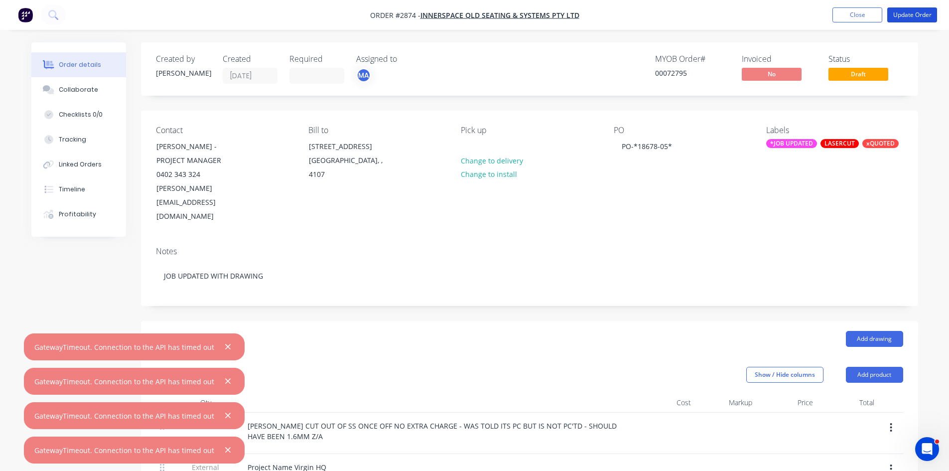
click at [902, 13] on button "Update Order" at bounding box center [912, 14] width 50 height 15
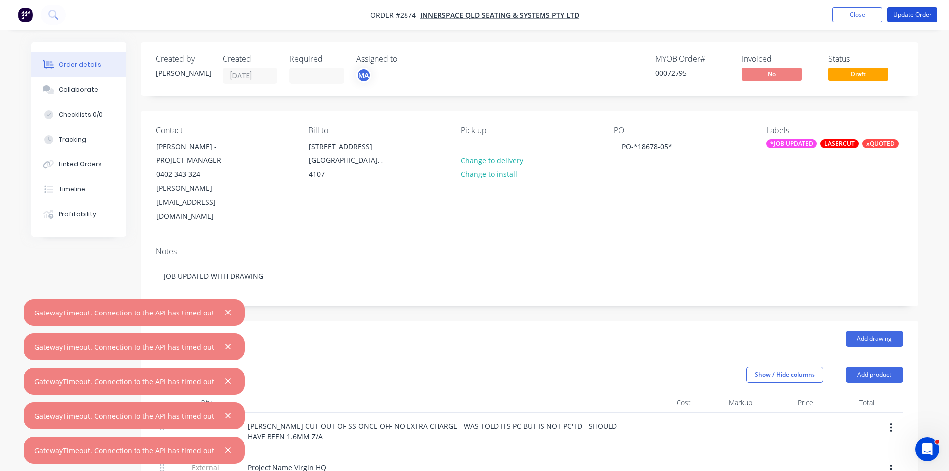
click at [902, 13] on button "Update Order" at bounding box center [912, 14] width 50 height 15
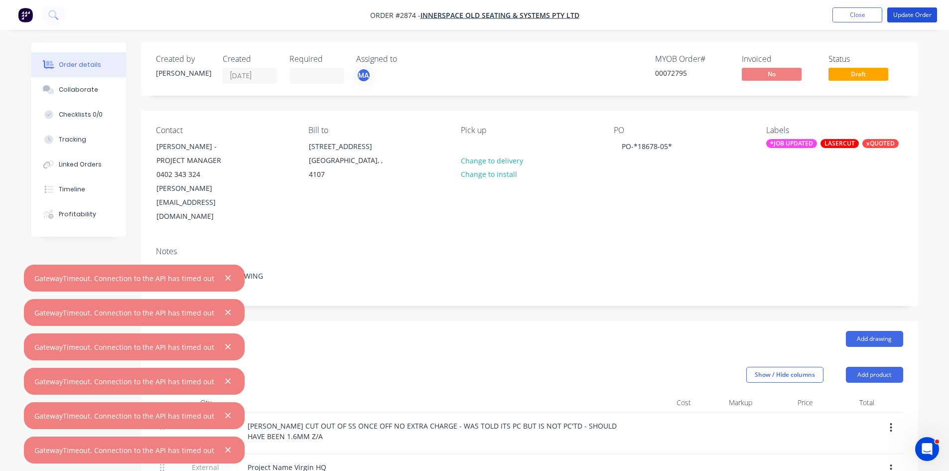
click at [902, 13] on button "Update Order" at bounding box center [912, 14] width 50 height 15
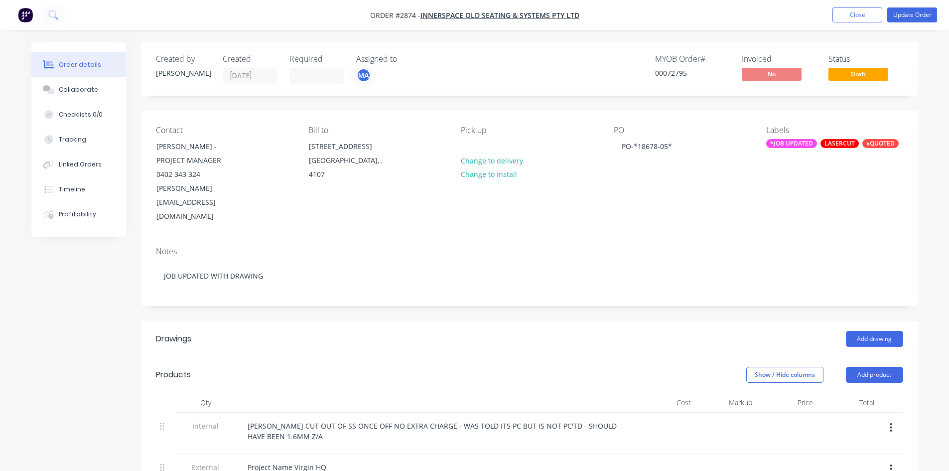
type input "$201.30"
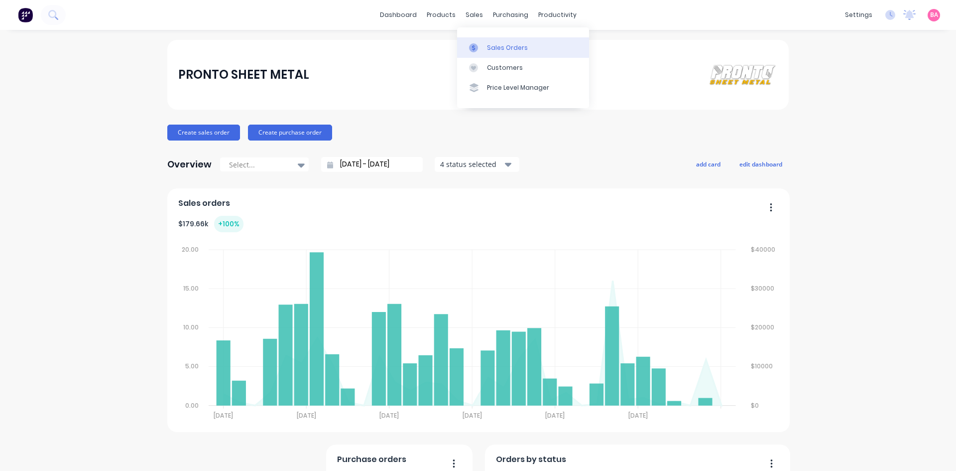
drag, startPoint x: 0, startPoint y: 0, endPoint x: 505, endPoint y: 44, distance: 506.5
click at [505, 44] on div "Sales Orders" at bounding box center [507, 47] width 41 height 9
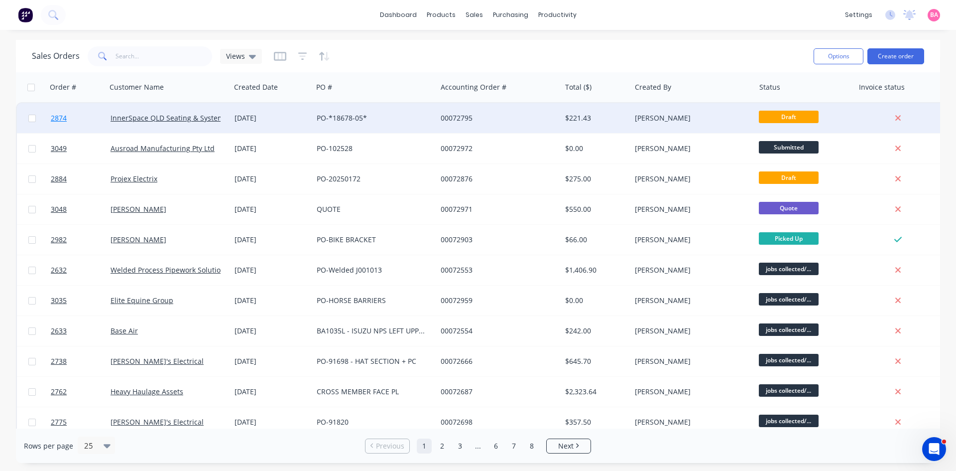
click at [55, 115] on span "2874" at bounding box center [59, 118] width 16 height 10
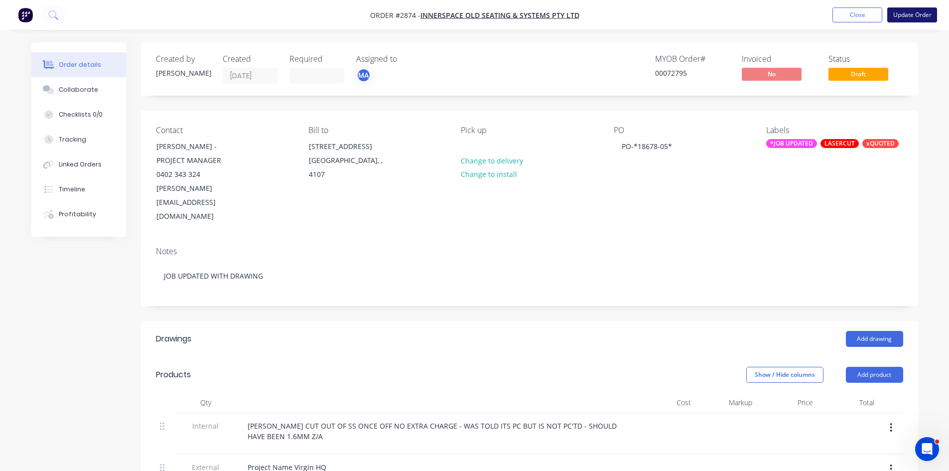
click at [908, 13] on button "Update Order" at bounding box center [912, 14] width 50 height 15
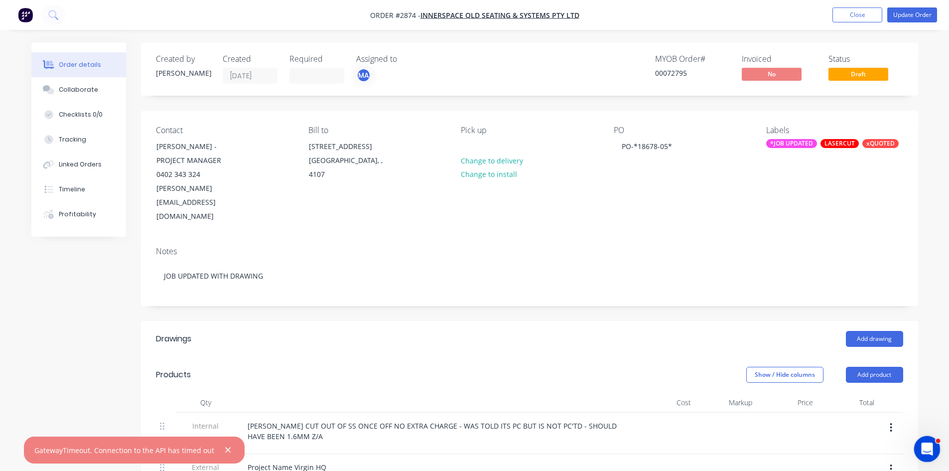
click at [925, 446] on icon "Open Intercom Messenger" at bounding box center [926, 447] width 16 height 16
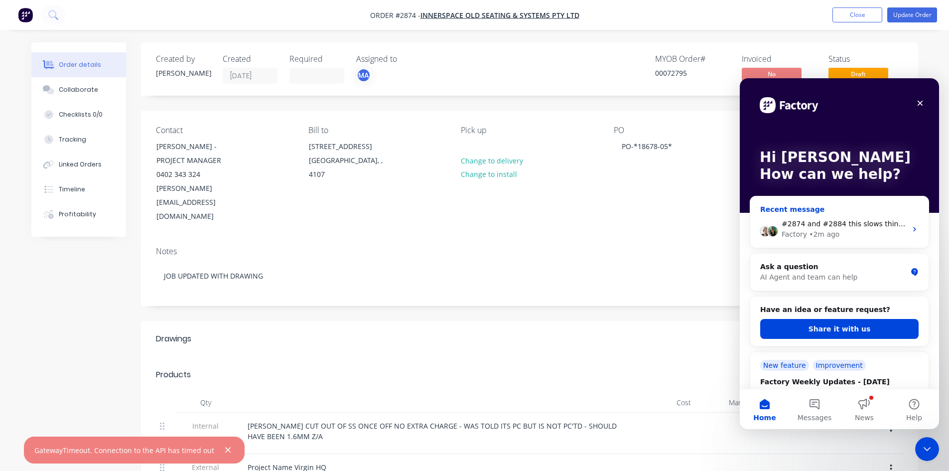
click at [819, 225] on span "#2874 and #2884 this slows things down on our end" at bounding box center [875, 224] width 186 height 8
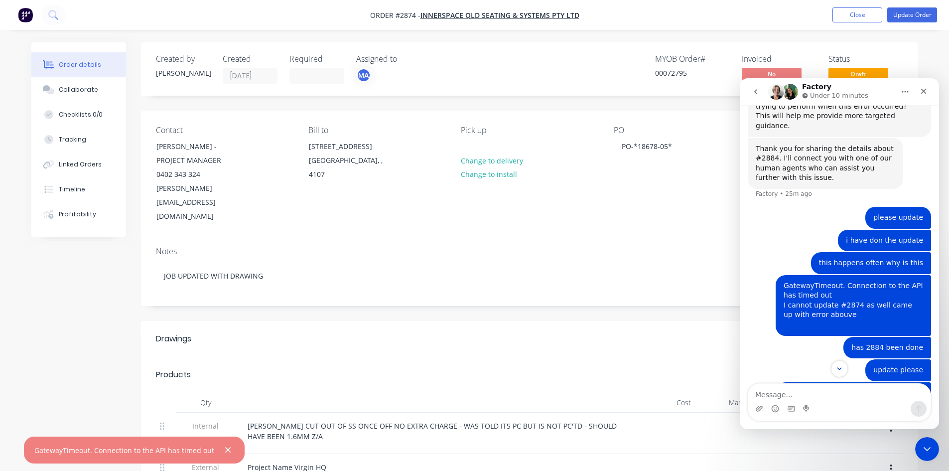
scroll to position [343, 0]
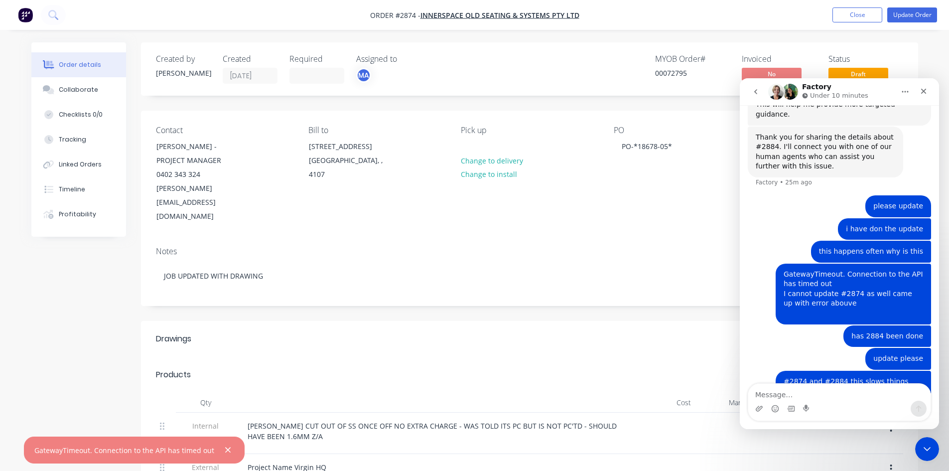
click at [783, 394] on textarea "Message…" at bounding box center [839, 392] width 182 height 17
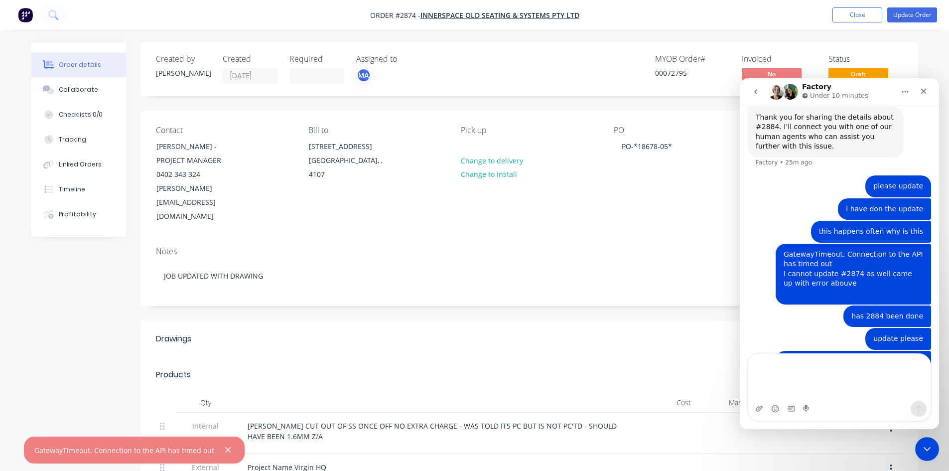
scroll to position [373, 0]
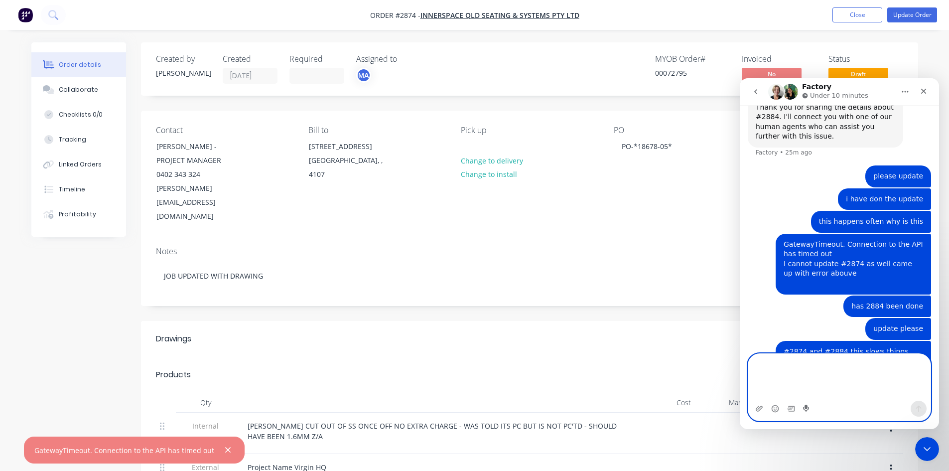
click at [804, 408] on icon "Start recording" at bounding box center [807, 408] width 8 height 8
click at [773, 410] on circle "Emoji picker" at bounding box center [775, 408] width 6 height 6
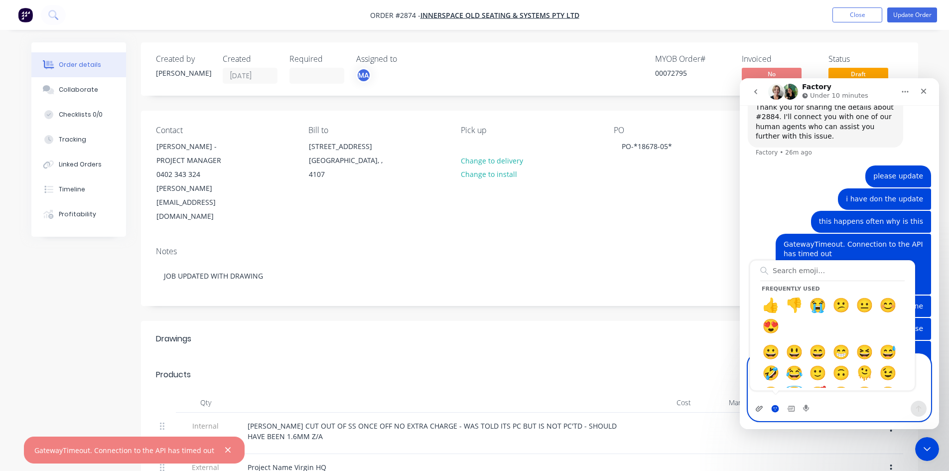
click at [756, 407] on icon "Upload attachment" at bounding box center [759, 408] width 8 height 8
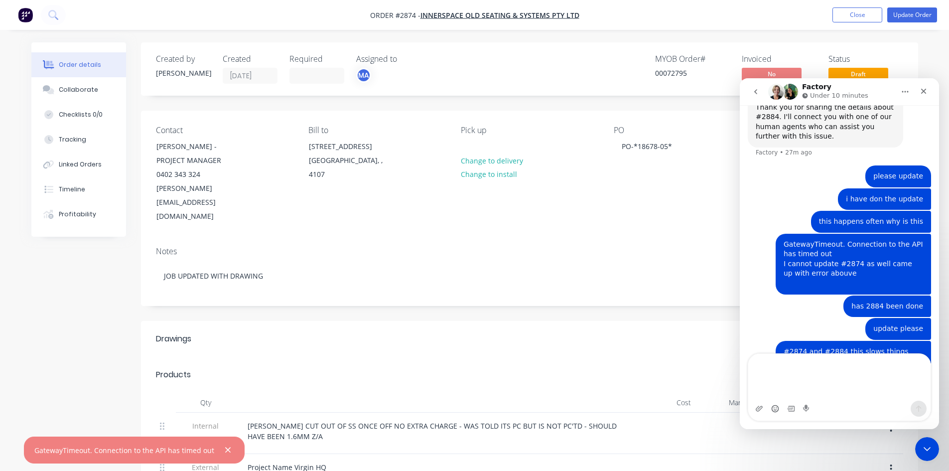
click at [817, 188] on div "i have don the update [PERSON_NAME] • 20m ago" at bounding box center [839, 199] width 183 height 23
click at [787, 356] on textarea "Message…" at bounding box center [839, 377] width 182 height 47
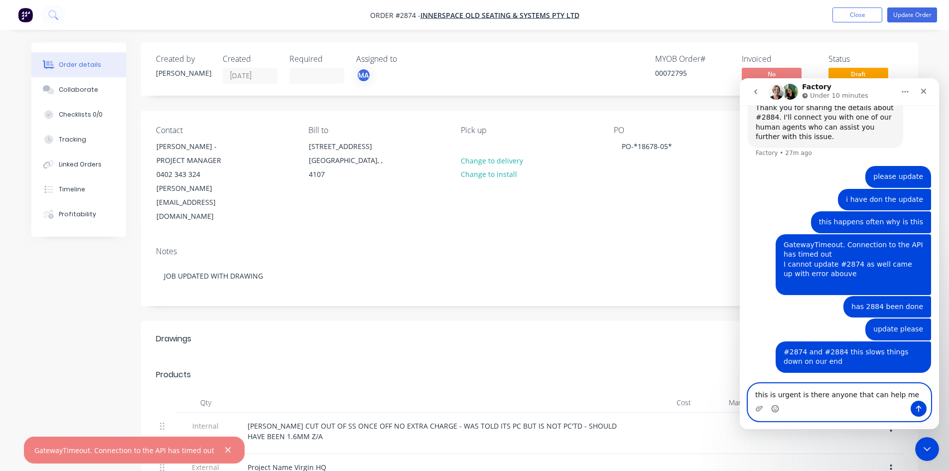
type textarea "this is urgent is there anyone that can help me"
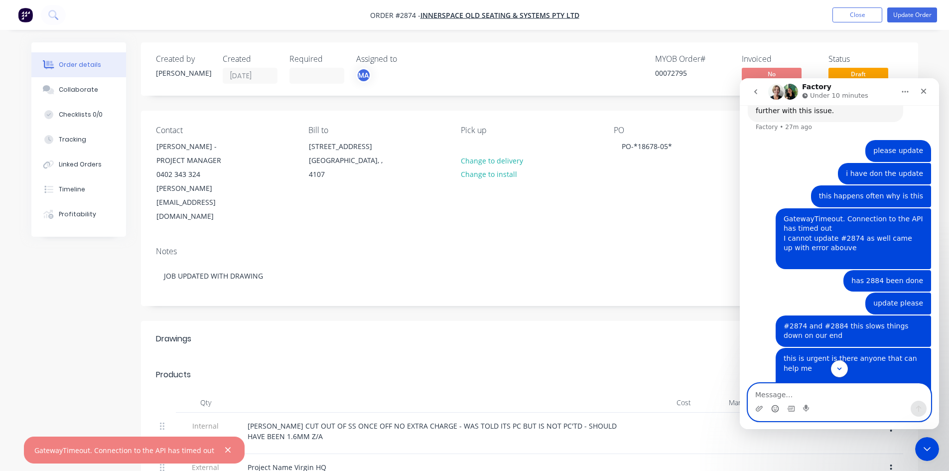
scroll to position [400, 0]
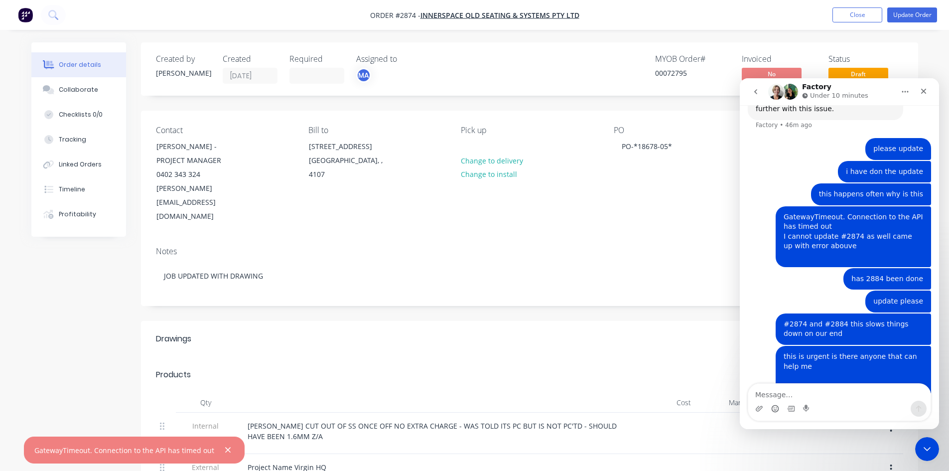
click at [789, 90] on img "Intercom messenger" at bounding box center [790, 92] width 16 height 16
click at [781, 91] on img "Intercom messenger" at bounding box center [776, 92] width 16 height 16
click at [795, 91] on img "Intercom messenger" at bounding box center [790, 92] width 16 height 16
click at [925, 86] on div "Close" at bounding box center [924, 91] width 18 height 18
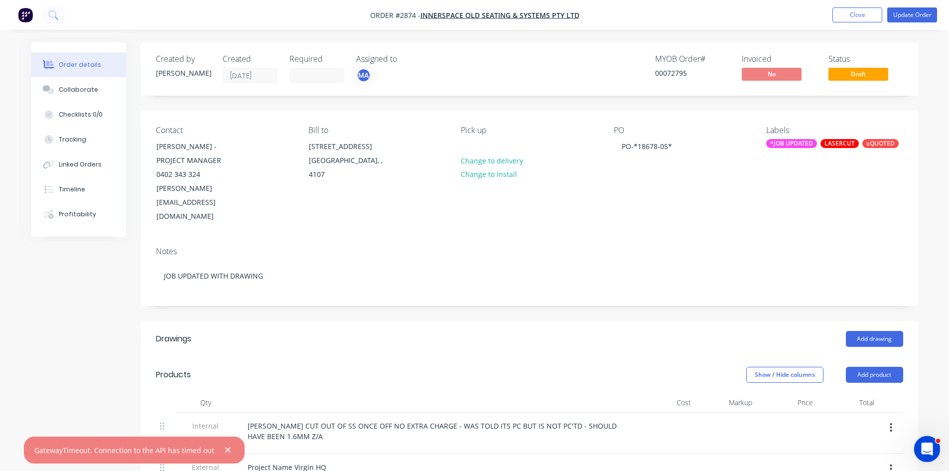
click at [923, 451] on icon "Open Intercom Messenger" at bounding box center [926, 447] width 16 height 16
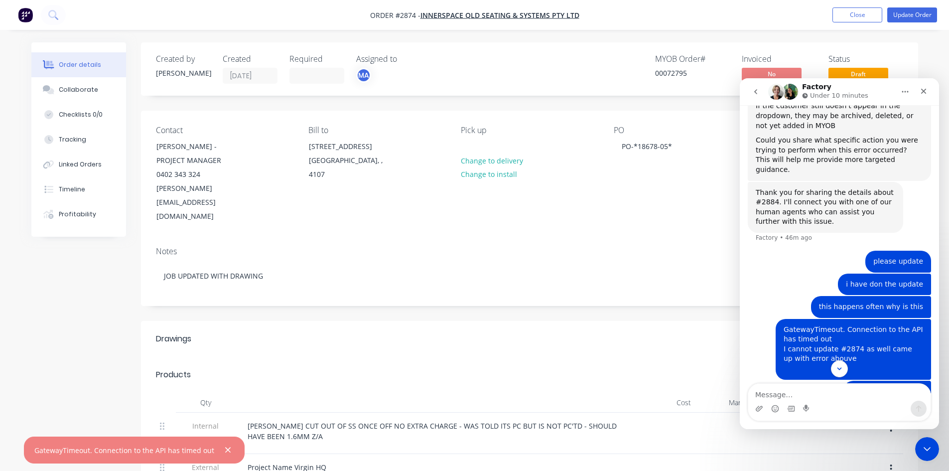
scroll to position [284, 0]
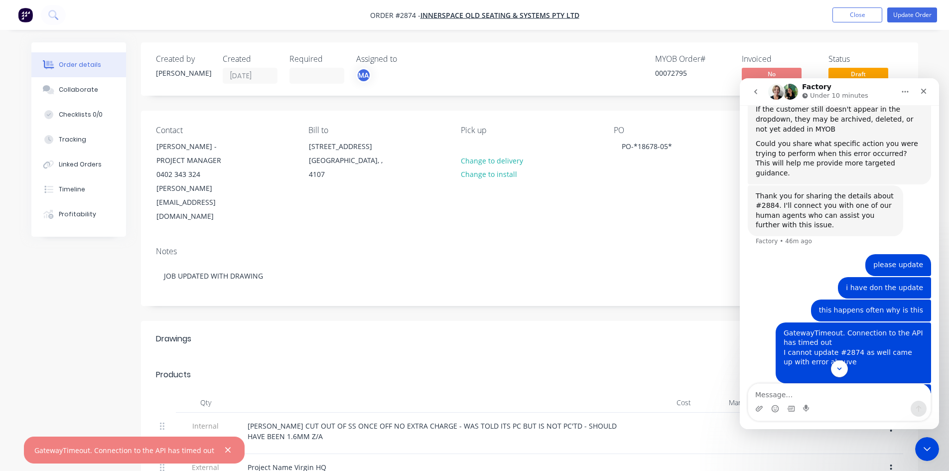
click at [797, 395] on textarea "Message…" at bounding box center [839, 392] width 182 height 17
type textarea "i have been wiating for 46m for someone to help me"
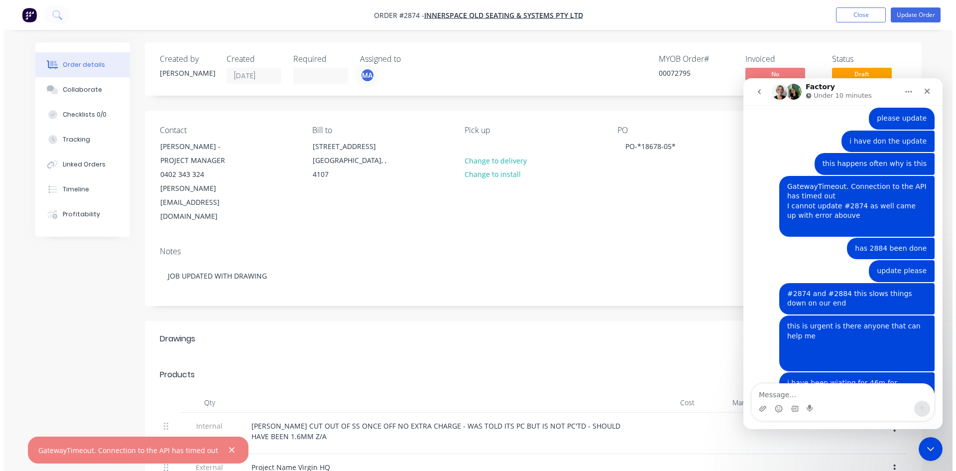
scroll to position [432, 0]
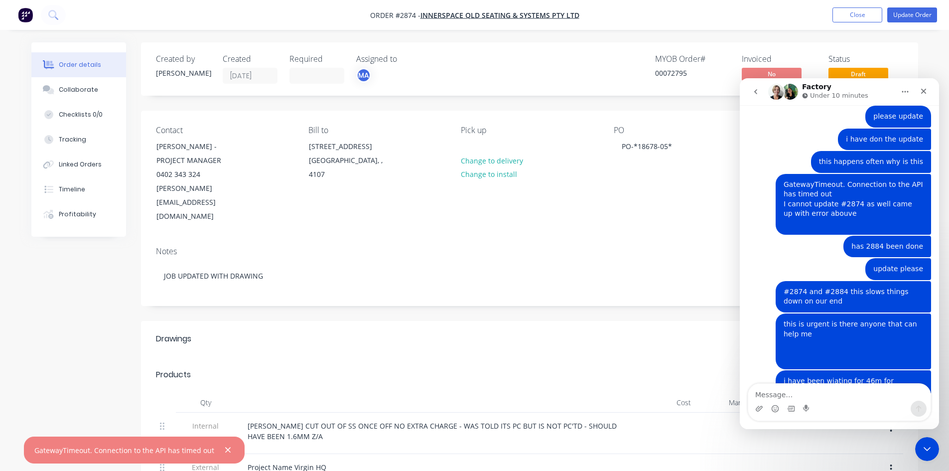
click at [438, 331] on div "Add drawing" at bounding box center [608, 339] width 588 height 16
click at [712, 194] on div "PO PO-*18678-05*" at bounding box center [682, 175] width 136 height 98
click at [922, 13] on button "Update Order" at bounding box center [912, 14] width 50 height 15
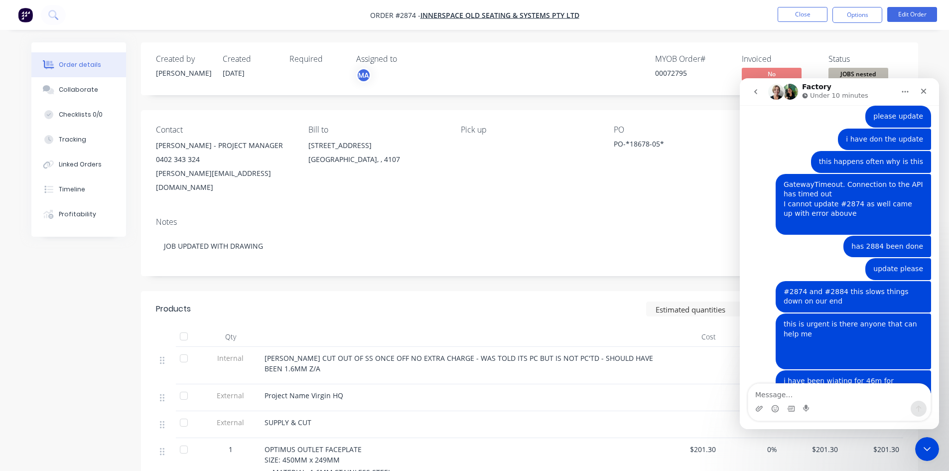
click at [771, 92] on img "Intercom messenger" at bounding box center [776, 92] width 16 height 16
click at [795, 91] on img "Intercom messenger" at bounding box center [790, 92] width 16 height 16
click at [788, 396] on textarea "Message…" at bounding box center [839, 392] width 182 height 17
click at [816, 15] on button "Close" at bounding box center [803, 14] width 50 height 15
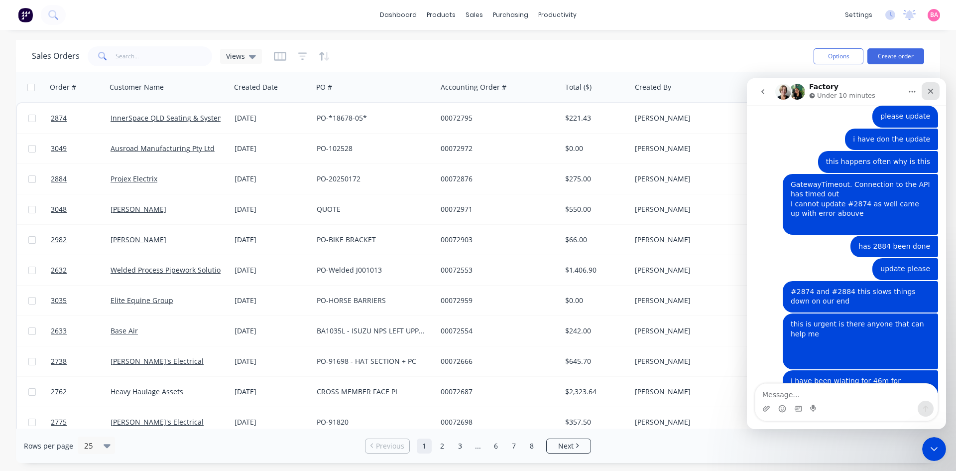
click at [932, 91] on icon "Close" at bounding box center [931, 91] width 8 height 8
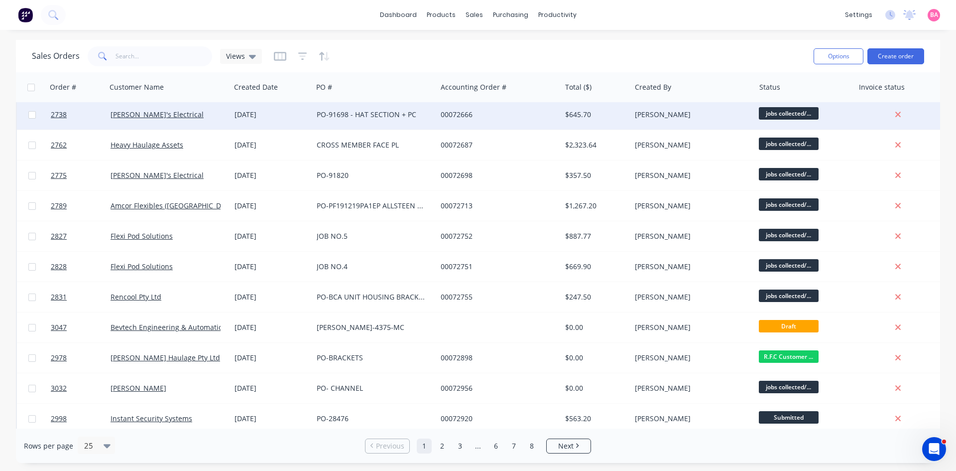
scroll to position [265, 0]
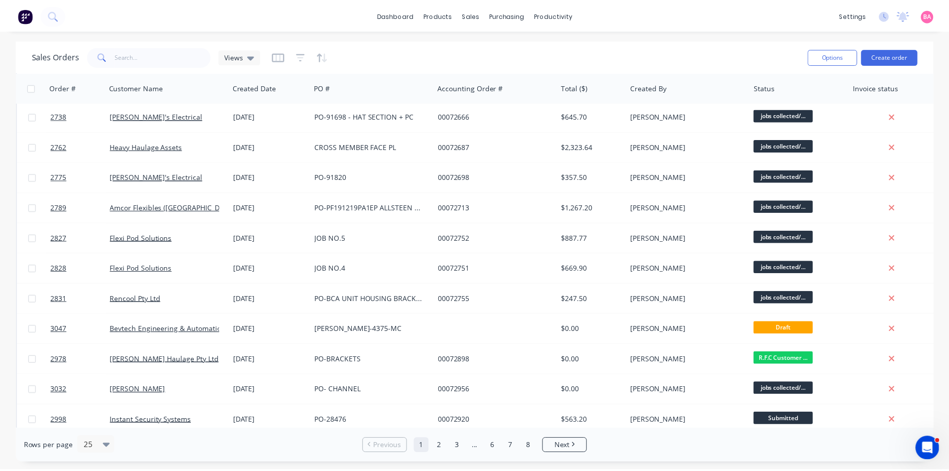
scroll to position [265, 0]
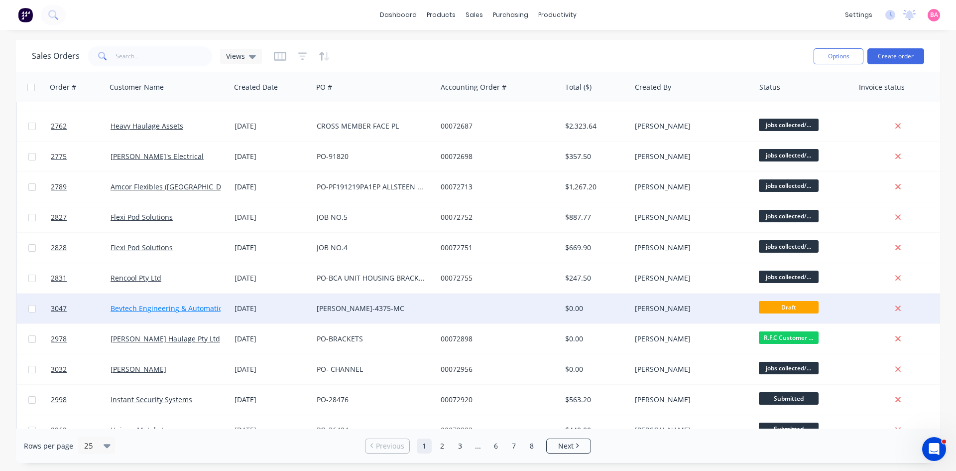
click at [156, 308] on link "Bevtech Engineering & Automation" at bounding box center [169, 307] width 117 height 9
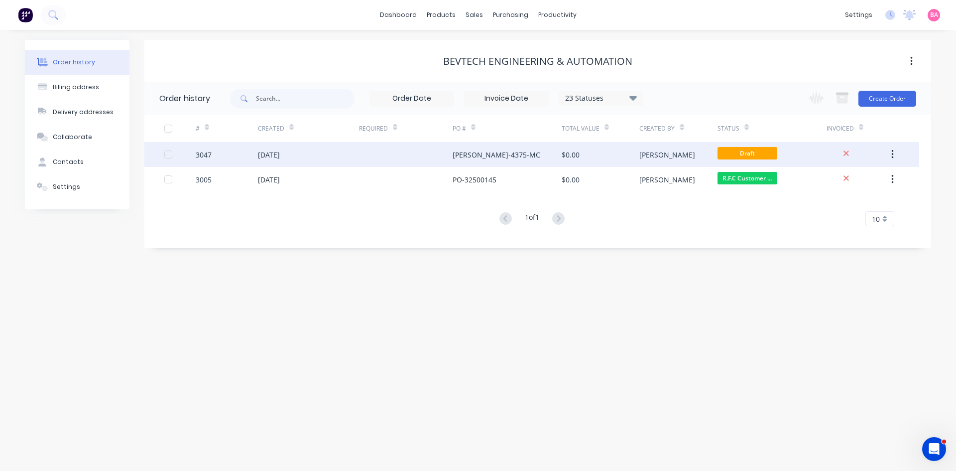
click at [280, 159] on div "[DATE]" at bounding box center [269, 154] width 22 height 10
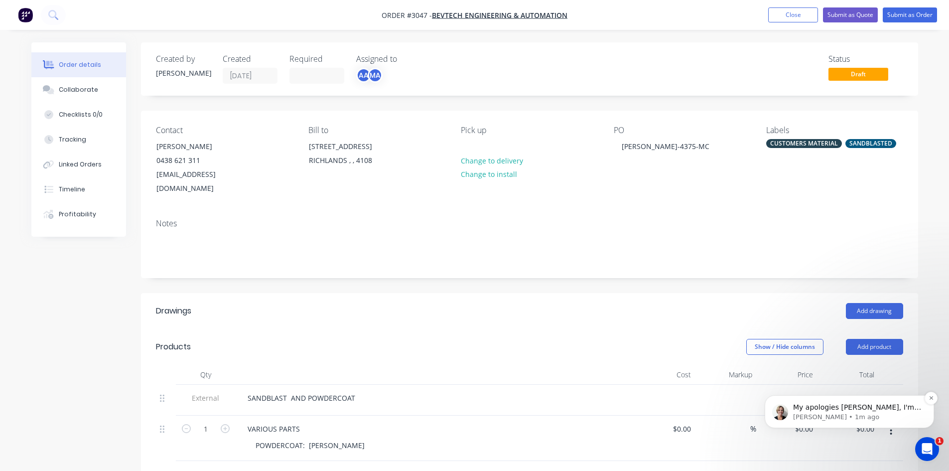
click at [865, 418] on p "[PERSON_NAME] • 1m ago" at bounding box center [857, 416] width 129 height 9
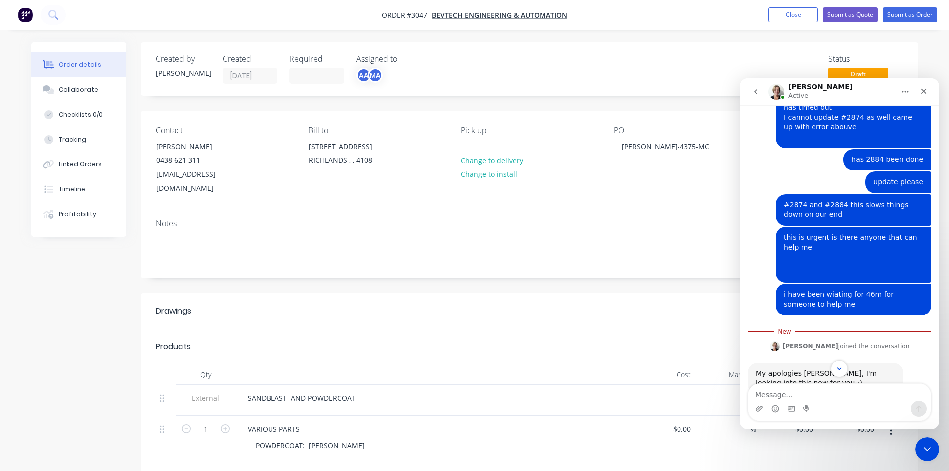
scroll to position [511, 0]
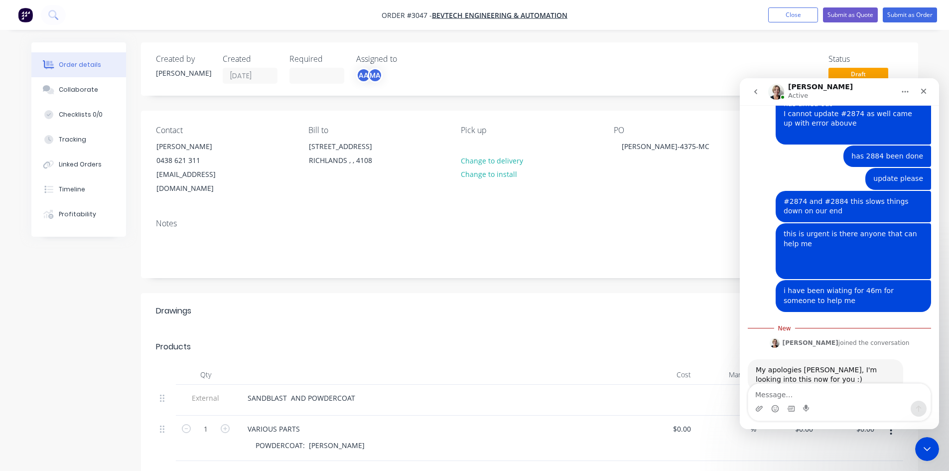
click at [805, 392] on textarea "Message…" at bounding box center [839, 392] width 182 height 17
type textarea "thanks"
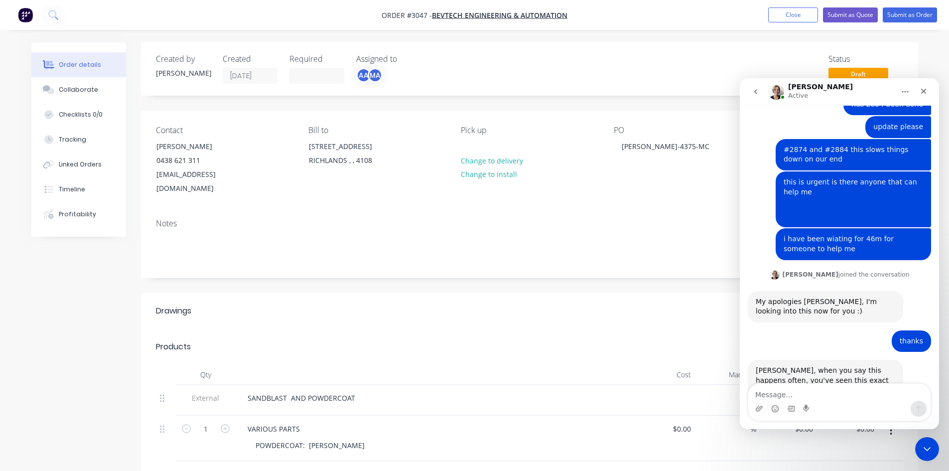
scroll to position [573, 0]
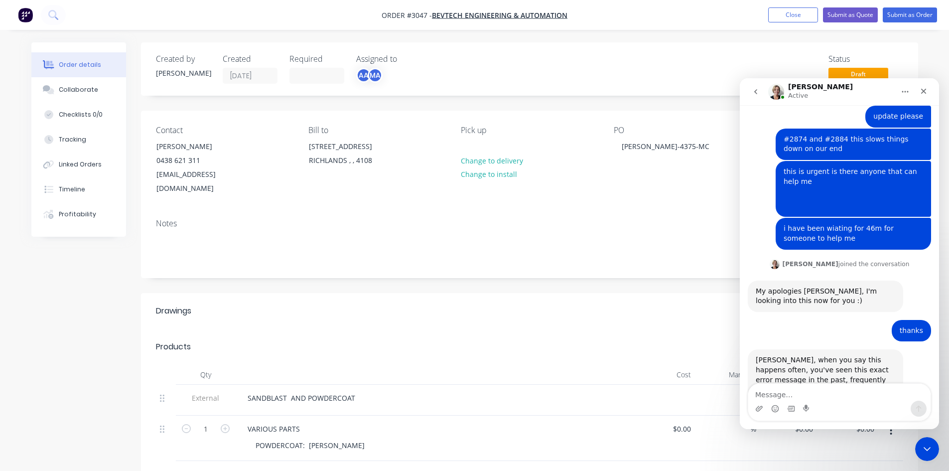
click at [541, 219] on div "Notes" at bounding box center [529, 223] width 747 height 9
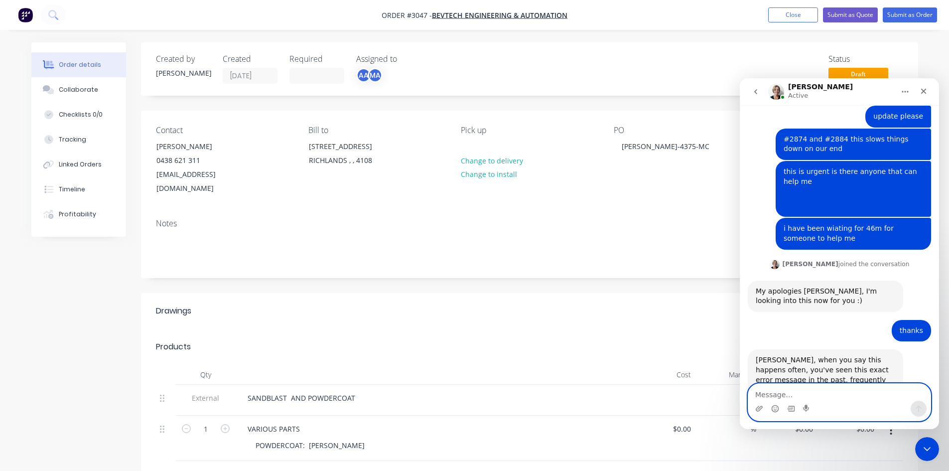
click at [808, 391] on textarea "Message…" at bounding box center [839, 392] width 182 height 17
type textarea "does it matter i just need it fixed and it does happen"
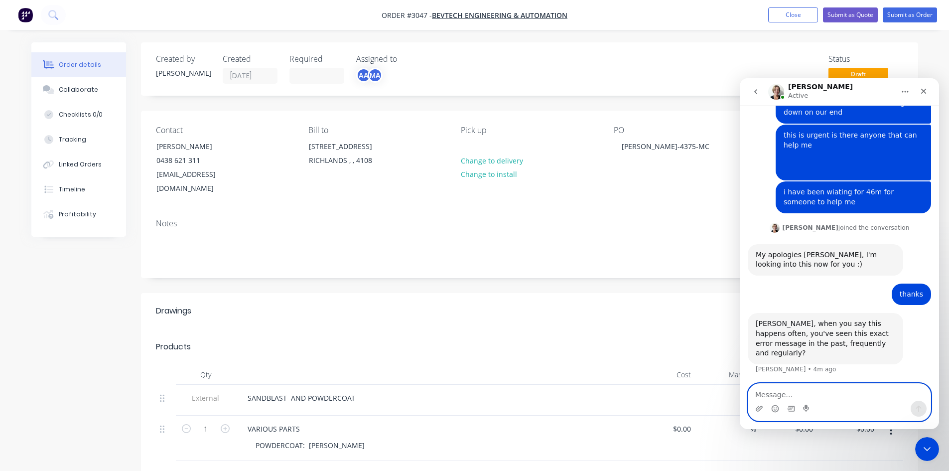
scroll to position [613, 0]
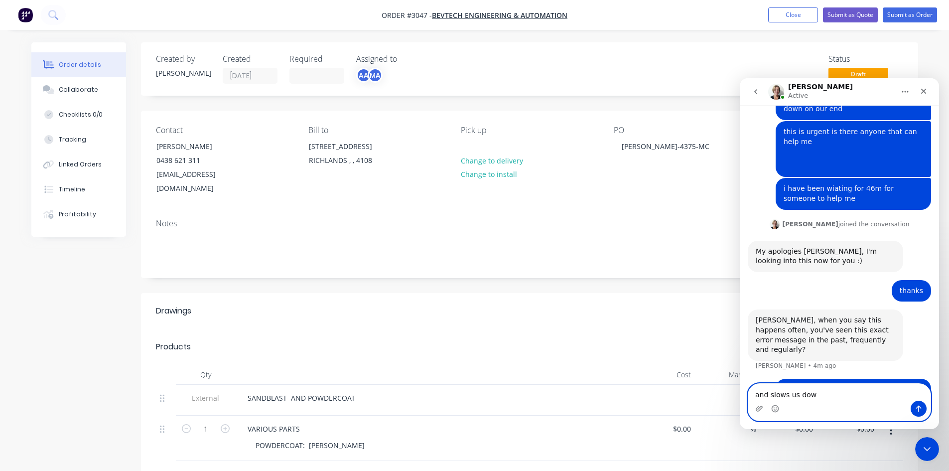
type textarea "and slows us down"
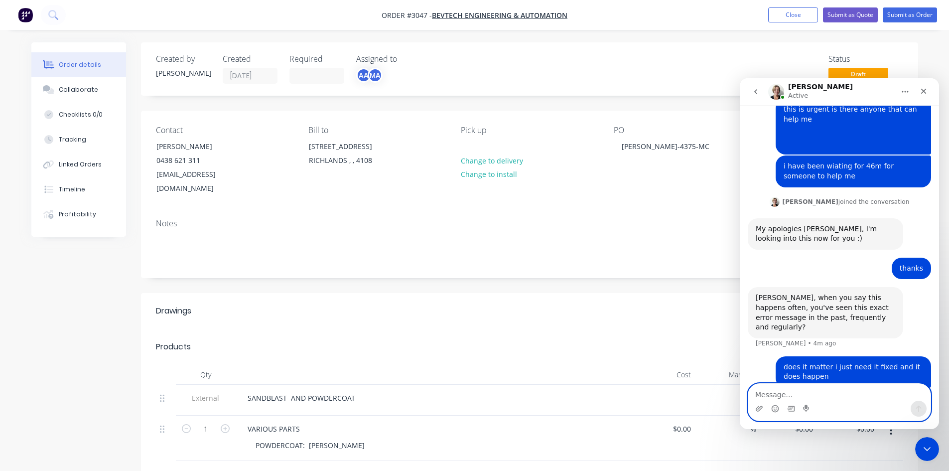
click at [763, 395] on textarea "Message…" at bounding box center [839, 392] width 182 height 17
type textarea "im on a call"
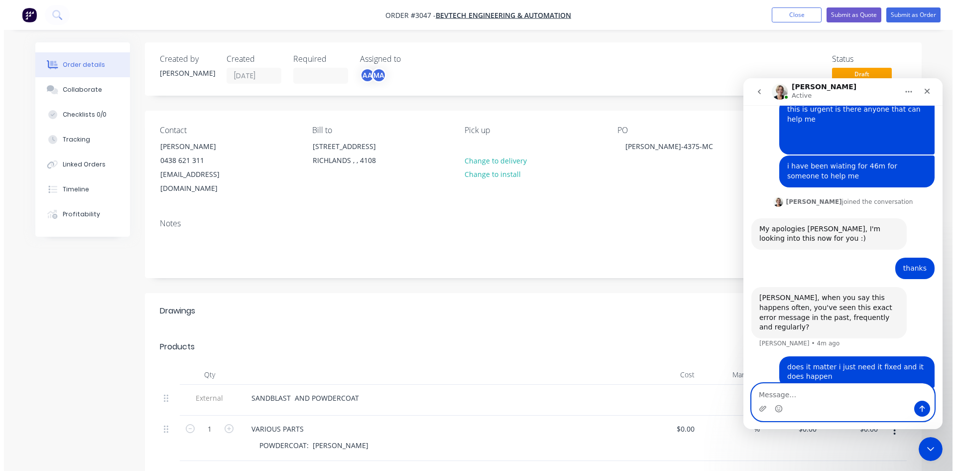
scroll to position [659, 0]
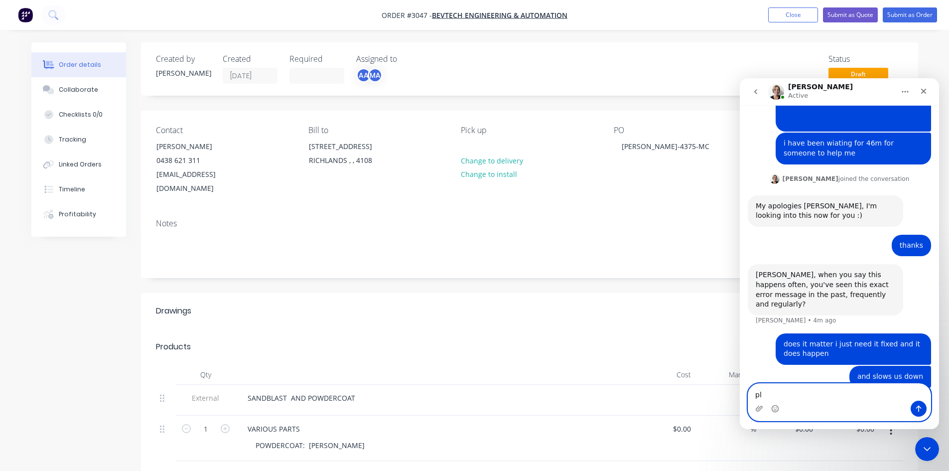
type textarea "p"
type textarea "i"
type textarea "a"
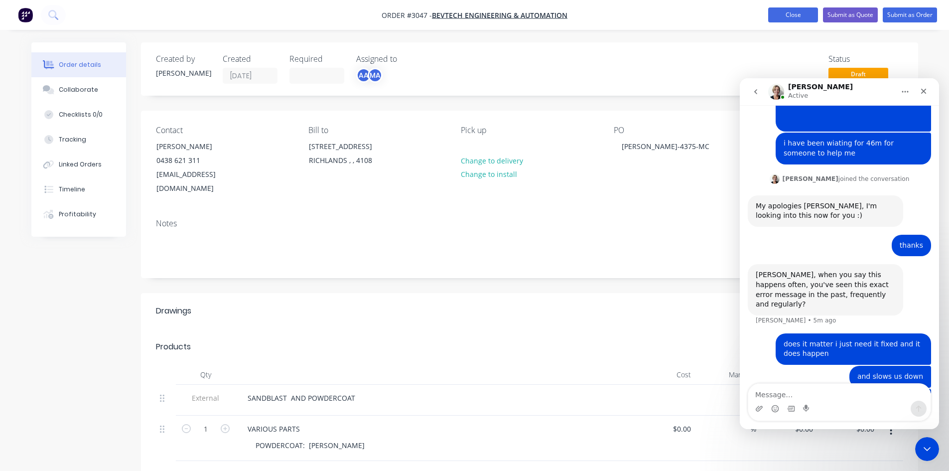
click at [788, 14] on button "Close" at bounding box center [793, 14] width 50 height 15
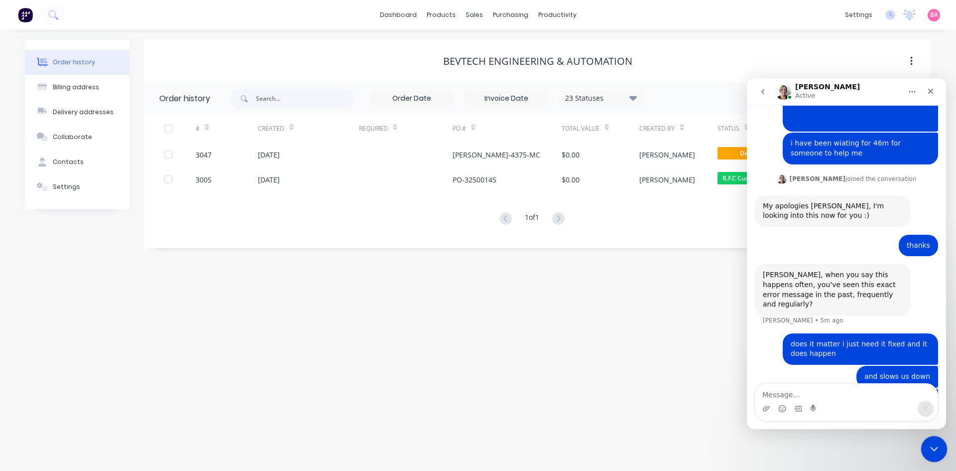
click at [931, 444] on icon "Close Intercom Messenger" at bounding box center [933, 447] width 12 height 12
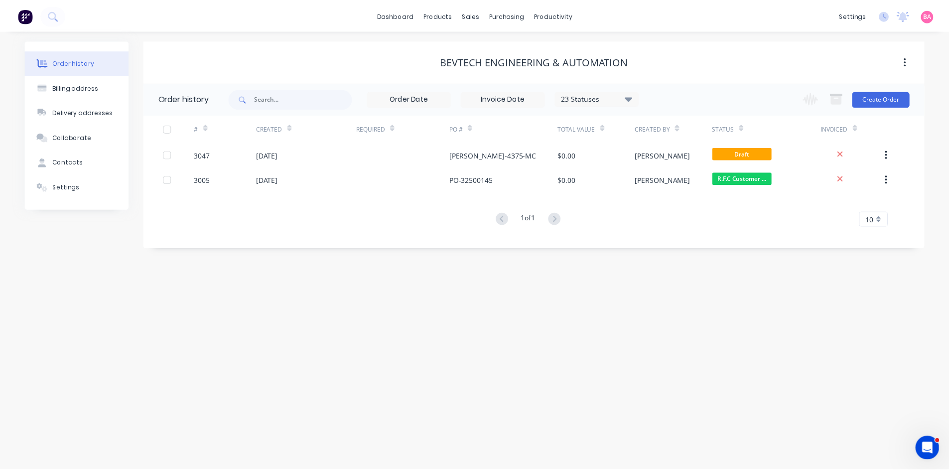
scroll to position [659, 0]
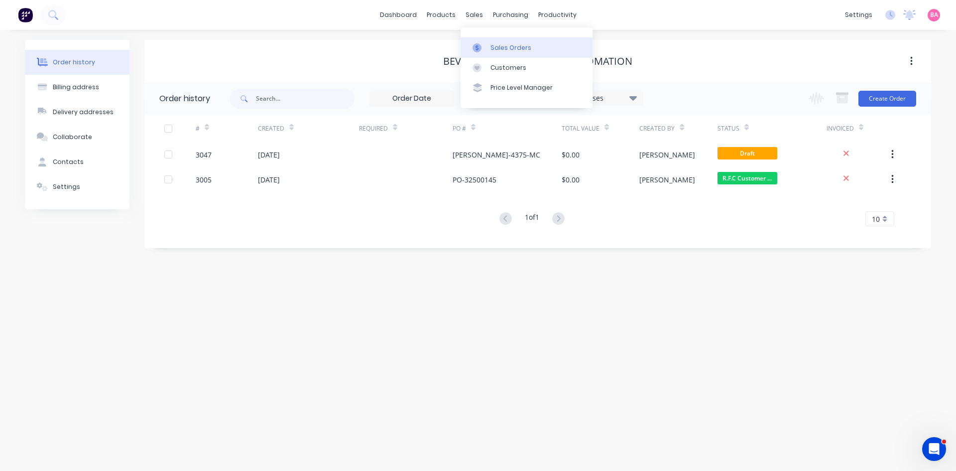
click at [504, 41] on link "Sales Orders" at bounding box center [527, 47] width 132 height 20
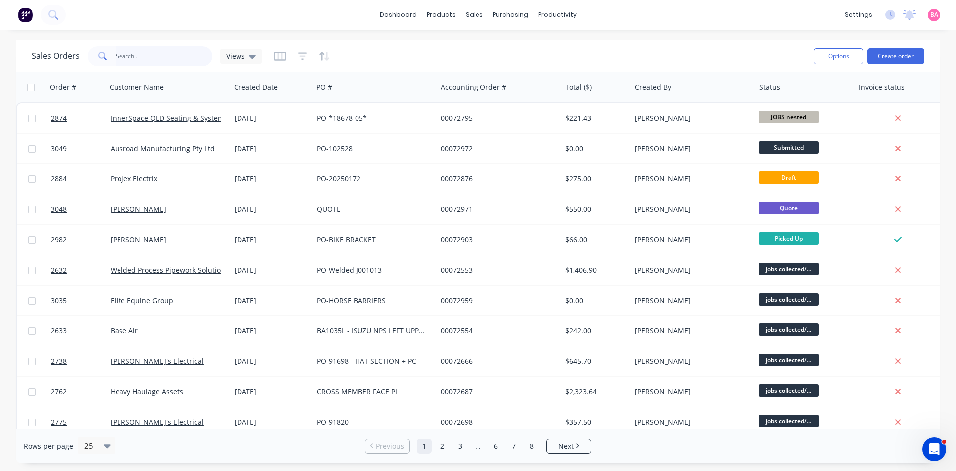
click at [133, 58] on input "text" at bounding box center [164, 56] width 97 height 20
type input "2900"
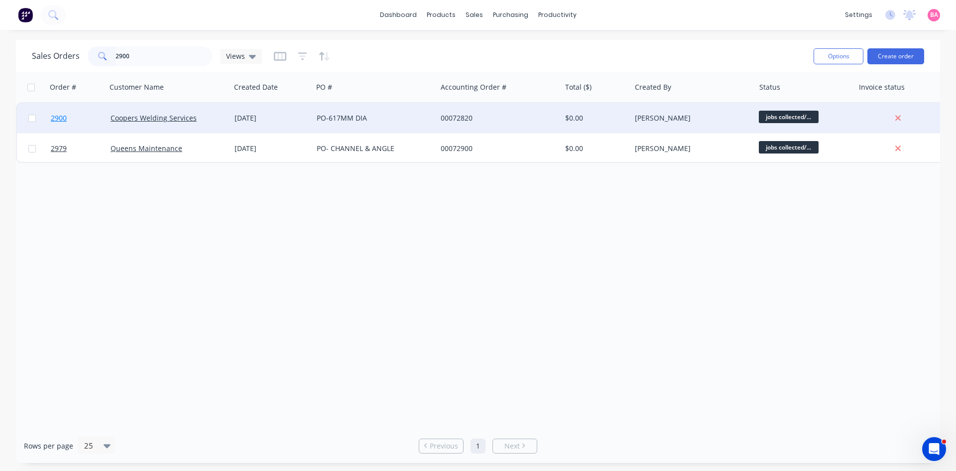
click at [58, 113] on link "2900" at bounding box center [81, 118] width 60 height 30
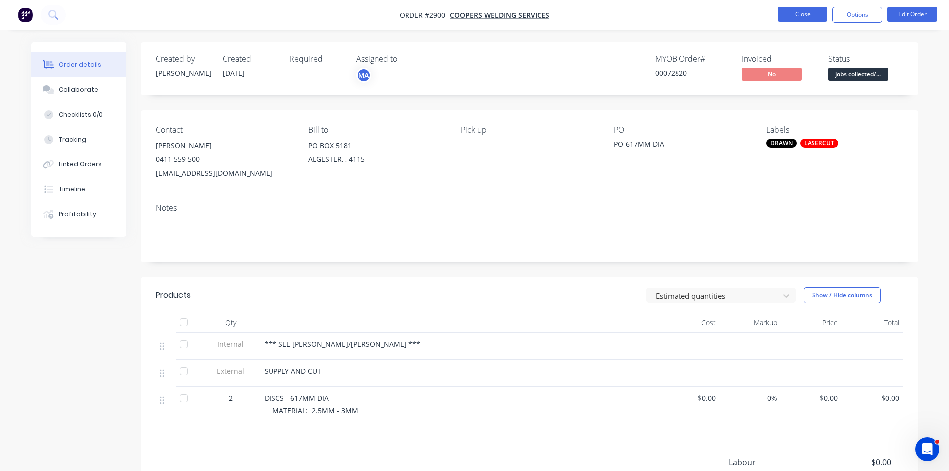
click at [810, 14] on button "Close" at bounding box center [803, 14] width 50 height 15
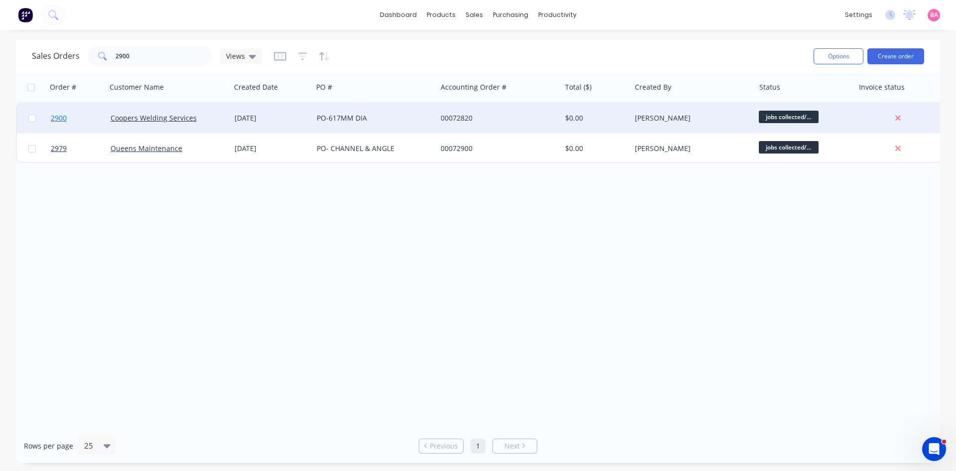
click at [57, 119] on span "2900" at bounding box center [59, 118] width 16 height 10
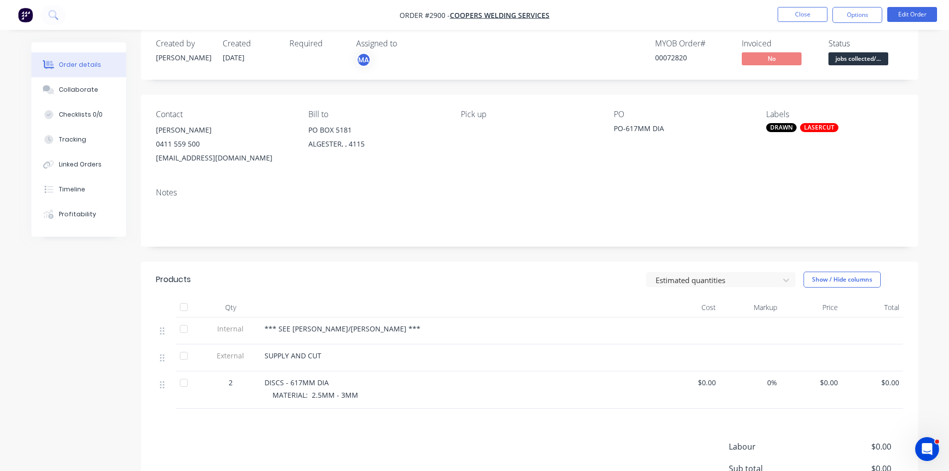
scroll to position [16, 0]
click at [812, 15] on button "Close" at bounding box center [803, 14] width 50 height 15
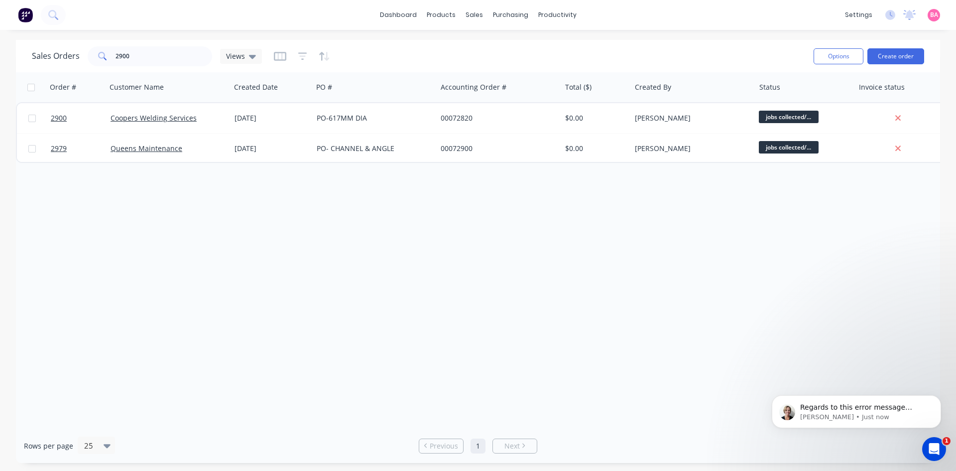
scroll to position [777, 0]
click at [936, 443] on icon "Open Intercom Messenger" at bounding box center [933, 447] width 16 height 16
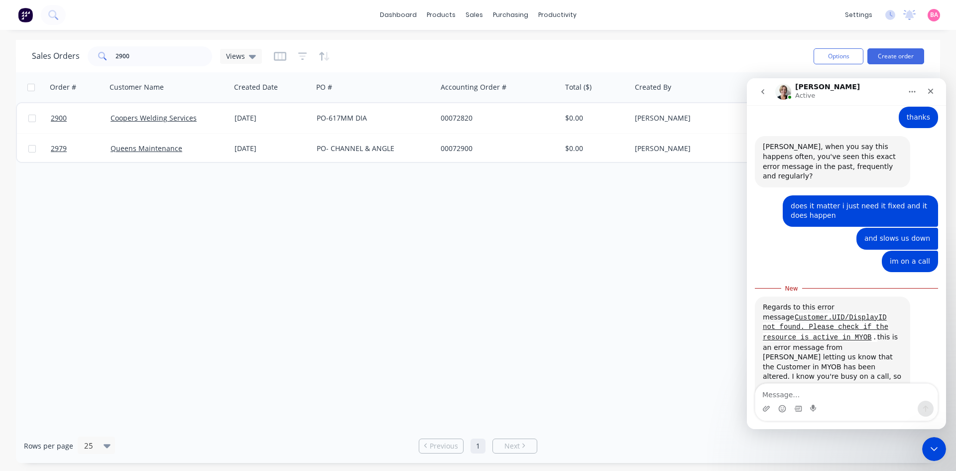
scroll to position [793, 0]
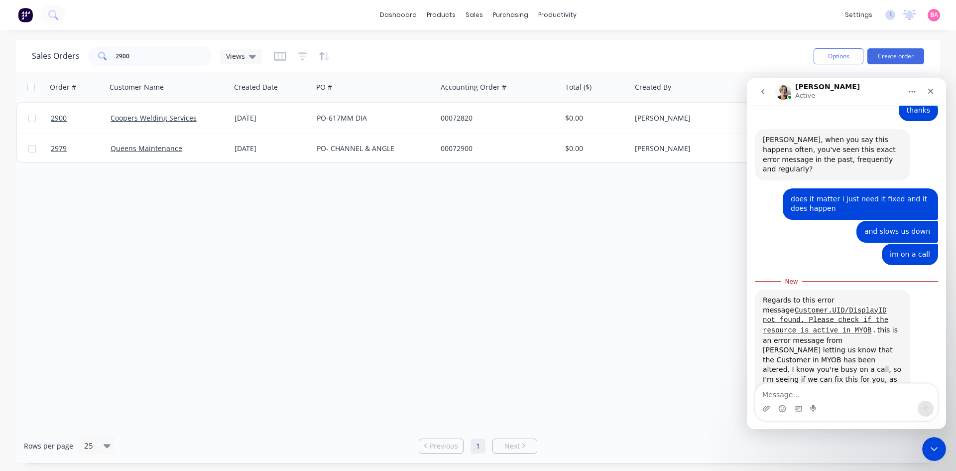
click at [844, 244] on div "im on a call Brenda • 13m ago" at bounding box center [846, 259] width 183 height 30
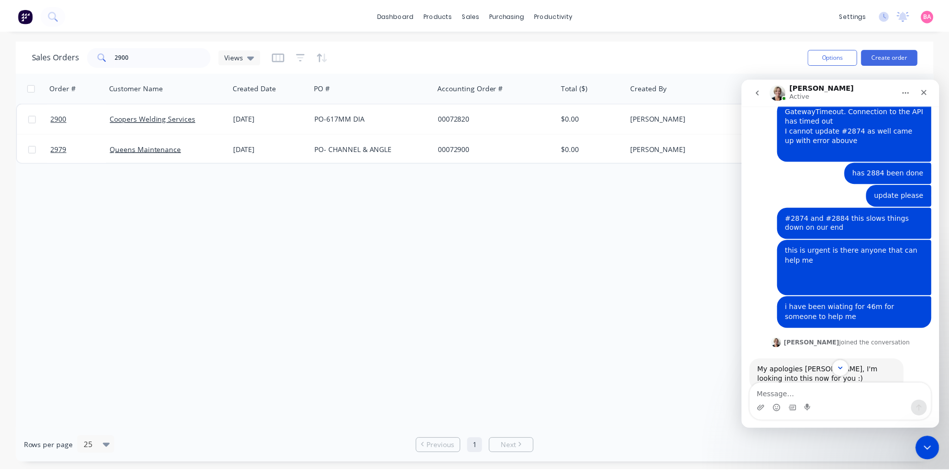
scroll to position [461, 0]
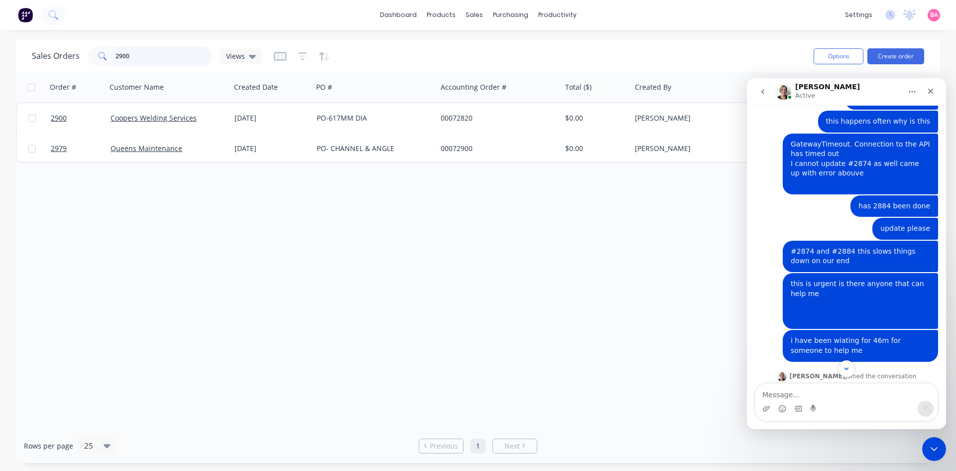
click at [142, 58] on input "2900" at bounding box center [164, 56] width 97 height 20
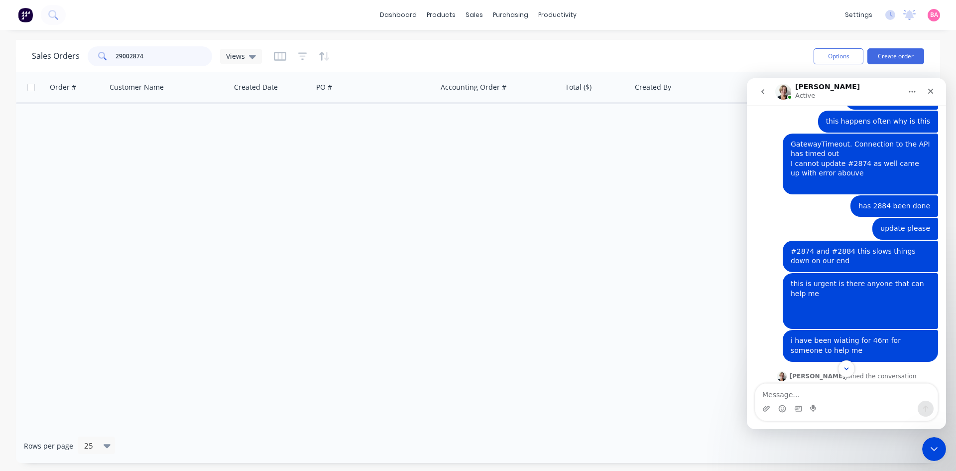
drag, startPoint x: 161, startPoint y: 61, endPoint x: 85, endPoint y: 59, distance: 76.7
click at [85, 59] on div "Sales Orders 29002874 Views" at bounding box center [147, 56] width 230 height 20
type input "2874"
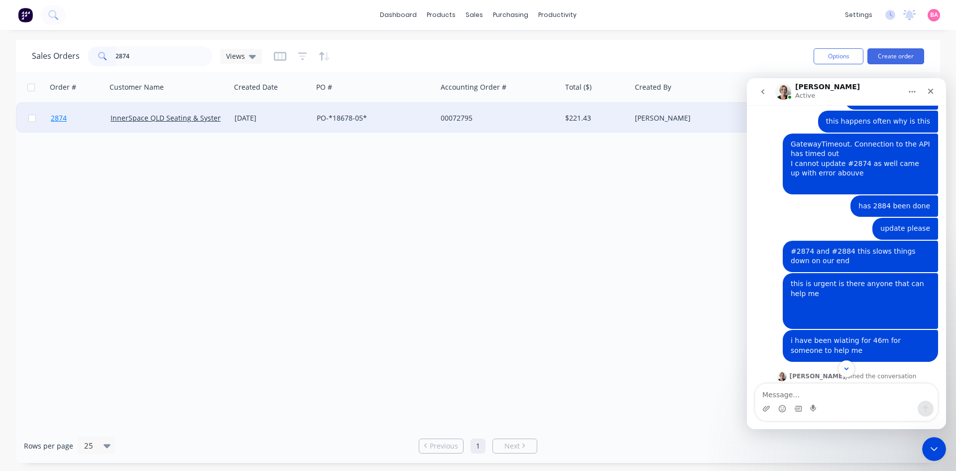
click at [53, 116] on span "2874" at bounding box center [59, 118] width 16 height 10
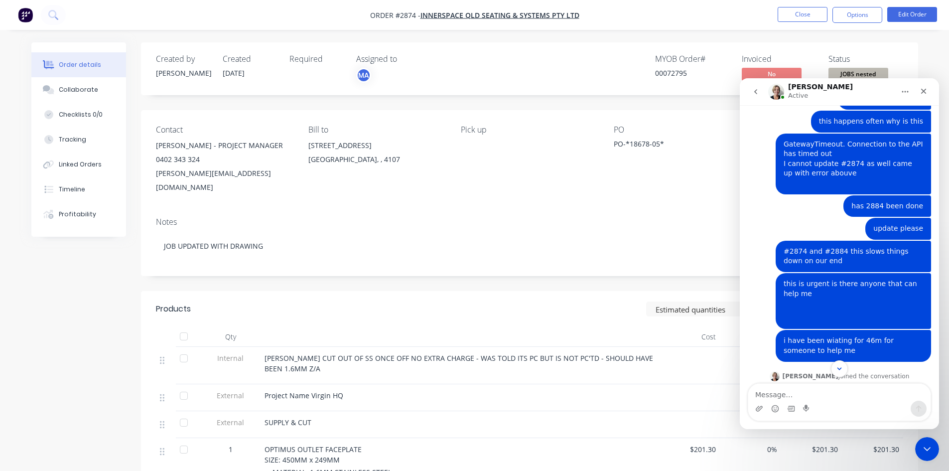
click at [896, 47] on div "Created by Brenda Created 08/09/25 Required Assigned to MA MYOB Order # 0007279…" at bounding box center [529, 68] width 777 height 53
click at [927, 443] on icon "Close Intercom Messenger" at bounding box center [926, 447] width 12 height 12
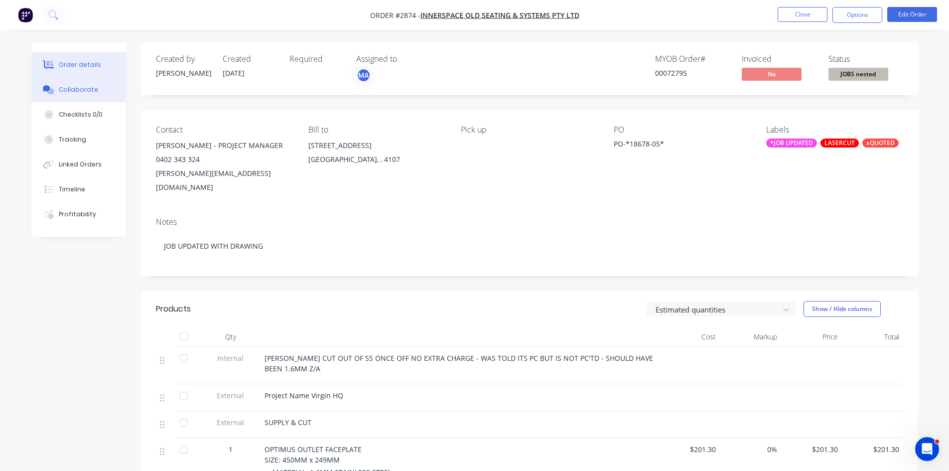
click at [80, 87] on div "Collaborate" at bounding box center [78, 89] width 39 height 9
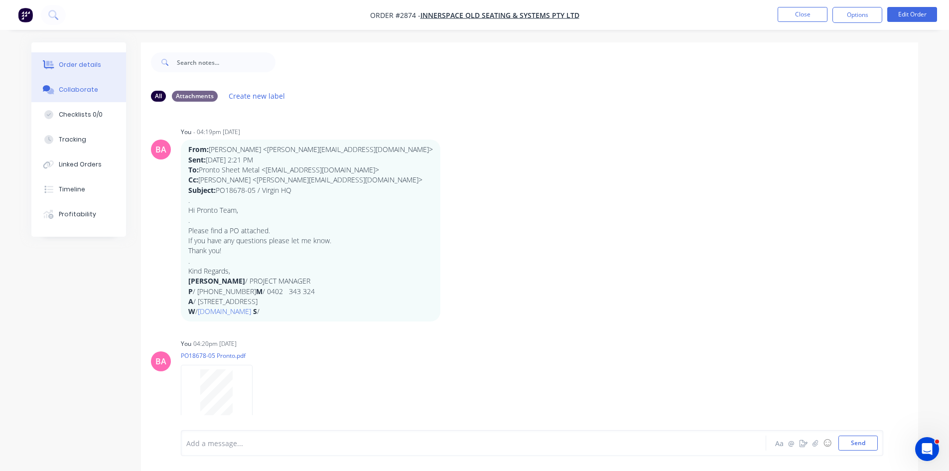
click at [87, 66] on div "Order details" at bounding box center [80, 64] width 42 height 9
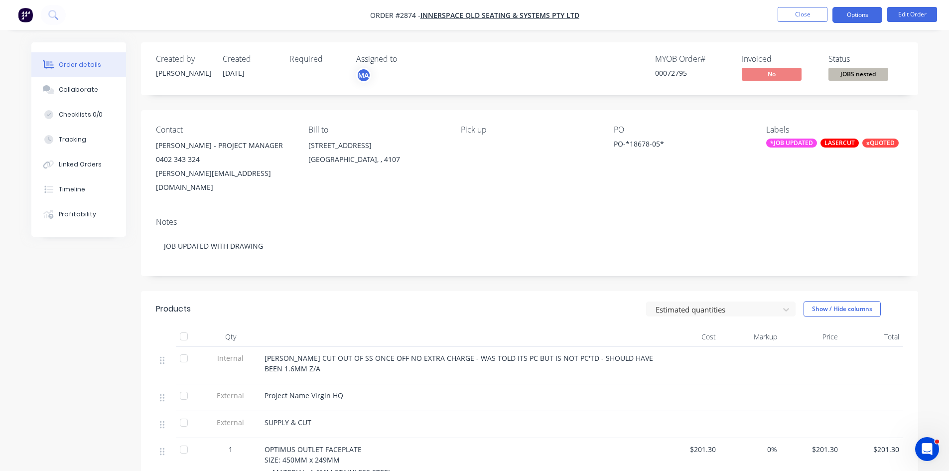
click at [866, 14] on button "Options" at bounding box center [857, 15] width 50 height 16
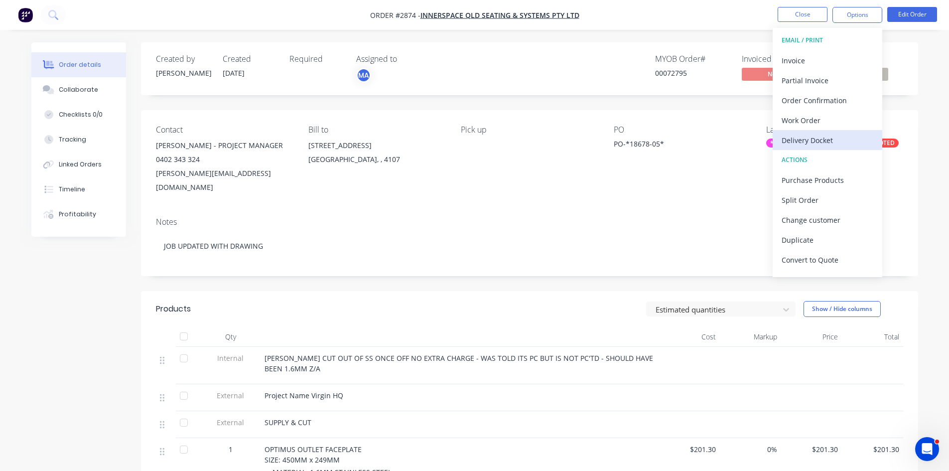
click at [810, 139] on div "Delivery Docket" at bounding box center [828, 140] width 92 height 14
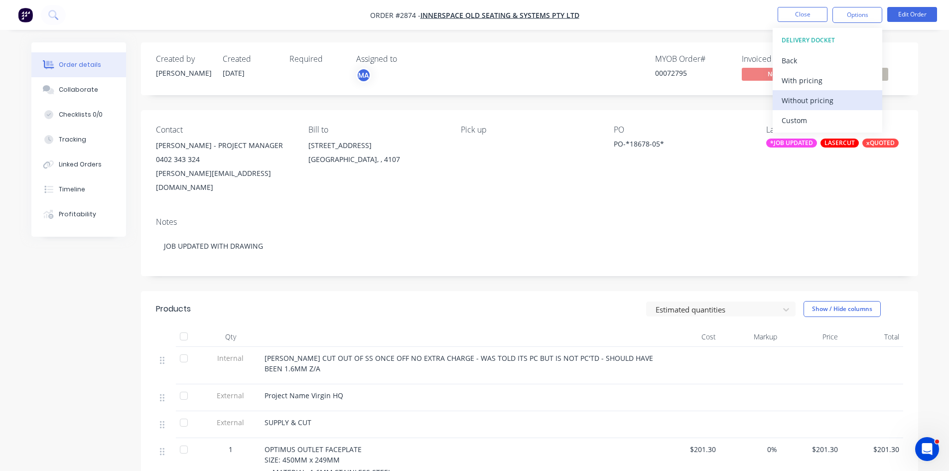
click at [814, 100] on div "Without pricing" at bounding box center [828, 100] width 92 height 14
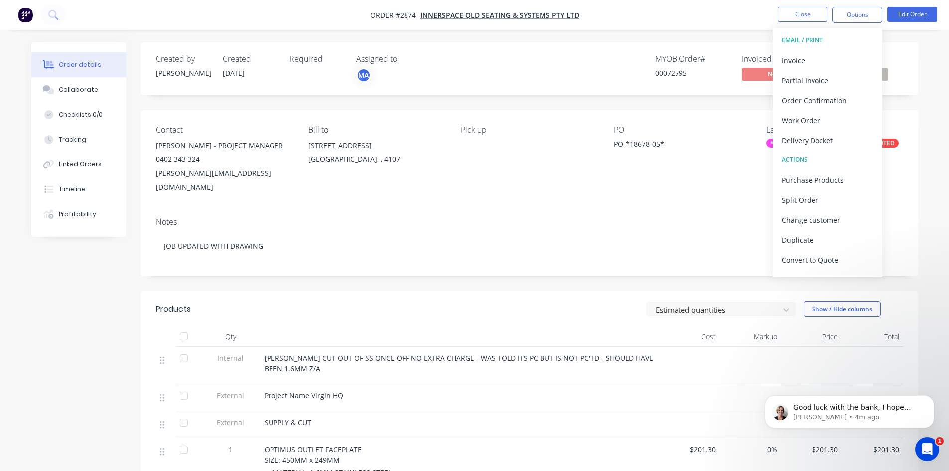
drag, startPoint x: 734, startPoint y: 94, endPoint x: 787, endPoint y: 48, distance: 69.2
click at [734, 94] on div "Created by Brenda Created 08/09/25 Required Assigned to MA MYOB Order # 0007279…" at bounding box center [529, 68] width 777 height 53
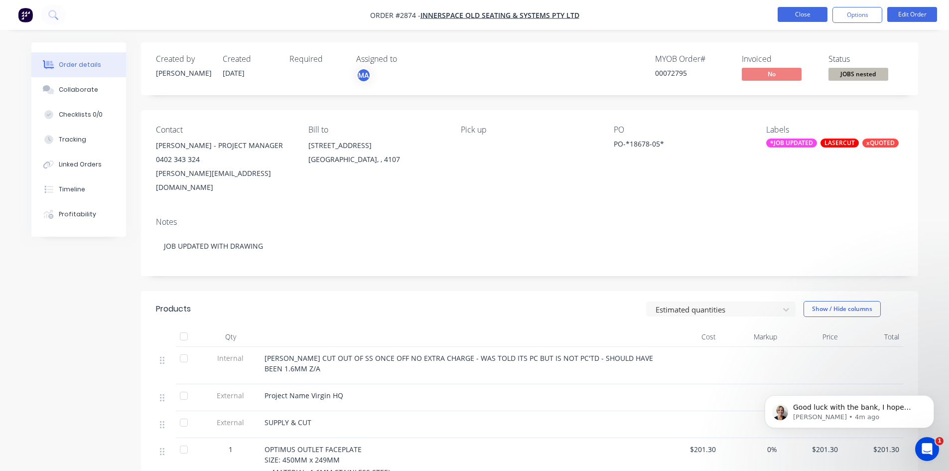
click at [797, 17] on button "Close" at bounding box center [803, 14] width 50 height 15
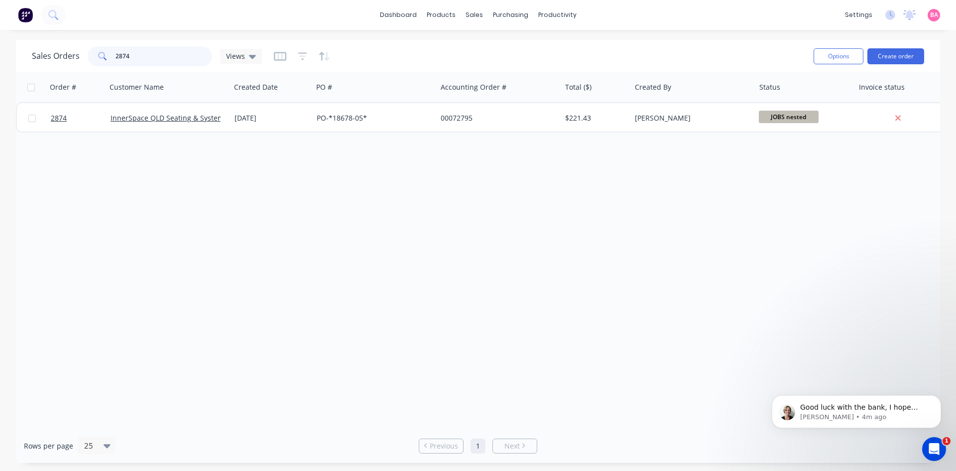
drag, startPoint x: 142, startPoint y: 57, endPoint x: -4, endPoint y: 34, distance: 148.8
click at [0, 34] on html "dashboard products sales purchasing productivity dashboard products Product Cat…" at bounding box center [478, 235] width 956 height 471
type input "klg"
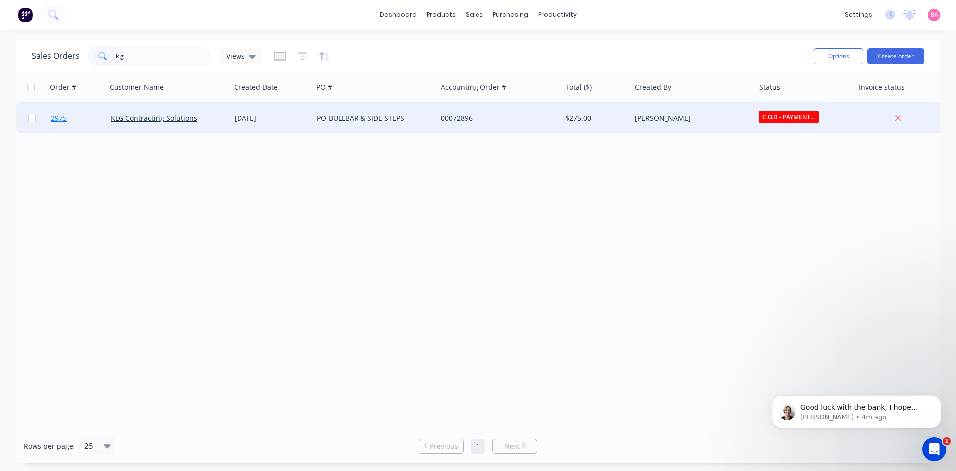
click at [59, 119] on span "2975" at bounding box center [59, 118] width 16 height 10
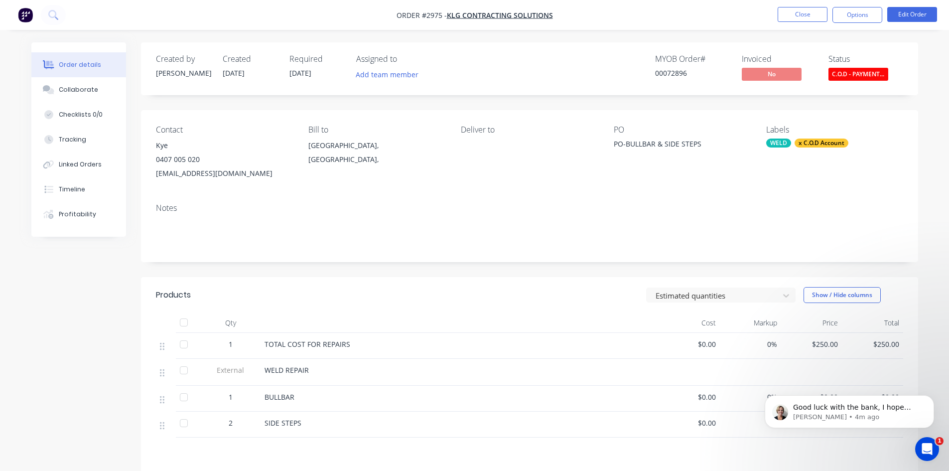
click at [865, 71] on span "C.O.D - PAYMENT..." at bounding box center [858, 74] width 60 height 12
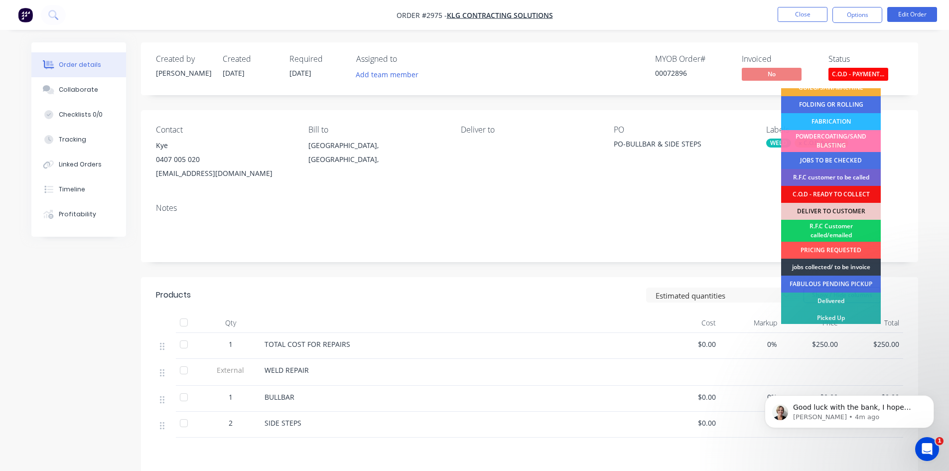
scroll to position [62, 0]
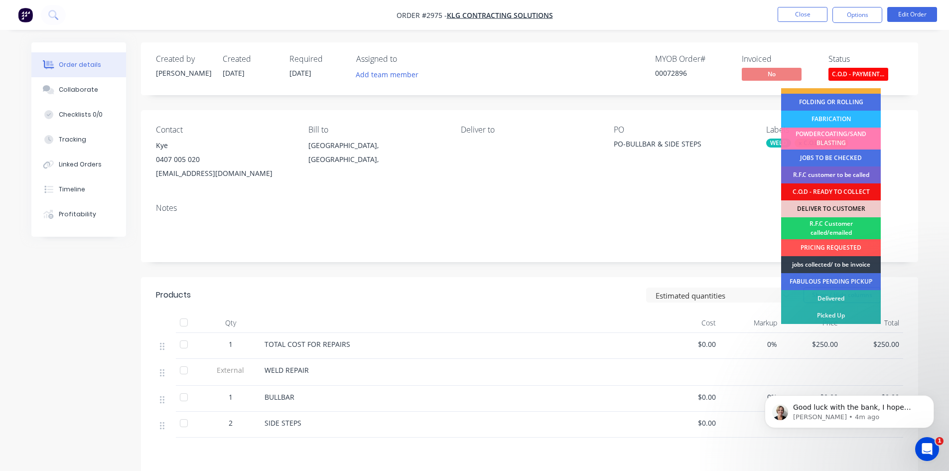
click at [660, 208] on div "Notes" at bounding box center [529, 207] width 747 height 9
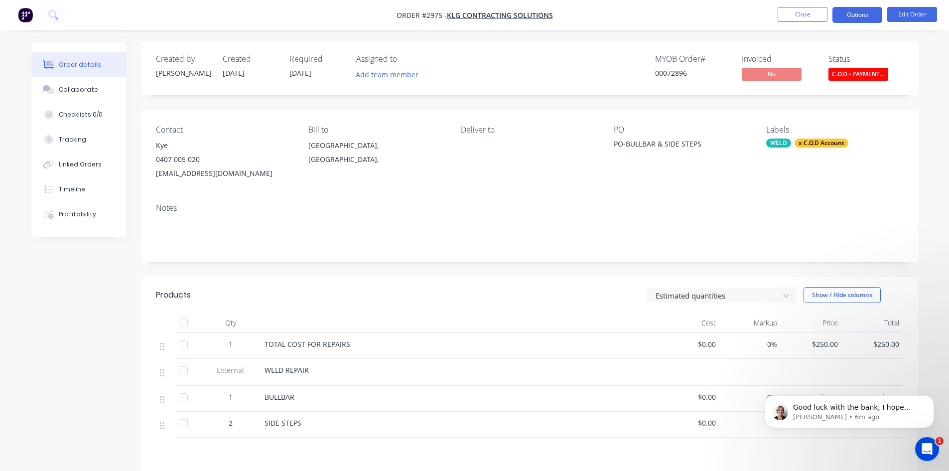
click at [866, 15] on button "Options" at bounding box center [857, 15] width 50 height 16
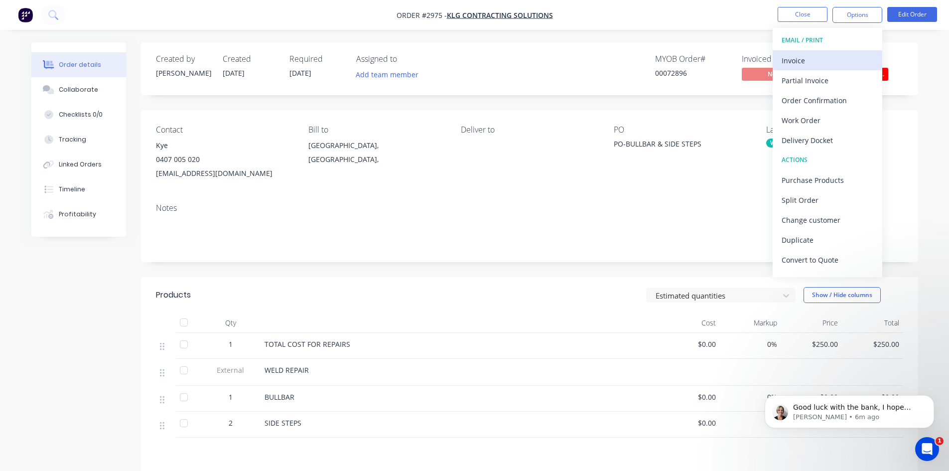
click at [799, 59] on div "Invoice" at bounding box center [828, 60] width 92 height 14
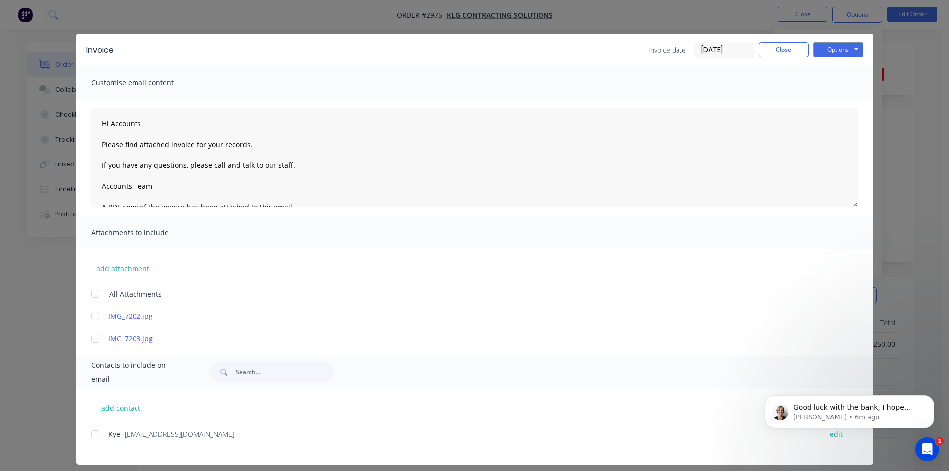
scroll to position [13, 0]
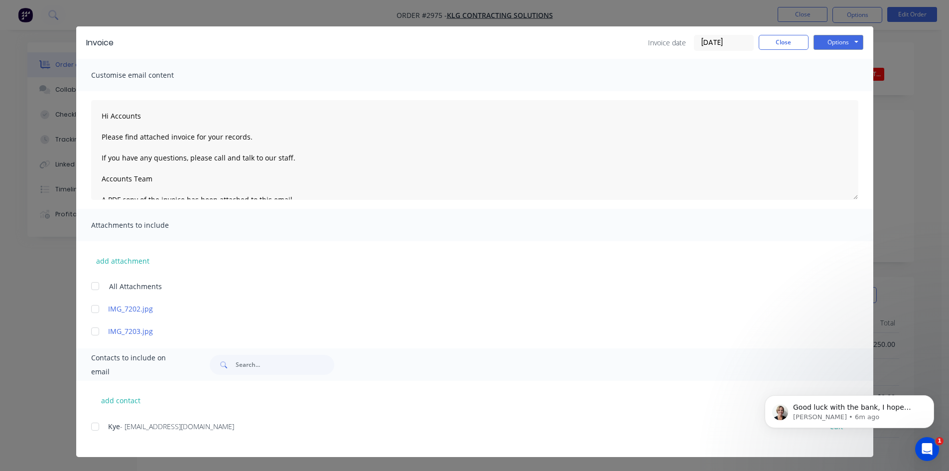
click at [91, 429] on div at bounding box center [95, 426] width 20 height 20
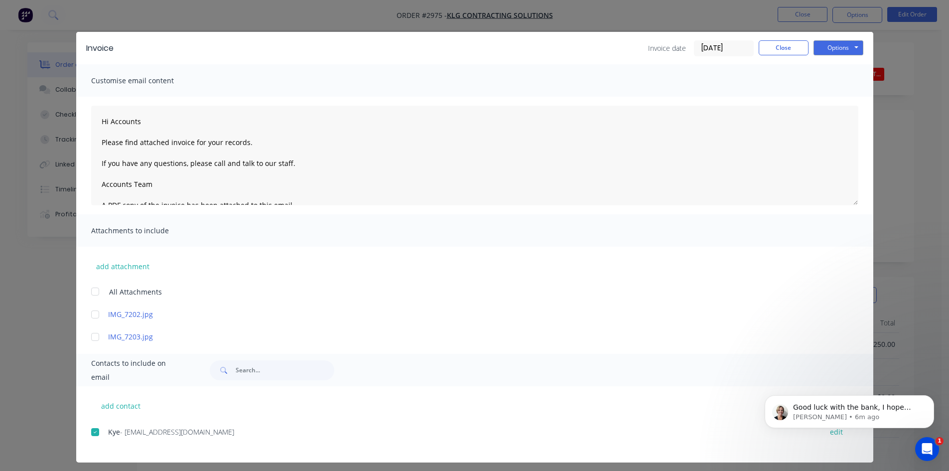
scroll to position [0, 0]
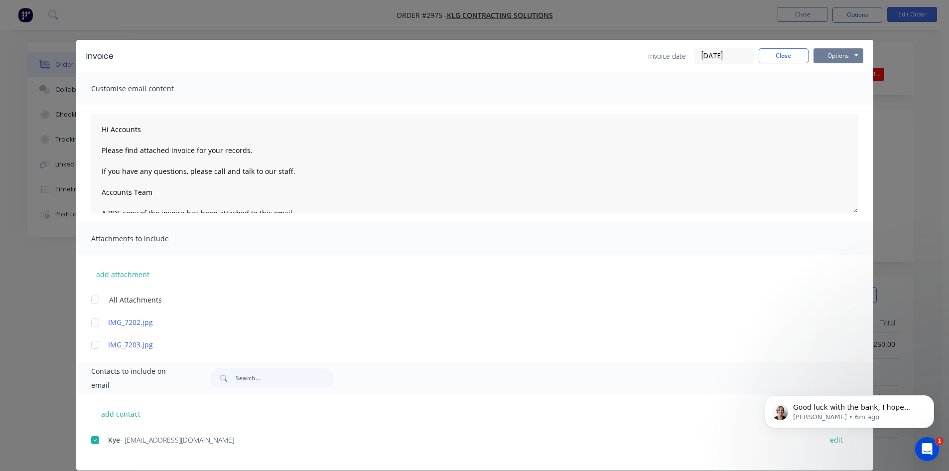
click at [839, 54] on button "Options" at bounding box center [838, 55] width 50 height 15
click at [836, 105] on button "Email" at bounding box center [845, 106] width 64 height 16
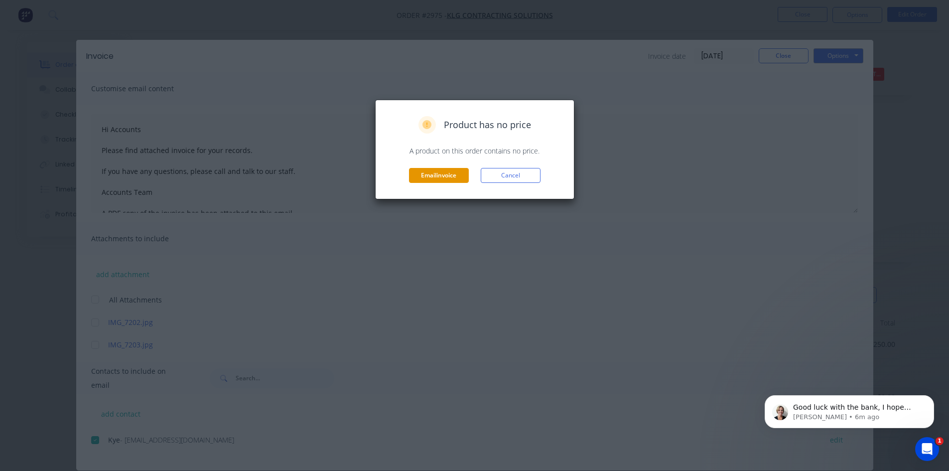
click at [440, 175] on button "Email invoice" at bounding box center [439, 175] width 60 height 15
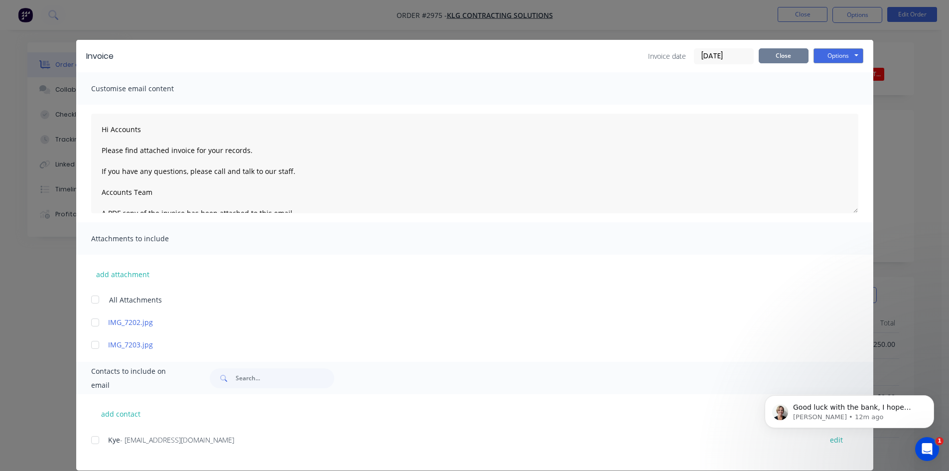
click at [791, 55] on button "Close" at bounding box center [784, 55] width 50 height 15
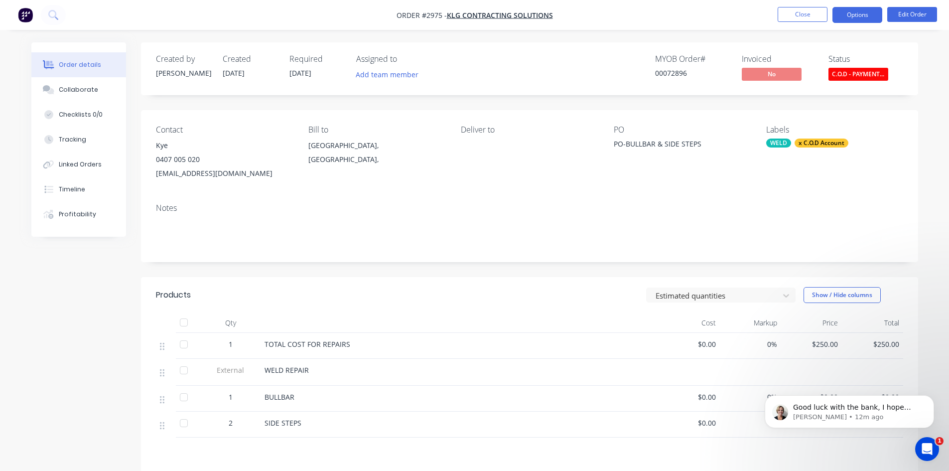
click at [859, 14] on button "Options" at bounding box center [857, 15] width 50 height 16
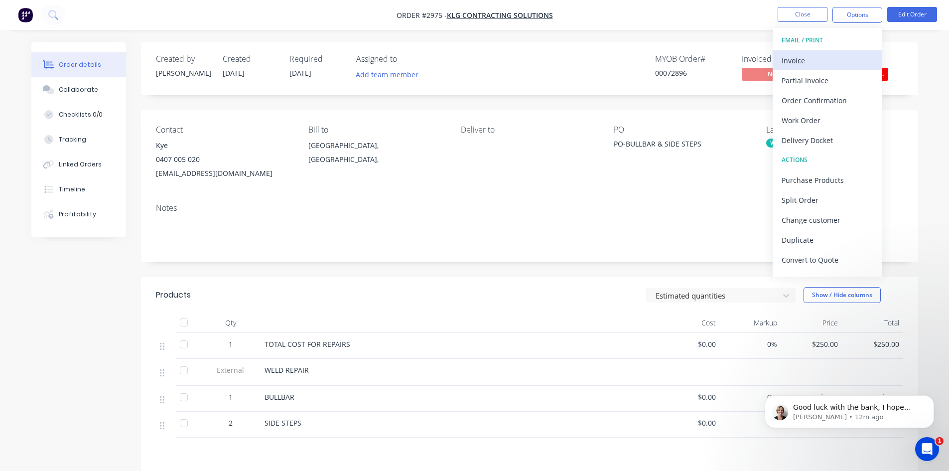
click at [797, 57] on div "Invoice" at bounding box center [828, 60] width 92 height 14
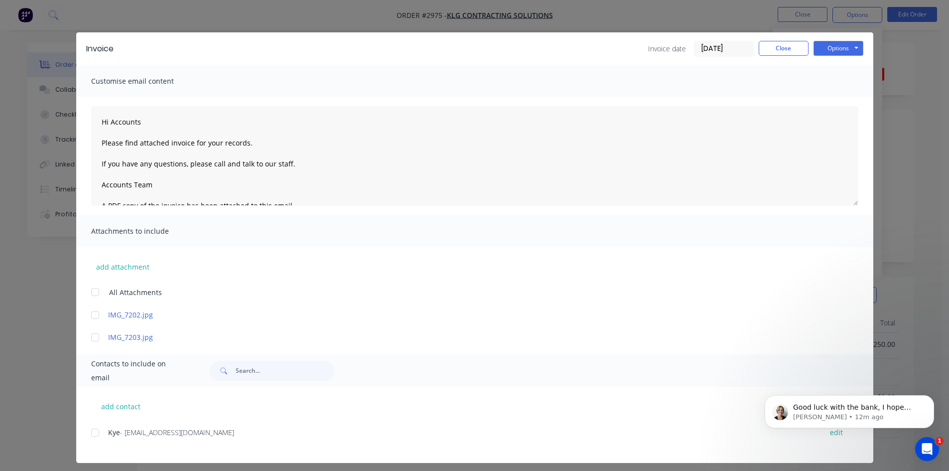
scroll to position [13, 0]
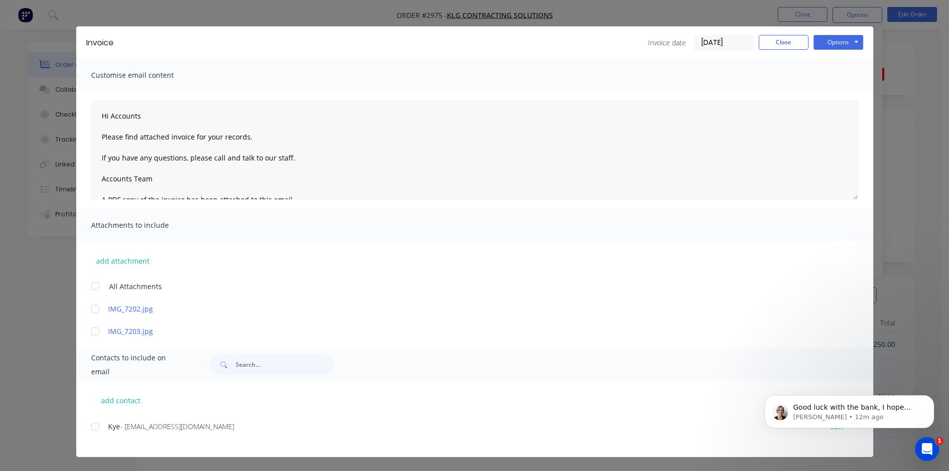
click at [94, 428] on div at bounding box center [95, 426] width 20 height 20
click at [835, 43] on button "Options" at bounding box center [838, 42] width 50 height 15
click at [837, 92] on button "Email" at bounding box center [845, 93] width 64 height 16
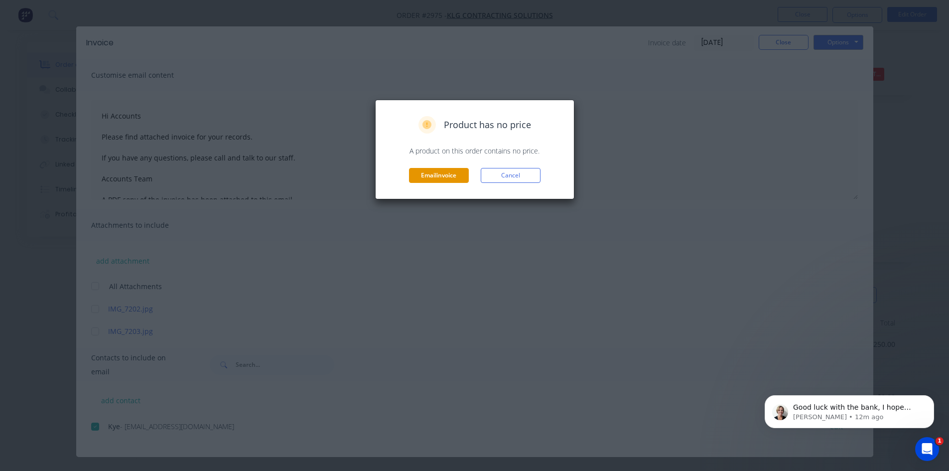
click at [435, 176] on button "Email invoice" at bounding box center [439, 175] width 60 height 15
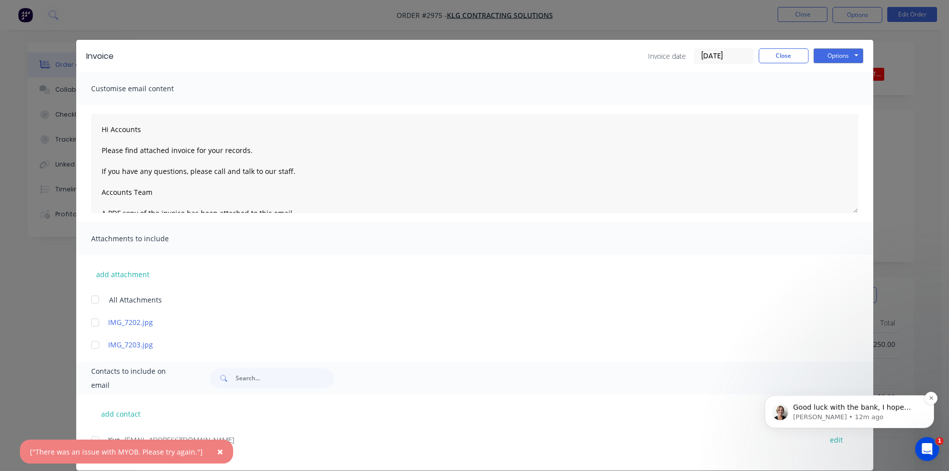
click at [876, 411] on span "Good luck with the bank, I hope they work with you!" at bounding box center [852, 412] width 118 height 18
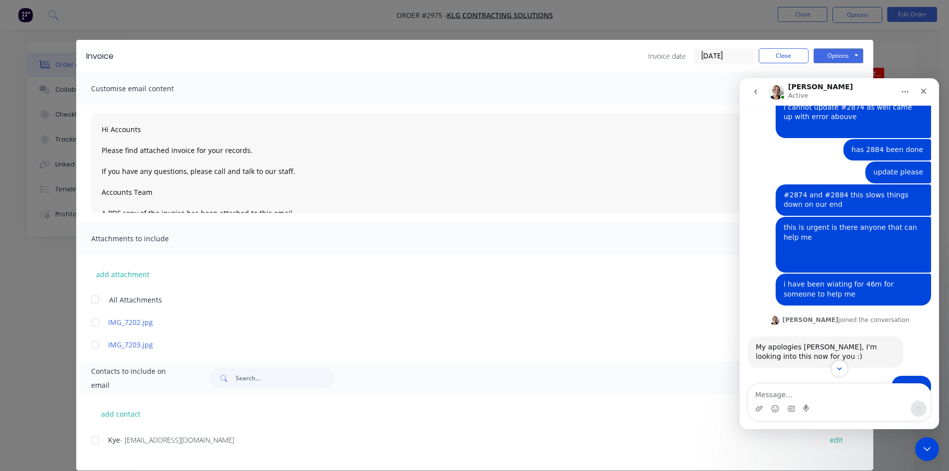
scroll to position [510, 0]
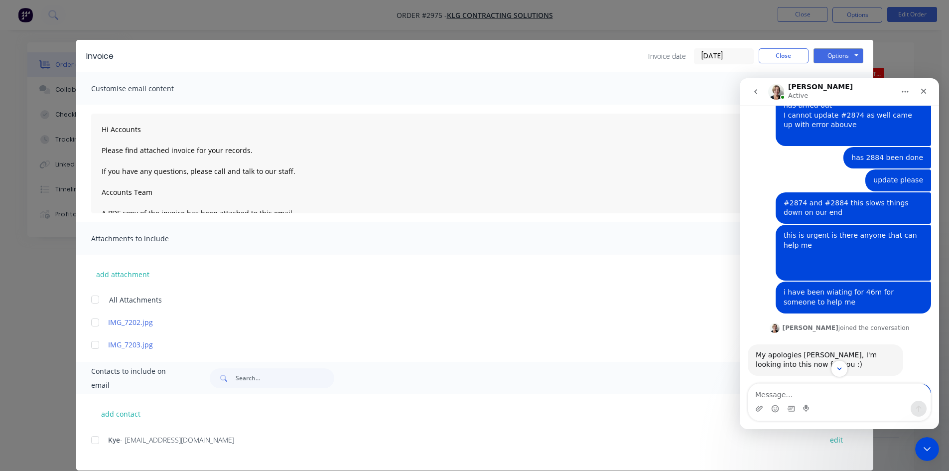
click at [787, 394] on textarea "Message…" at bounding box center [839, 392] width 182 height 17
type textarea "and 2874"
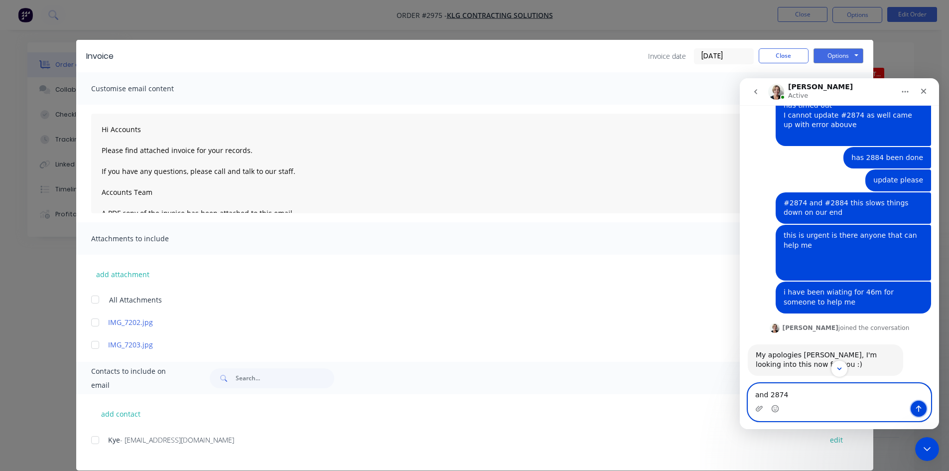
click at [917, 406] on icon "Send a message…" at bounding box center [919, 408] width 8 height 8
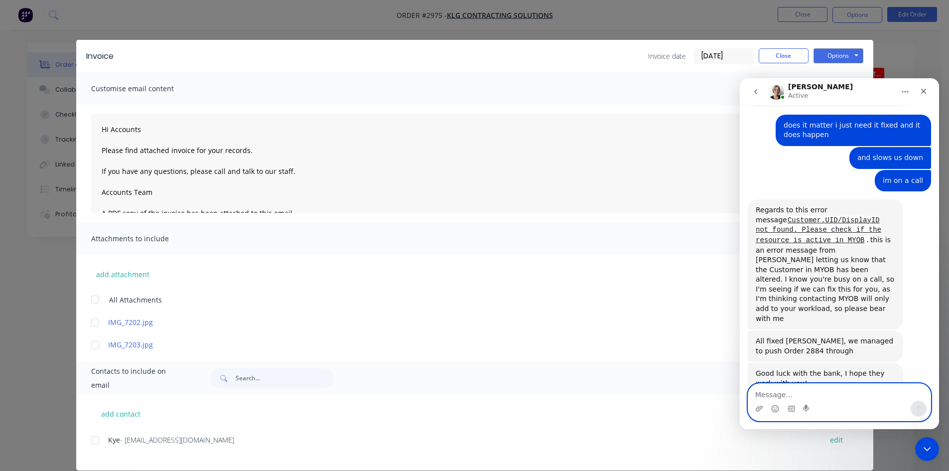
scroll to position [872, 0]
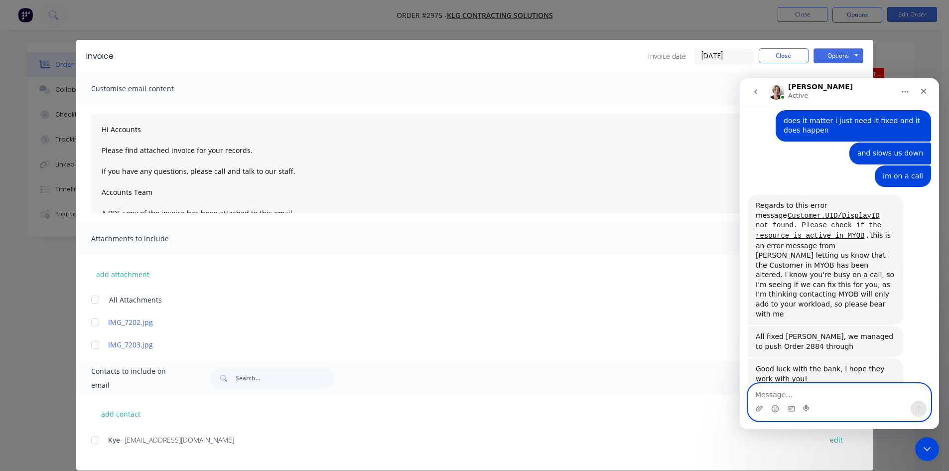
click at [89, 440] on div at bounding box center [95, 440] width 20 height 20
click at [800, 393] on textarea "Message…" at bounding box center [839, 392] width 182 height 17
type textarea "i am having trouble invoicing."
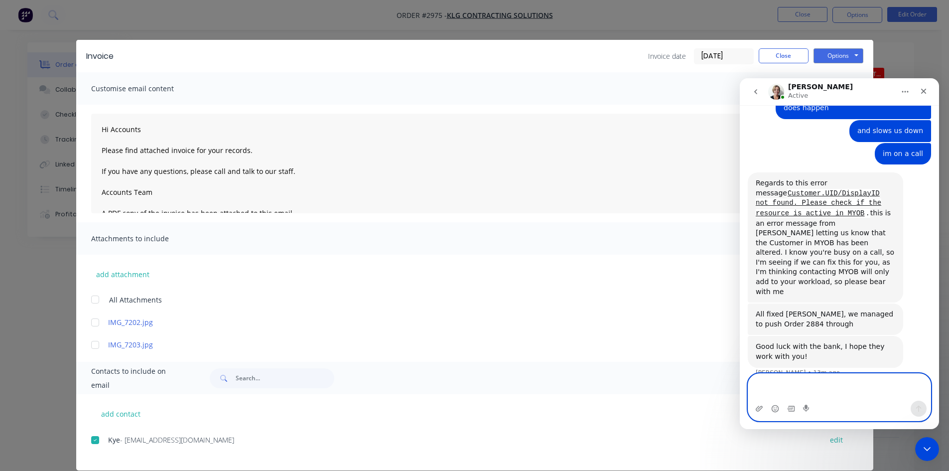
scroll to position [904, 0]
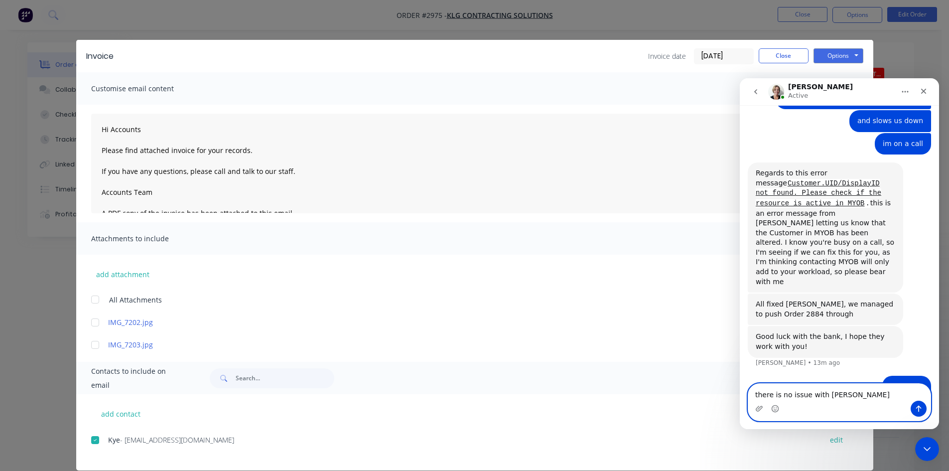
type textarea "there is no issue with MYOB"
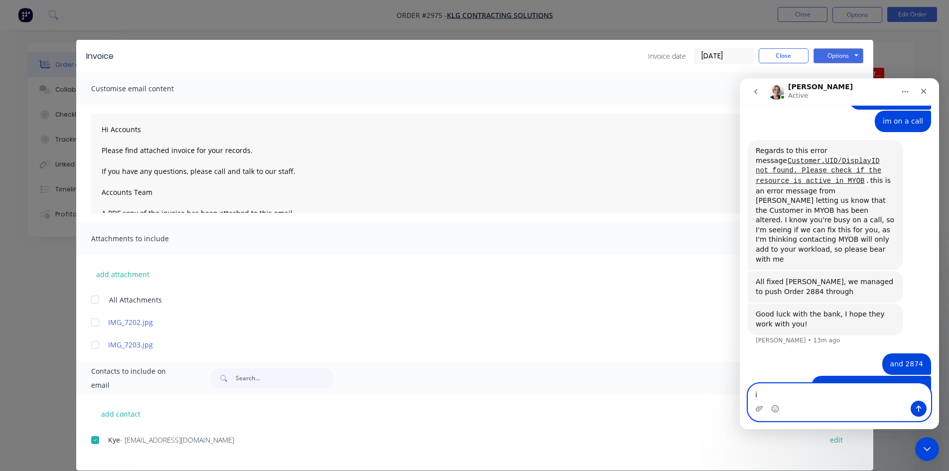
type textarea "i"
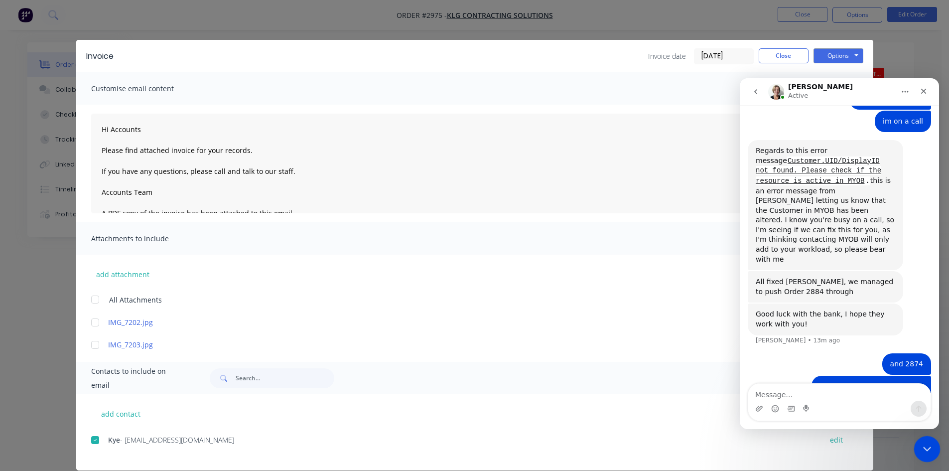
click at [928, 445] on icon "Close Intercom Messenger" at bounding box center [926, 447] width 12 height 12
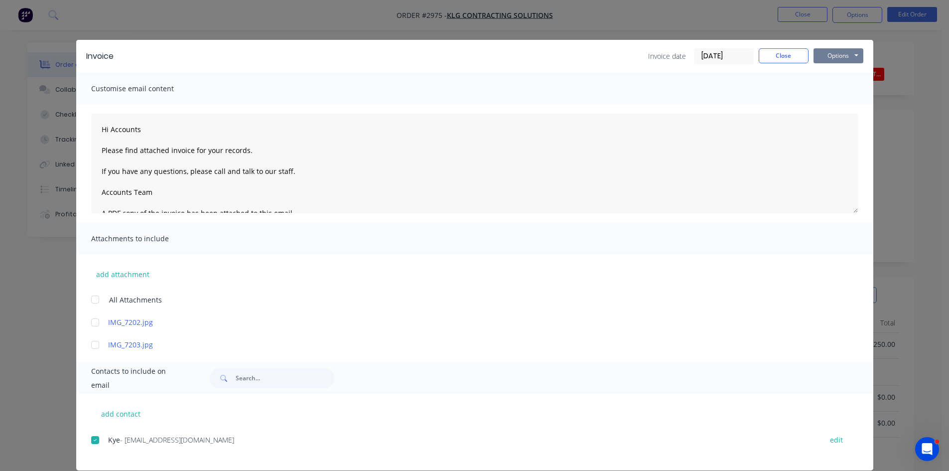
click at [833, 54] on button "Options" at bounding box center [838, 55] width 50 height 15
click at [764, 53] on button "Close" at bounding box center [784, 55] width 50 height 15
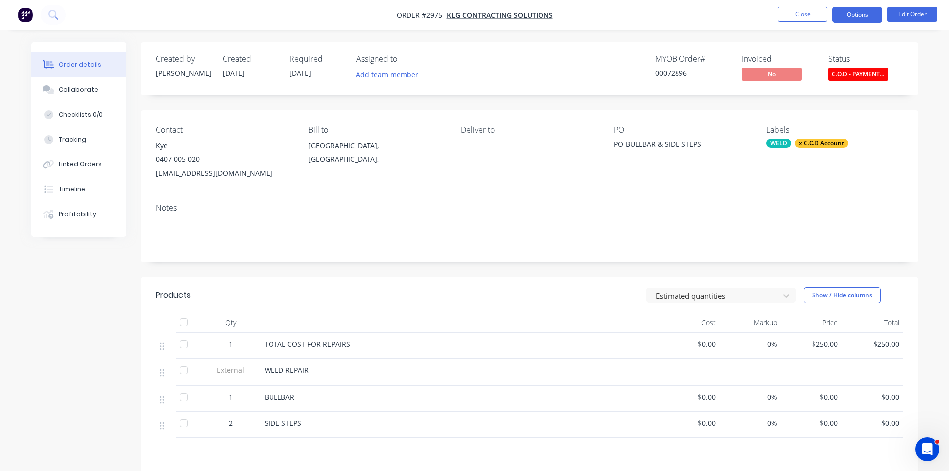
click at [854, 14] on button "Options" at bounding box center [857, 15] width 50 height 16
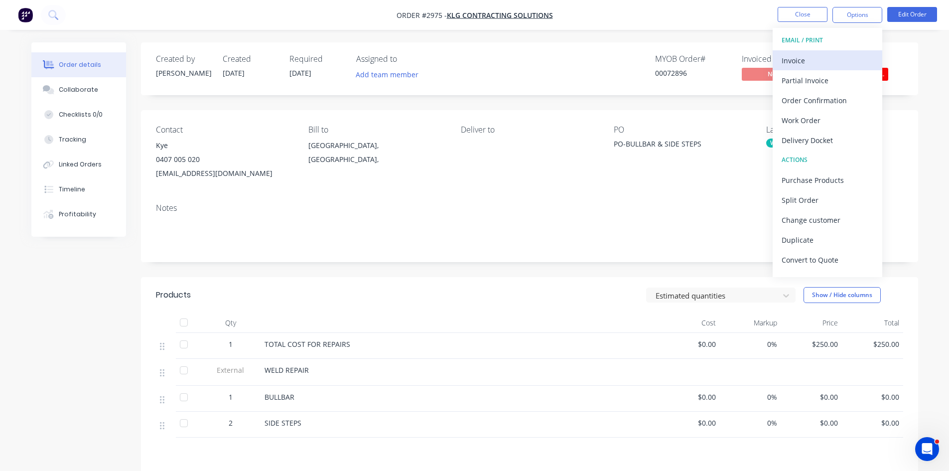
click at [809, 57] on div "Invoice" at bounding box center [828, 60] width 92 height 14
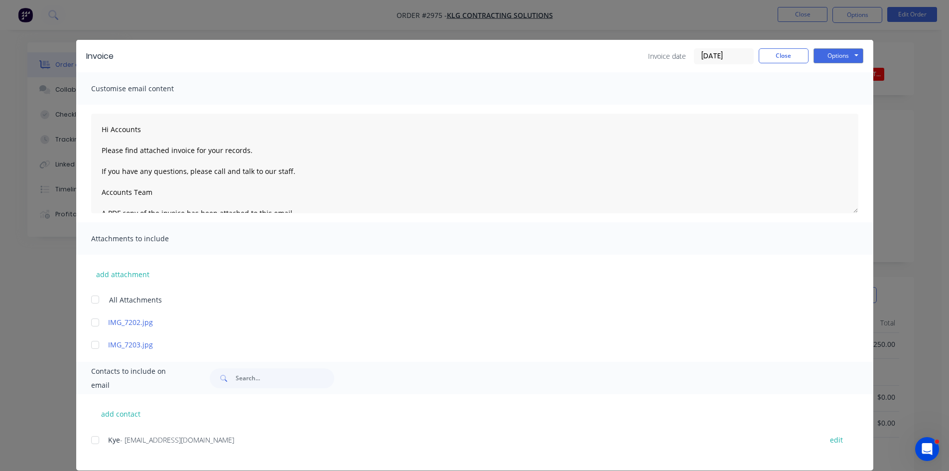
click at [90, 440] on div at bounding box center [95, 440] width 20 height 20
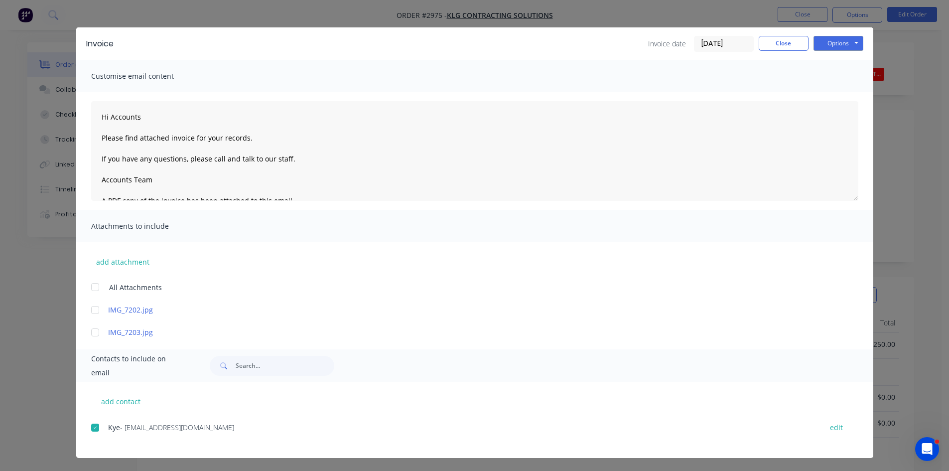
scroll to position [13, 0]
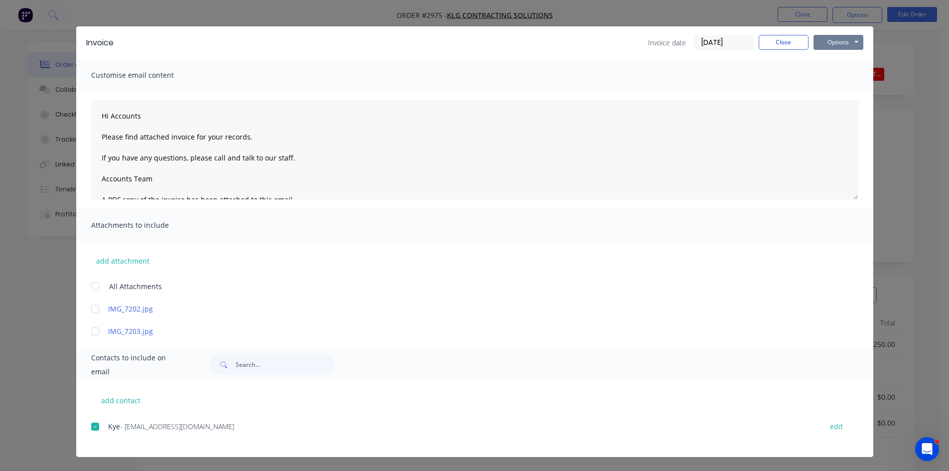
click at [830, 41] on button "Options" at bounding box center [838, 42] width 50 height 15
click at [834, 92] on button "Email" at bounding box center [845, 93] width 64 height 16
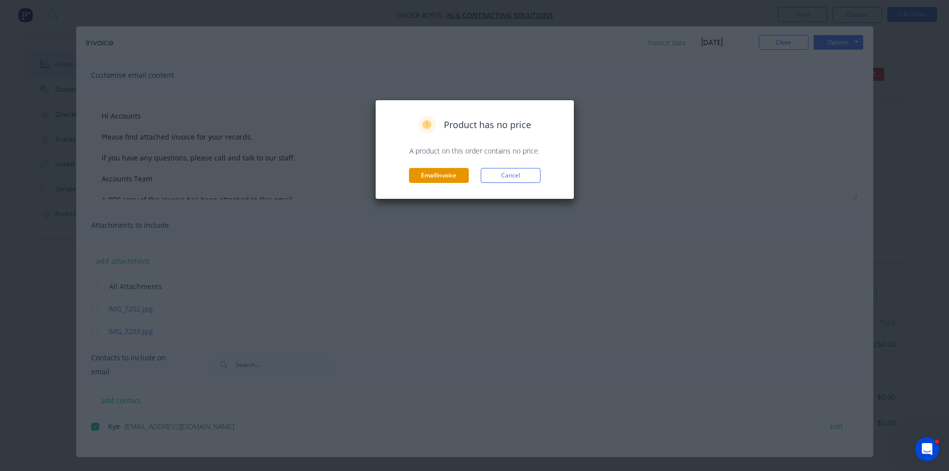
click at [430, 173] on button "Email invoice" at bounding box center [439, 175] width 60 height 15
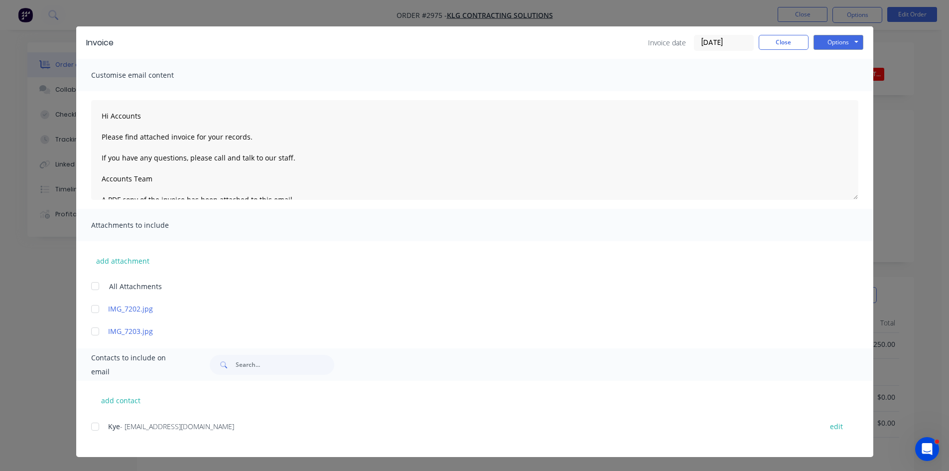
scroll to position [0, 0]
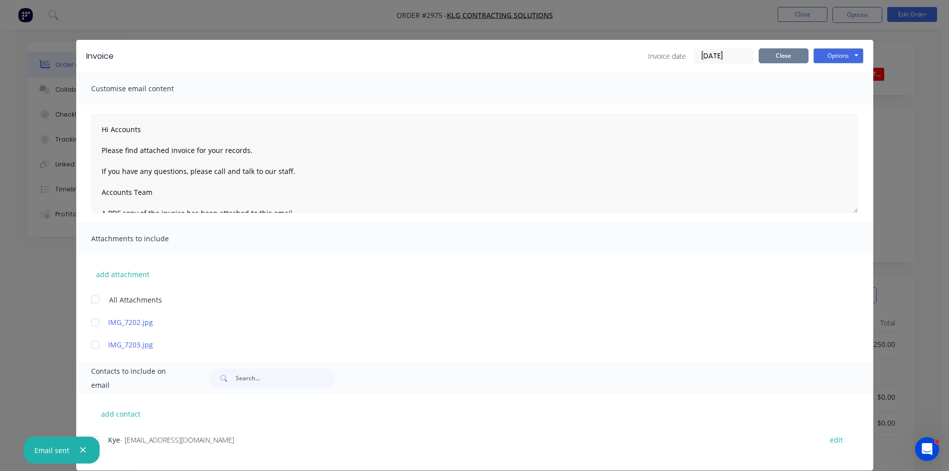
click at [777, 55] on button "Close" at bounding box center [784, 55] width 50 height 15
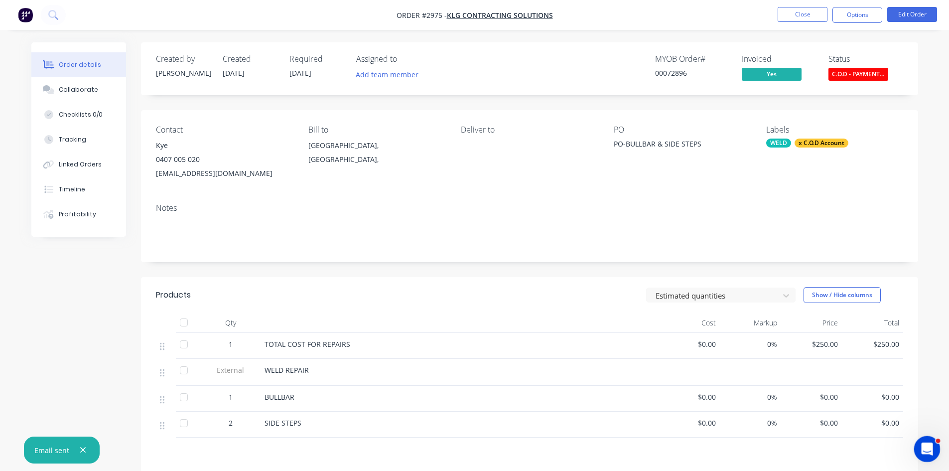
click at [929, 444] on icon "Open Intercom Messenger" at bounding box center [926, 447] width 16 height 16
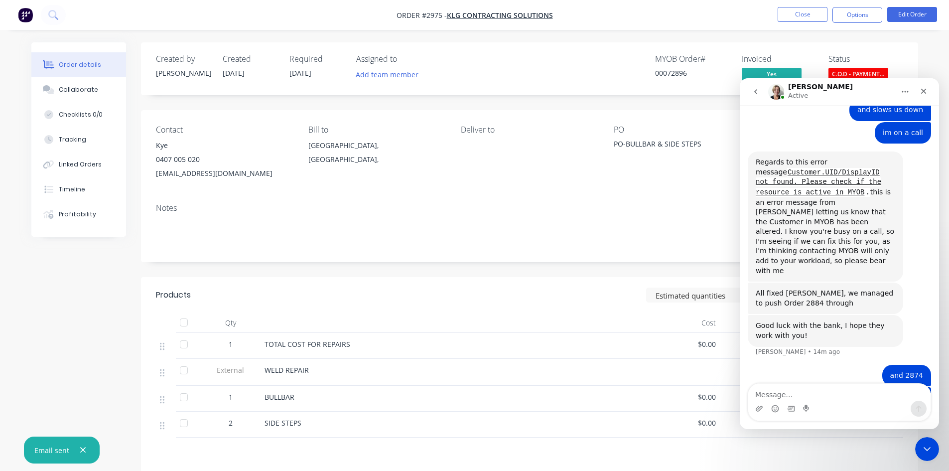
scroll to position [926, 0]
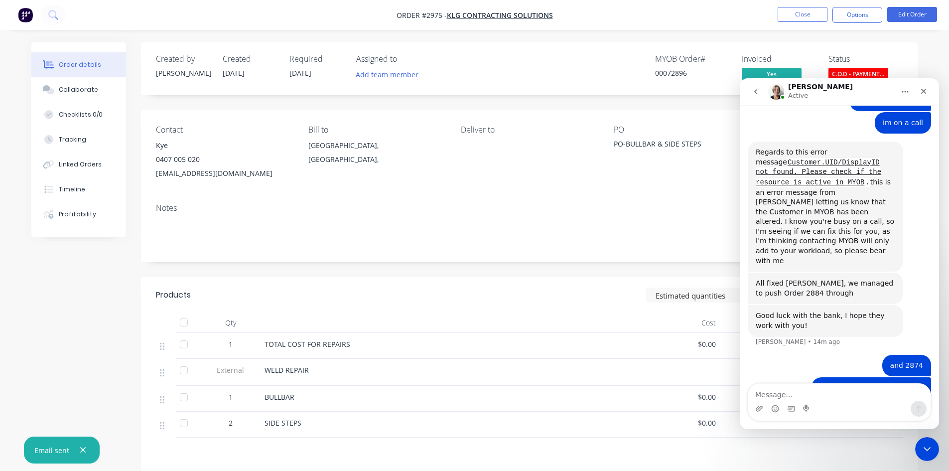
click at [775, 396] on textarea "Message…" at bounding box center [839, 392] width 182 height 17
type textarea "2"
click at [929, 449] on icon "Close Intercom Messenger" at bounding box center [926, 447] width 12 height 12
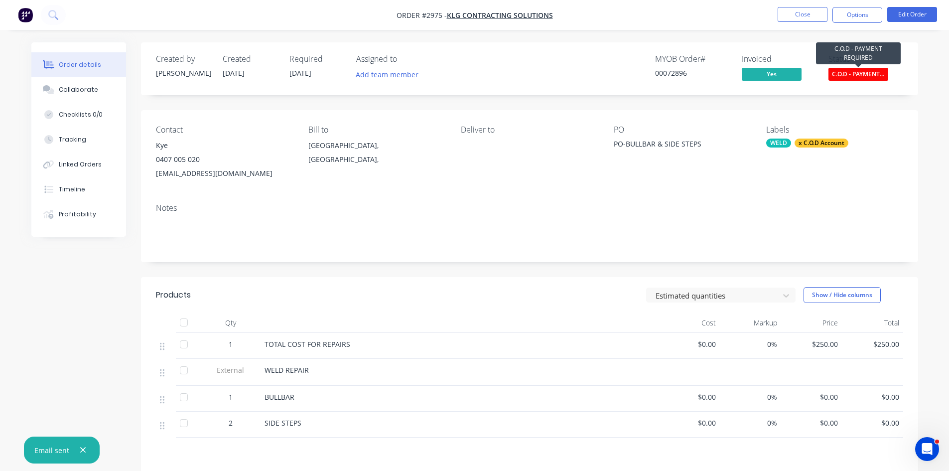
click at [860, 76] on span "C.O.D - PAYMENT..." at bounding box center [858, 74] width 60 height 12
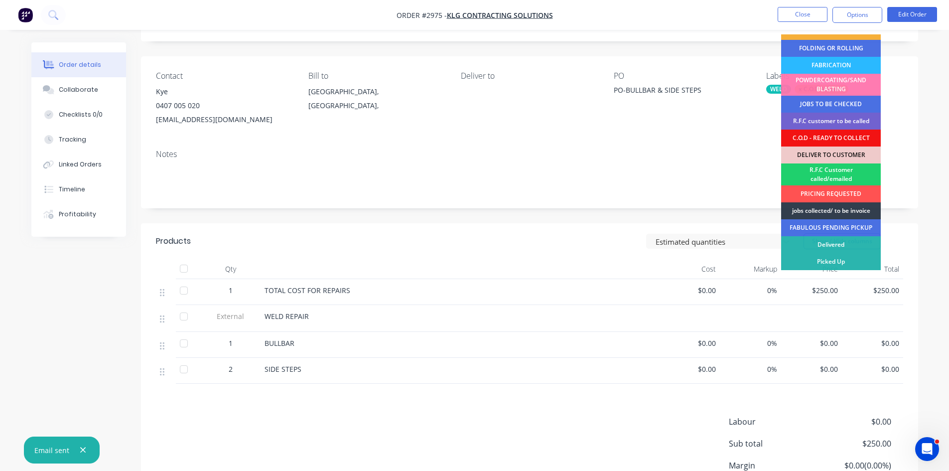
scroll to position [66, 0]
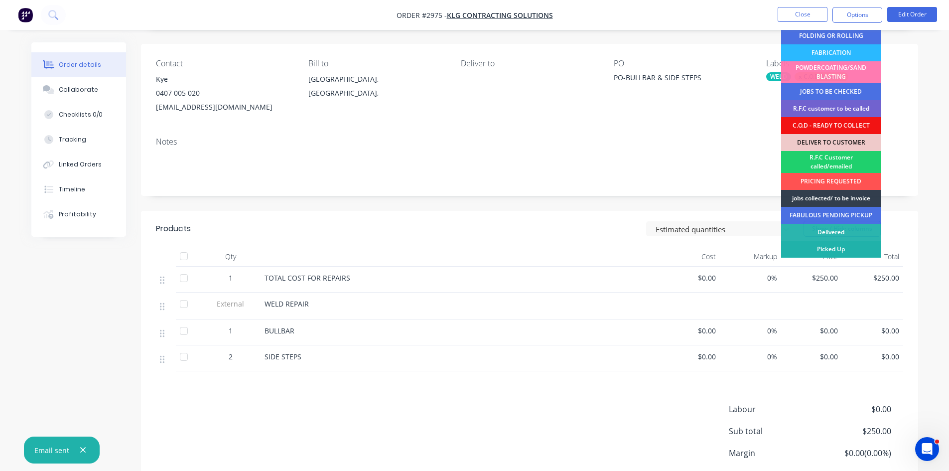
click at [837, 251] on div "Picked Up" at bounding box center [831, 249] width 100 height 17
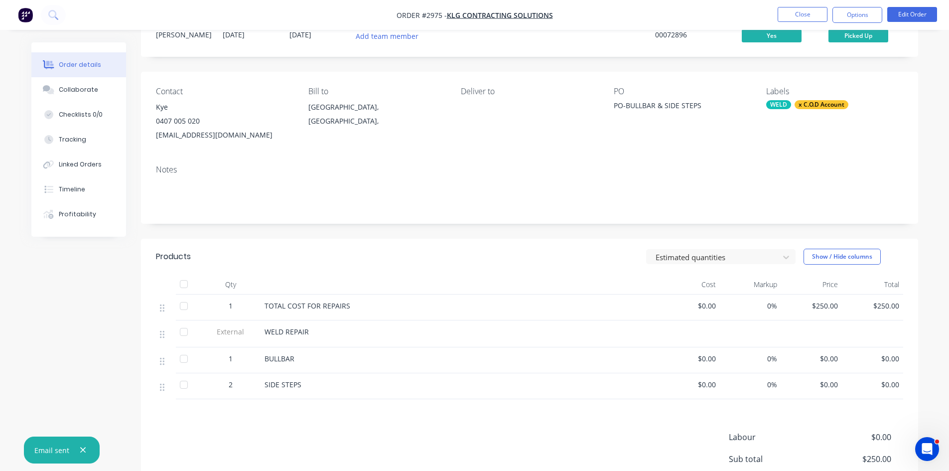
scroll to position [33, 0]
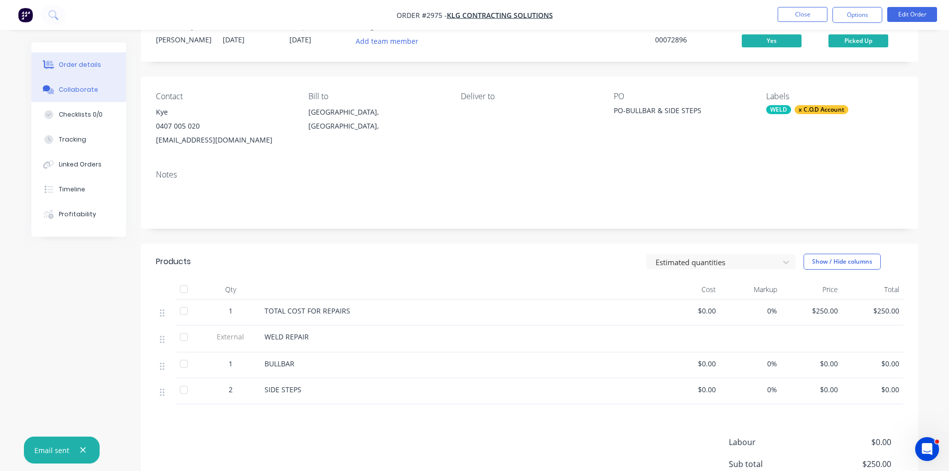
click at [80, 85] on div "Collaborate" at bounding box center [78, 89] width 39 height 9
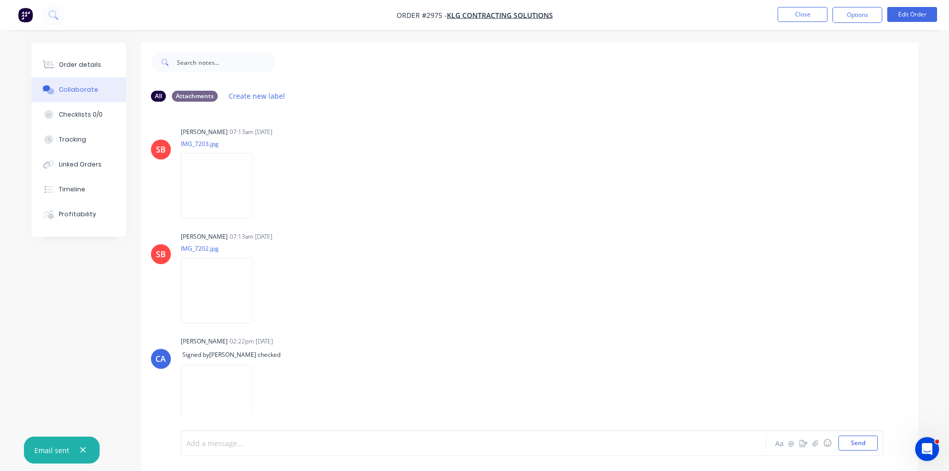
click at [248, 445] on div at bounding box center [446, 443] width 518 height 10
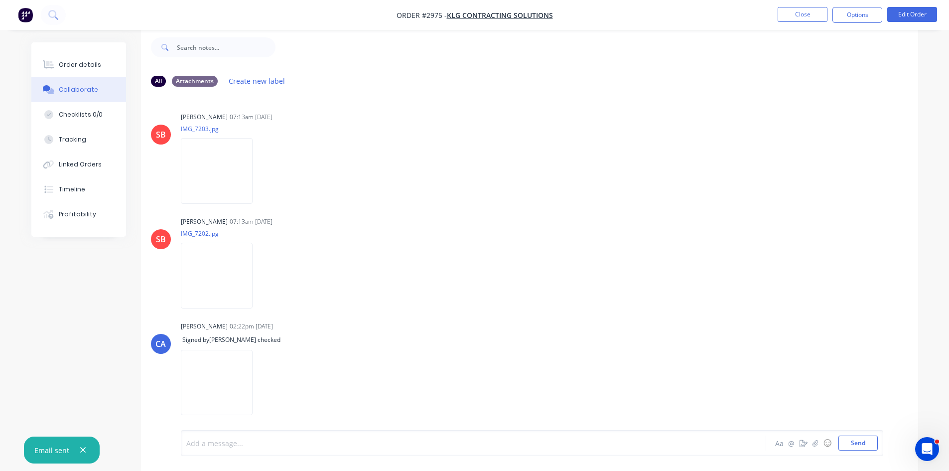
click at [235, 442] on div at bounding box center [446, 443] width 518 height 10
click at [89, 64] on div "Order details" at bounding box center [80, 64] width 42 height 9
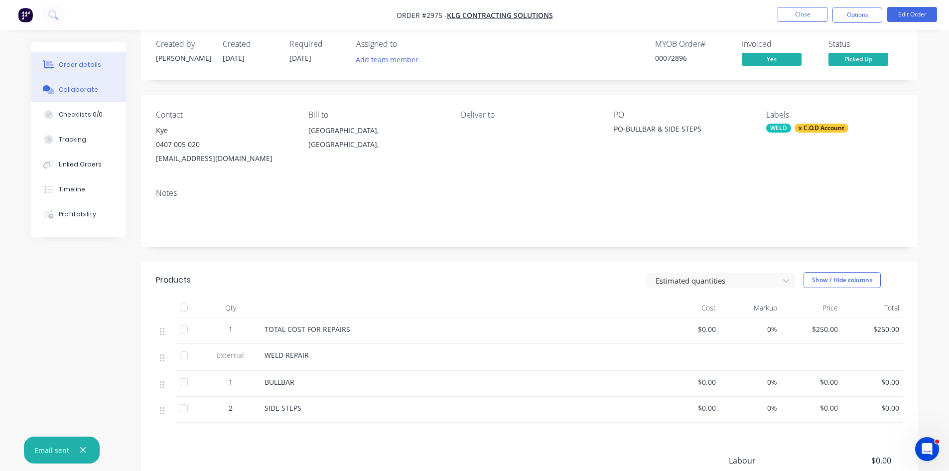
click at [73, 91] on div "Collaborate" at bounding box center [78, 89] width 39 height 9
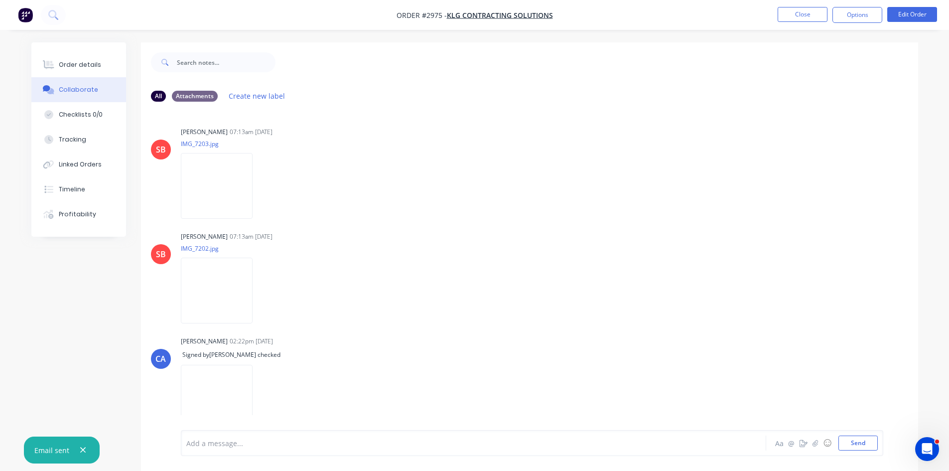
click at [235, 444] on div at bounding box center [446, 443] width 518 height 10
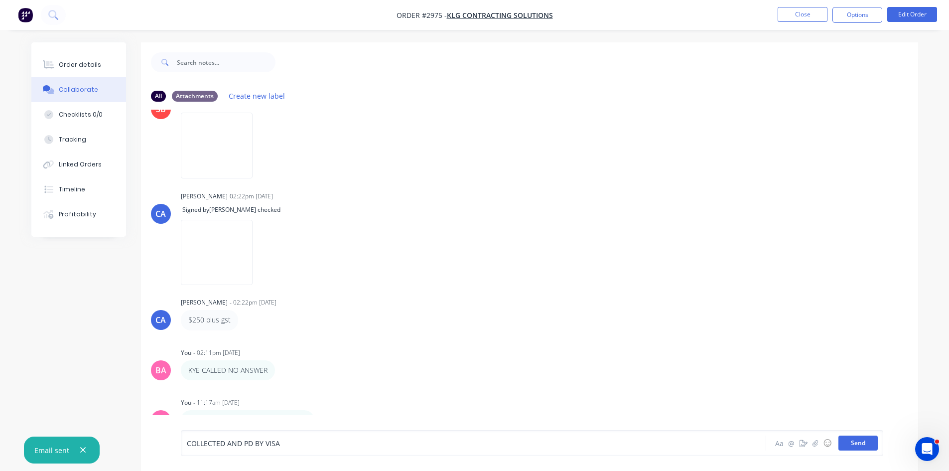
click at [860, 444] on button "Send" at bounding box center [857, 442] width 39 height 15
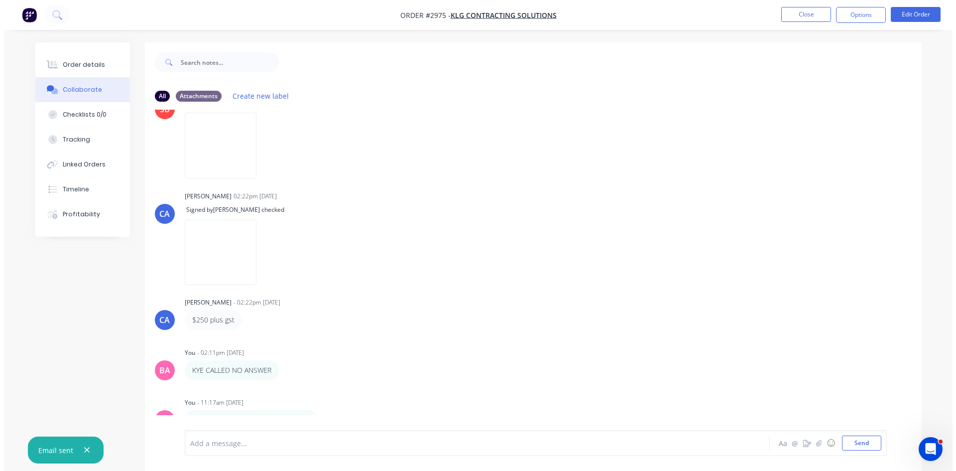
scroll to position [195, 0]
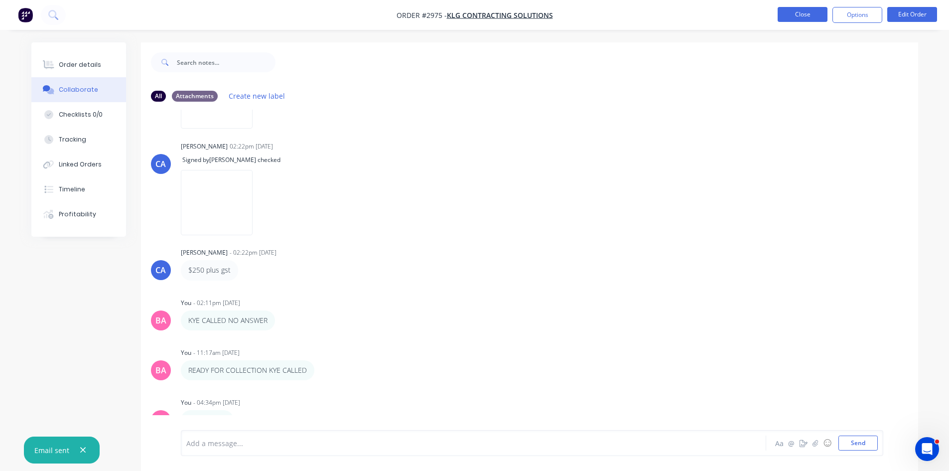
click at [805, 10] on button "Close" at bounding box center [803, 14] width 50 height 15
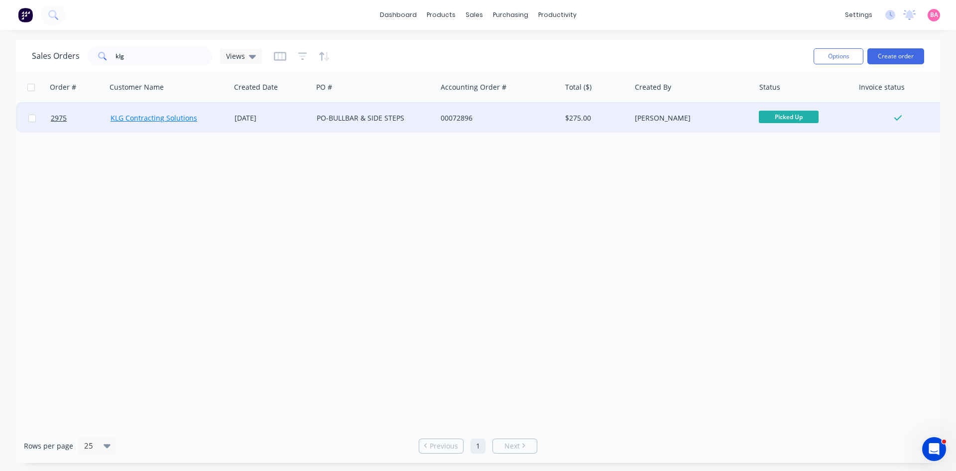
click at [139, 117] on link "KLG Contracting Solutions" at bounding box center [154, 117] width 87 height 9
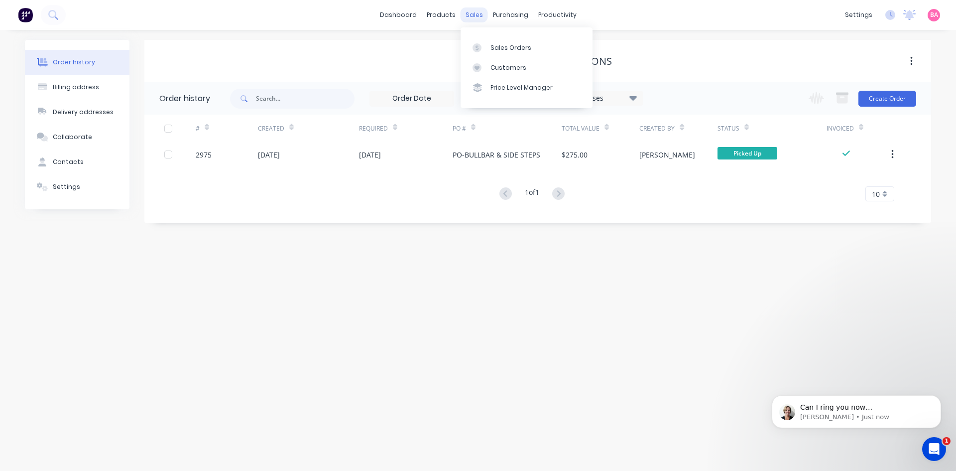
scroll to position [956, 0]
click at [506, 46] on div "Sales Orders" at bounding box center [511, 47] width 41 height 9
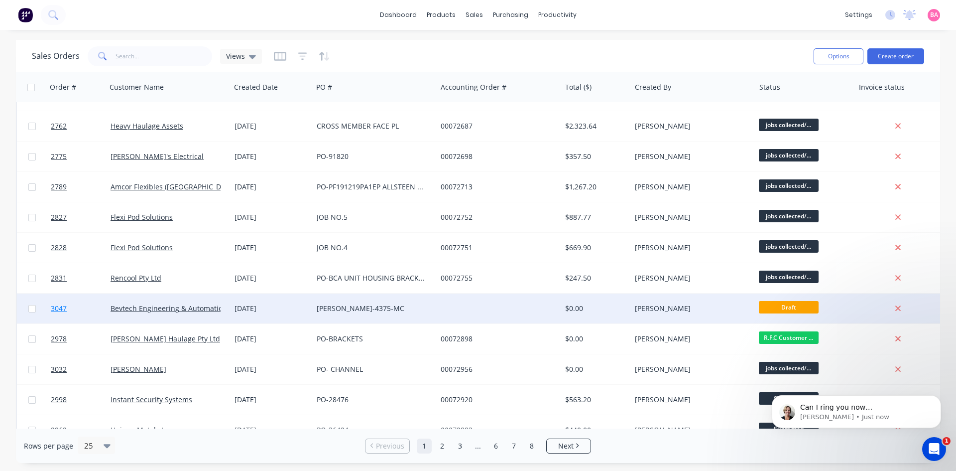
click at [55, 306] on span "3047" at bounding box center [59, 308] width 16 height 10
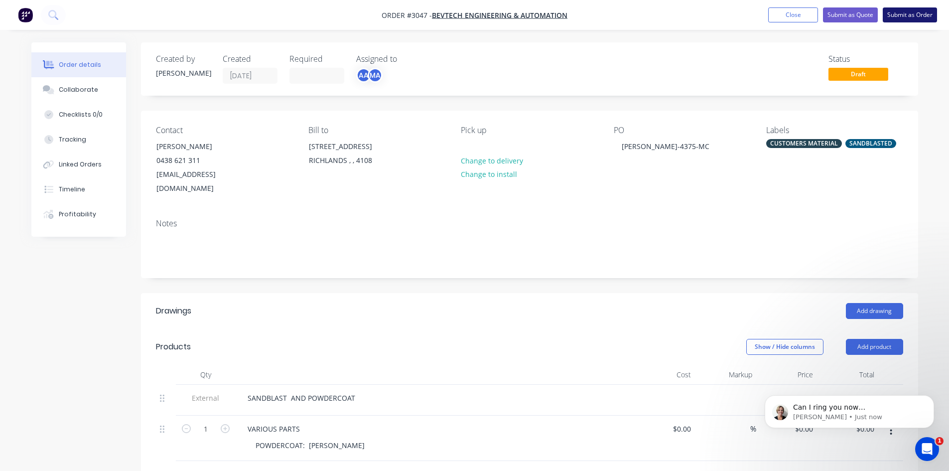
click at [908, 14] on button "Submit as Order" at bounding box center [910, 14] width 54 height 15
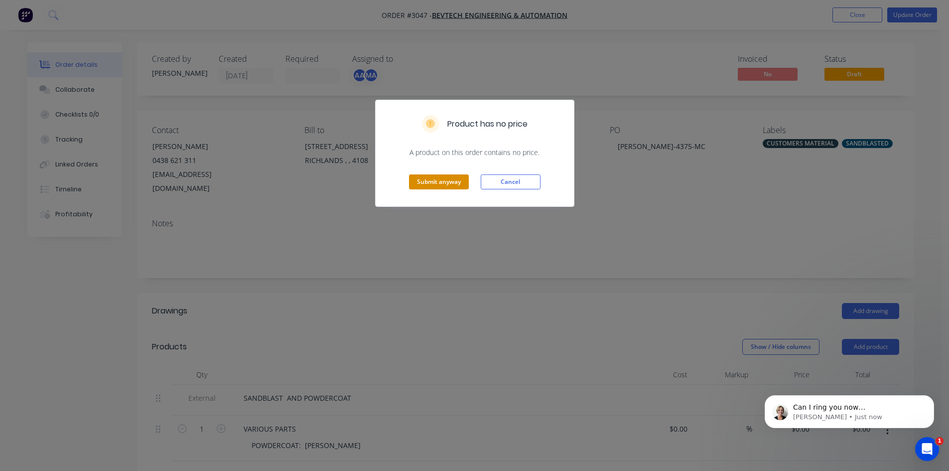
click at [440, 181] on button "Submit anyway" at bounding box center [439, 181] width 60 height 15
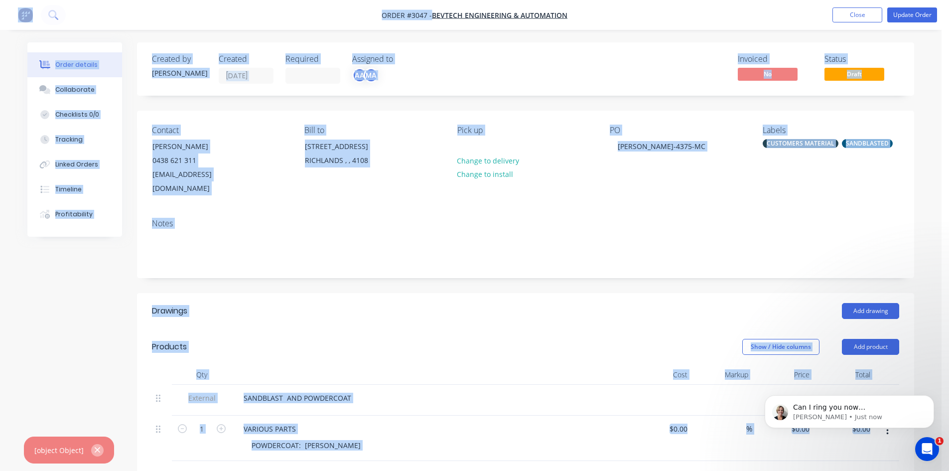
drag, startPoint x: 33, startPoint y: 449, endPoint x: 99, endPoint y: 454, distance: 66.4
click at [99, 454] on div "[object Object]" at bounding box center [69, 449] width 90 height 27
copy div "[object Object]"
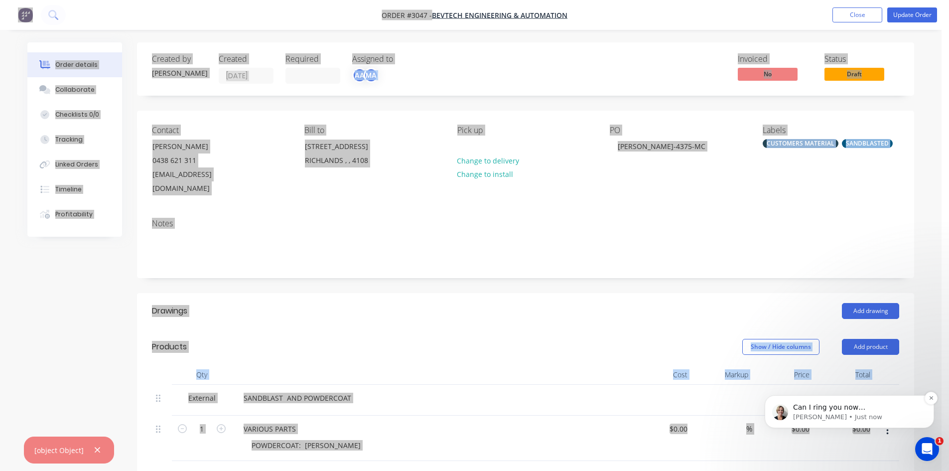
click at [857, 407] on span "Can I ring you now [PERSON_NAME]?" at bounding box center [829, 412] width 72 height 18
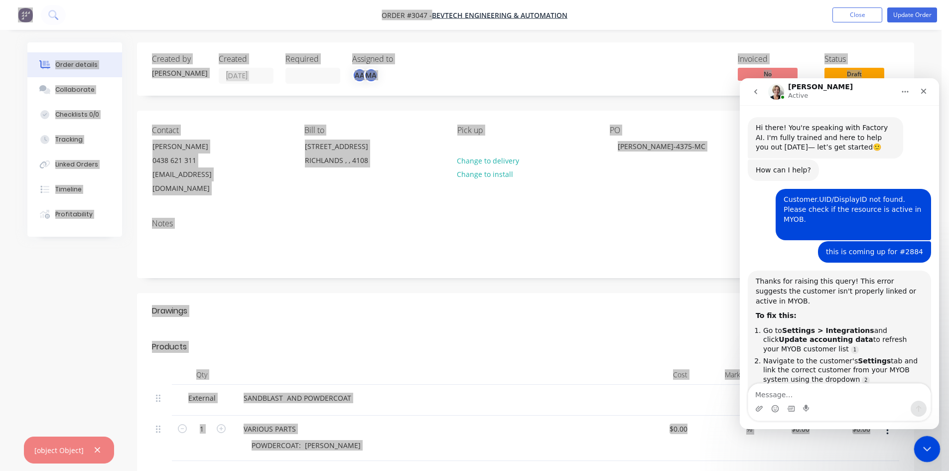
scroll to position [11, 0]
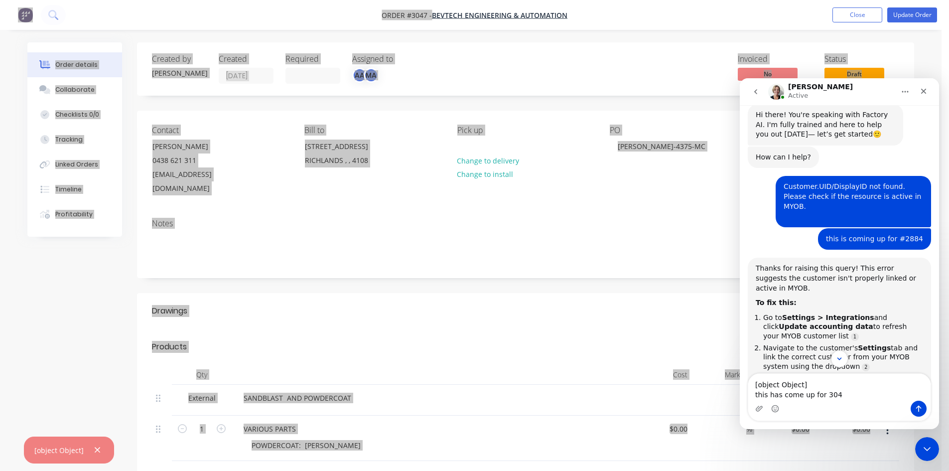
type textarea "[object Object] this has come up for 3047"
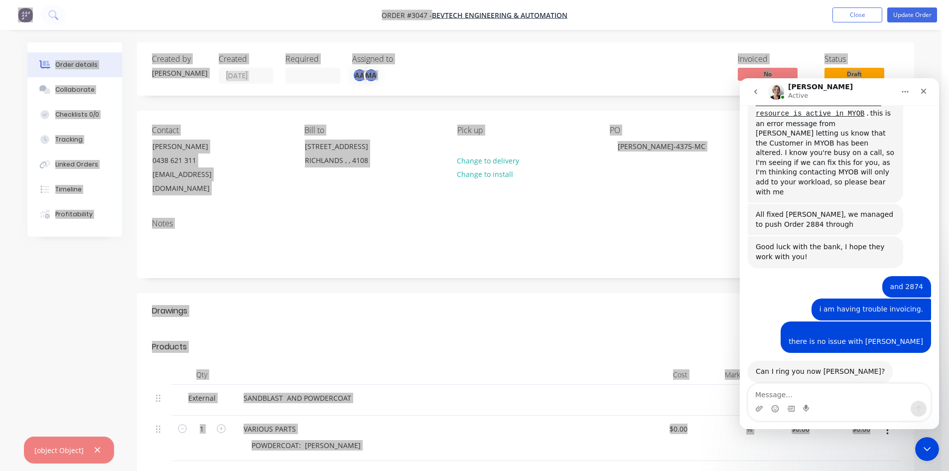
scroll to position [996, 0]
type textarea "no just text"
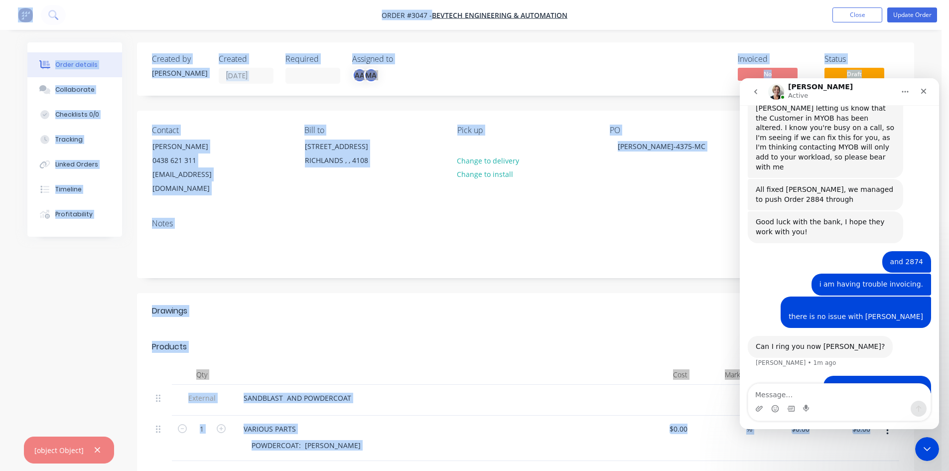
click at [641, 219] on div "Notes" at bounding box center [525, 223] width 747 height 9
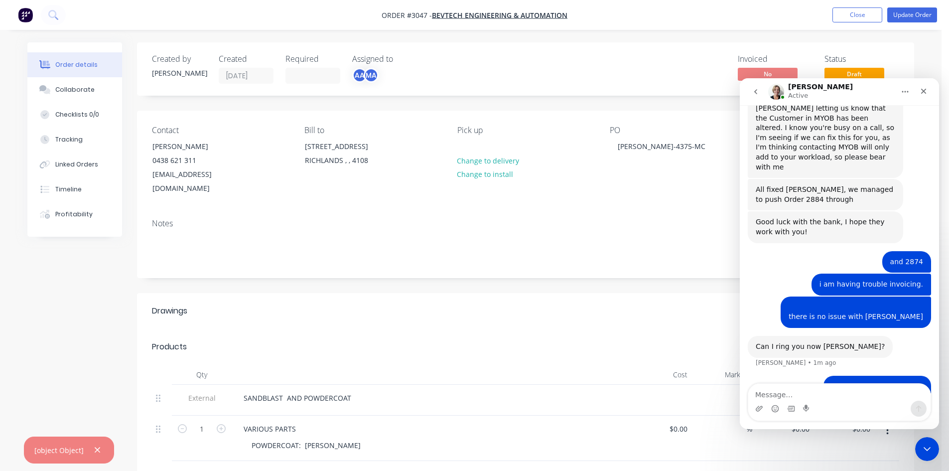
click at [690, 193] on div "Contact [PERSON_NAME] [PHONE_NUMBER] [EMAIL_ADDRESS][DOMAIN_NAME] Bill to [STRE…" at bounding box center [525, 161] width 777 height 100
drag, startPoint x: 929, startPoint y: 447, endPoint x: 1741, endPoint y: 774, distance: 875.0
click at [929, 447] on icon "Close Intercom Messenger" at bounding box center [926, 447] width 12 height 12
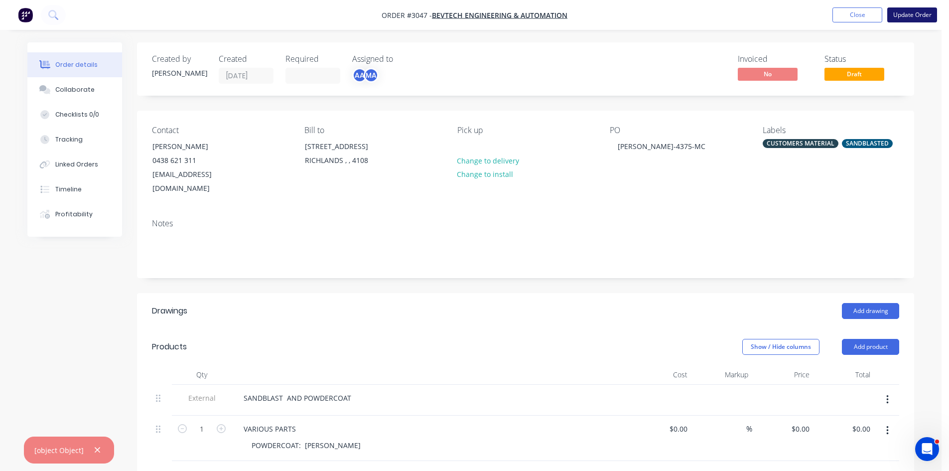
click at [917, 12] on button "Update Order" at bounding box center [912, 14] width 50 height 15
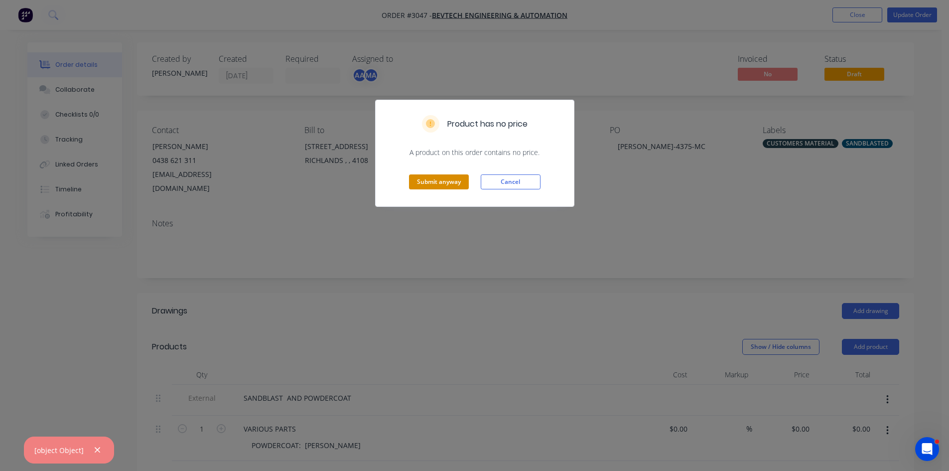
click at [442, 181] on button "Submit anyway" at bounding box center [439, 181] width 60 height 15
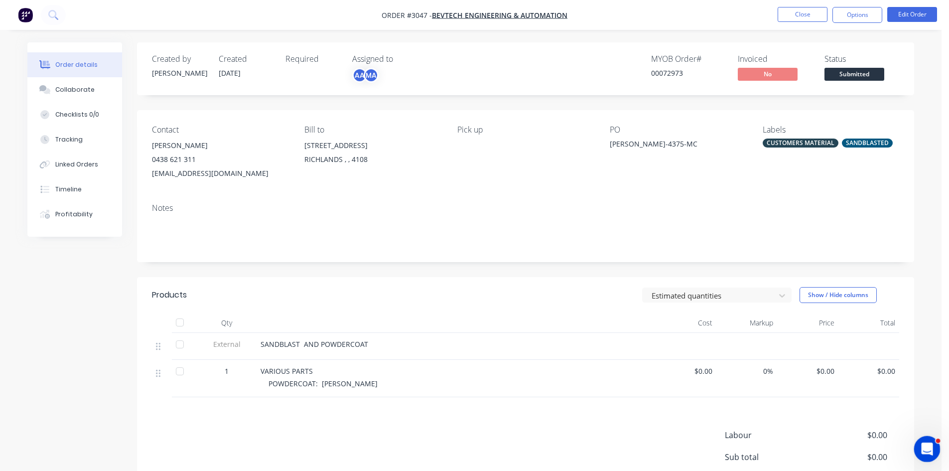
click at [929, 451] on icon "Open Intercom Messenger" at bounding box center [926, 447] width 16 height 16
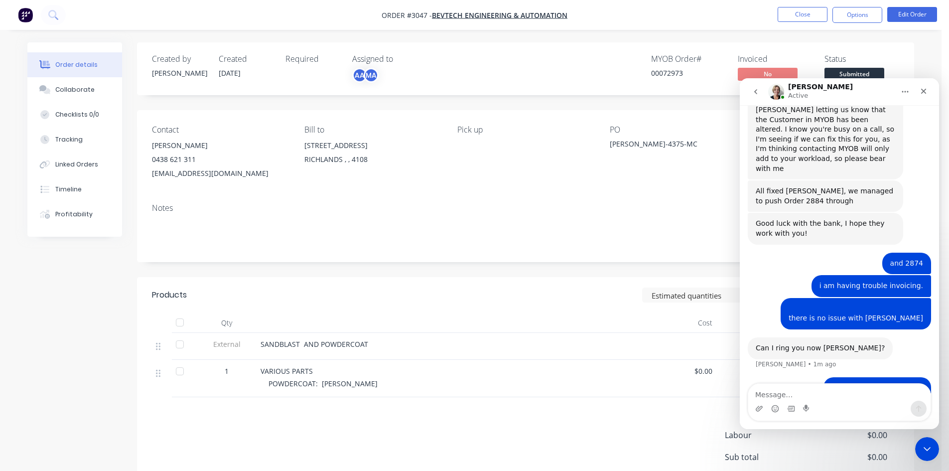
click at [784, 396] on textarea "Message…" at bounding box center [839, 392] width 182 height 17
type textarea "worked ok"
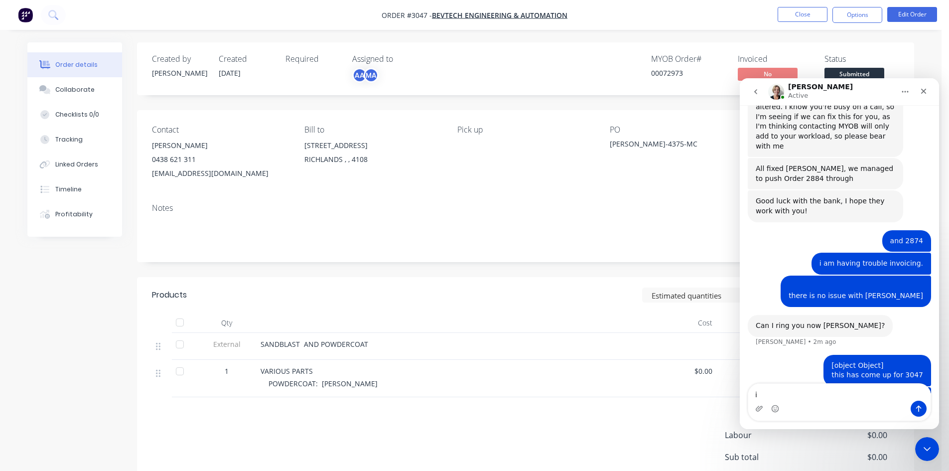
scroll to position [1079, 0]
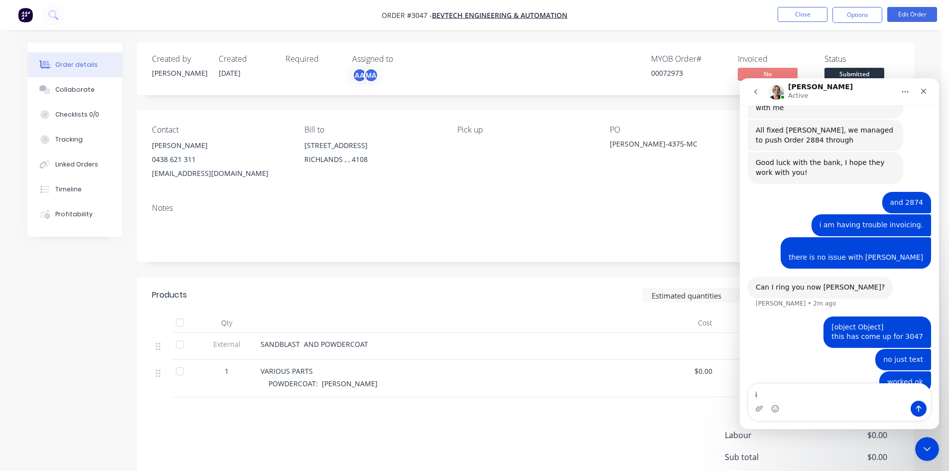
type textarea "i"
type textarea "thanks"
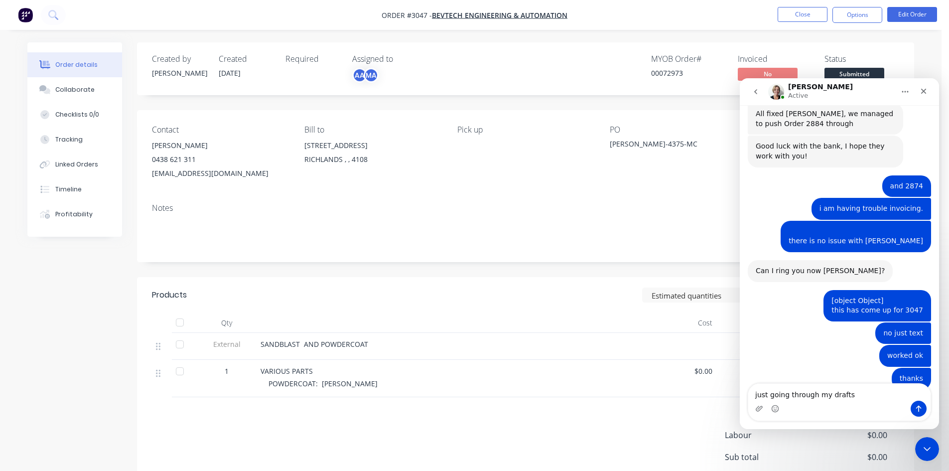
scroll to position [1094, 0]
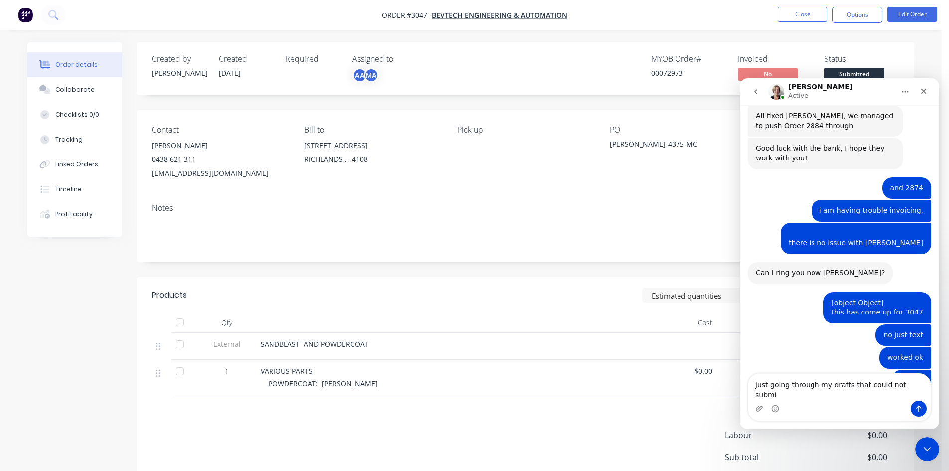
type textarea "just going through my drafts that could not submit"
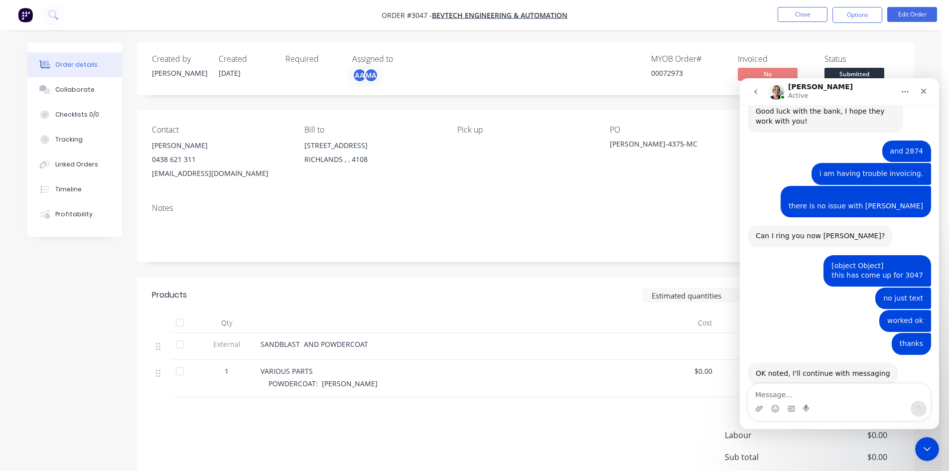
scroll to position [1133, 0]
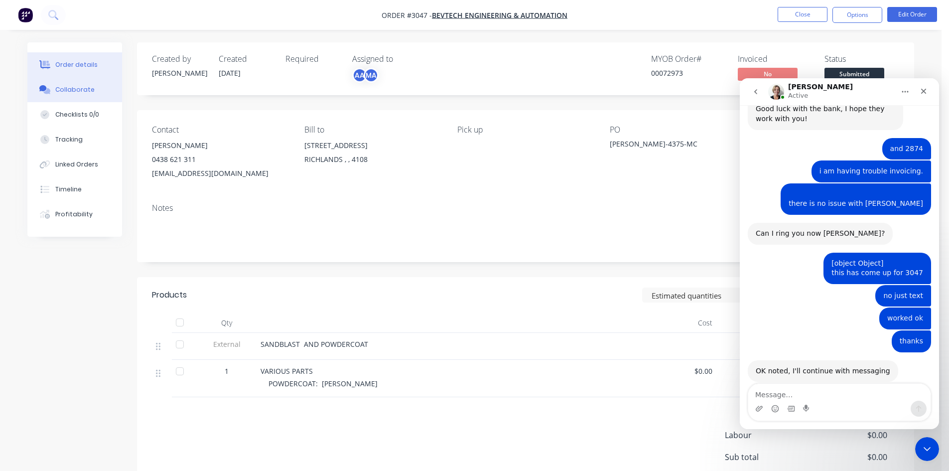
click at [79, 89] on div "Collaborate" at bounding box center [74, 89] width 39 height 9
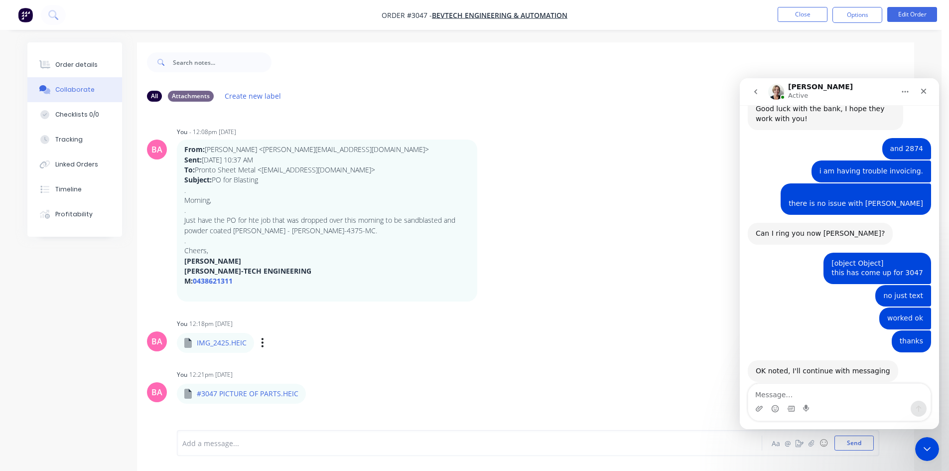
scroll to position [15, 0]
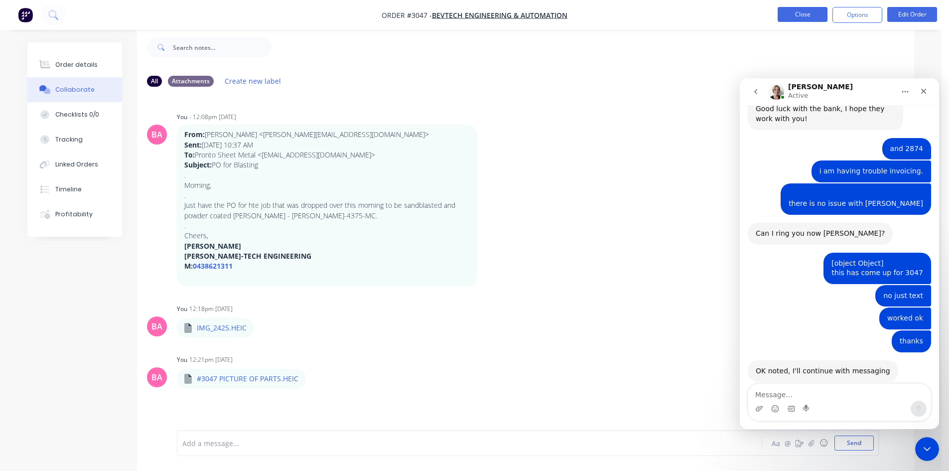
click at [808, 14] on button "Close" at bounding box center [803, 14] width 50 height 15
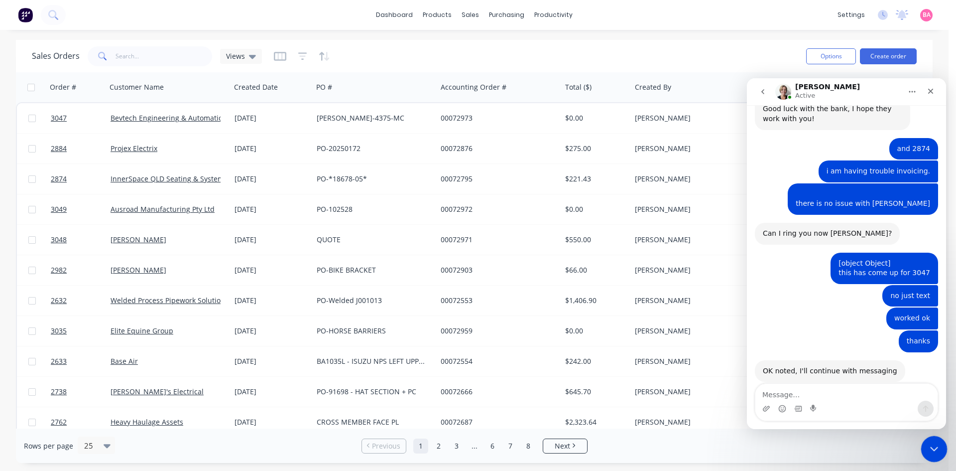
click at [929, 439] on div "Close Intercom Messenger" at bounding box center [933, 447] width 24 height 24
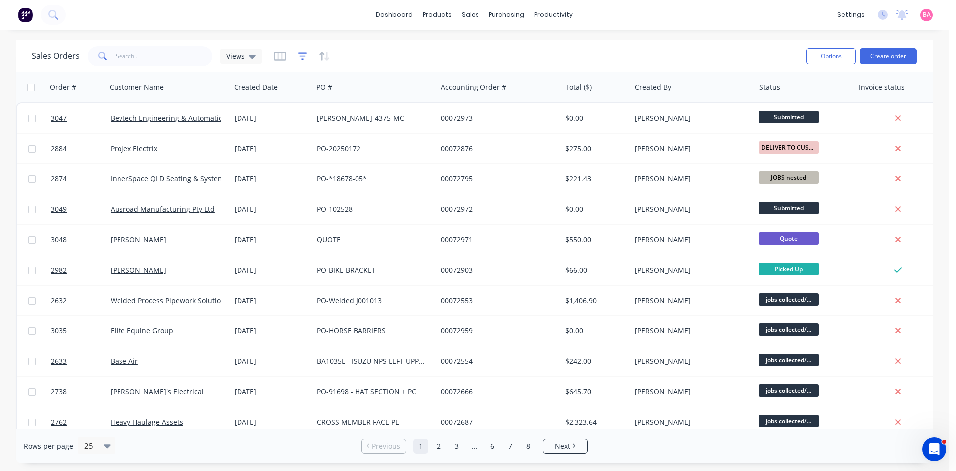
click at [301, 56] on icon "button" at bounding box center [302, 55] width 6 height 1
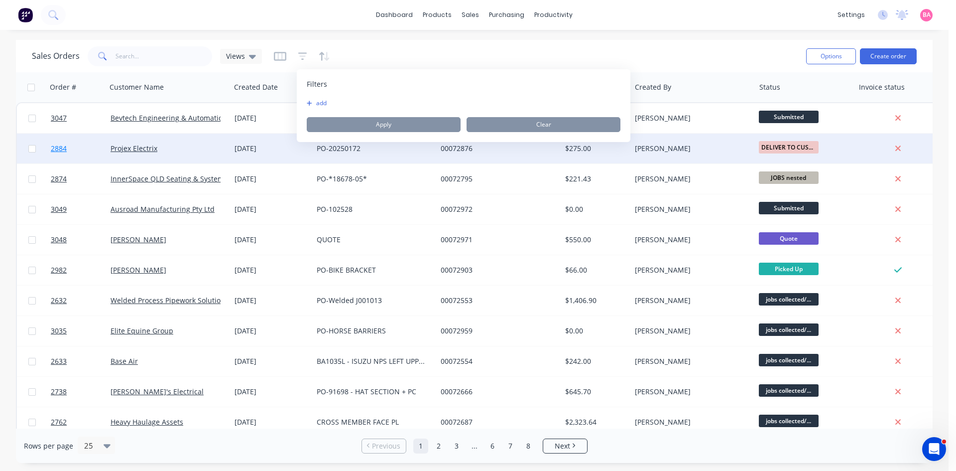
click at [61, 148] on span "2884" at bounding box center [59, 148] width 16 height 10
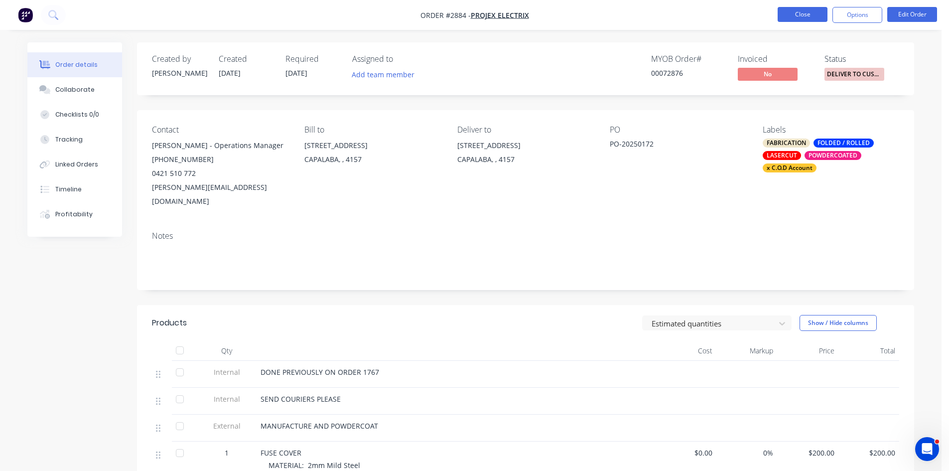
click at [804, 15] on button "Close" at bounding box center [803, 14] width 50 height 15
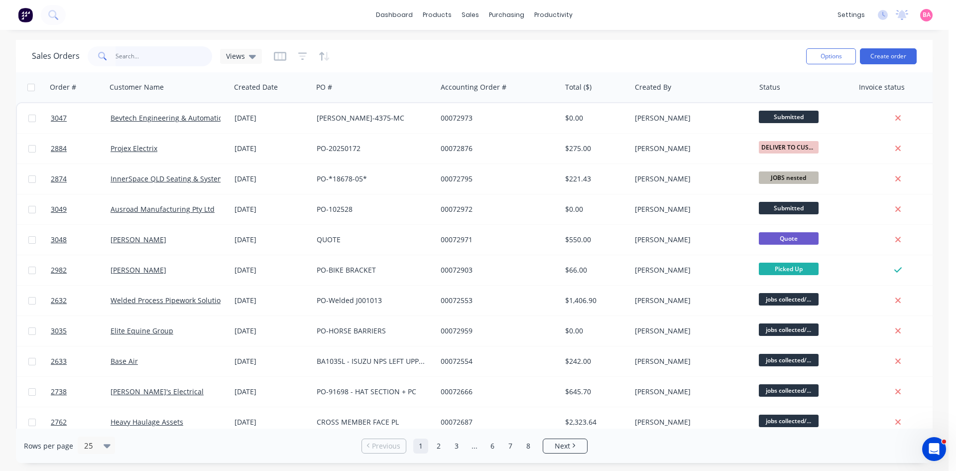
click at [154, 57] on input "text" at bounding box center [164, 56] width 97 height 20
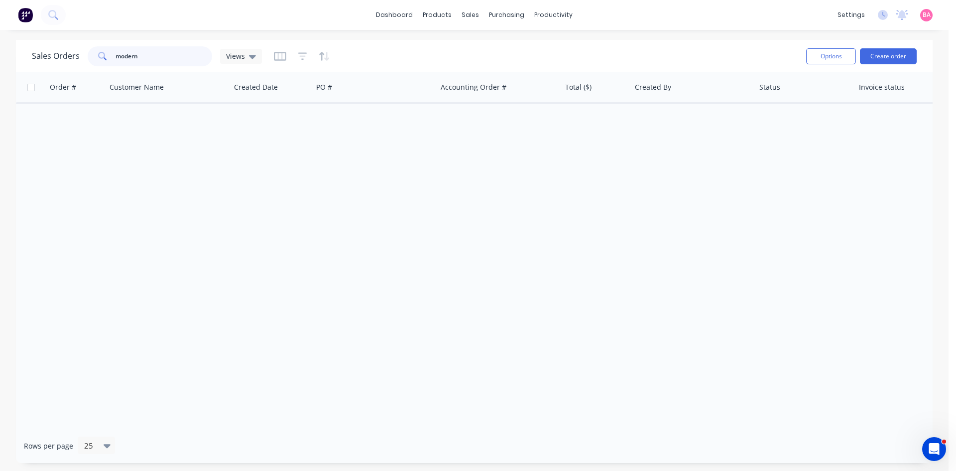
type input "modern"
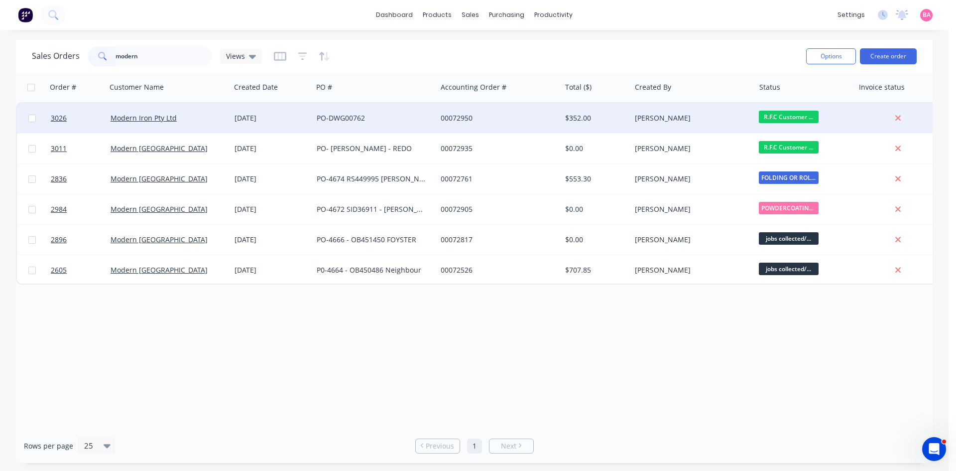
click at [779, 114] on span "R.F.C Customer ..." at bounding box center [789, 117] width 60 height 12
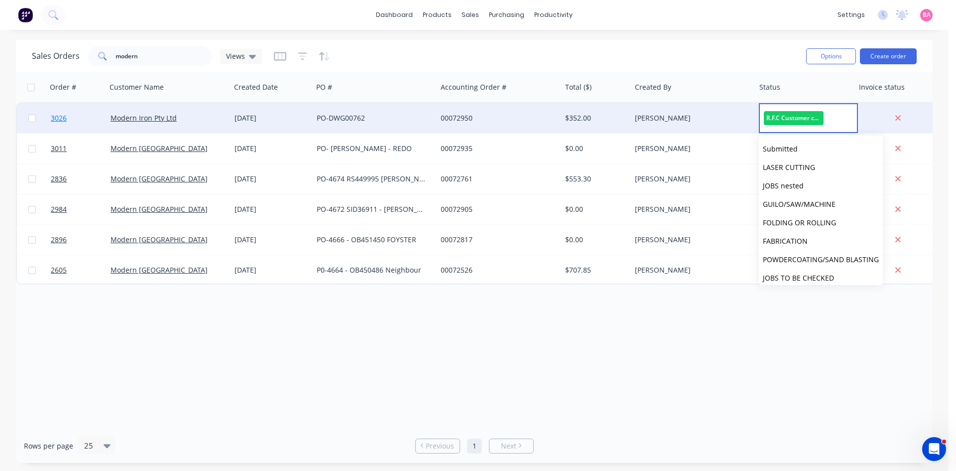
click at [54, 116] on span "3026" at bounding box center [59, 118] width 16 height 10
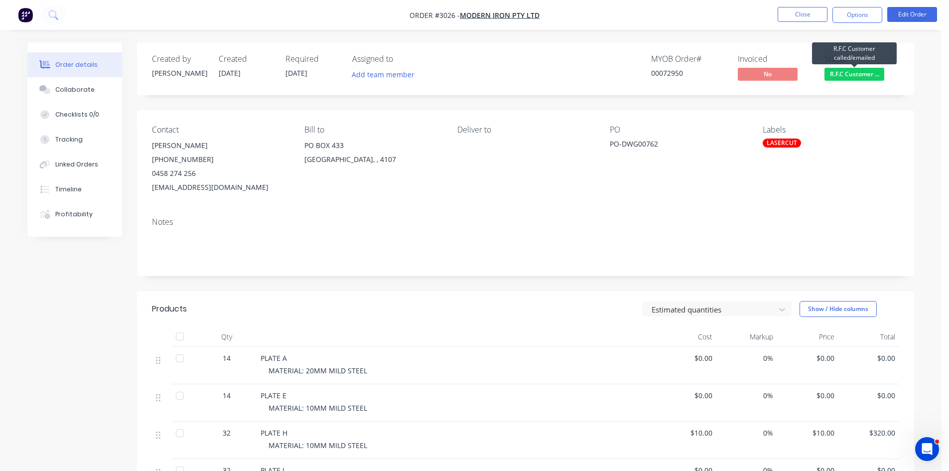
click at [852, 70] on span "R.F.C Customer ..." at bounding box center [854, 74] width 60 height 12
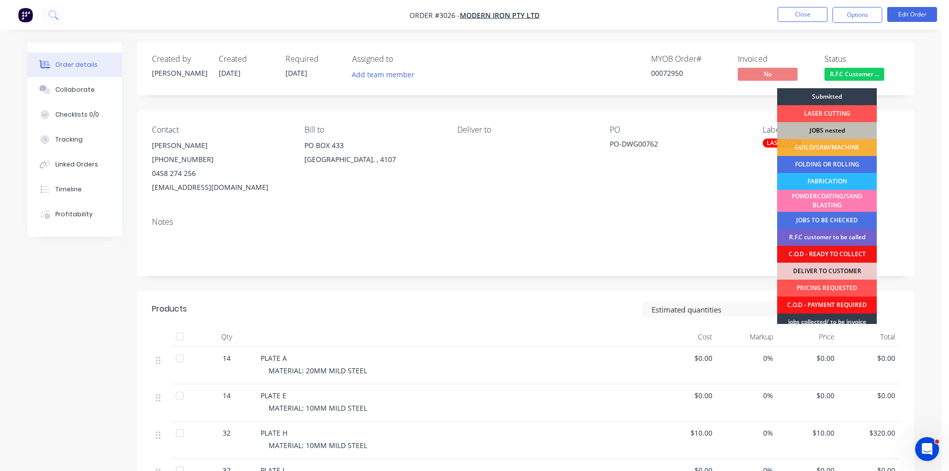
click at [833, 127] on div "JOBS nested" at bounding box center [827, 130] width 100 height 17
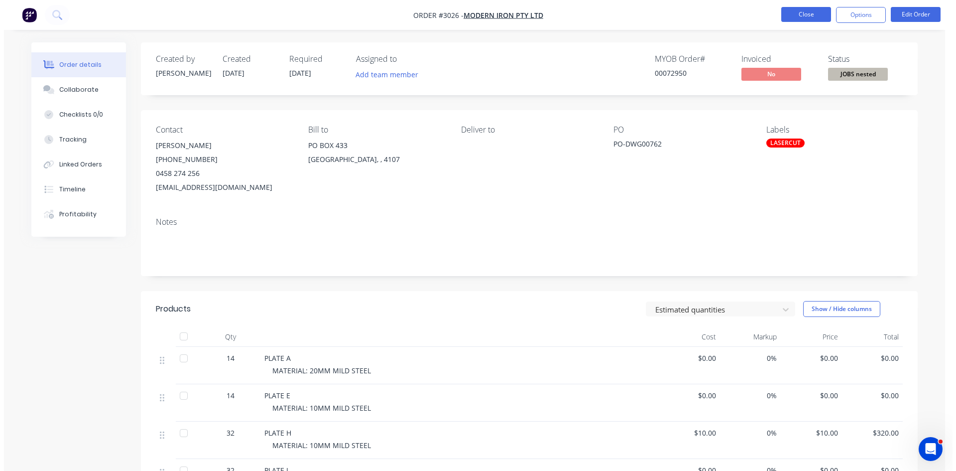
scroll to position [1172, 0]
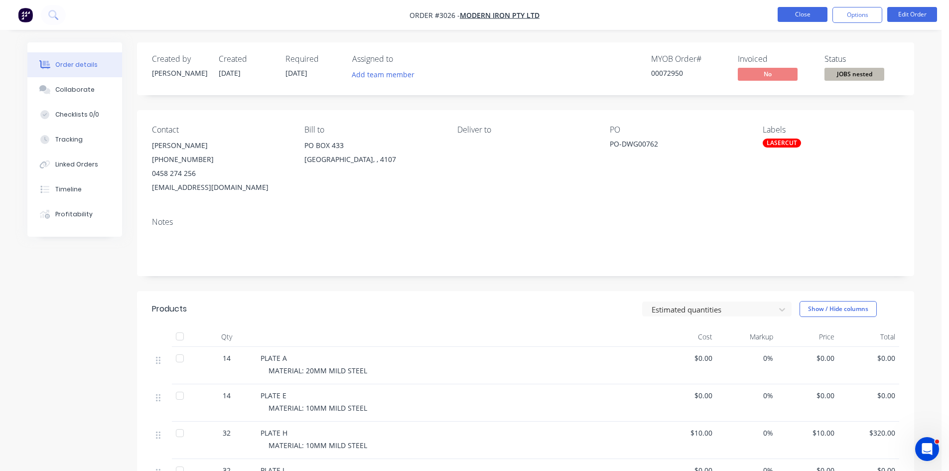
click at [807, 12] on button "Close" at bounding box center [803, 14] width 50 height 15
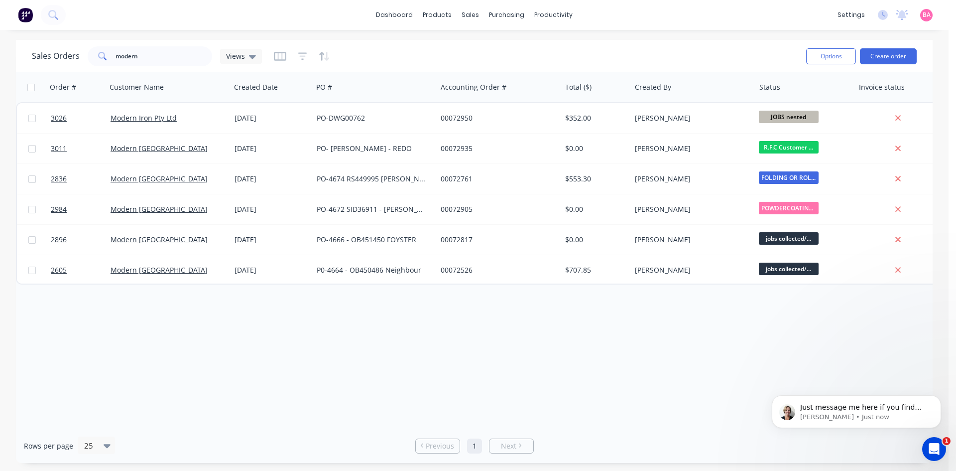
scroll to position [1163, 0]
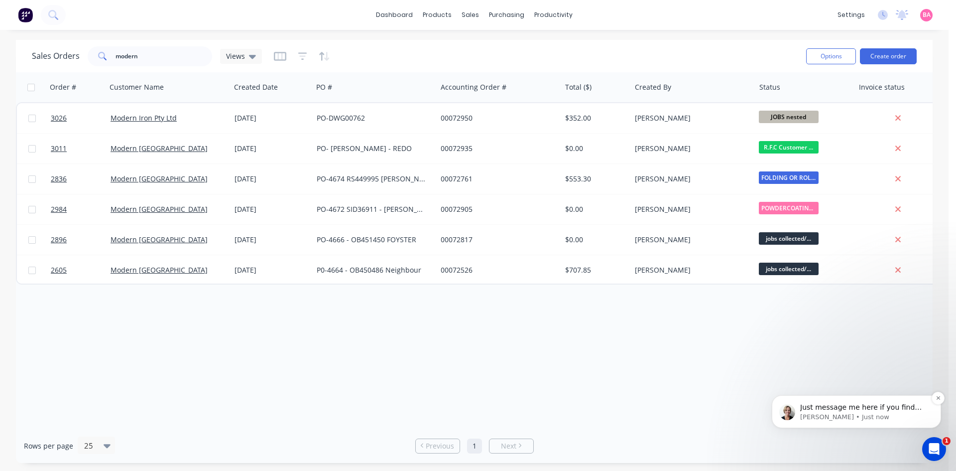
click at [843, 425] on div "Just message me here if you find any more [PERSON_NAME] • Just now" at bounding box center [856, 411] width 169 height 33
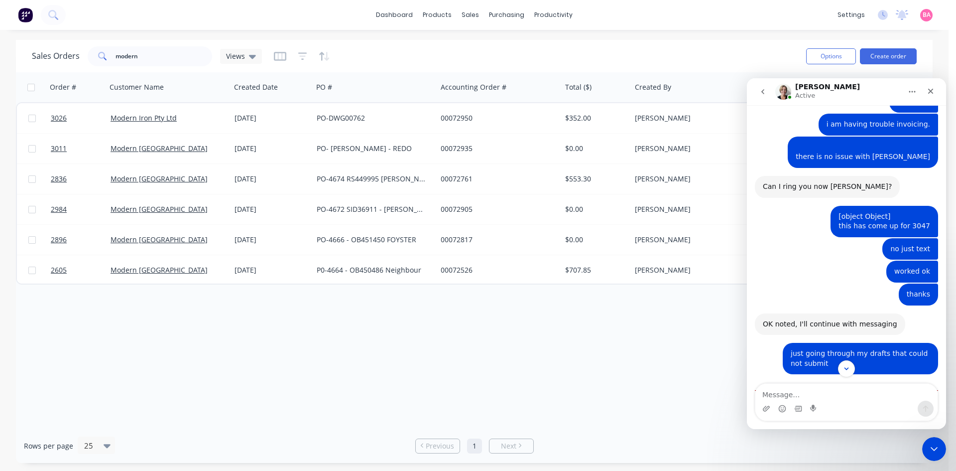
scroll to position [1179, 0]
click at [797, 398] on textarea "Message…" at bounding box center [847, 392] width 182 height 17
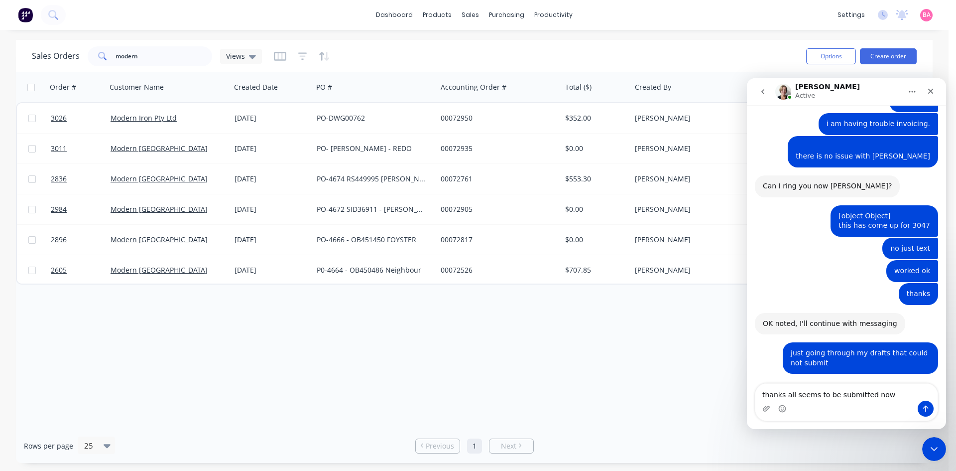
type textarea "thanks all seems to be submitted now"
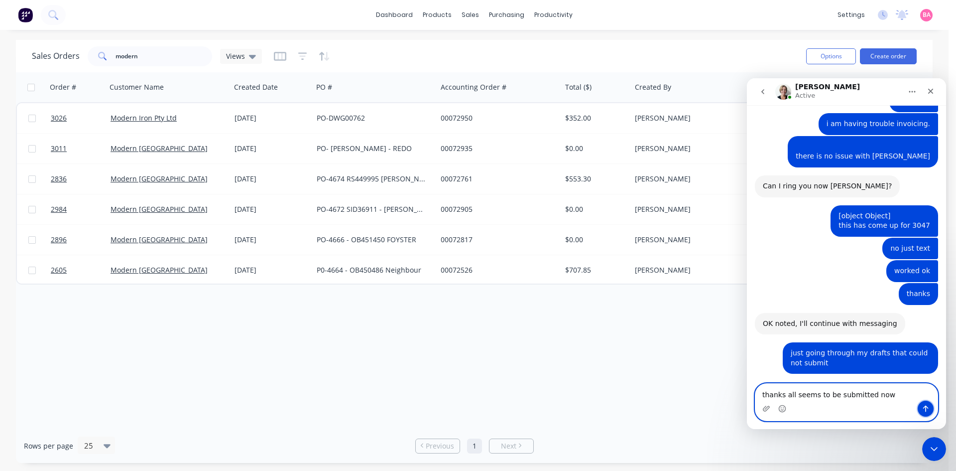
click at [925, 406] on icon "Send a message…" at bounding box center [926, 408] width 5 height 6
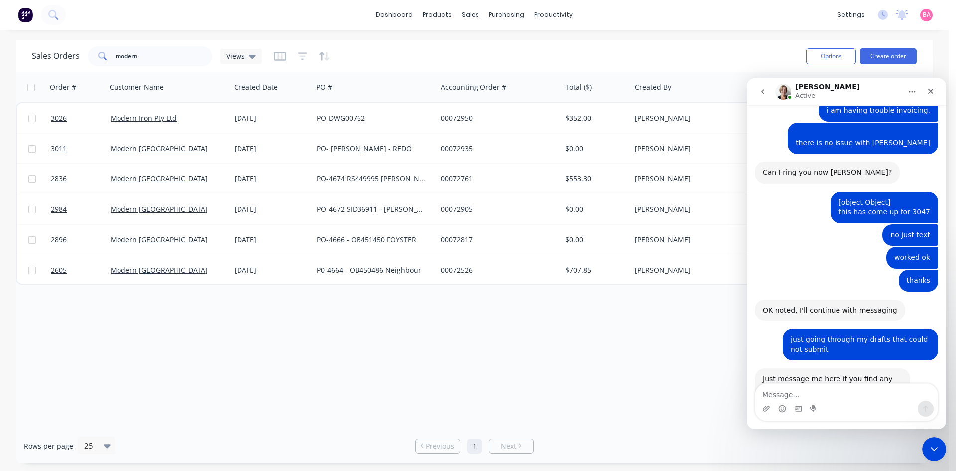
click at [449, 368] on div "Order # Customer Name Created Date PO # Accounting Order # Total ($) Created By…" at bounding box center [474, 250] width 917 height 356
click at [930, 94] on icon "Close" at bounding box center [931, 91] width 8 height 8
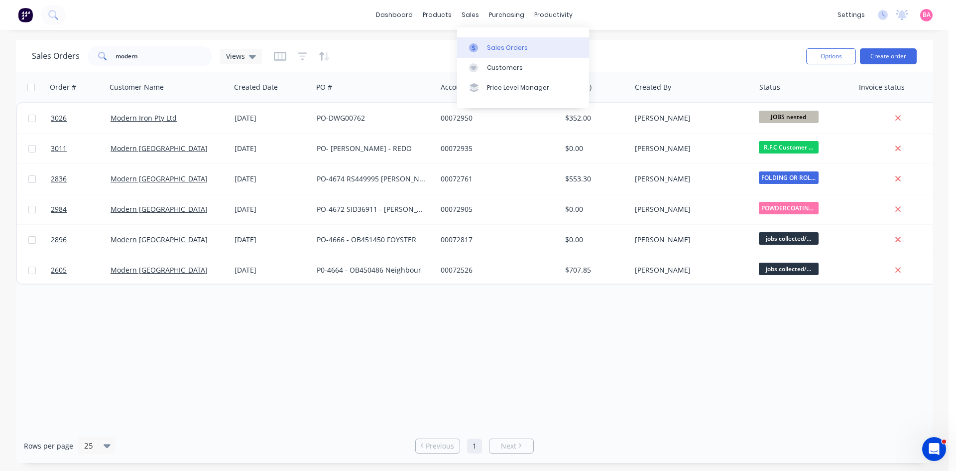
click at [493, 50] on div "Sales Orders" at bounding box center [507, 47] width 41 height 9
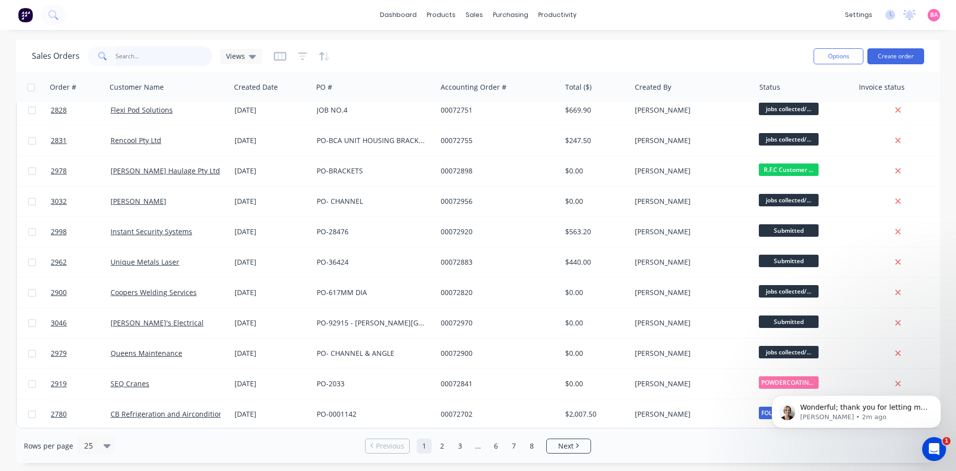
click at [143, 53] on input "text" at bounding box center [164, 56] width 97 height 20
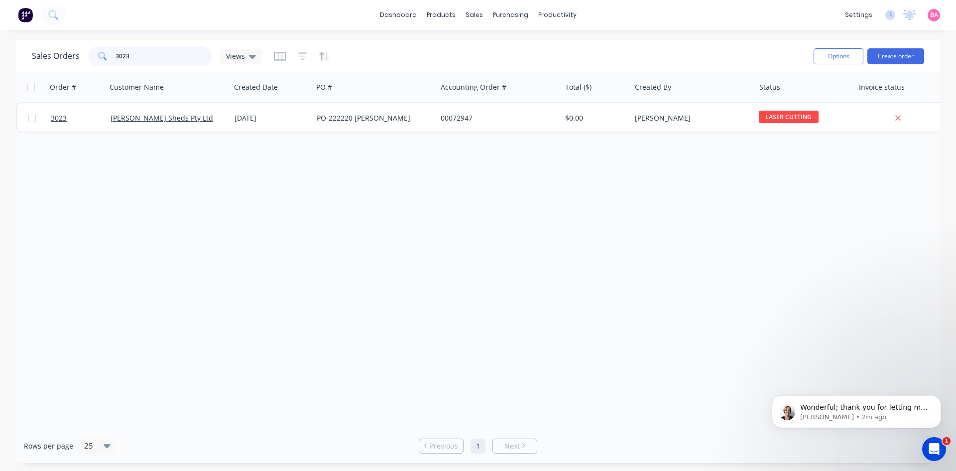
drag, startPoint x: 138, startPoint y: 54, endPoint x: -3, endPoint y: 46, distance: 142.2
click at [0, 46] on html "dashboard products sales purchasing productivity dashboard products Product Cat…" at bounding box center [478, 235] width 956 height 471
drag, startPoint x: 138, startPoint y: 55, endPoint x: -15, endPoint y: 55, distance: 153.9
click at [0, 55] on html "dashboard products sales purchasing productivity dashboard products Product Cat…" at bounding box center [478, 235] width 956 height 471
drag, startPoint x: 139, startPoint y: 56, endPoint x: 6, endPoint y: 55, distance: 133.0
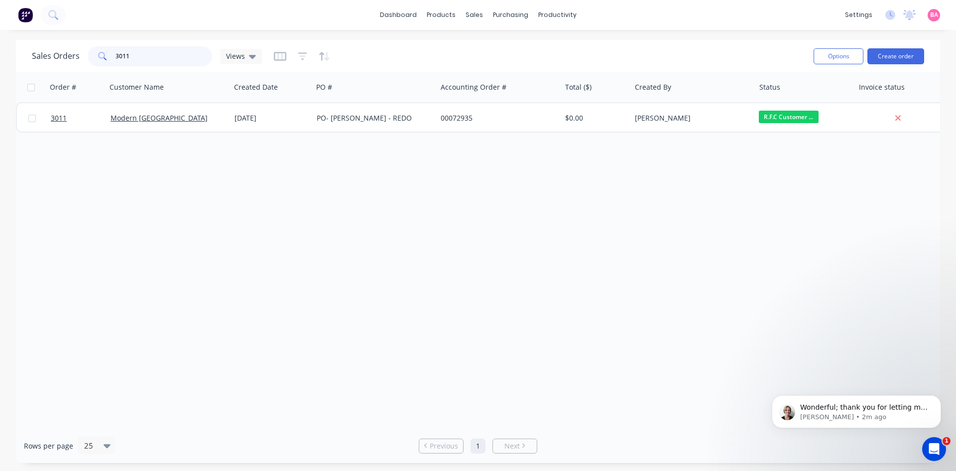
click at [6, 55] on div "Sales Orders 3011 Views Options Create order Order # Customer Name Created Date…" at bounding box center [478, 251] width 956 height 423
drag, startPoint x: 141, startPoint y: 56, endPoint x: 10, endPoint y: 43, distance: 131.1
click at [10, 43] on div "Sales Orders 3043 Views Options Create order Order # Customer Name Created Date…" at bounding box center [478, 251] width 956 height 423
drag, startPoint x: 140, startPoint y: 53, endPoint x: 9, endPoint y: 46, distance: 131.2
click at [16, 46] on div "Sales Orders 2780 Views Options Create order" at bounding box center [478, 56] width 924 height 32
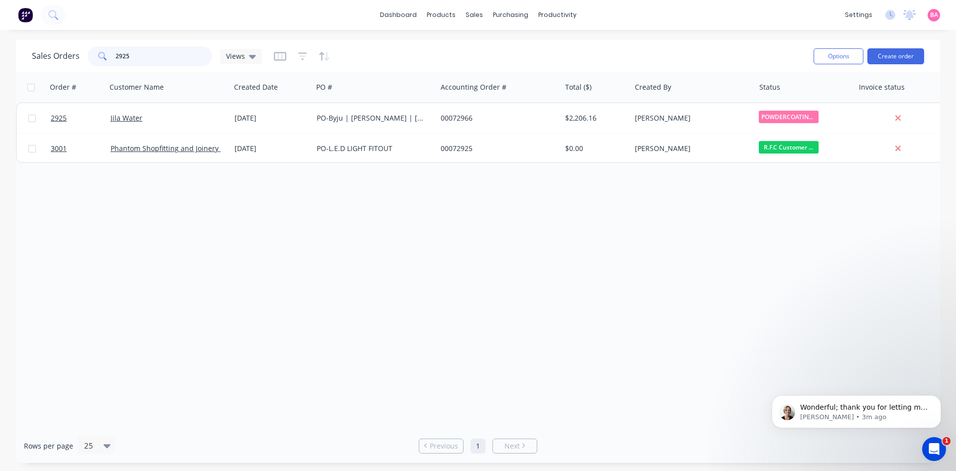
drag, startPoint x: 140, startPoint y: 49, endPoint x: 108, endPoint y: 53, distance: 32.1
click at [108, 53] on div "2925" at bounding box center [150, 56] width 125 height 20
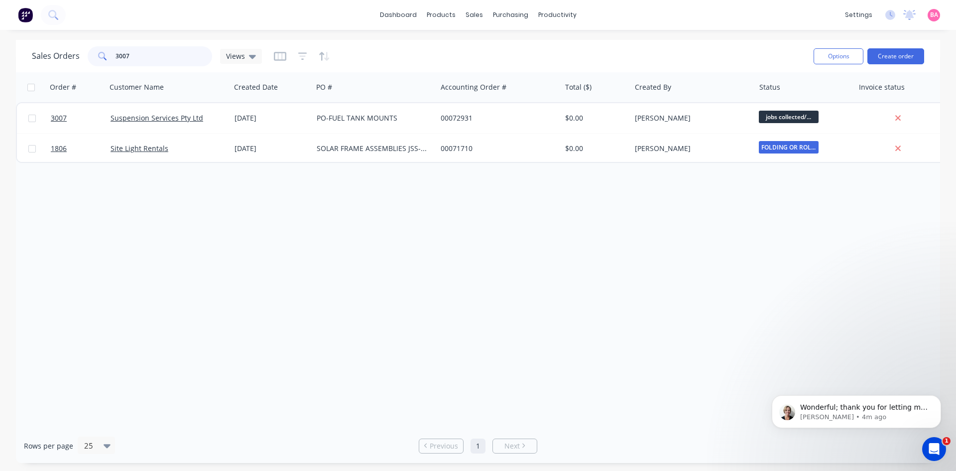
drag, startPoint x: 2, startPoint y: 47, endPoint x: -27, endPoint y: 47, distance: 28.9
click at [0, 47] on html "dashboard products sales purchasing productivity dashboard products Product Cat…" at bounding box center [478, 235] width 956 height 471
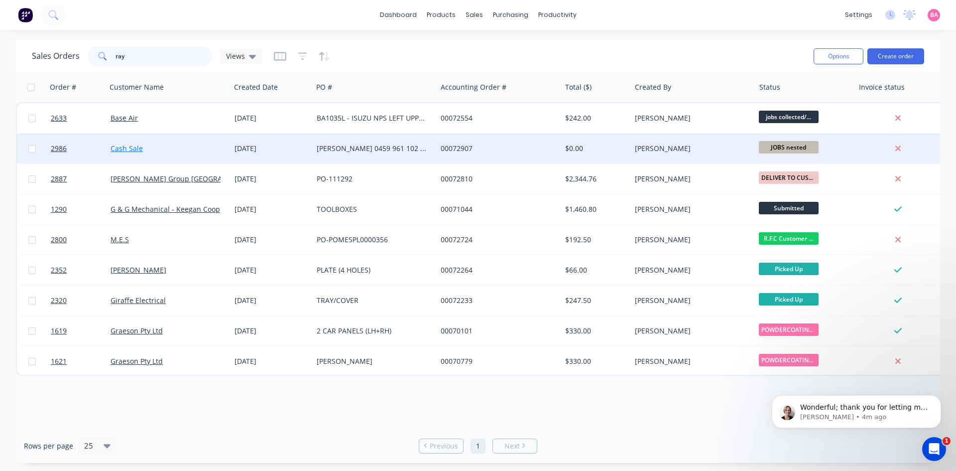
type input "ray"
click at [121, 147] on link "Cash Sale" at bounding box center [127, 147] width 32 height 9
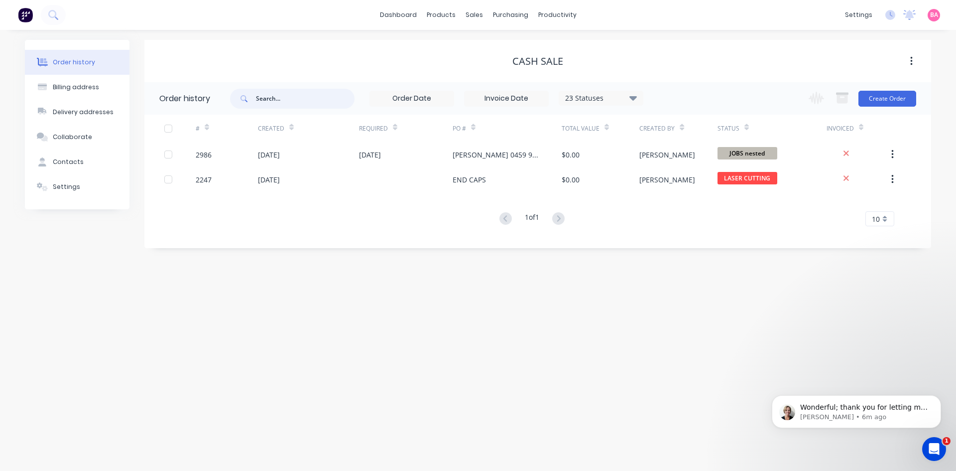
click at [288, 105] on input "text" at bounding box center [305, 99] width 99 height 20
type input "2980"
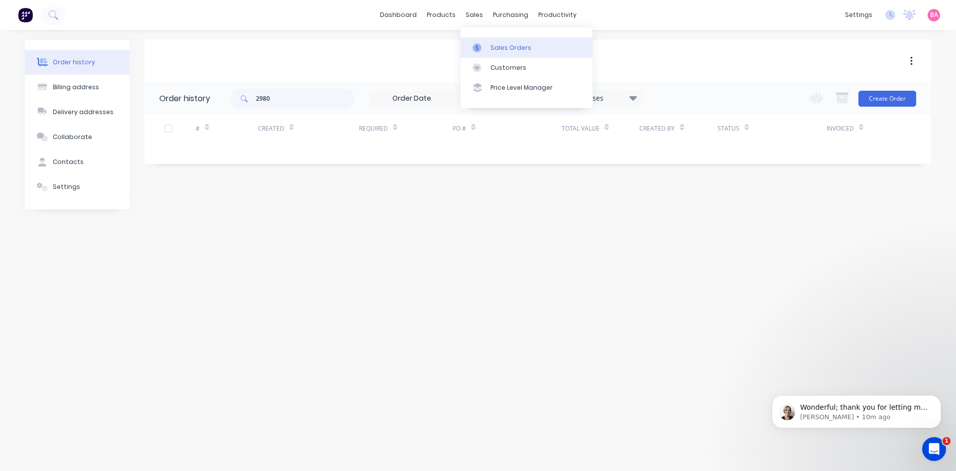
click at [516, 51] on div "Sales Orders" at bounding box center [511, 47] width 41 height 9
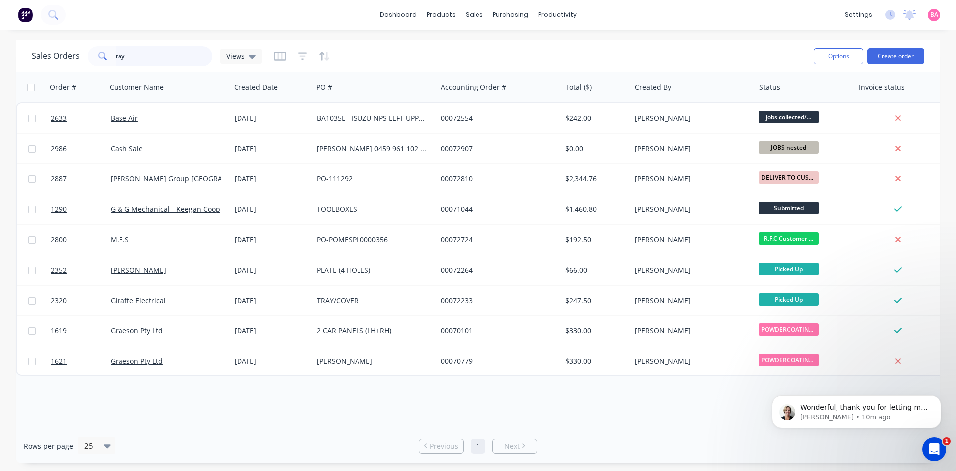
click at [138, 53] on input "ray" at bounding box center [164, 56] width 97 height 20
drag, startPoint x: 138, startPoint y: 53, endPoint x: 97, endPoint y: 56, distance: 41.5
click at [105, 55] on div "ray" at bounding box center [150, 56] width 125 height 20
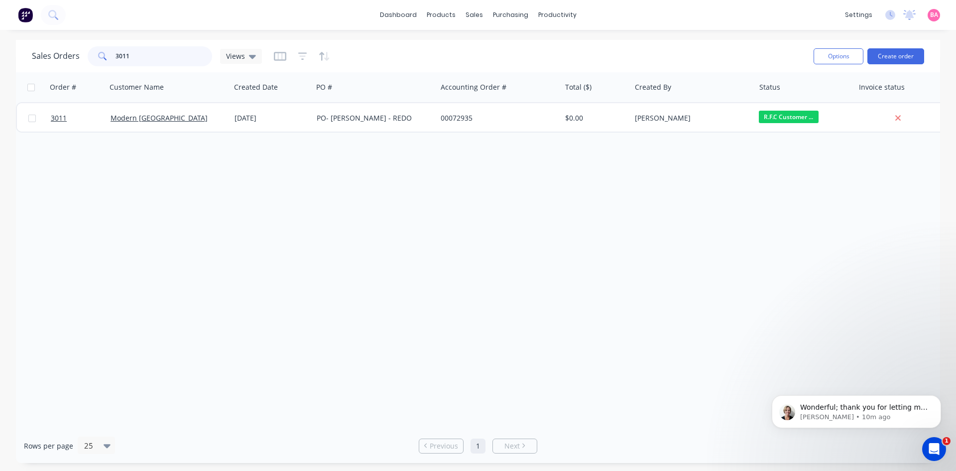
drag, startPoint x: 138, startPoint y: 59, endPoint x: -36, endPoint y: 56, distance: 173.9
click at [0, 56] on html "dashboard products sales purchasing productivity dashboard products Product Cat…" at bounding box center [478, 235] width 956 height 471
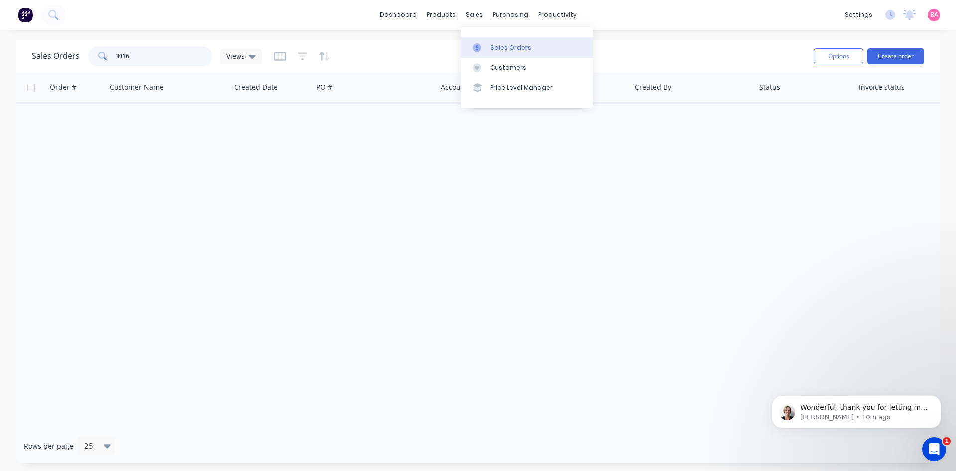
type input "3016"
click at [501, 48] on div "Sales Orders" at bounding box center [511, 47] width 41 height 9
click at [299, 58] on icon "button" at bounding box center [302, 56] width 9 height 10
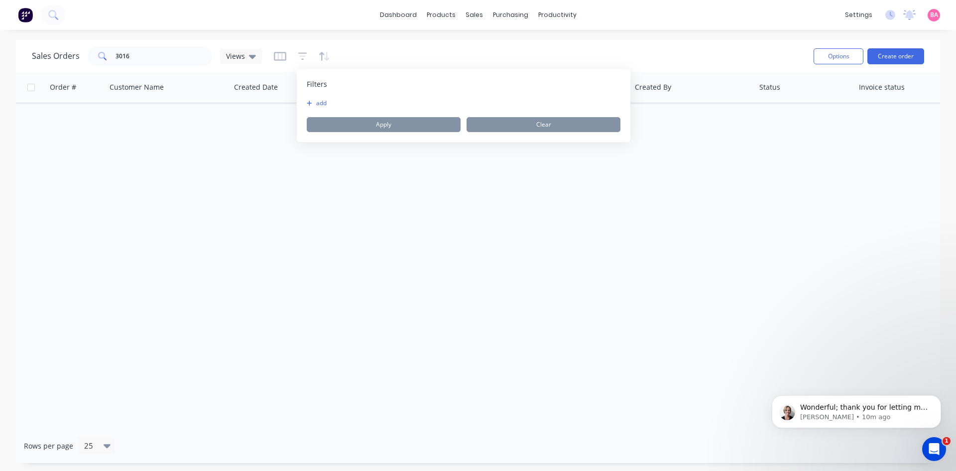
click at [326, 100] on button "add" at bounding box center [319, 103] width 25 height 8
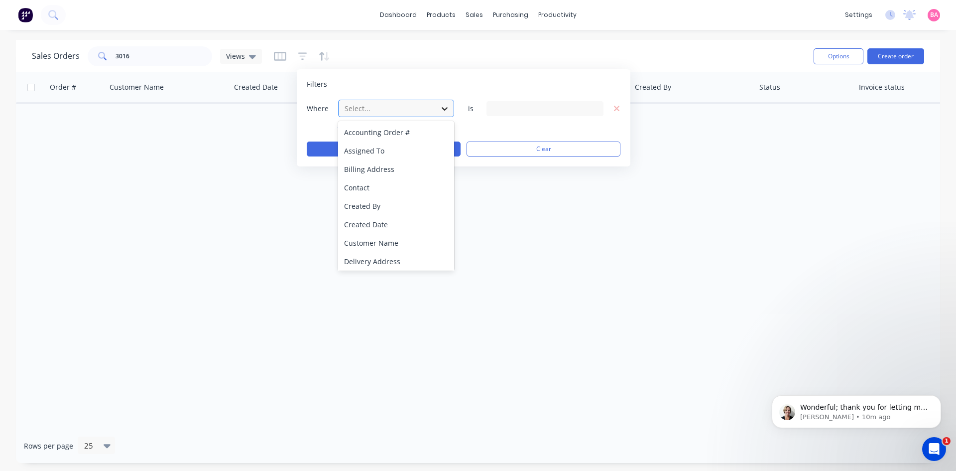
click at [446, 108] on icon at bounding box center [445, 108] width 6 height 3
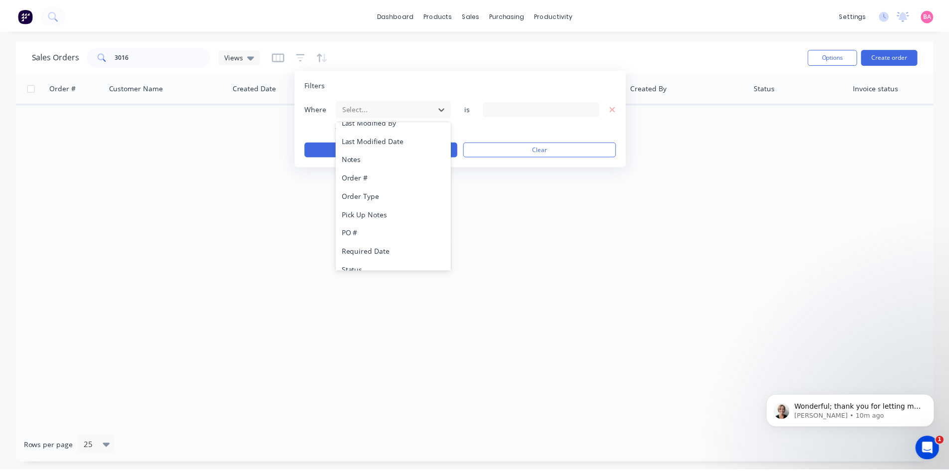
scroll to position [260, 0]
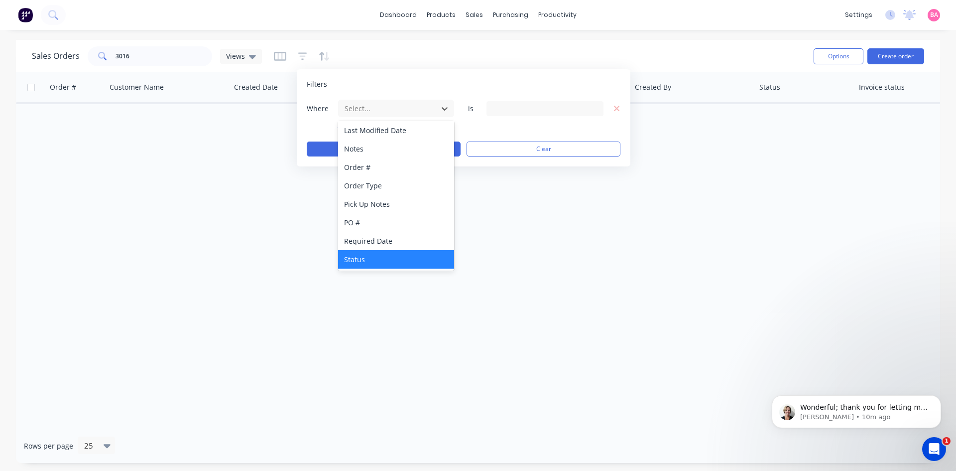
click at [352, 258] on div "Status" at bounding box center [396, 259] width 116 height 18
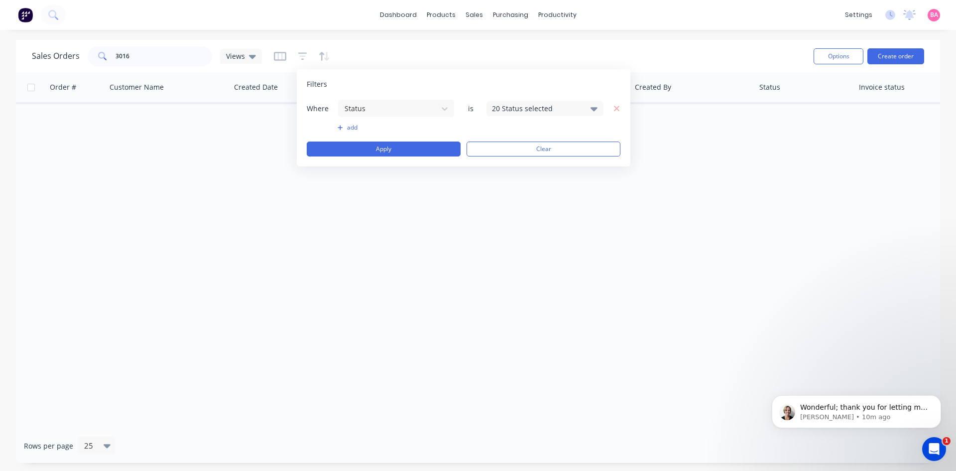
click at [600, 109] on div "20 Status selected" at bounding box center [545, 108] width 117 height 15
click at [502, 162] on div at bounding box center [503, 163] width 20 height 20
click at [378, 149] on button "Apply" at bounding box center [384, 148] width 154 height 15
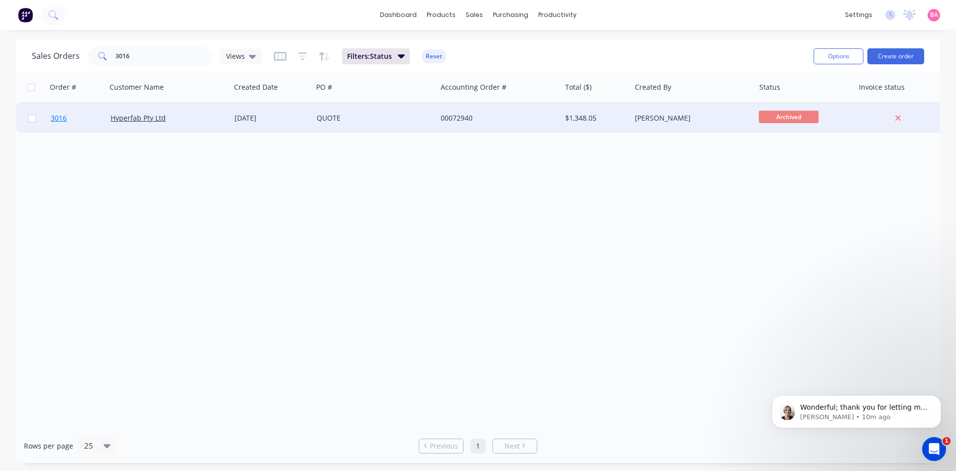
click at [54, 120] on span "3016" at bounding box center [59, 118] width 16 height 10
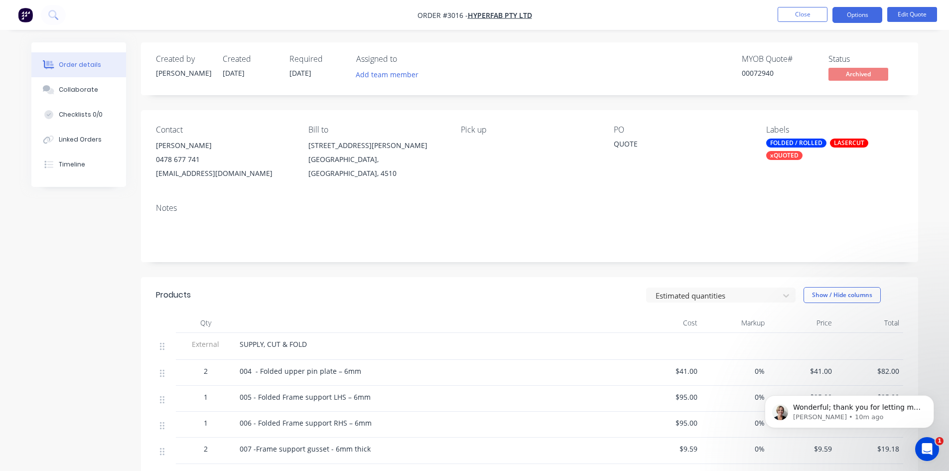
scroll to position [50, 0]
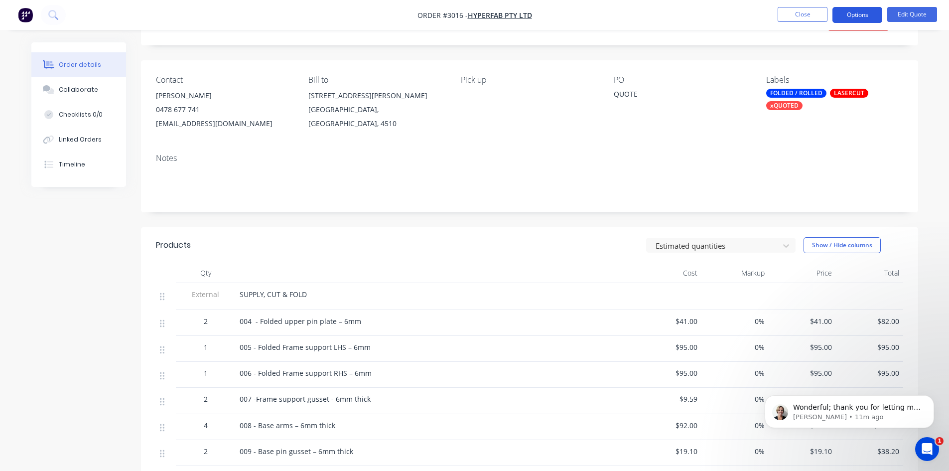
click at [848, 13] on button "Options" at bounding box center [857, 15] width 50 height 16
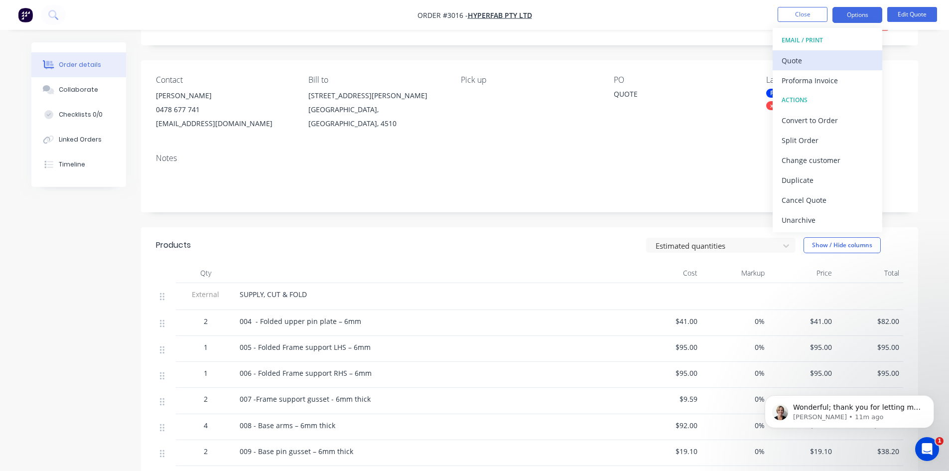
click at [798, 62] on div "Quote" at bounding box center [828, 60] width 92 height 14
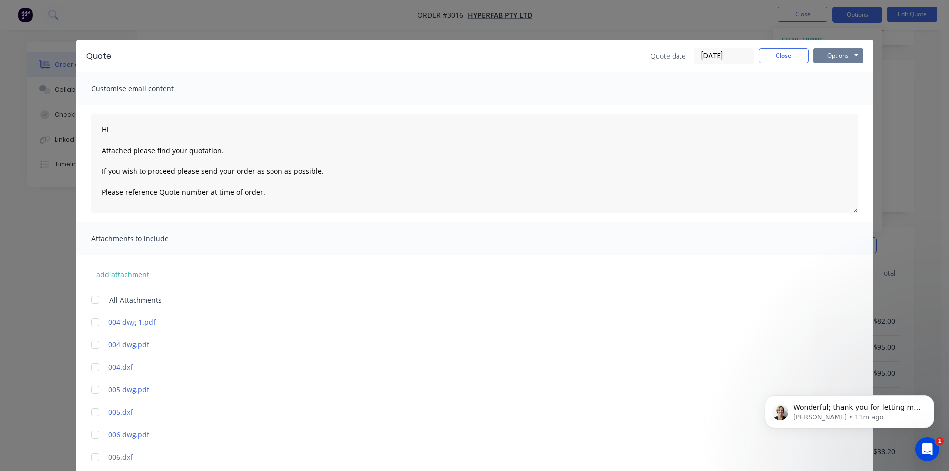
click at [837, 56] on button "Options" at bounding box center [838, 55] width 50 height 15
click at [842, 90] on button "Print" at bounding box center [845, 90] width 64 height 16
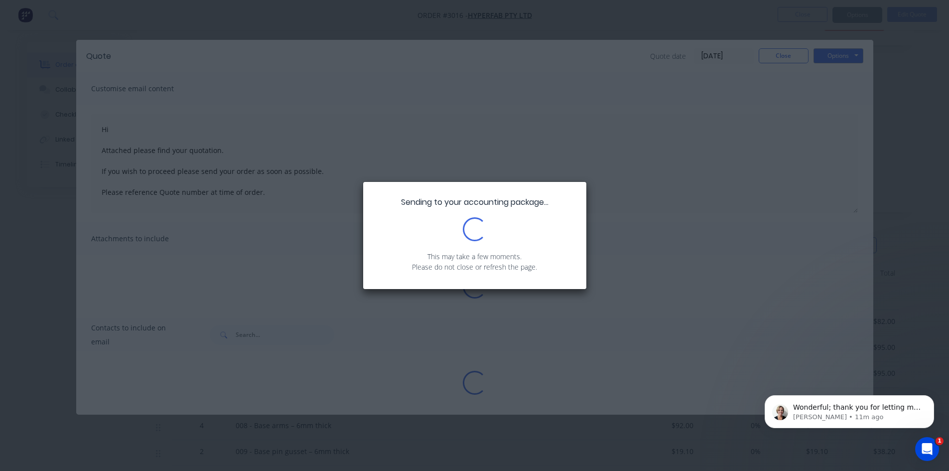
type textarea "Hi Attached please find your quotation. If you wish to proceed please send your…"
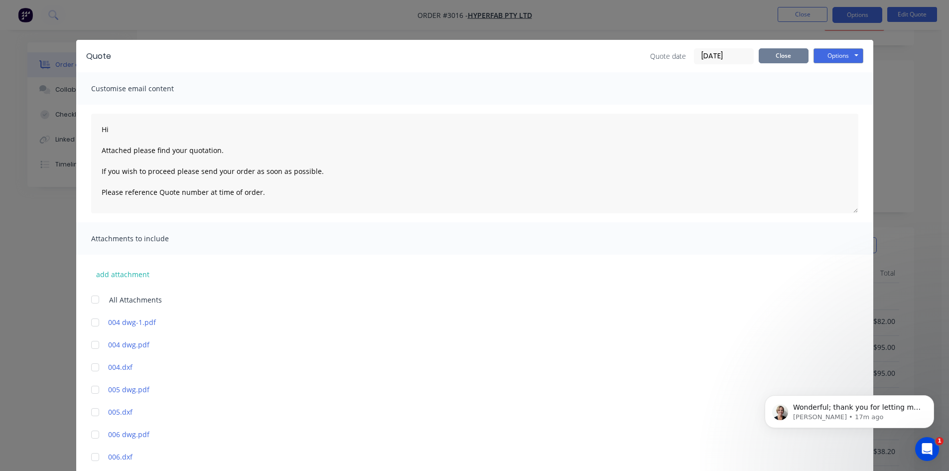
click at [772, 50] on button "Close" at bounding box center [784, 55] width 50 height 15
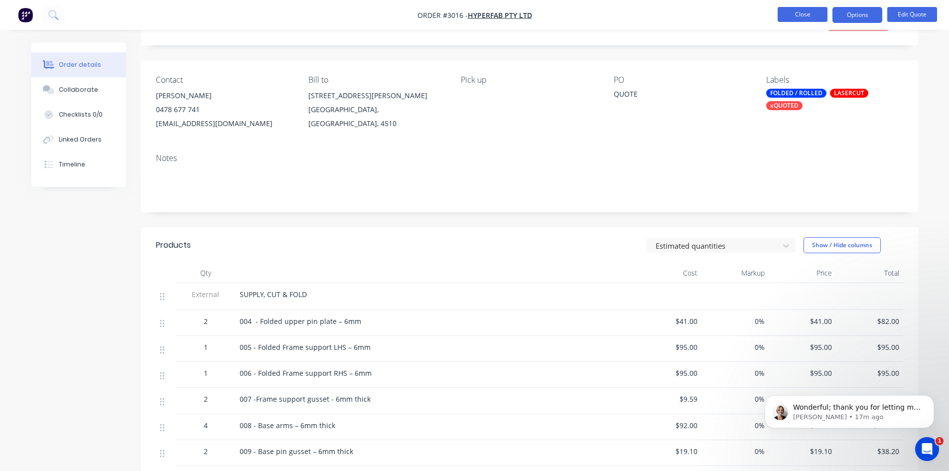
click at [810, 12] on button "Close" at bounding box center [803, 14] width 50 height 15
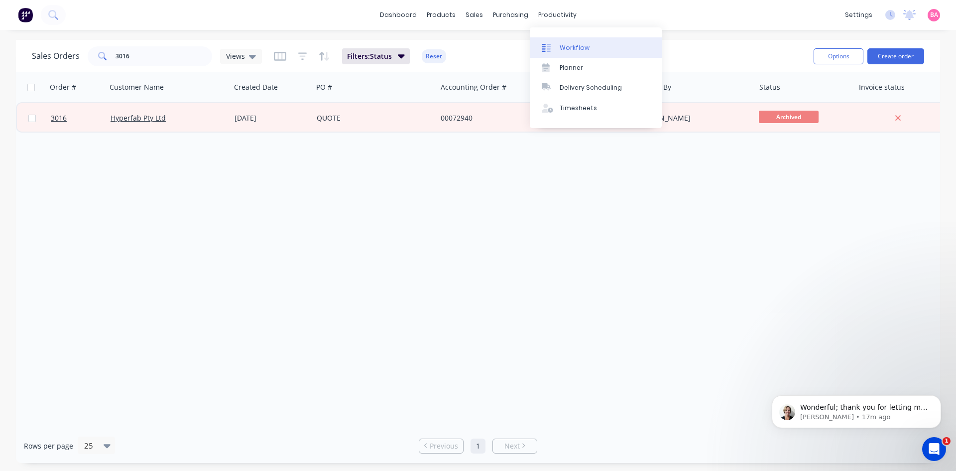
click at [571, 43] on div "Workflow" at bounding box center [575, 47] width 30 height 9
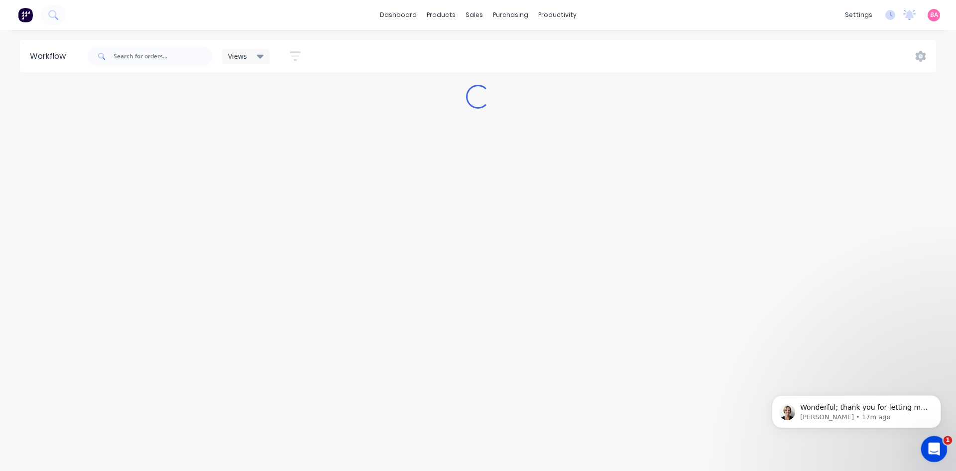
click at [937, 443] on icon "Open Intercom Messenger" at bounding box center [933, 447] width 16 height 16
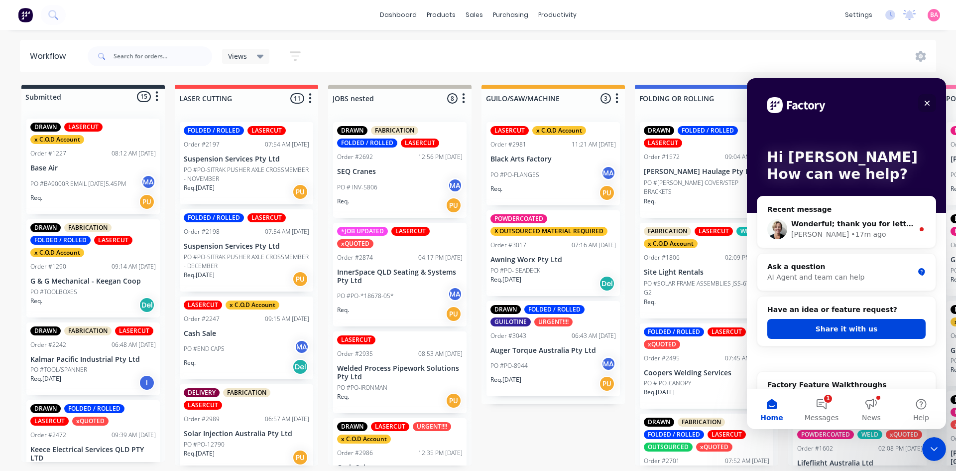
click at [930, 101] on icon "Close" at bounding box center [927, 103] width 5 height 5
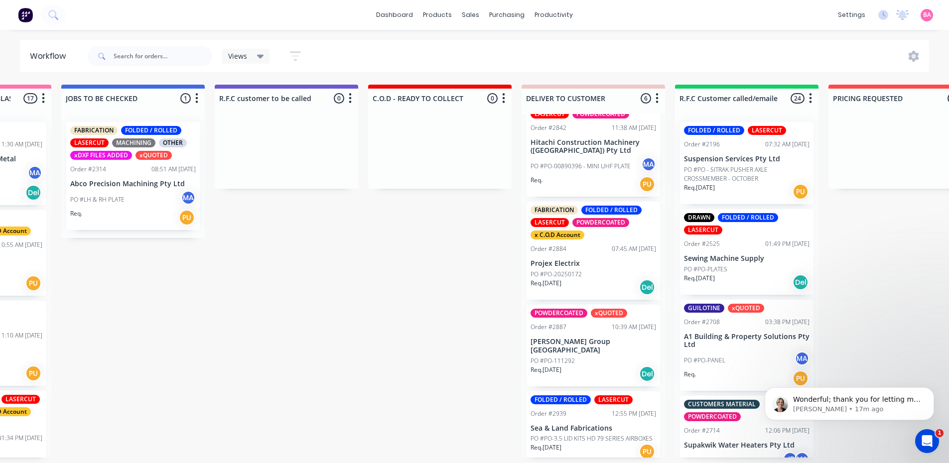
scroll to position [116, 0]
click at [591, 156] on div "PO #PO-00890396 - MINI UHF PLATE MA" at bounding box center [593, 165] width 126 height 19
